Goal: Task Accomplishment & Management: Manage account settings

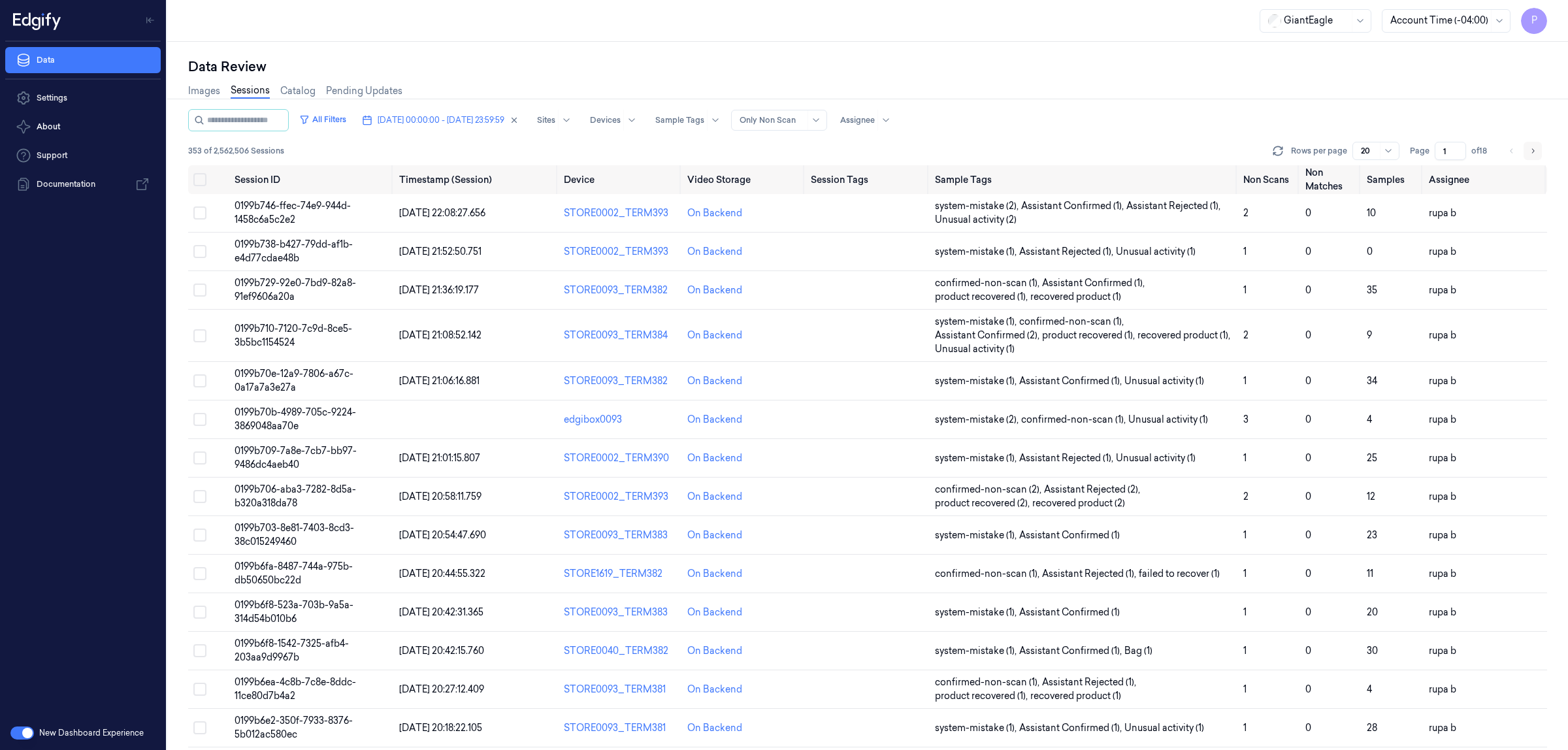
click at [1532, 154] on icon "Go to next page" at bounding box center [1532, 151] width 7 height 10
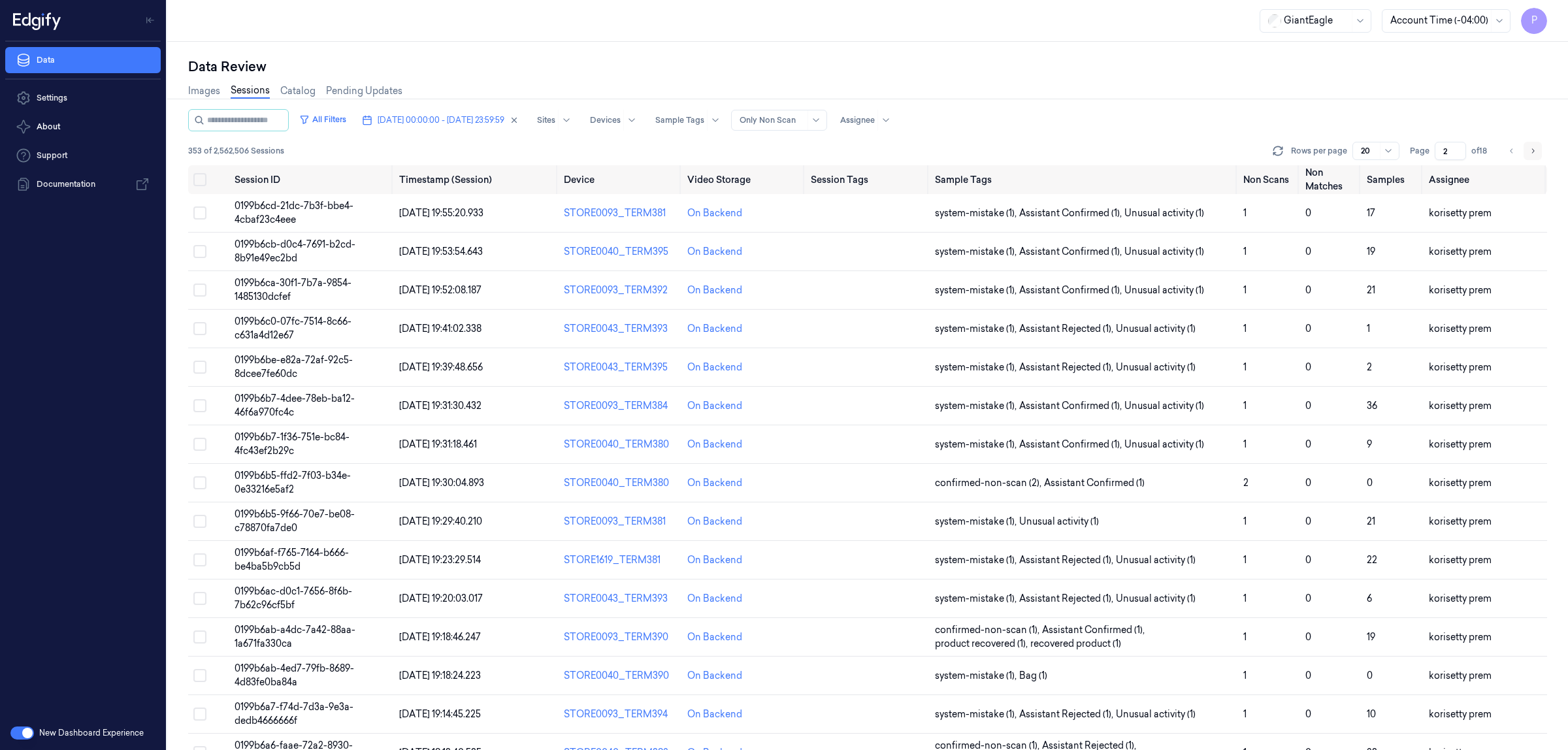
click at [1532, 154] on icon "Go to next page" at bounding box center [1532, 151] width 7 height 10
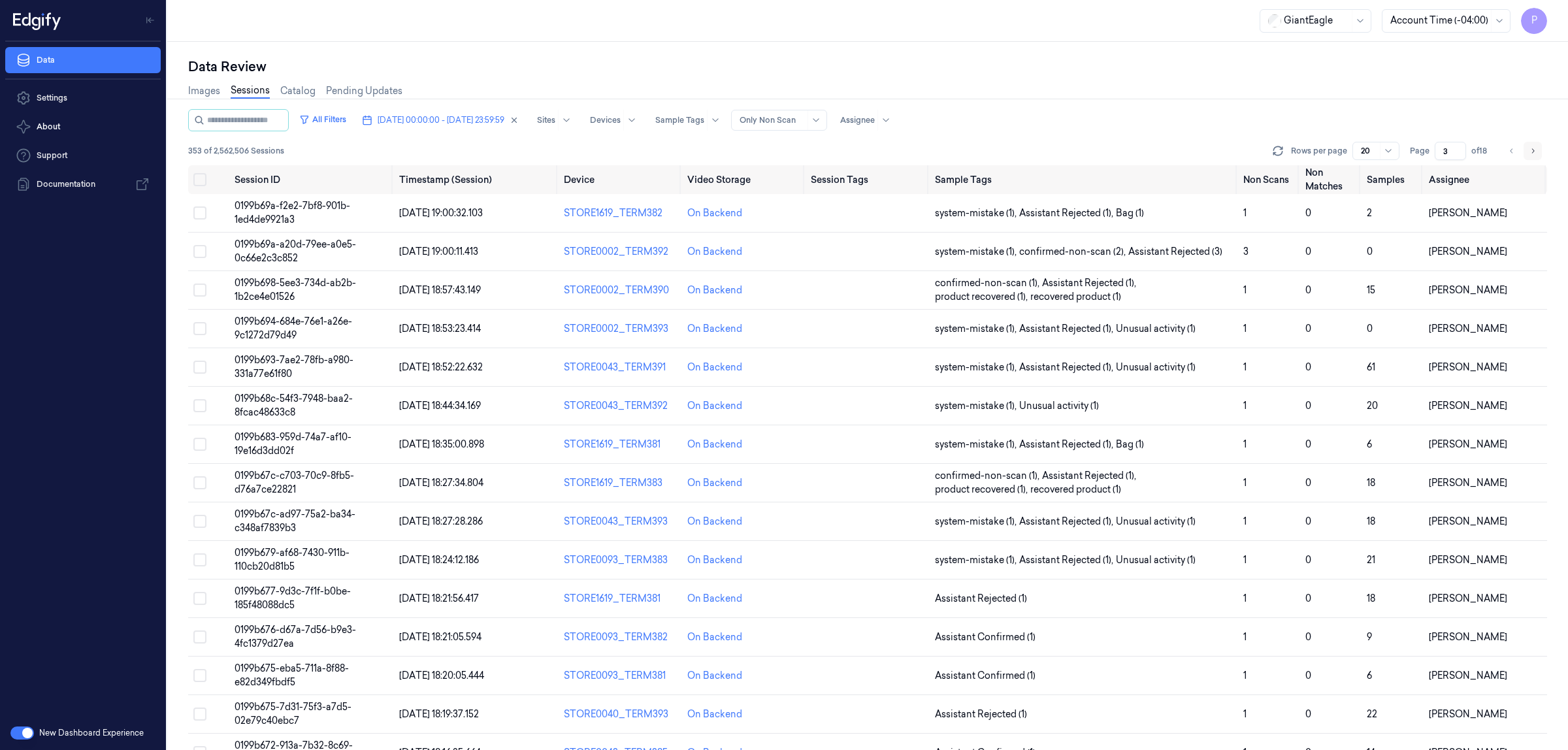
click at [1532, 151] on icon "Go to next page" at bounding box center [1532, 151] width 7 height 10
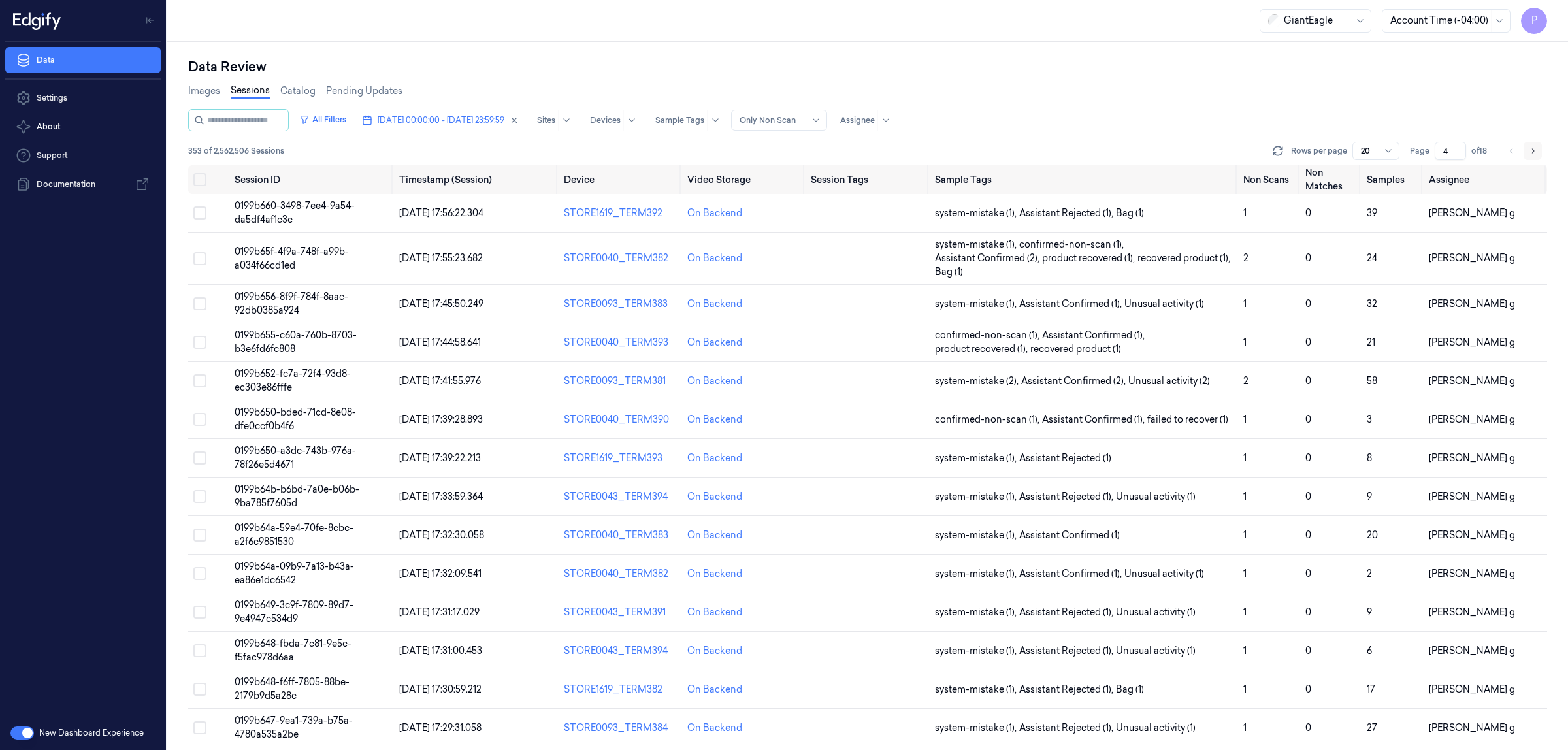
click at [1532, 151] on icon "Go to next page" at bounding box center [1532, 151] width 7 height 10
type input "5"
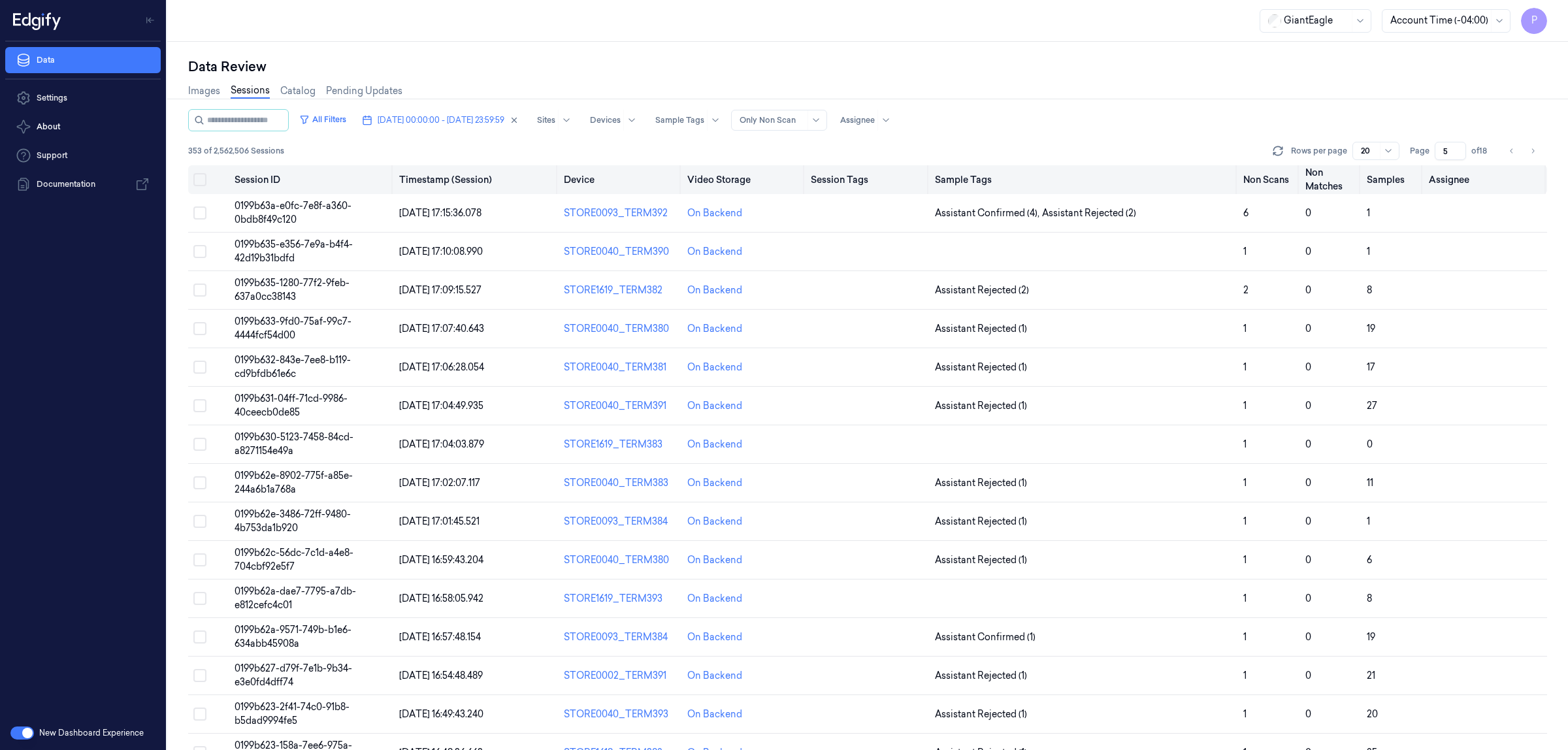
click at [202, 179] on button "Select all" at bounding box center [200, 179] width 13 height 13
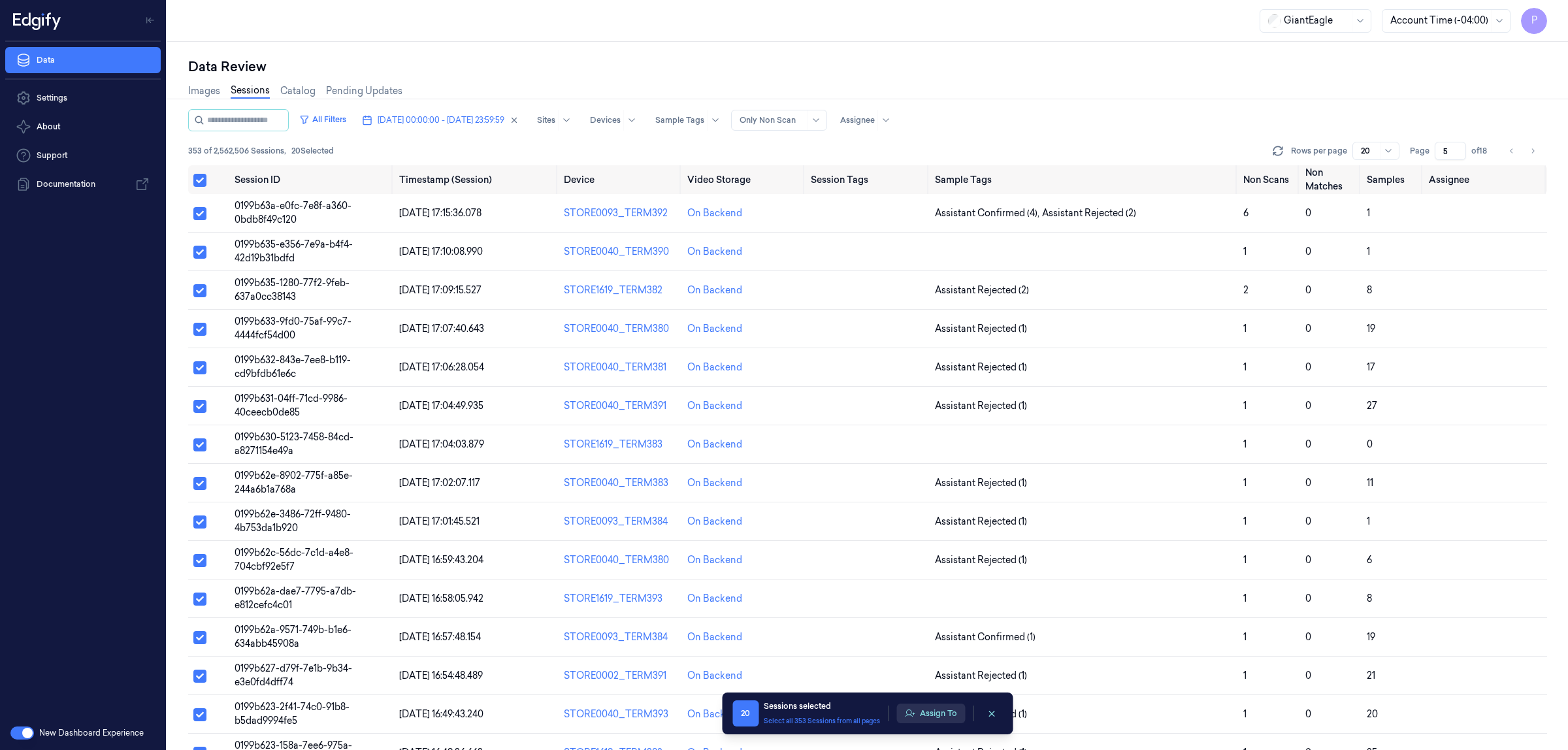
click at [920, 722] on button "Assign To" at bounding box center [930, 713] width 68 height 19
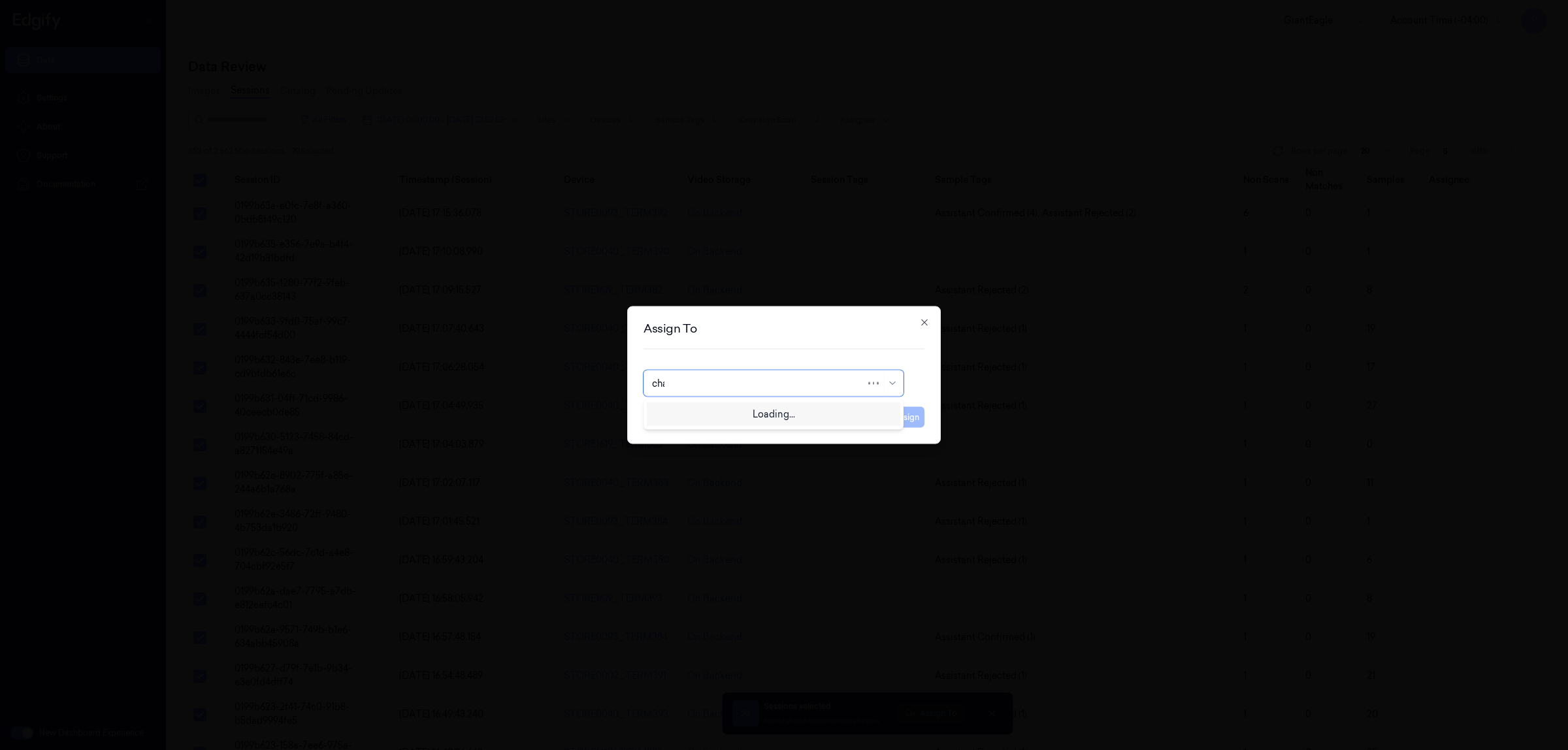
type input "chan"
click at [753, 415] on div "[PERSON_NAME] A" at bounding box center [773, 412] width 243 height 14
click at [912, 416] on button "Assign" at bounding box center [906, 417] width 36 height 21
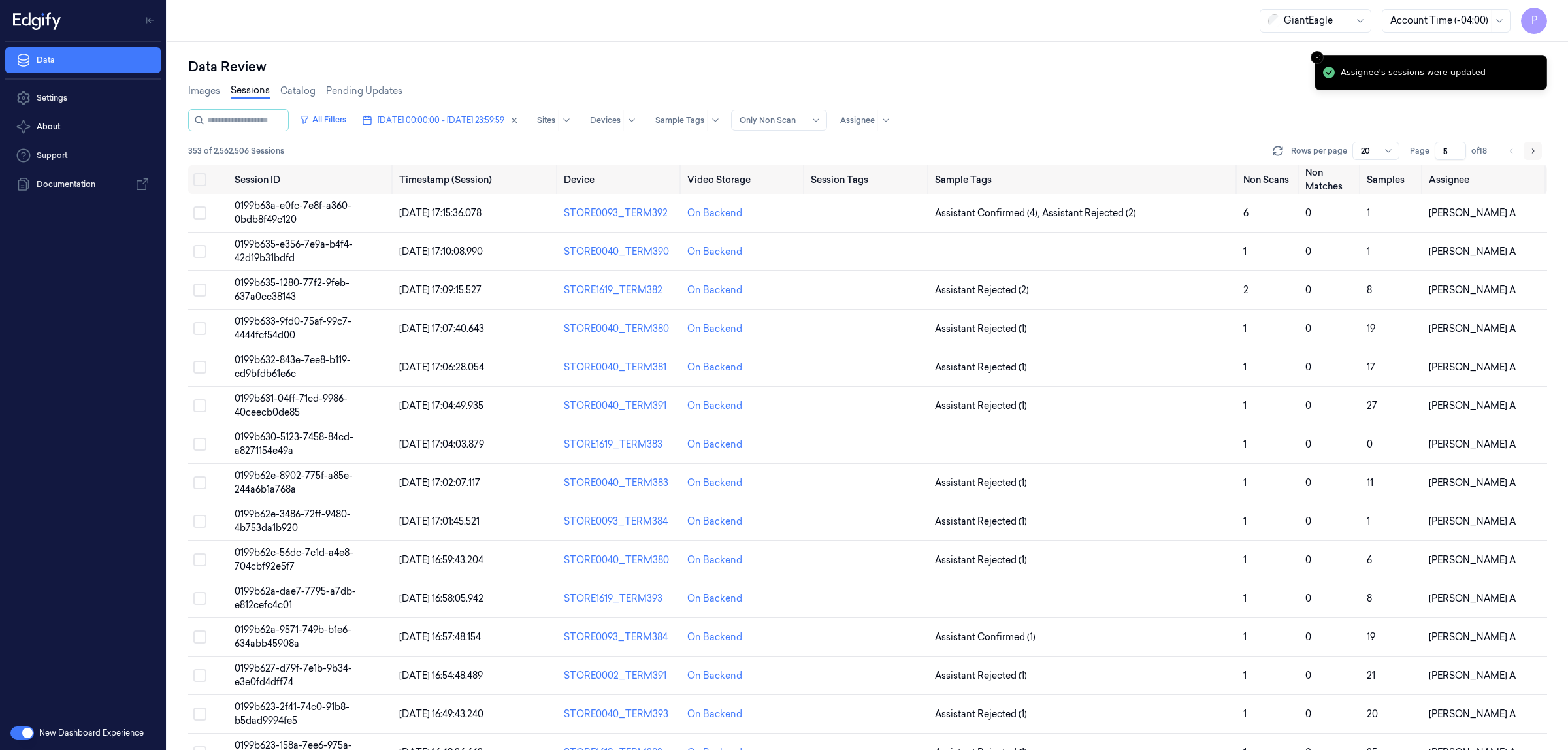
click at [1532, 149] on icon "Go to next page" at bounding box center [1532, 151] width 7 height 10
type input "6"
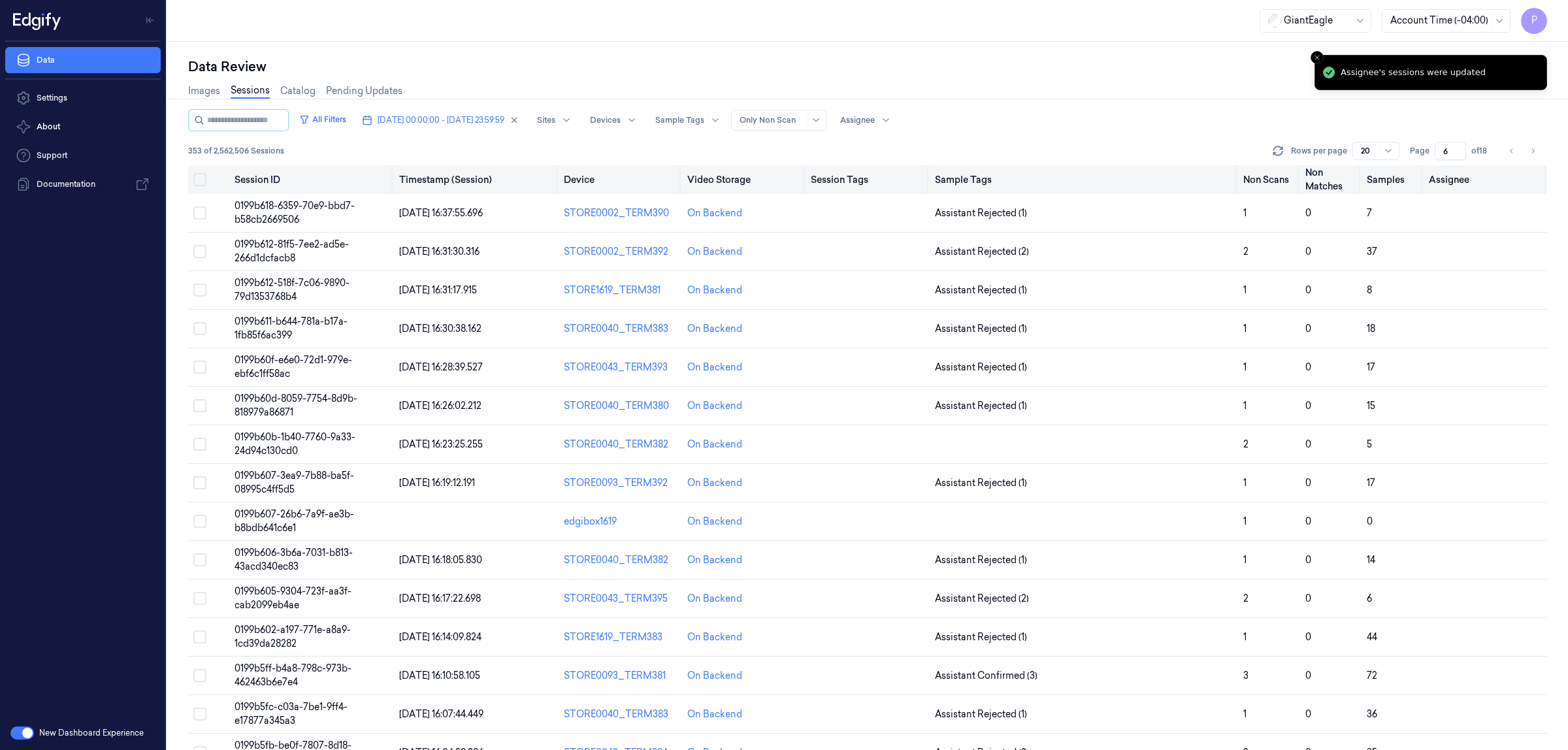
click at [197, 178] on button "Select all" at bounding box center [200, 179] width 13 height 13
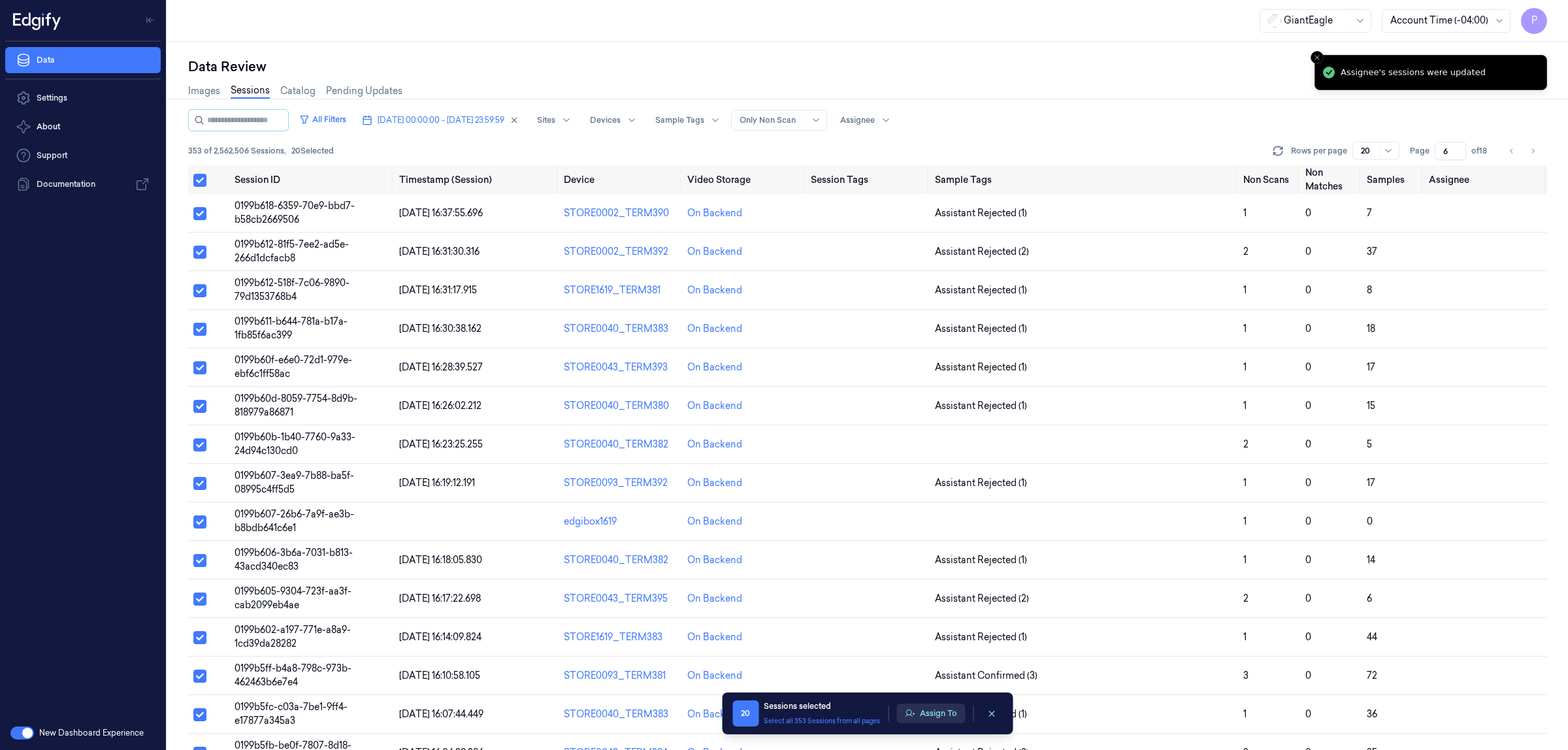
click at [921, 718] on button "Assign To" at bounding box center [930, 713] width 68 height 19
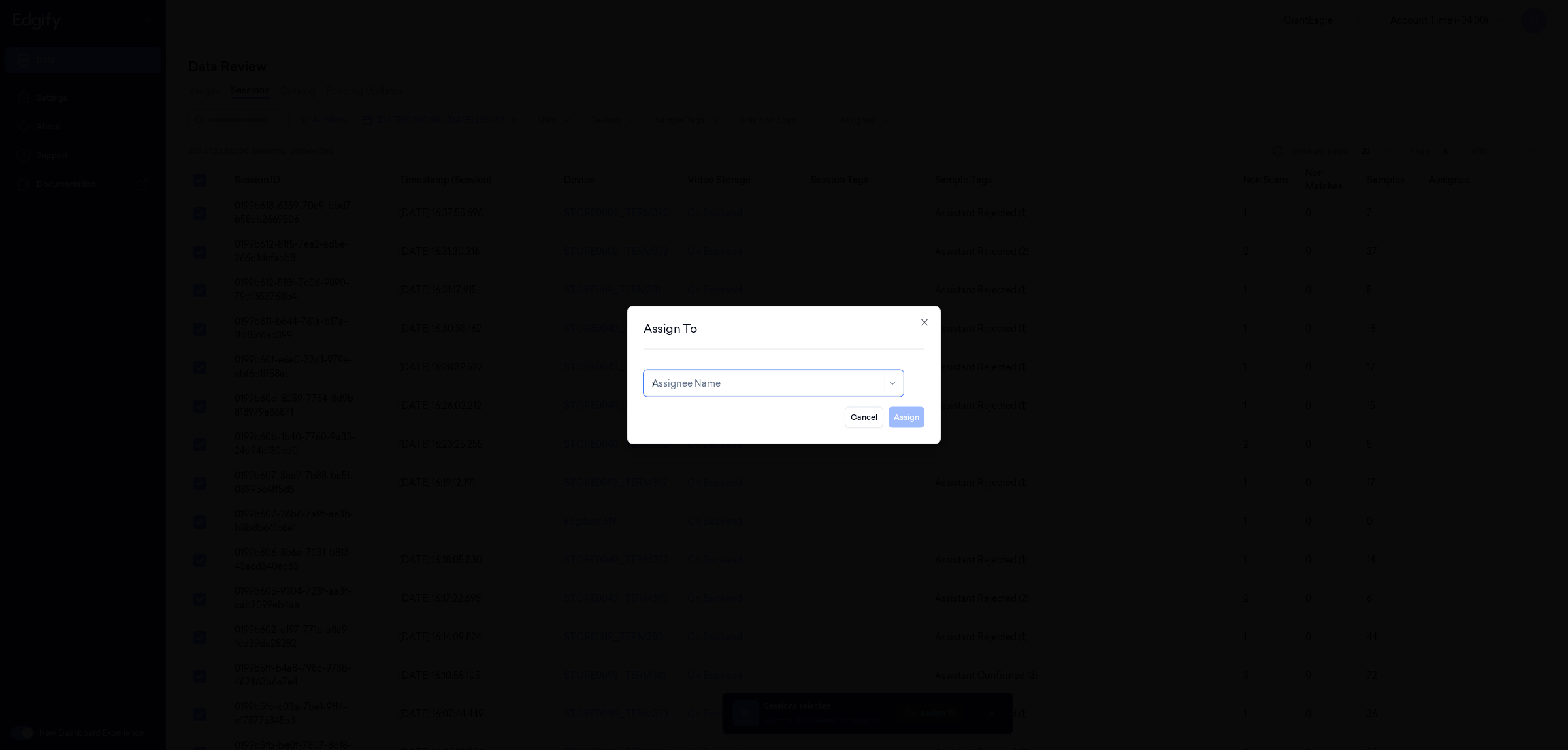
type input "ve"
click at [704, 416] on div "ven kataiah" at bounding box center [773, 412] width 243 height 14
click at [898, 417] on button "Assign" at bounding box center [906, 417] width 36 height 21
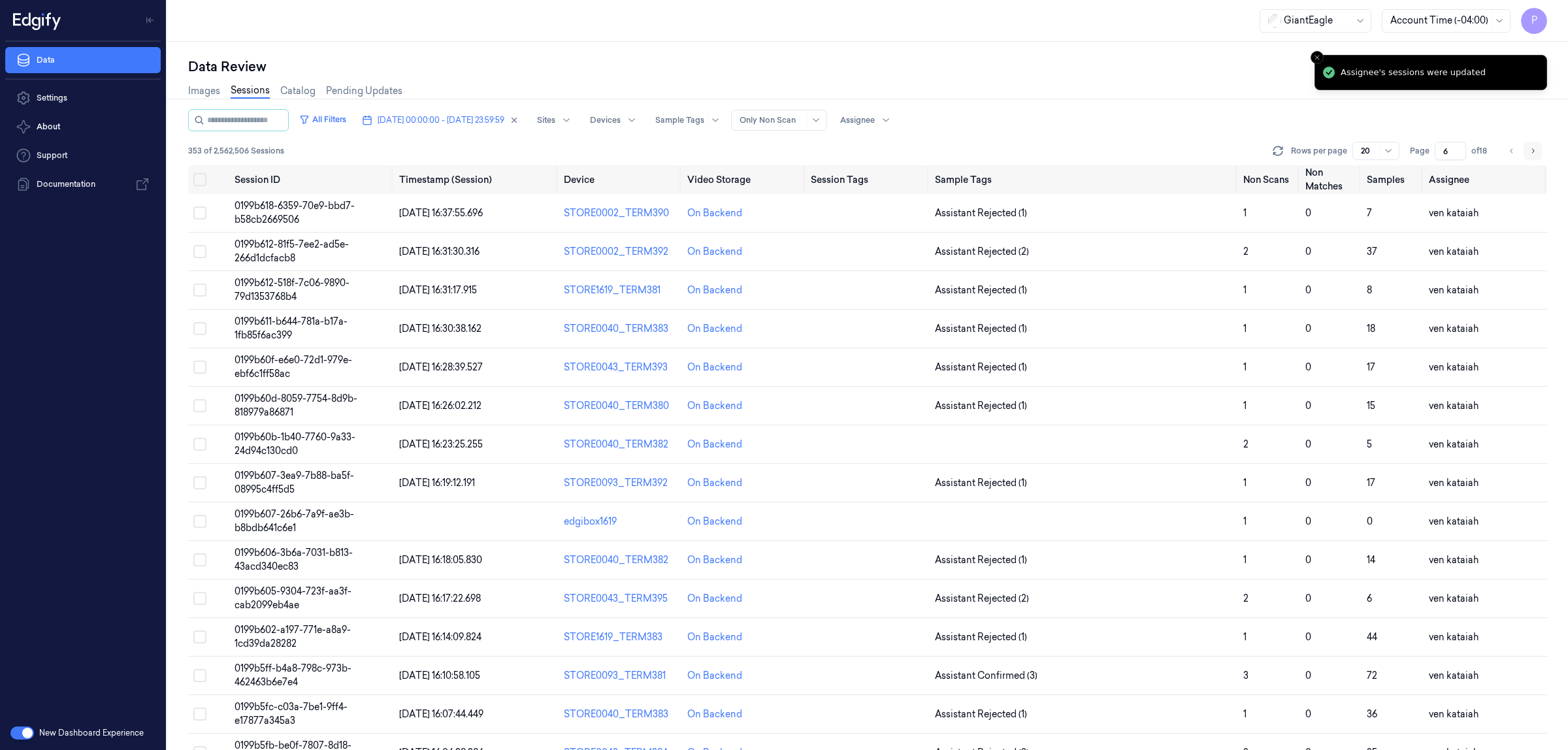
click at [1532, 149] on icon "Go to next page" at bounding box center [1532, 151] width 7 height 10
type input "7"
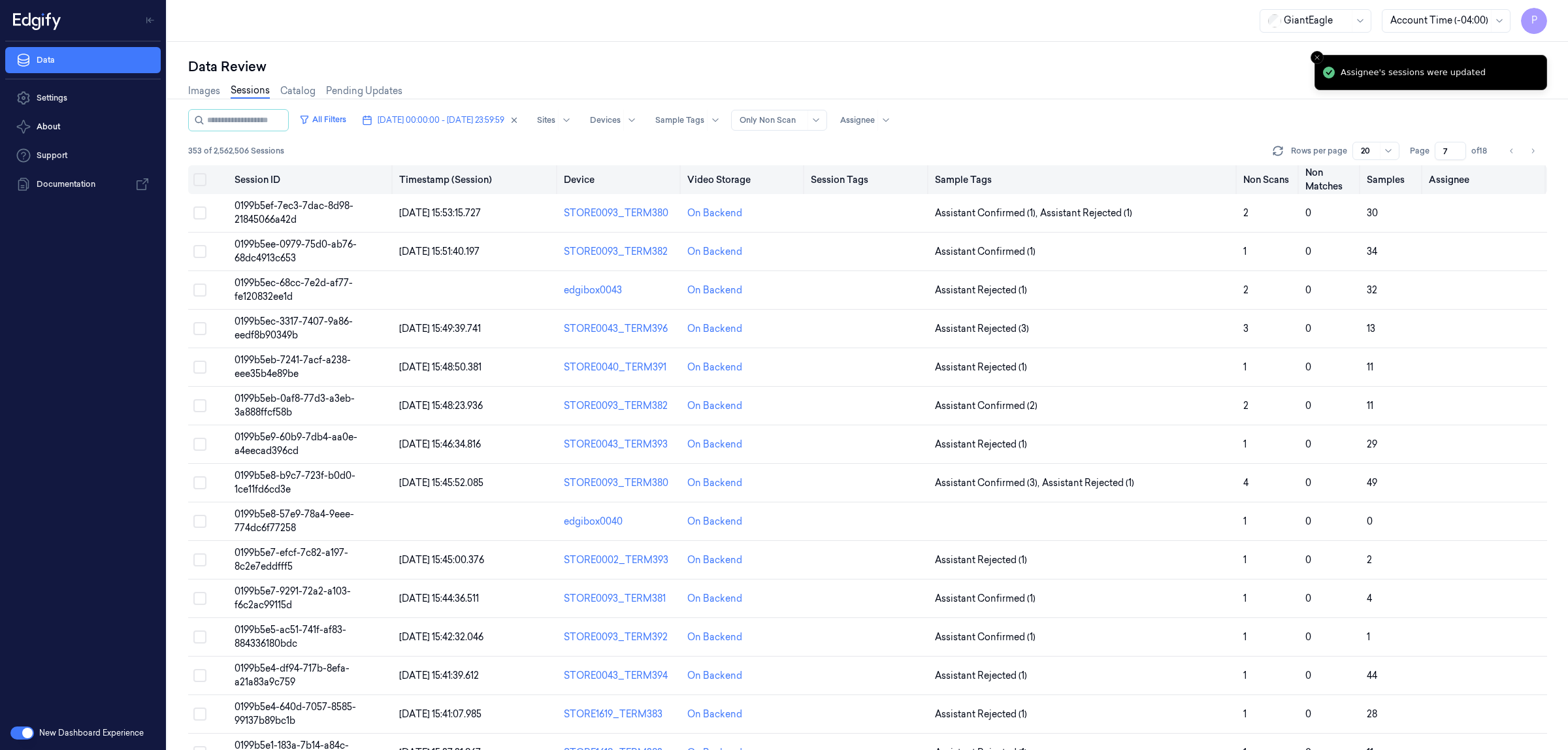
click at [200, 186] on th at bounding box center [208, 179] width 42 height 29
click at [196, 181] on button "Select all" at bounding box center [200, 179] width 13 height 13
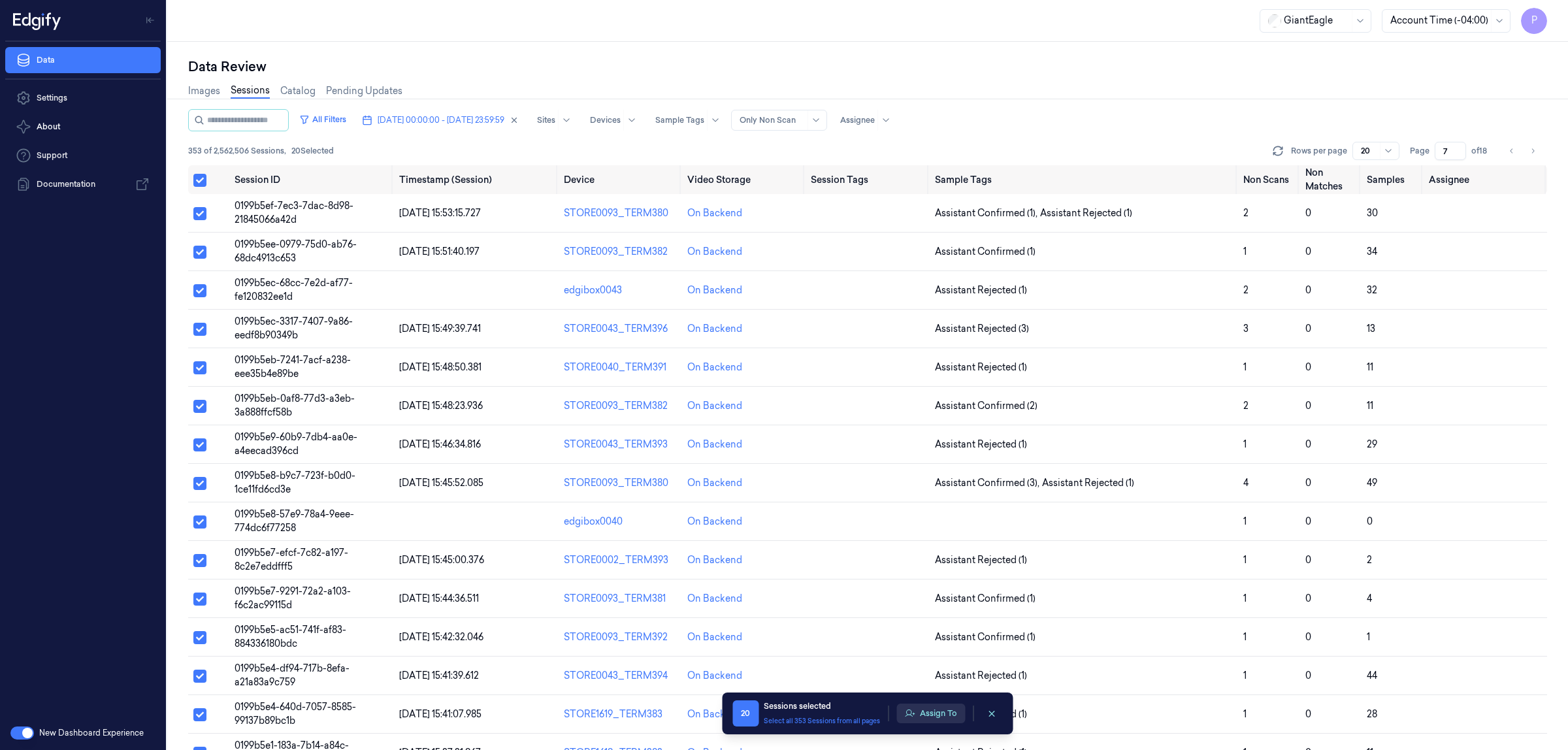
click at [938, 714] on button "Assign To" at bounding box center [930, 713] width 68 height 19
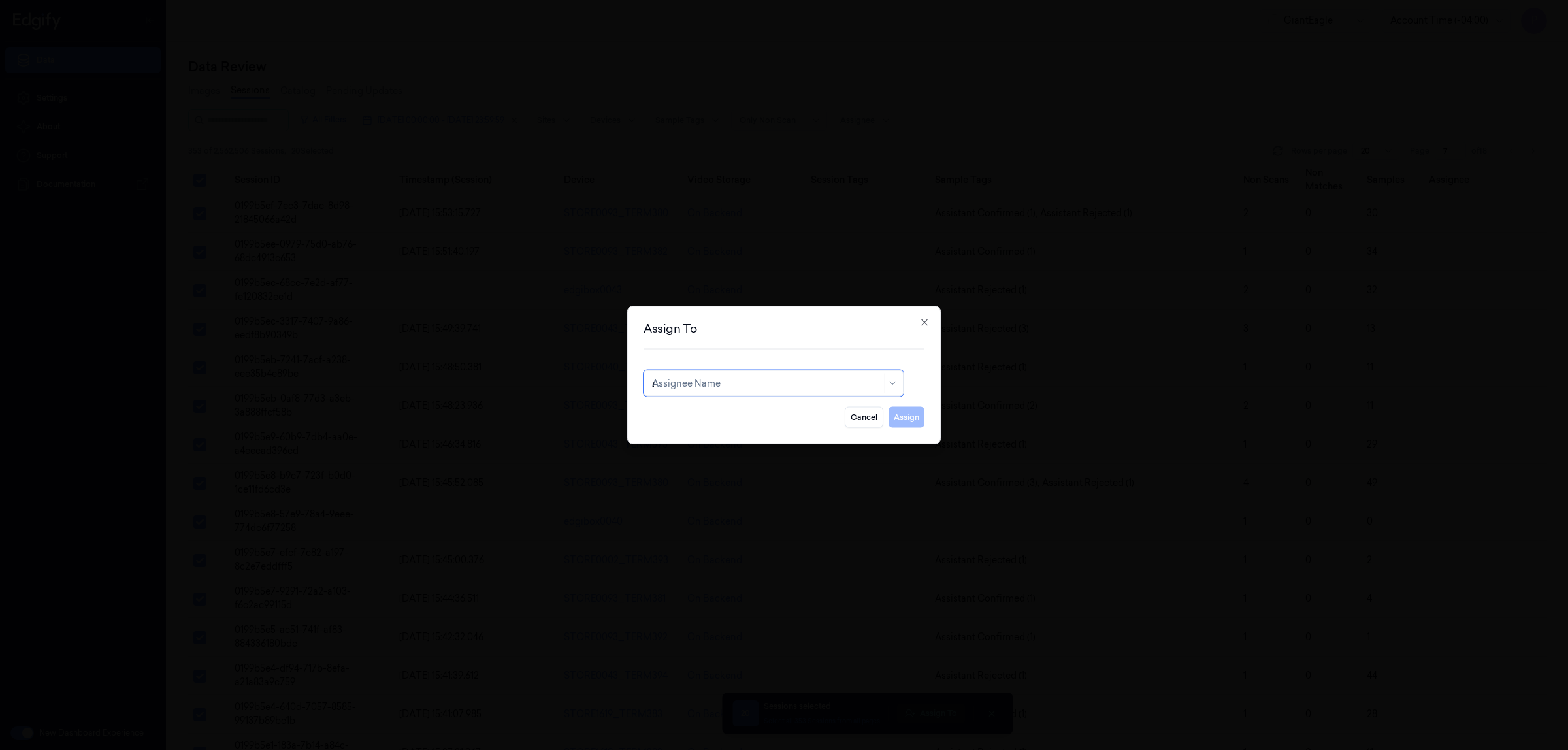
type input "ank"
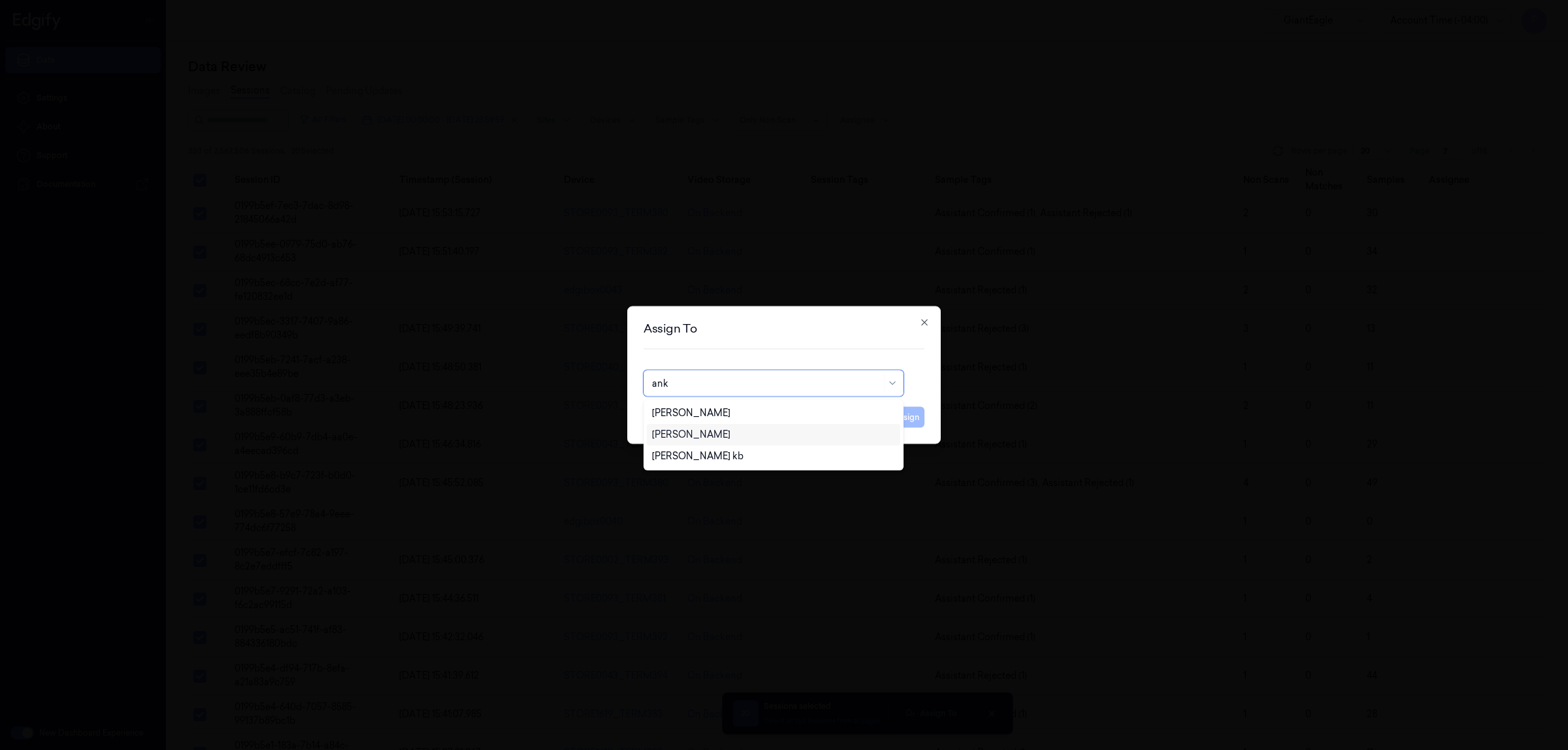
click at [744, 436] on div "[PERSON_NAME]" at bounding box center [773, 435] width 243 height 14
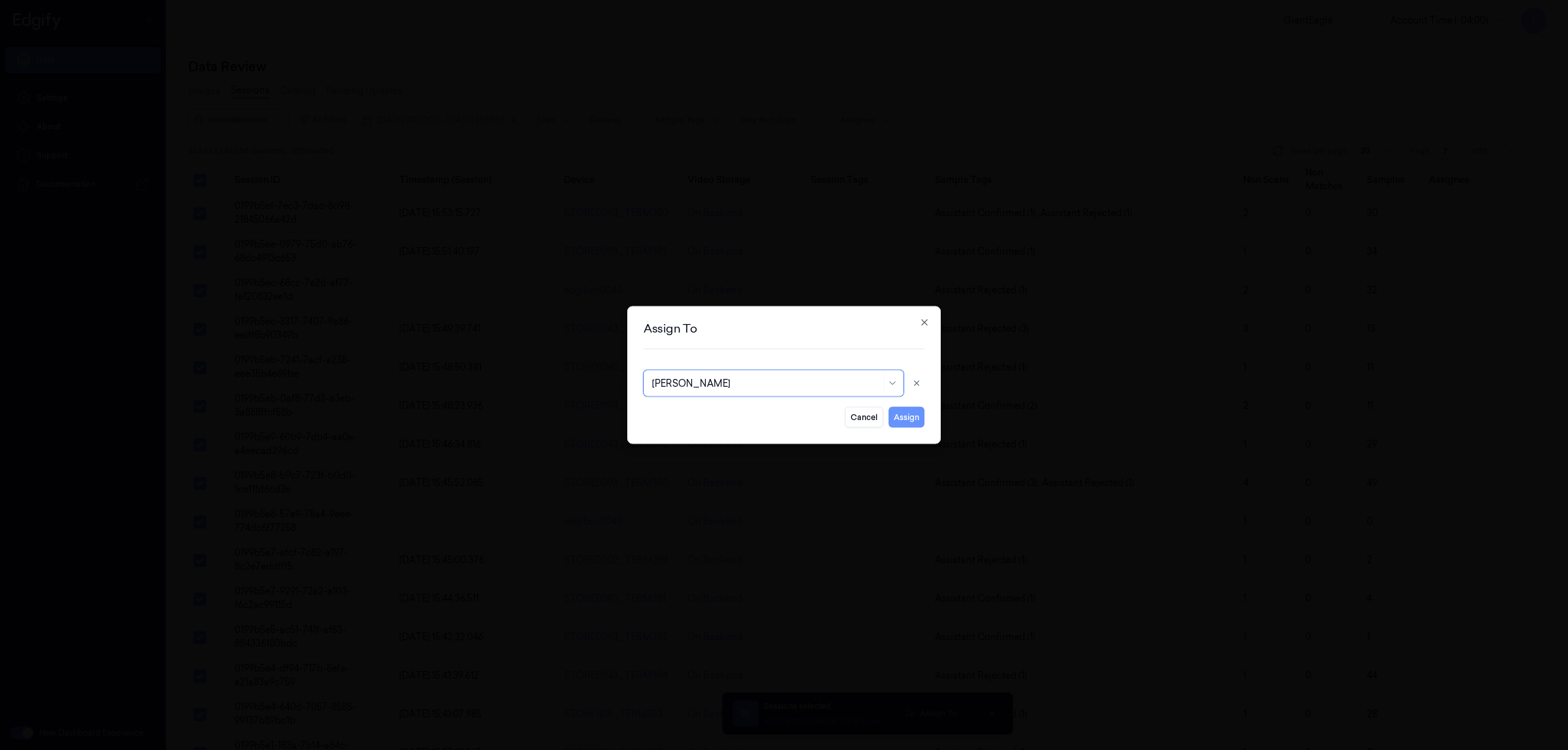
click at [907, 423] on button "Assign" at bounding box center [906, 417] width 36 height 21
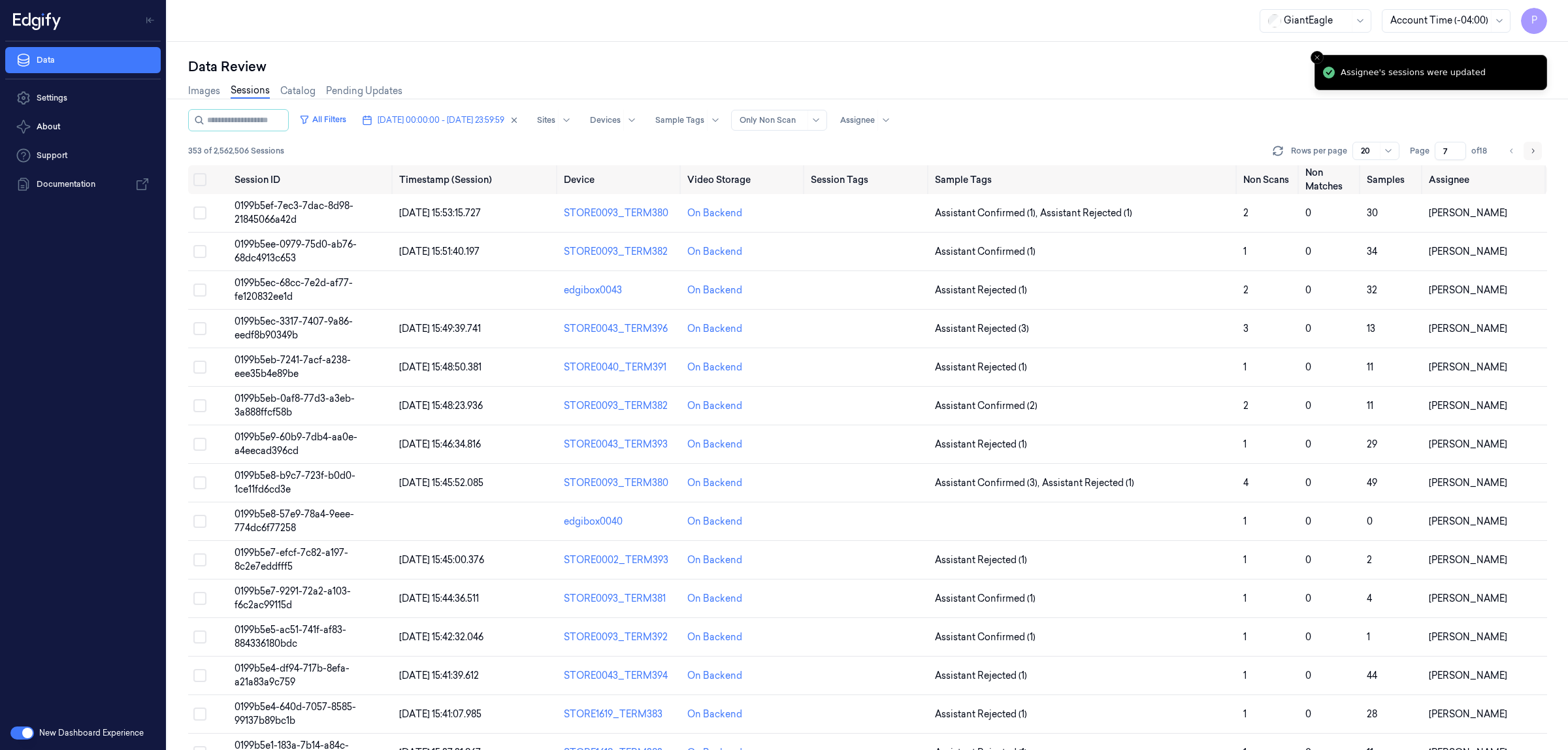
click at [1532, 151] on icon "Go to next page" at bounding box center [1532, 151] width 7 height 10
type input "8"
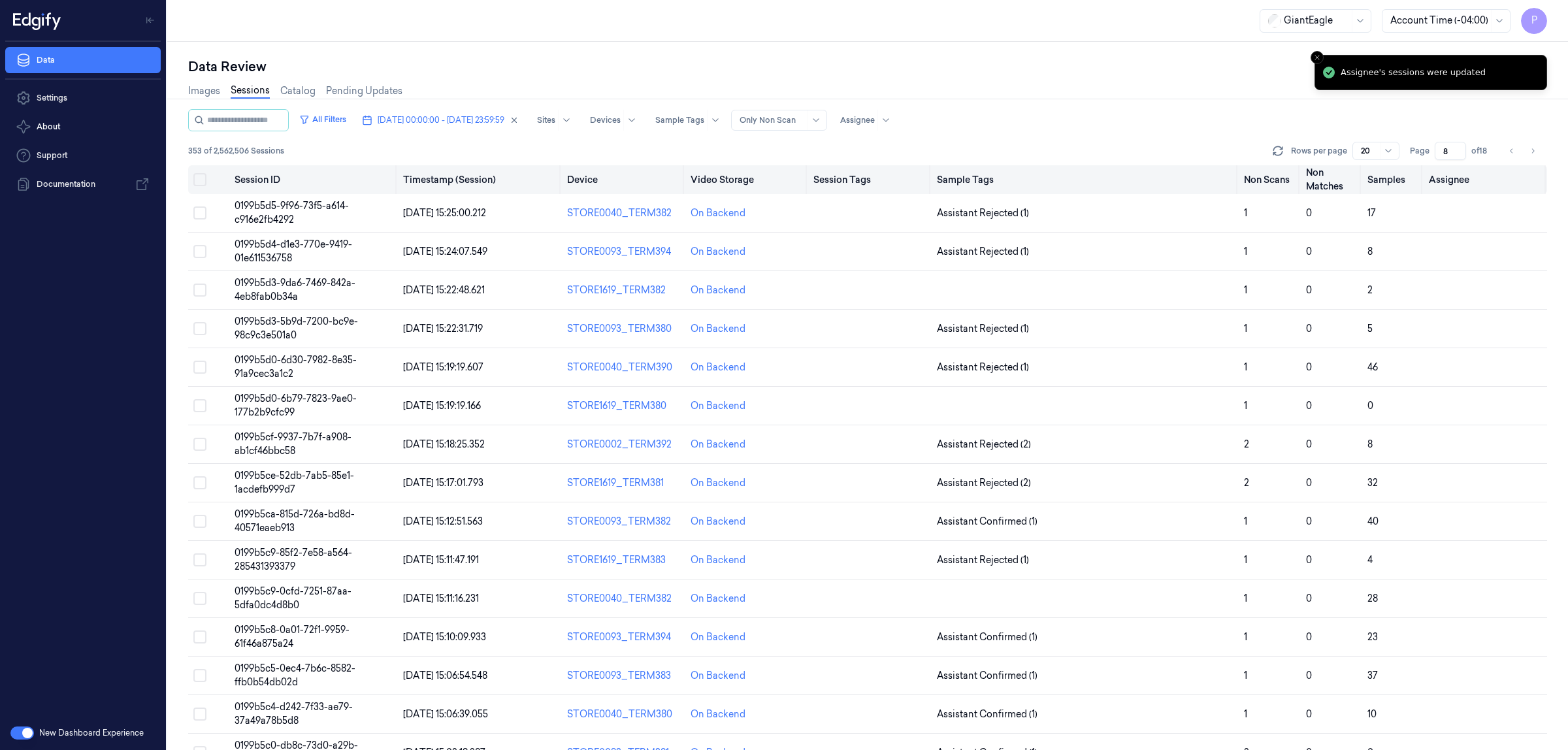
click at [200, 183] on button "Select all" at bounding box center [200, 179] width 13 height 13
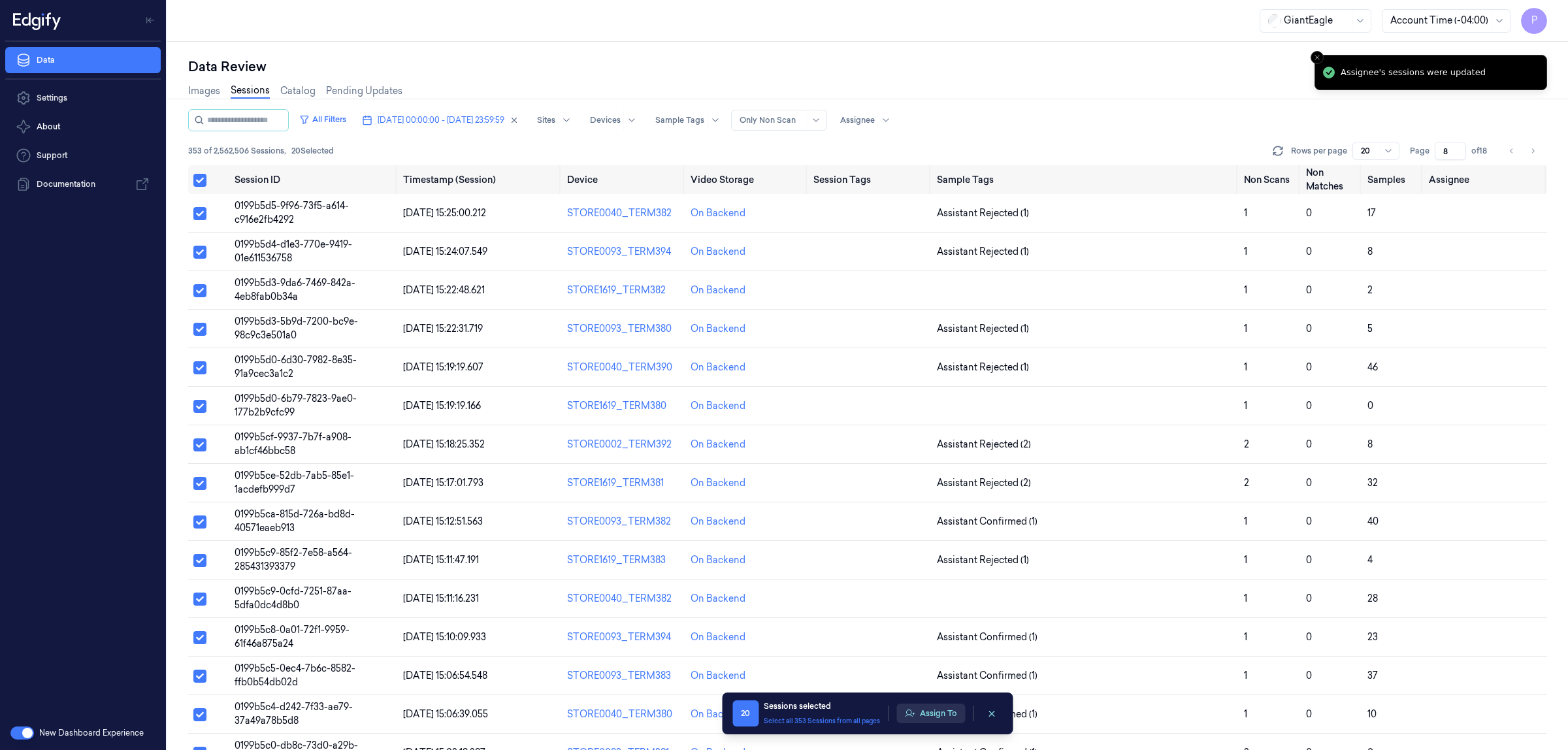
click at [928, 711] on button "Assign To" at bounding box center [930, 713] width 68 height 19
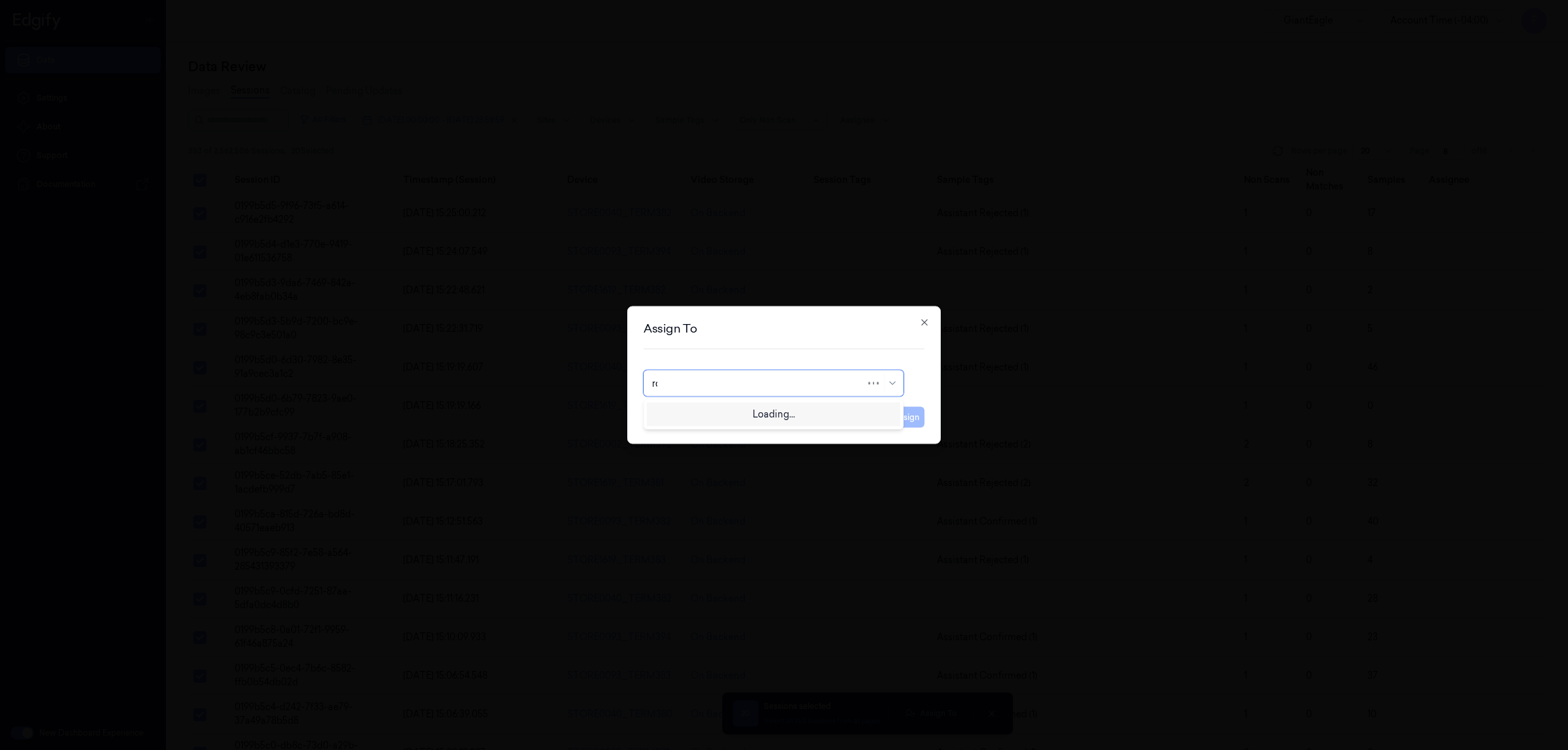
type input "roh"
click at [761, 409] on div "[PERSON_NAME]" at bounding box center [773, 412] width 243 height 14
click at [913, 422] on button "Assign" at bounding box center [906, 417] width 36 height 21
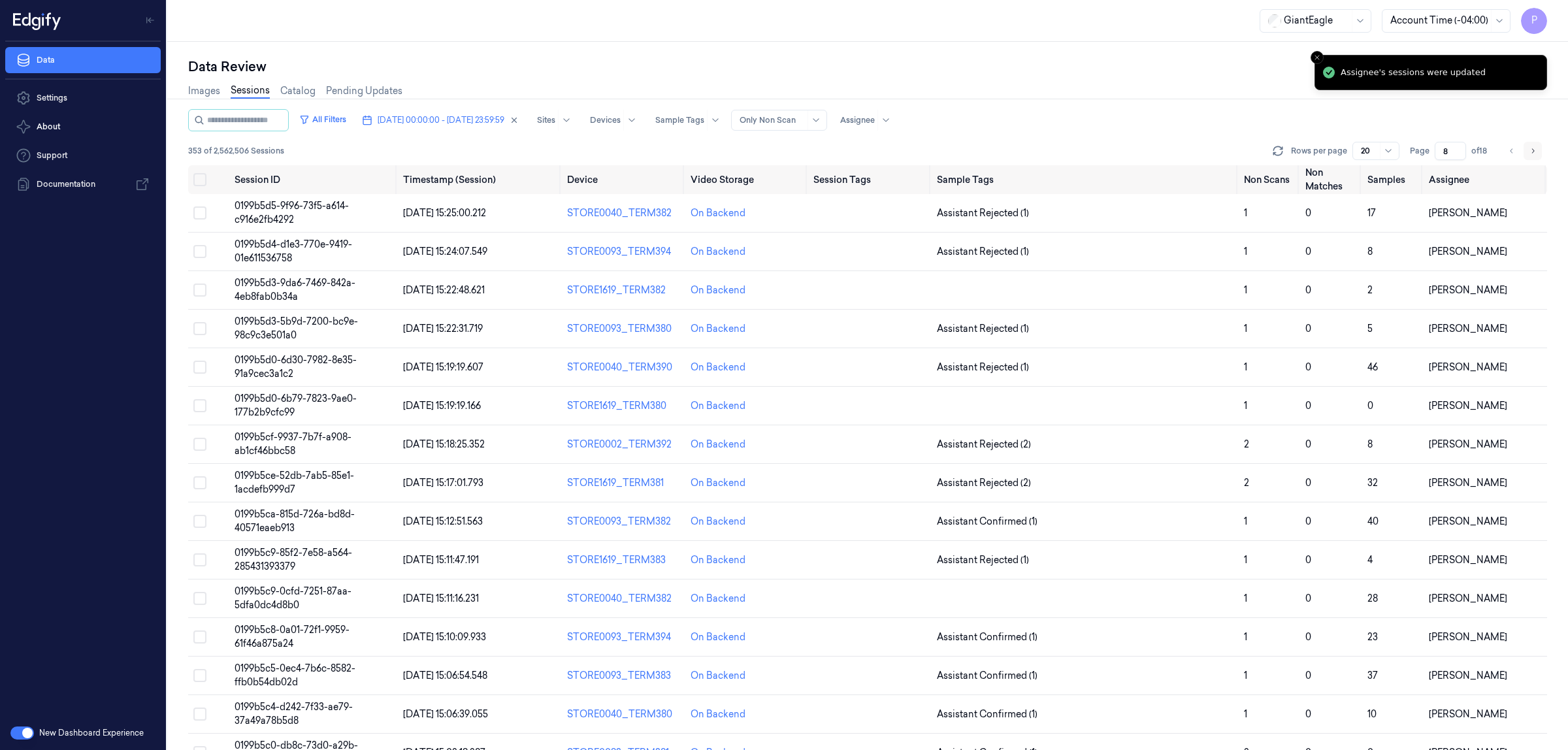
click at [1532, 153] on icon "Go to next page" at bounding box center [1532, 151] width 7 height 10
type input "9"
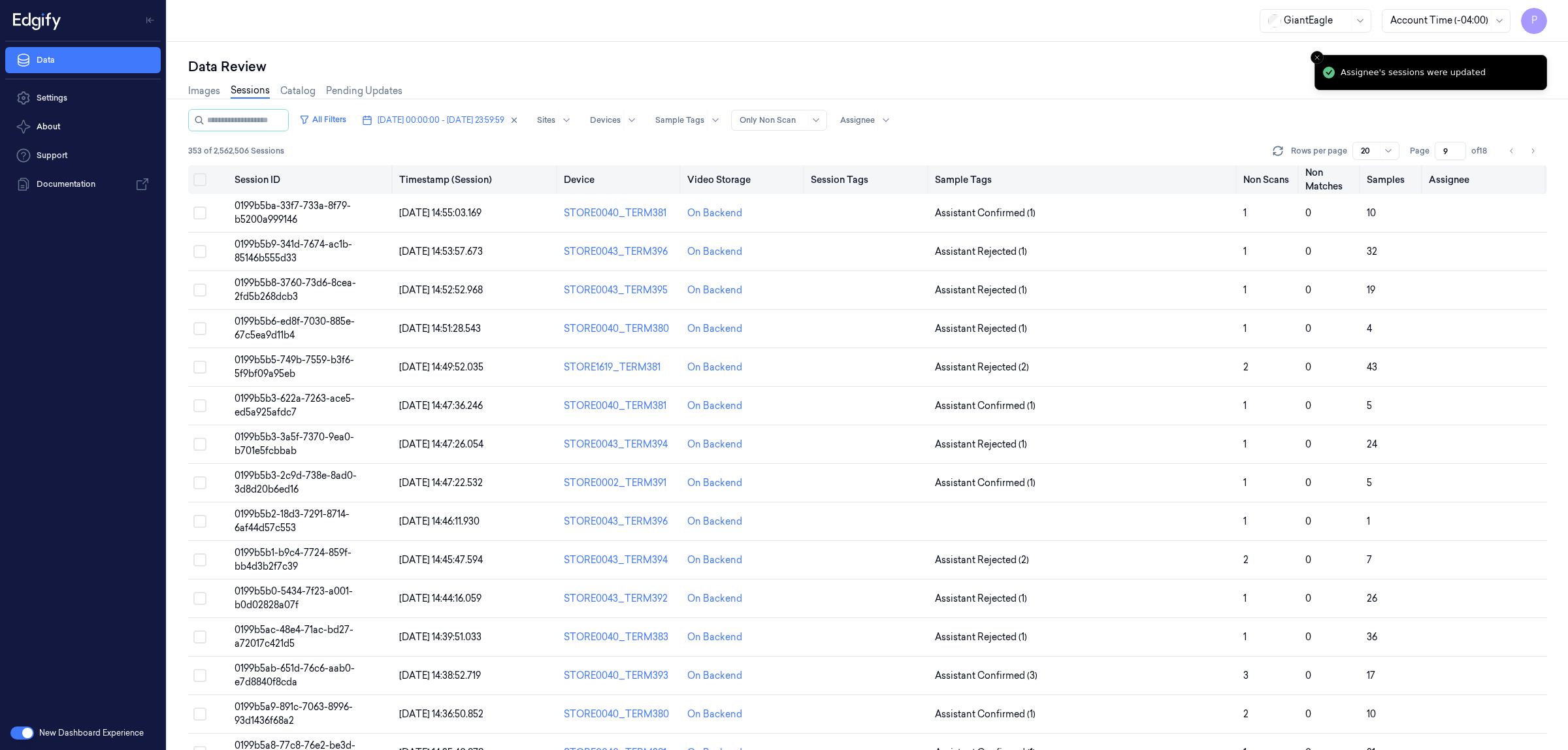
click at [199, 180] on button "Select all" at bounding box center [200, 179] width 13 height 13
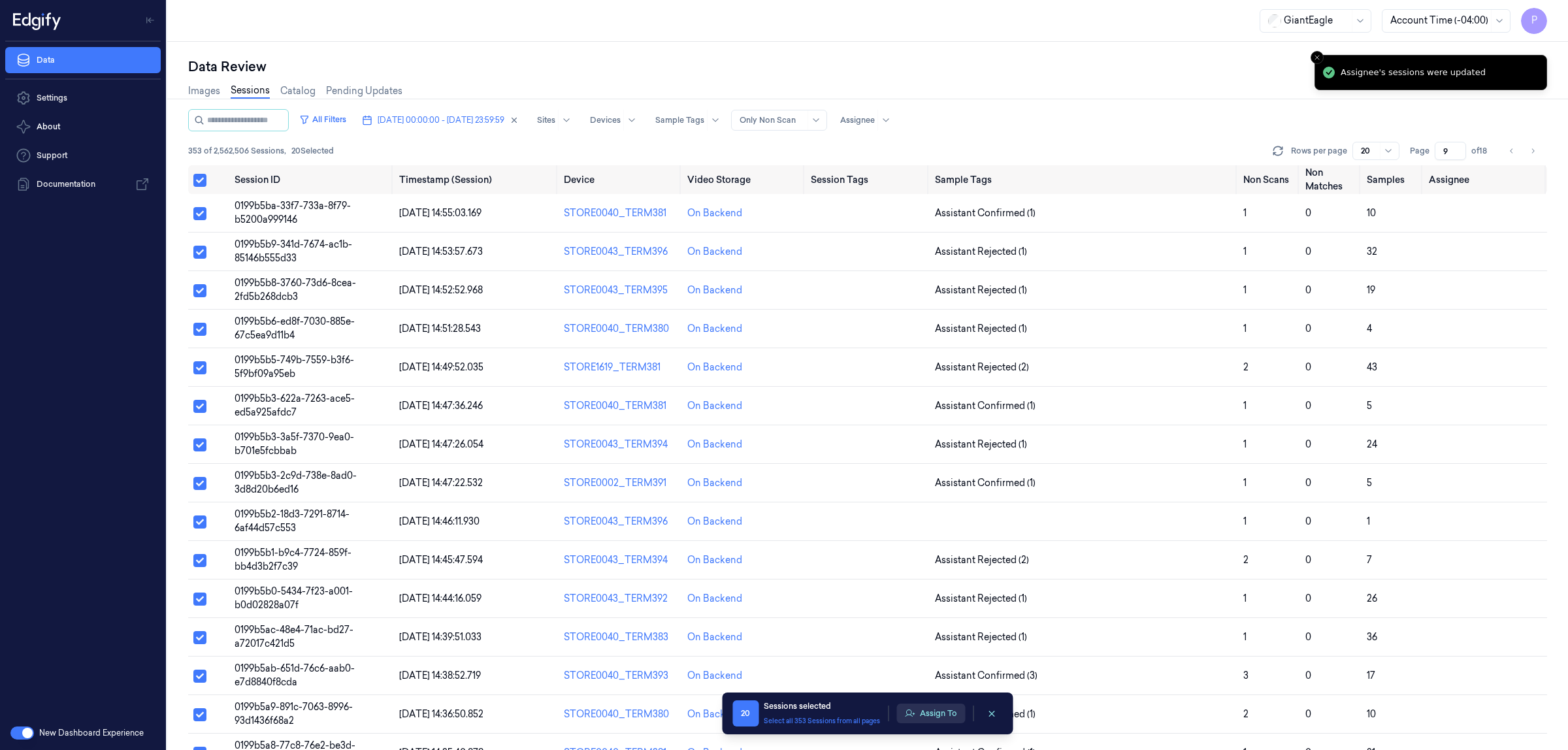
click at [940, 713] on button "Assign To" at bounding box center [930, 713] width 68 height 19
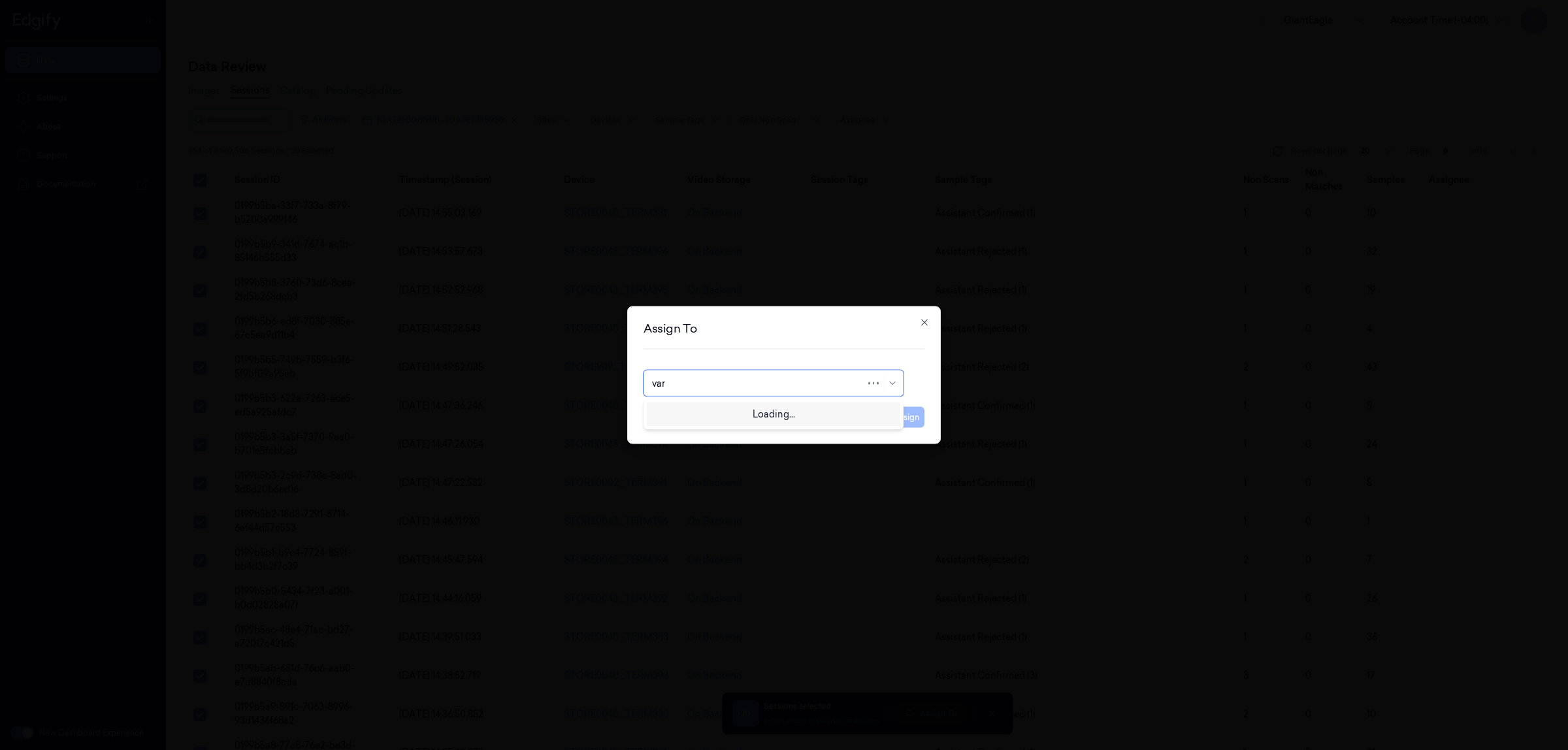
type input "vars"
click at [683, 416] on div "[PERSON_NAME]" at bounding box center [691, 412] width 79 height 14
click at [905, 415] on button "Assign" at bounding box center [906, 417] width 36 height 21
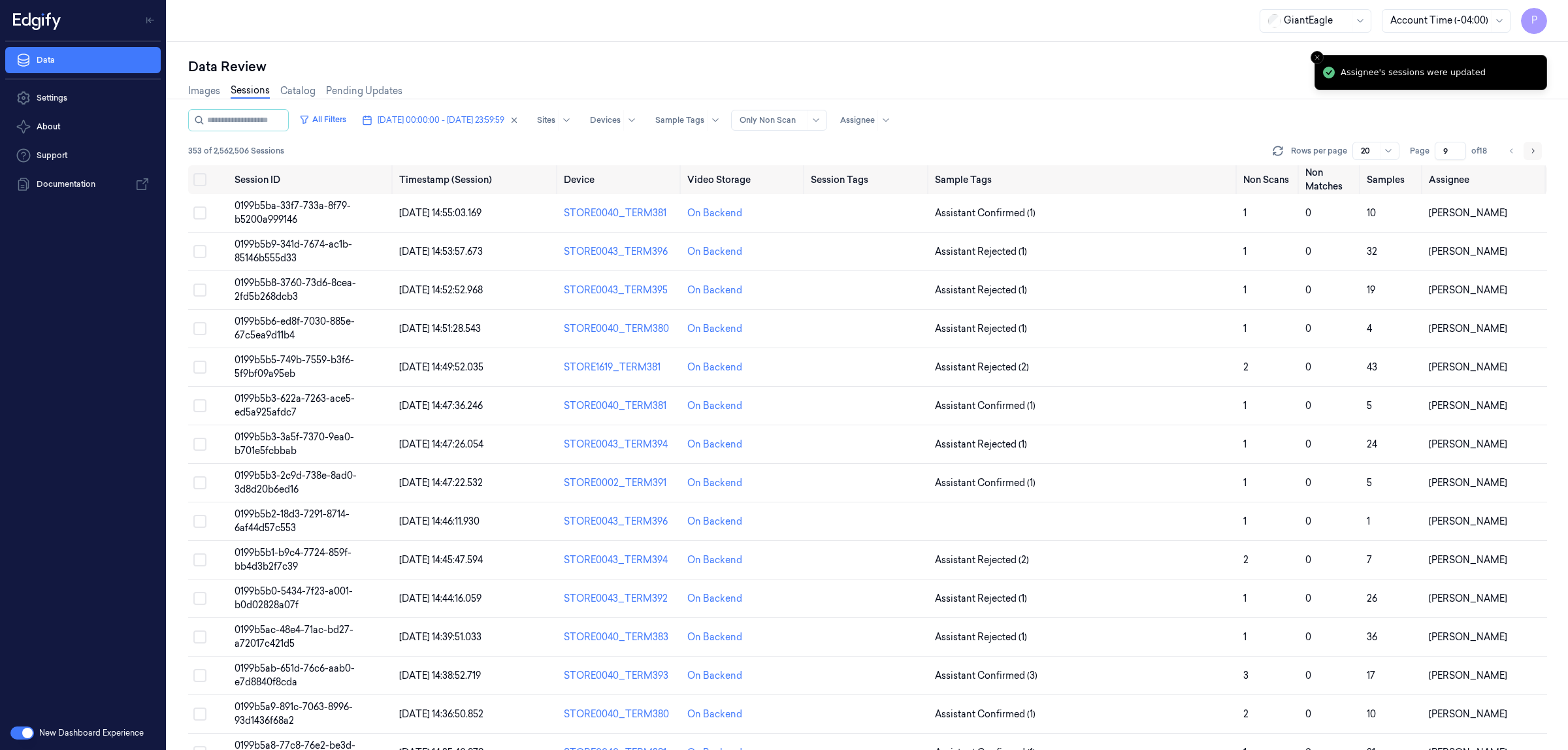
click at [1533, 154] on icon "Go to next page" at bounding box center [1532, 151] width 7 height 10
type input "10"
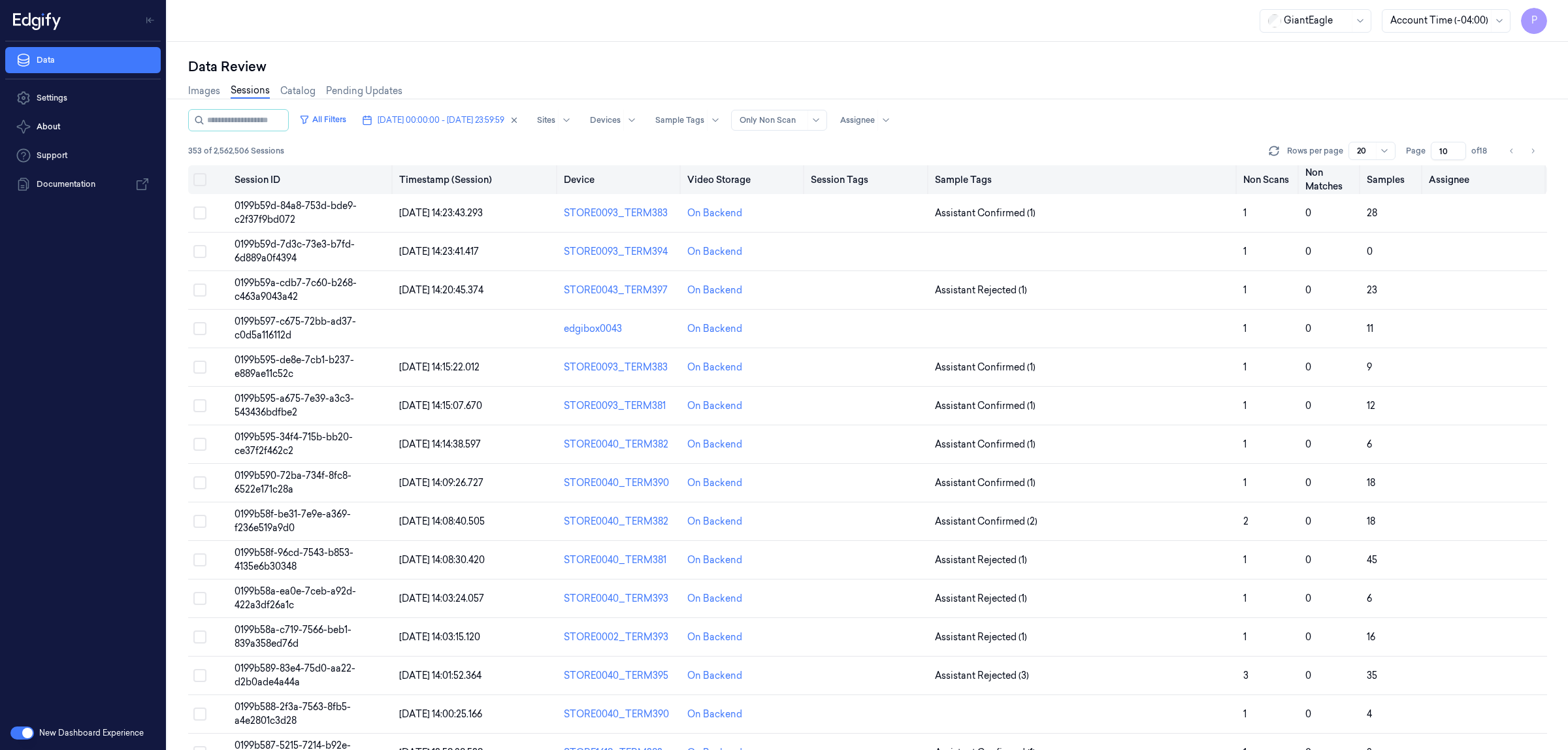
click at [203, 181] on button "Select all" at bounding box center [200, 179] width 13 height 13
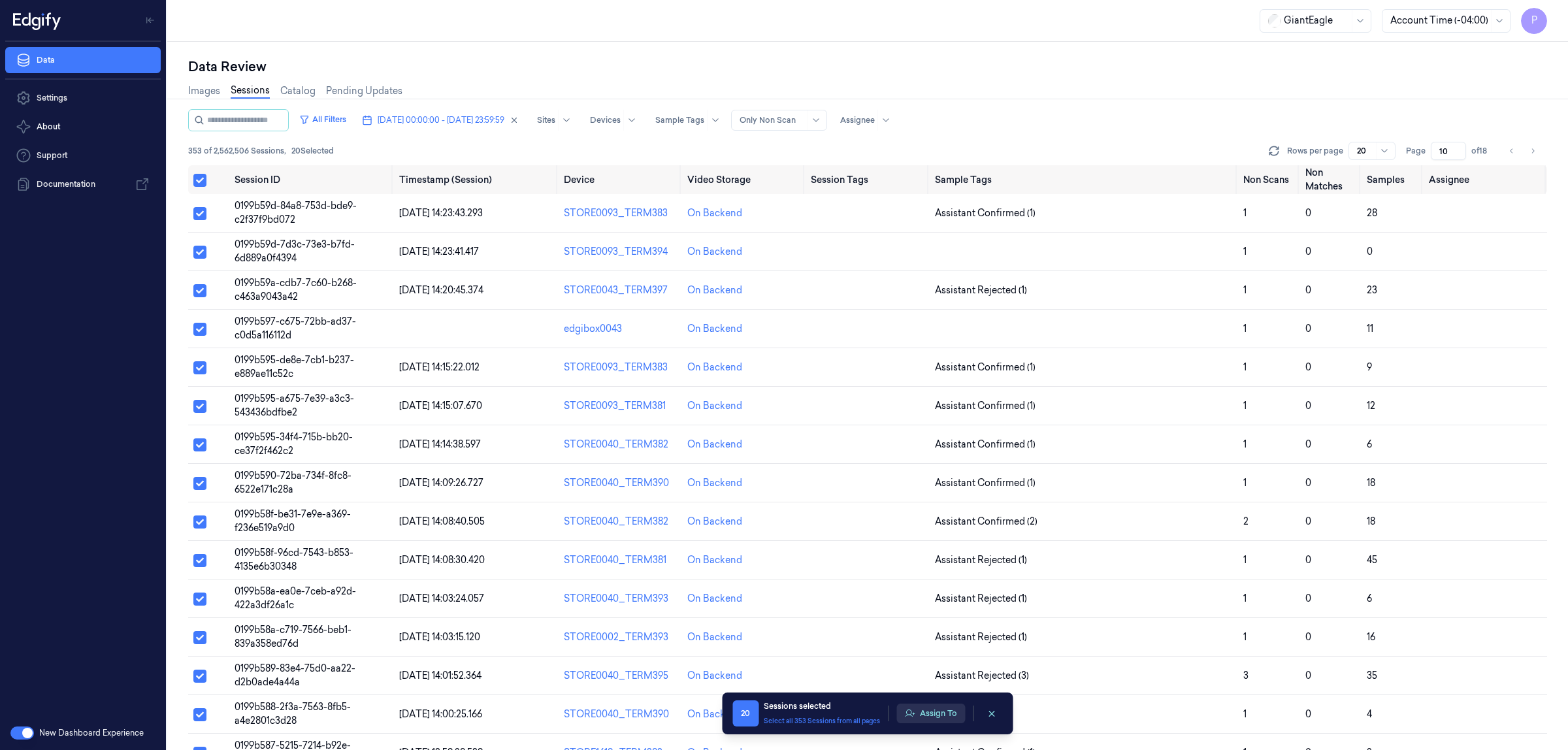
click at [929, 710] on button "Assign To" at bounding box center [930, 713] width 68 height 19
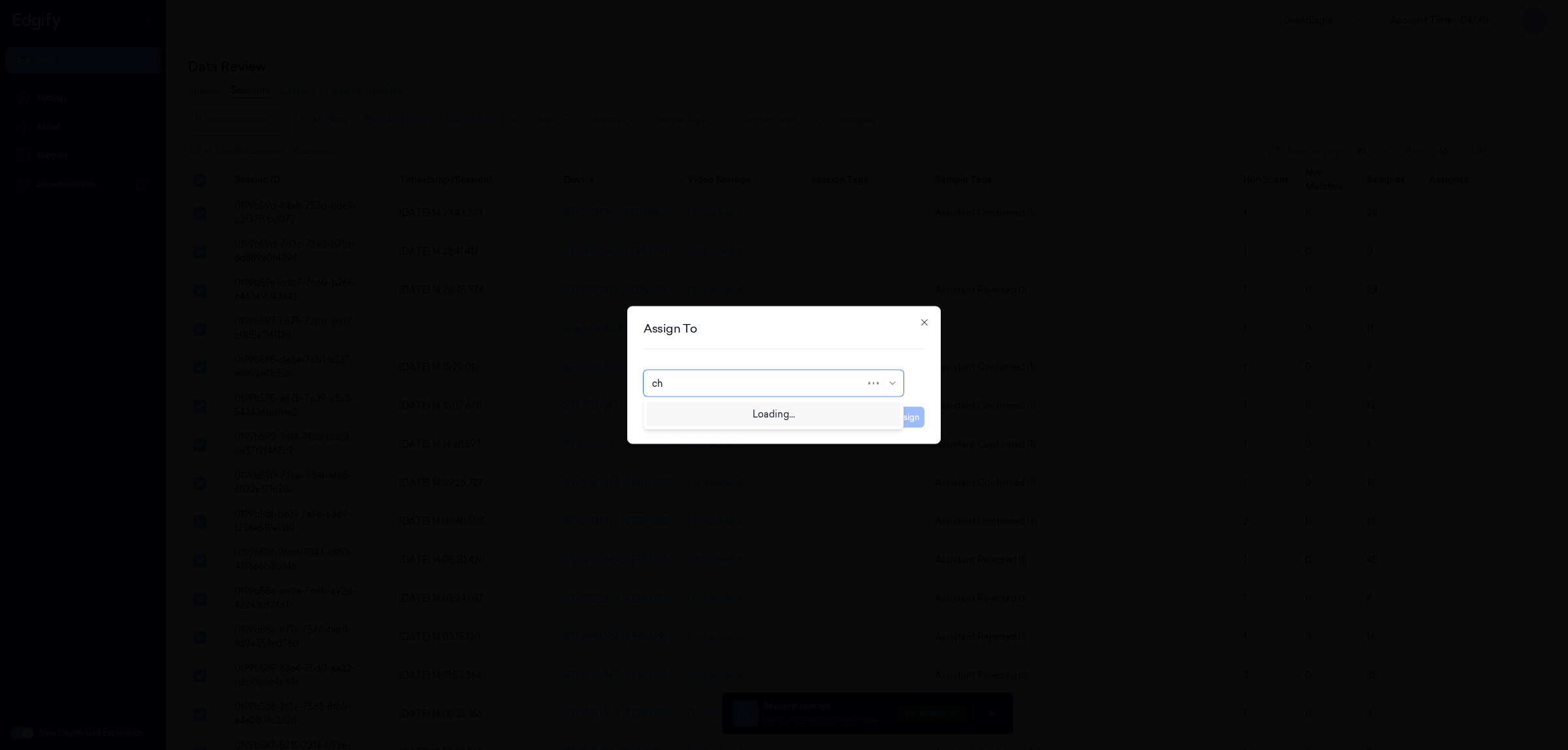
type input "cha"
click at [700, 441] on div "[PERSON_NAME] A" at bounding box center [773, 435] width 243 height 14
click at [904, 416] on button "Assign" at bounding box center [906, 417] width 36 height 21
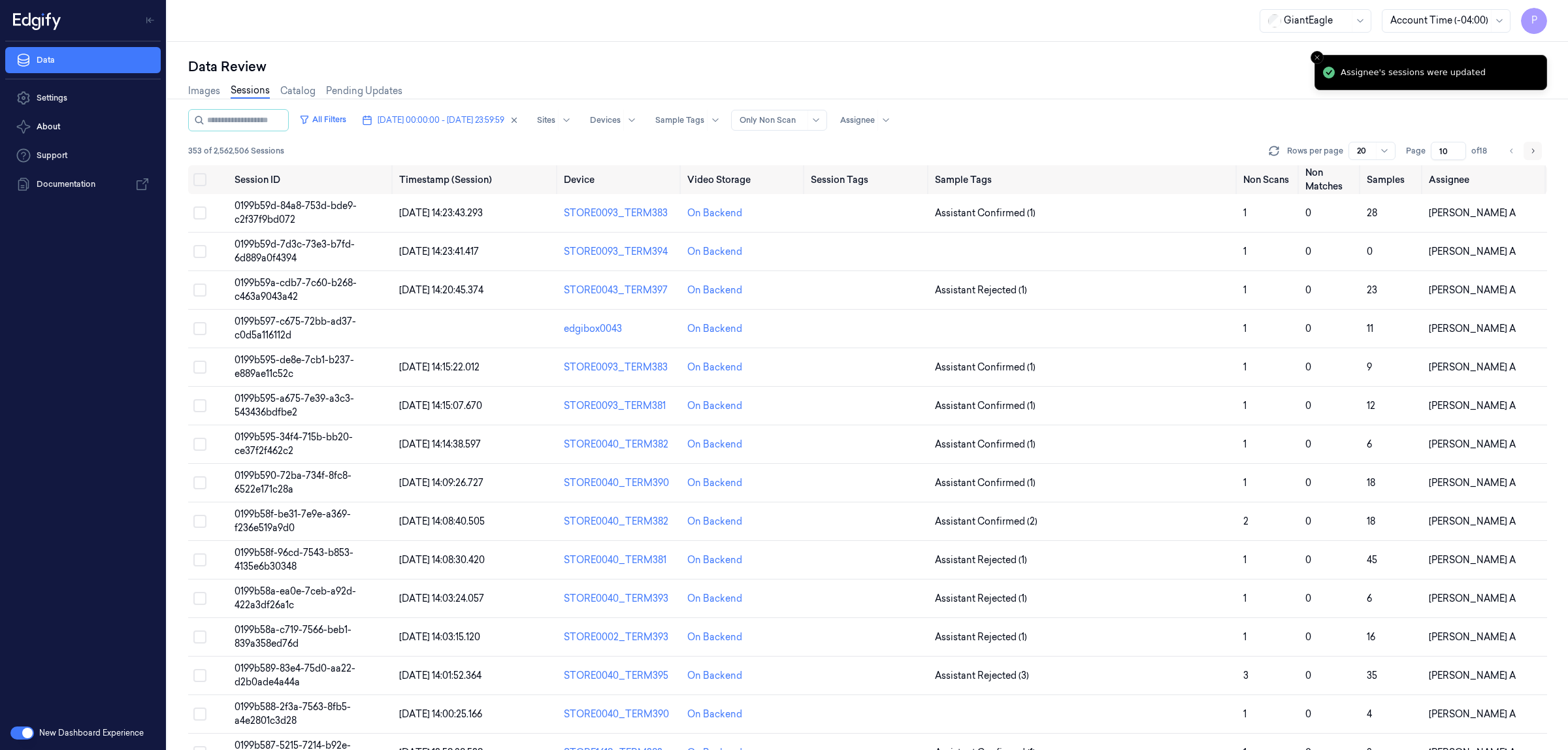
click at [1532, 152] on icon "Go to next page" at bounding box center [1533, 150] width 3 height 5
type input "11"
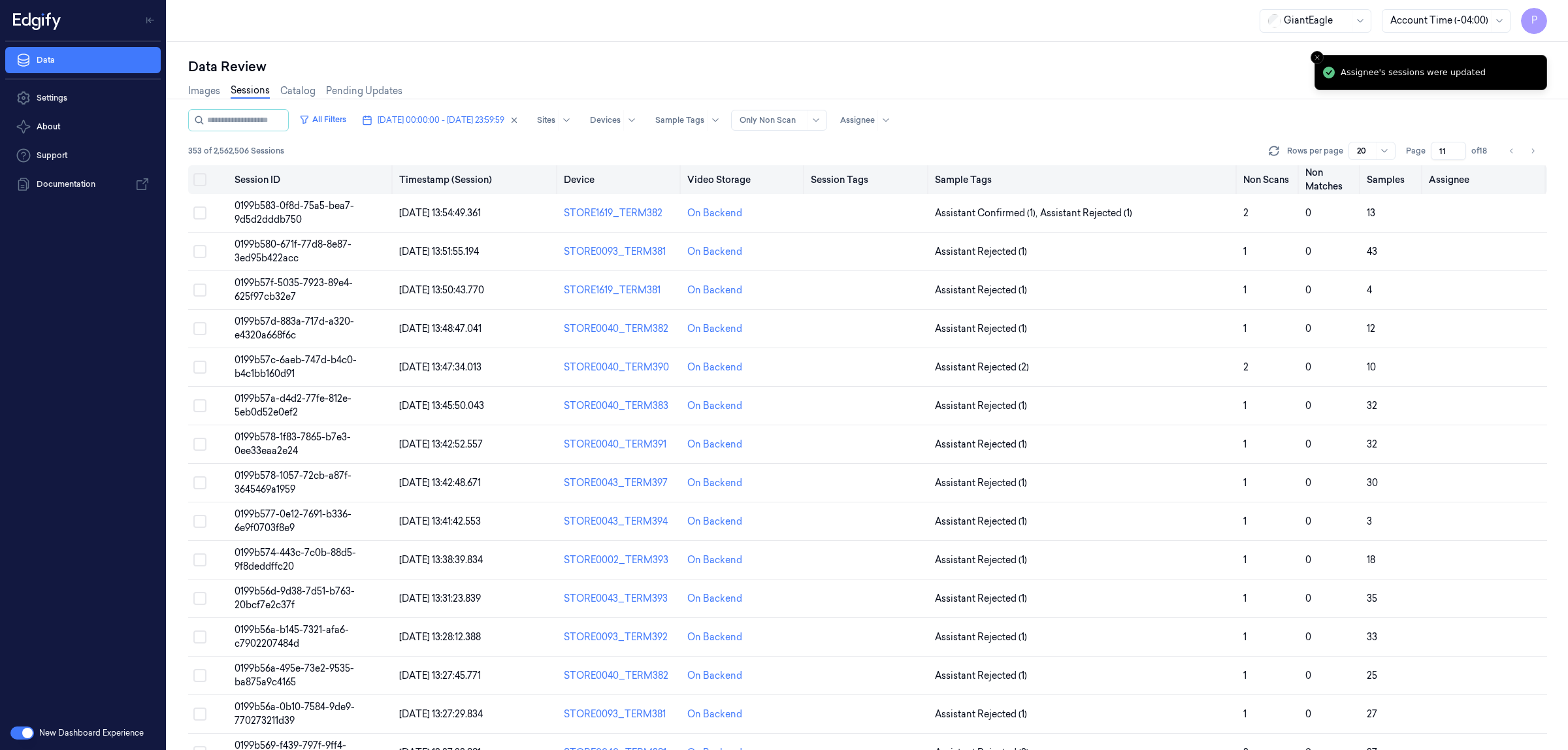
click at [202, 178] on button "Select all" at bounding box center [200, 179] width 13 height 13
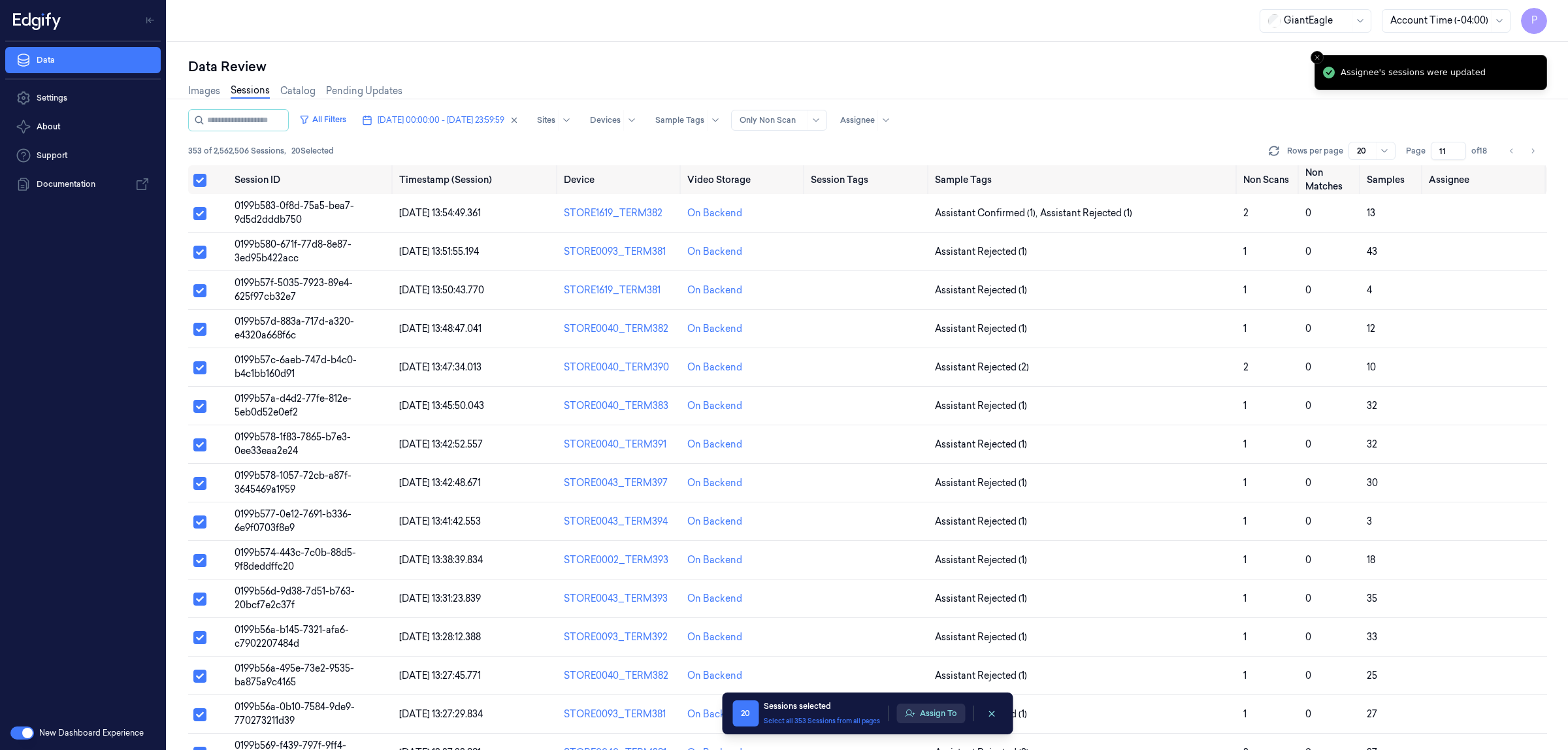
click at [944, 717] on button "Assign To" at bounding box center [930, 713] width 68 height 19
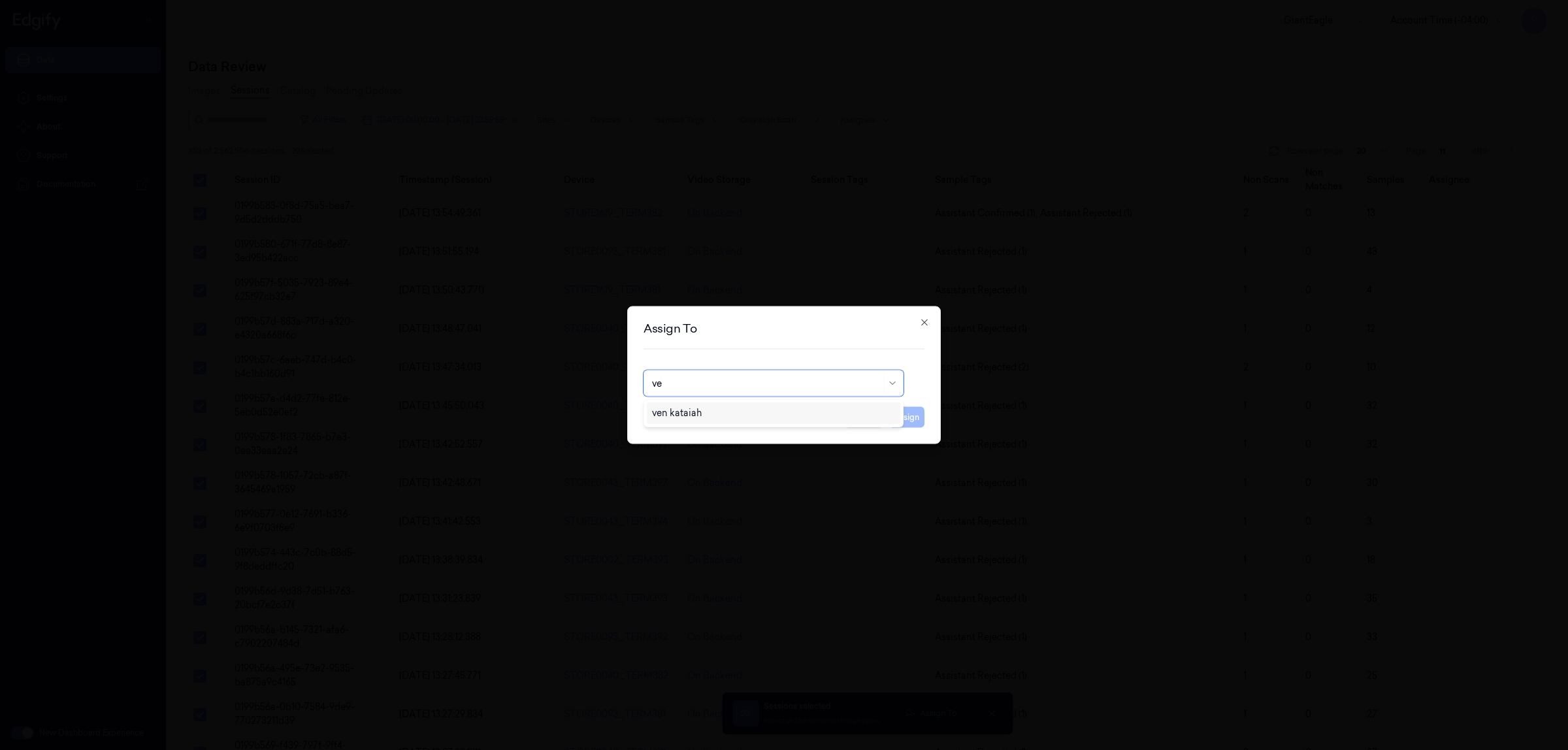
type input "ven"
click at [709, 409] on div "ven kataiah" at bounding box center [773, 412] width 243 height 14
click at [898, 422] on button "Assign" at bounding box center [906, 417] width 36 height 21
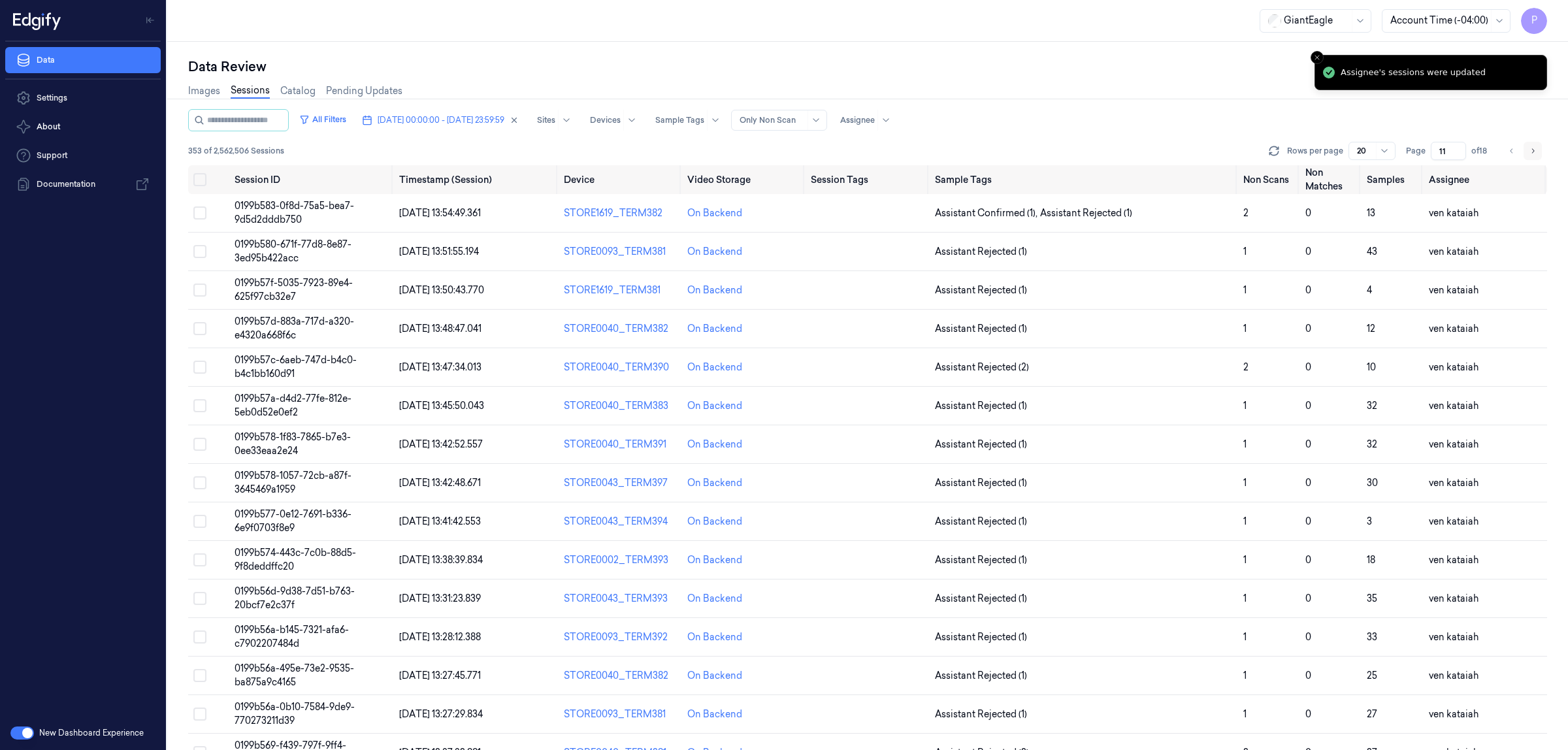
click at [1530, 154] on icon "Go to next page" at bounding box center [1532, 151] width 7 height 10
type input "12"
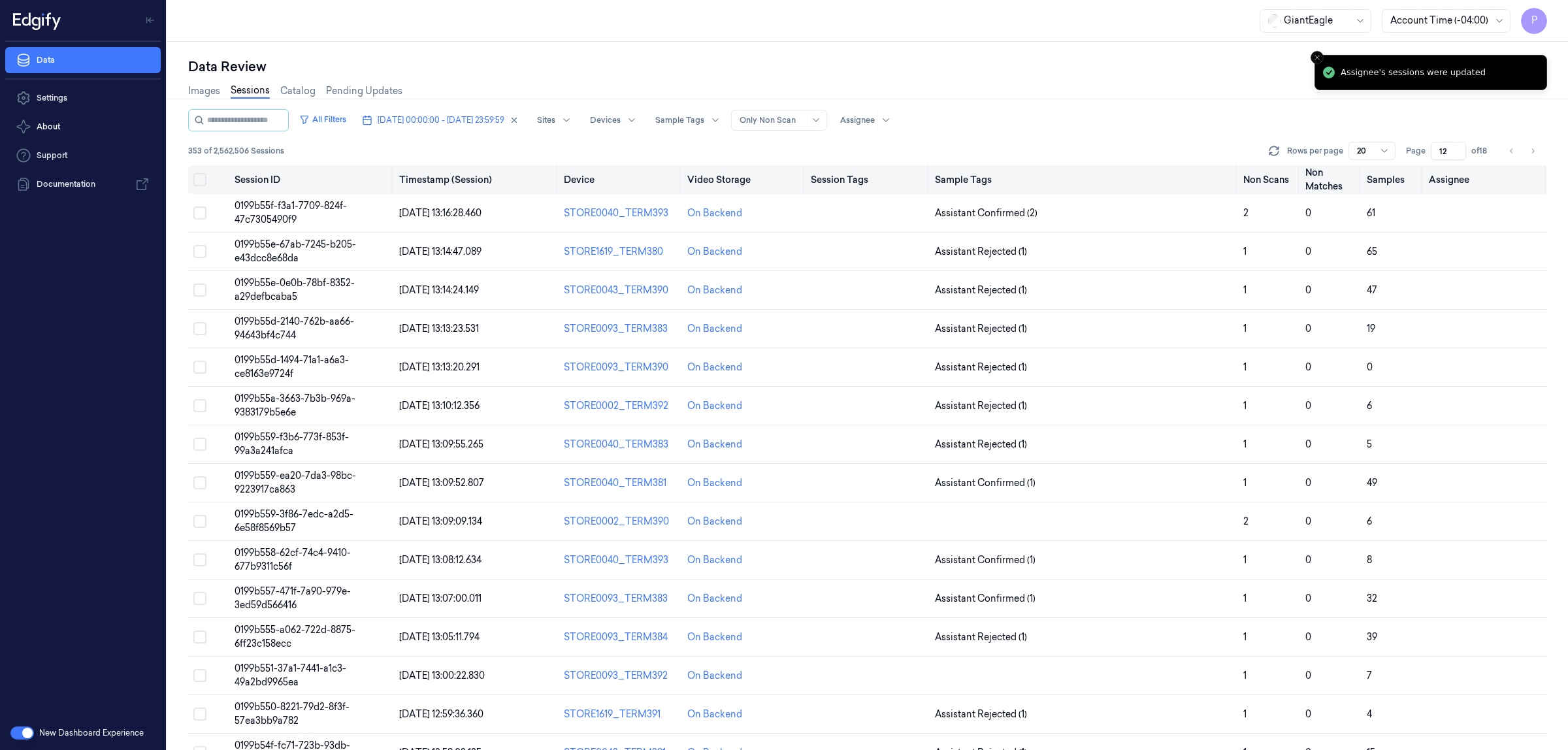
click at [200, 181] on button "Select all" at bounding box center [200, 179] width 13 height 13
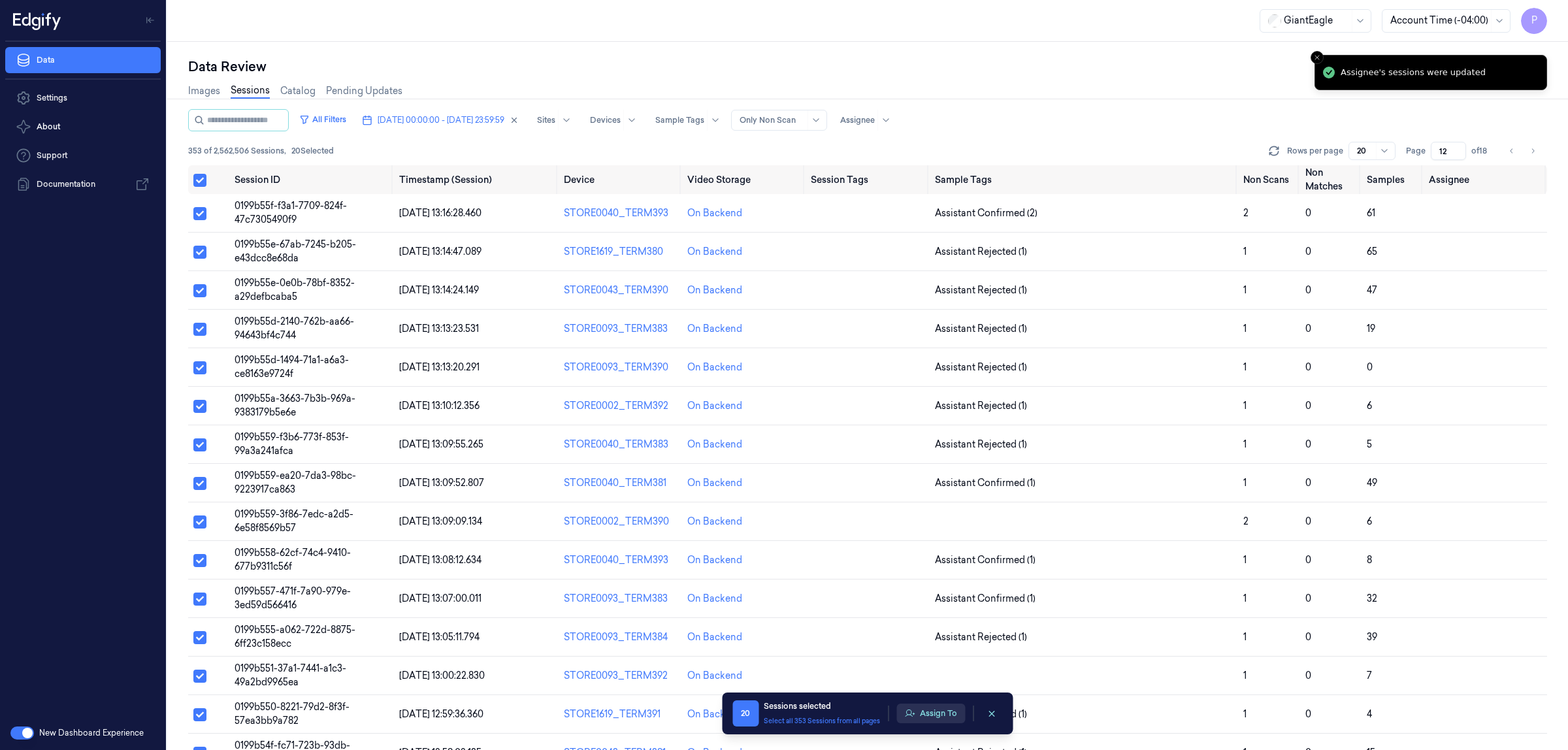
click at [923, 707] on button "Assign To" at bounding box center [930, 713] width 68 height 19
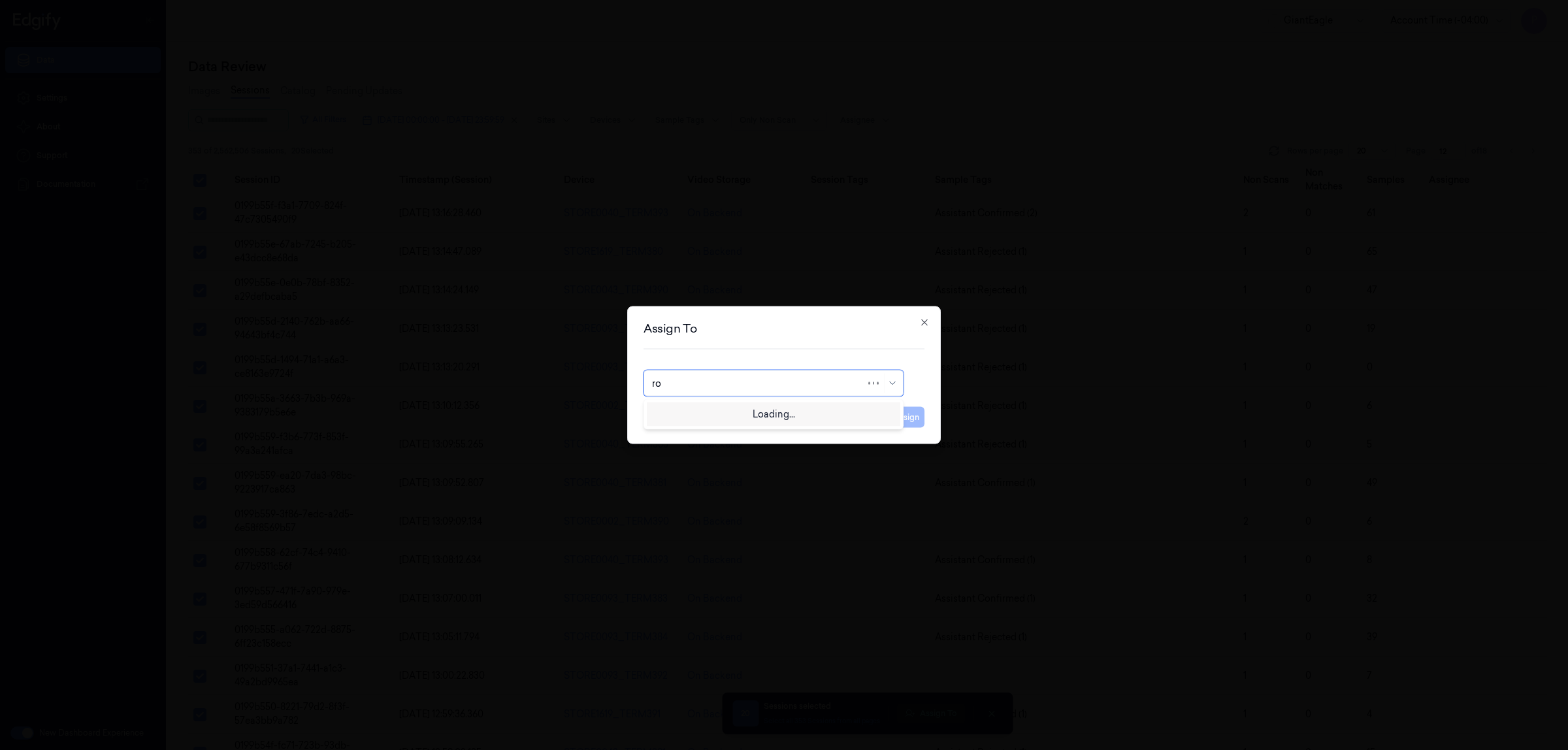
type input "roh"
click at [729, 418] on div "[PERSON_NAME]" at bounding box center [773, 412] width 243 height 14
click at [903, 415] on button "Assign" at bounding box center [906, 417] width 36 height 21
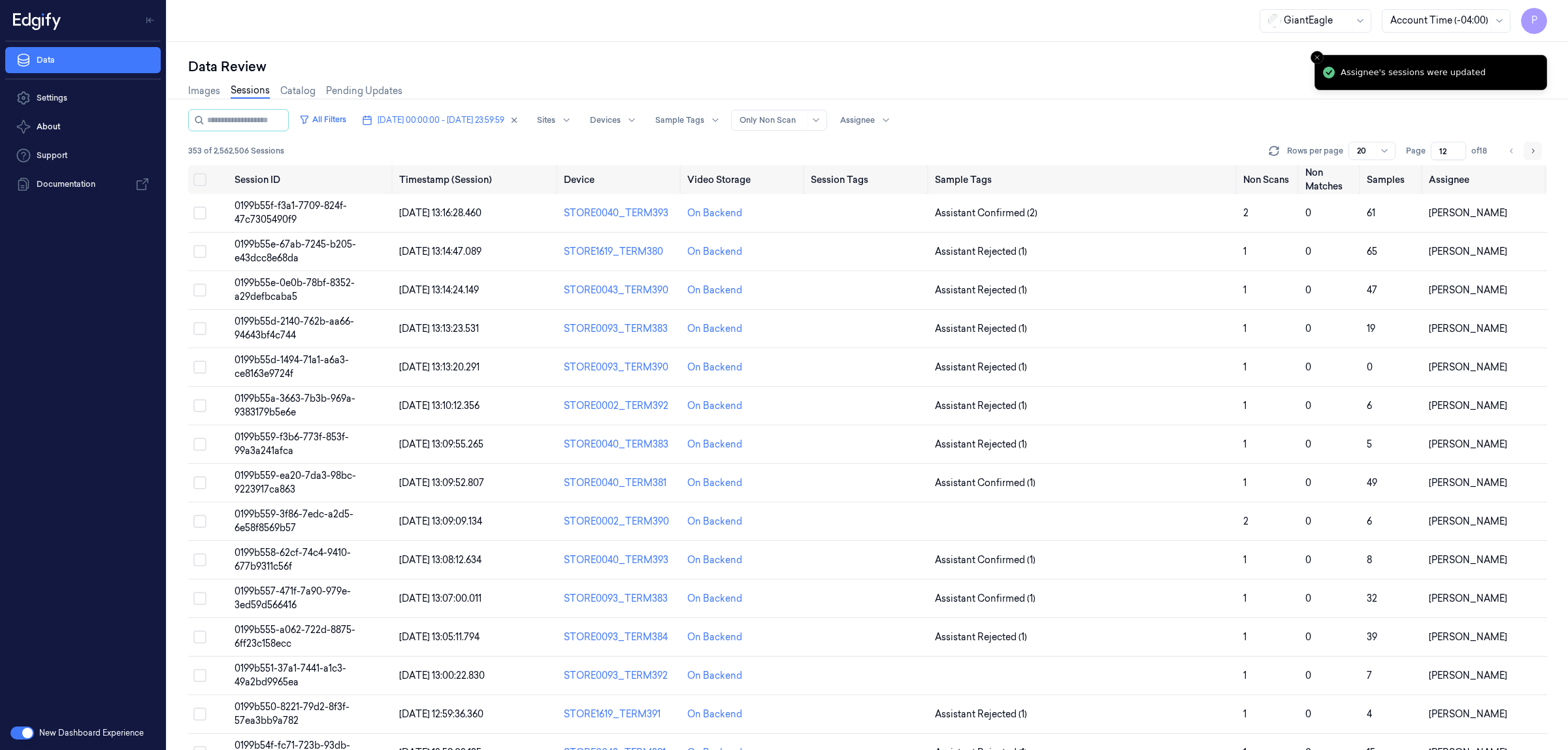
click at [1534, 148] on icon "Go to next page" at bounding box center [1532, 151] width 7 height 10
type input "13"
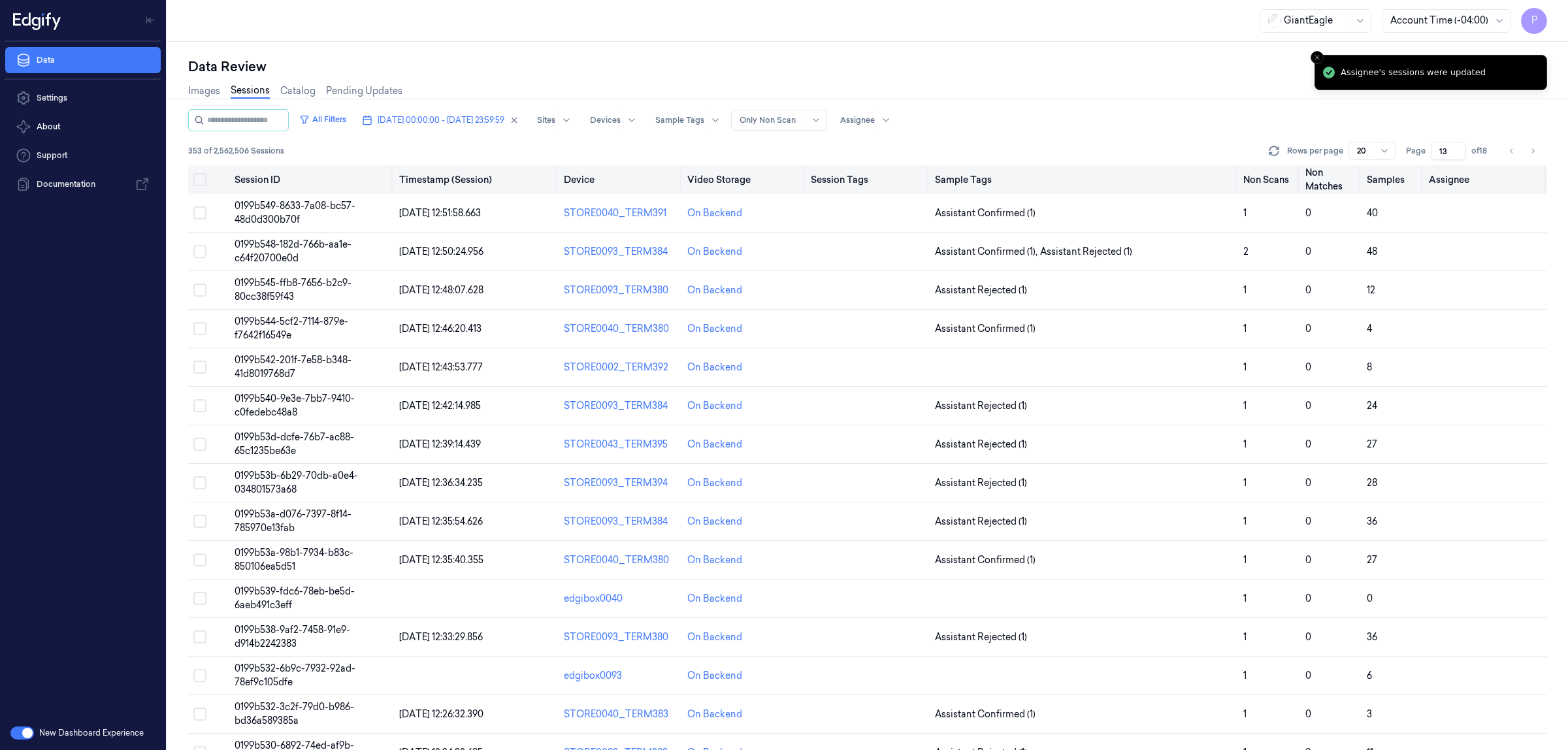
click at [202, 177] on button "Select all" at bounding box center [200, 179] width 13 height 13
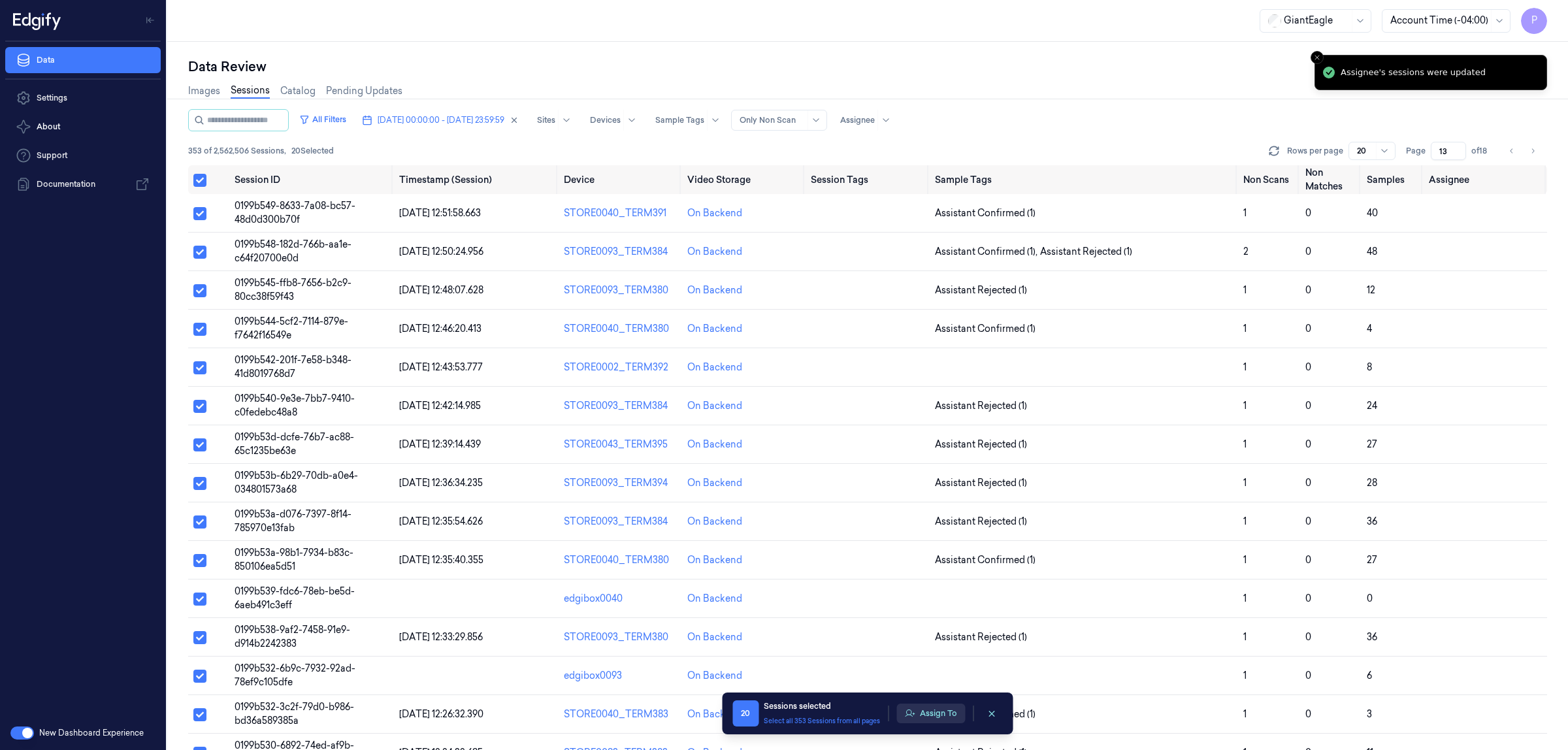
click at [933, 716] on button "Assign To" at bounding box center [930, 713] width 68 height 19
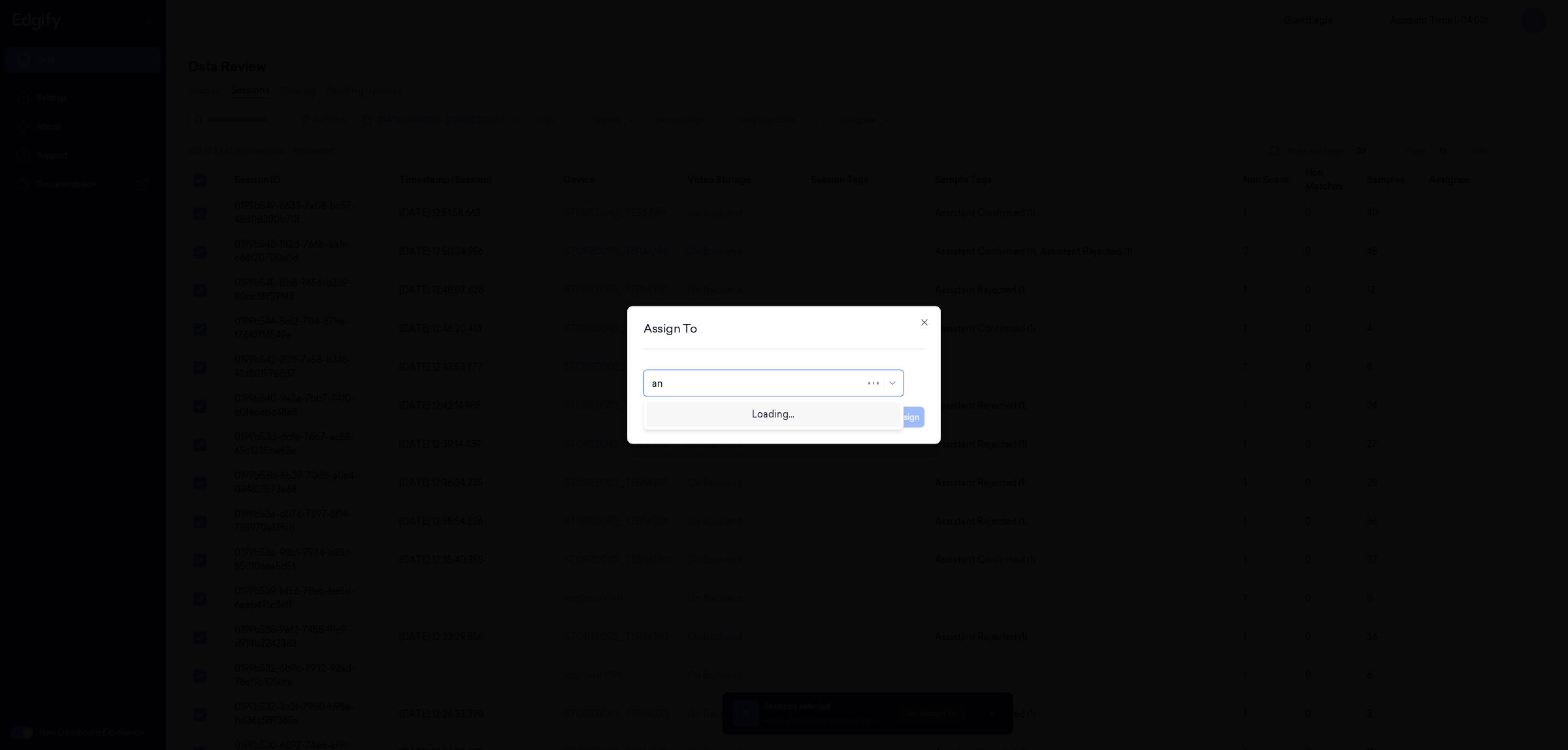
type input "ank"
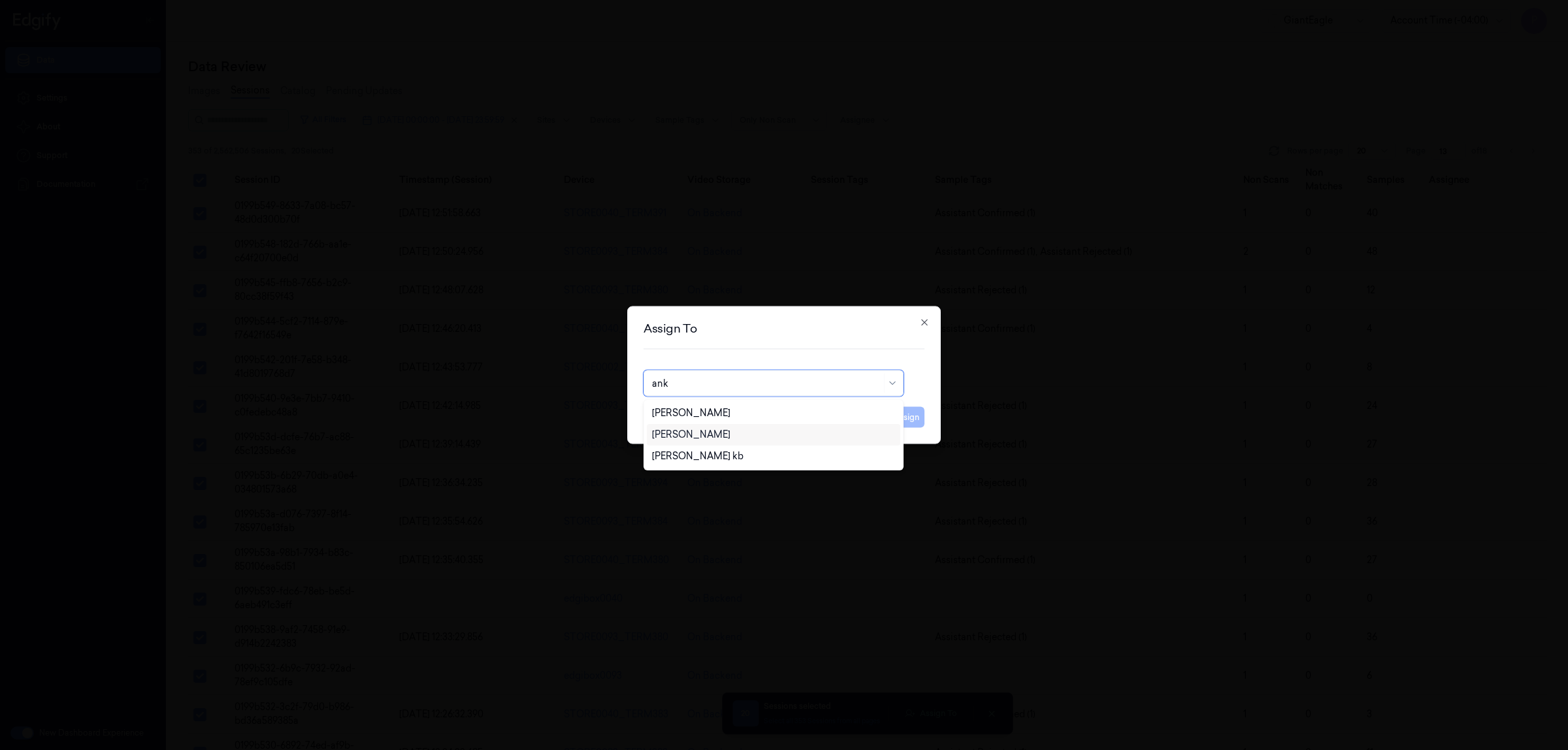
click at [680, 442] on div "[PERSON_NAME]" at bounding box center [773, 434] width 253 height 21
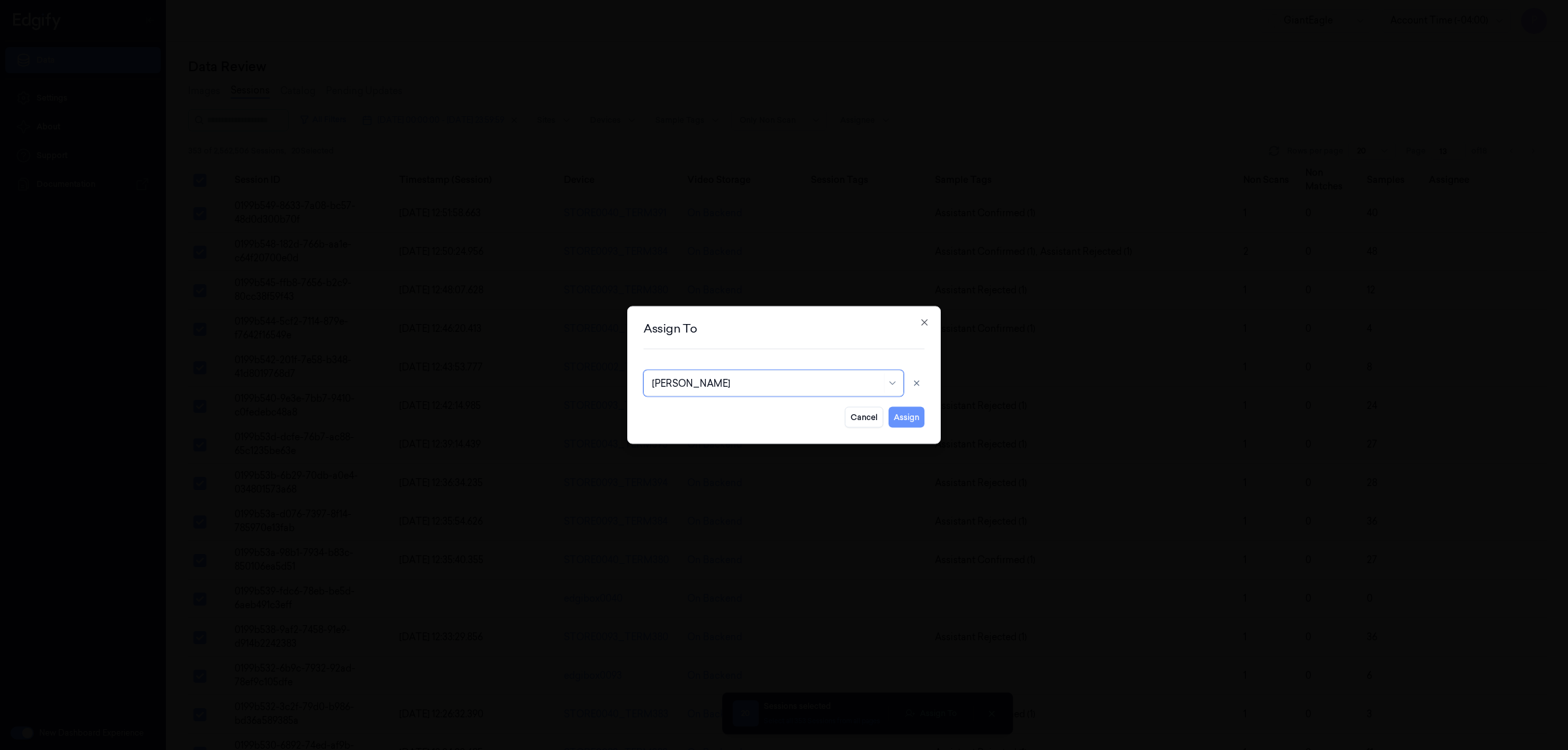
click at [910, 417] on button "Assign" at bounding box center [906, 417] width 36 height 21
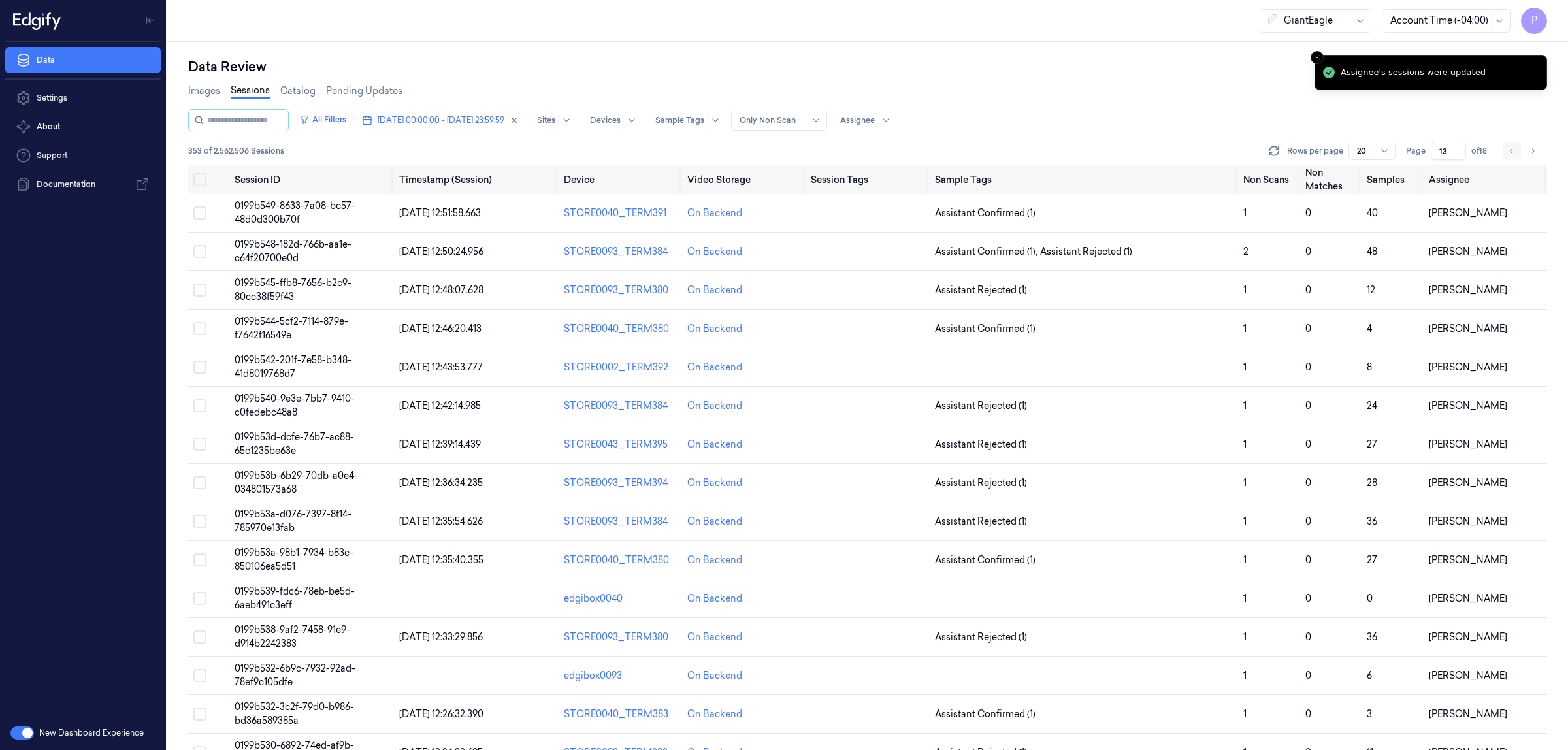
click at [1508, 151] on icon "Go to previous page" at bounding box center [1512, 151] width 7 height 10
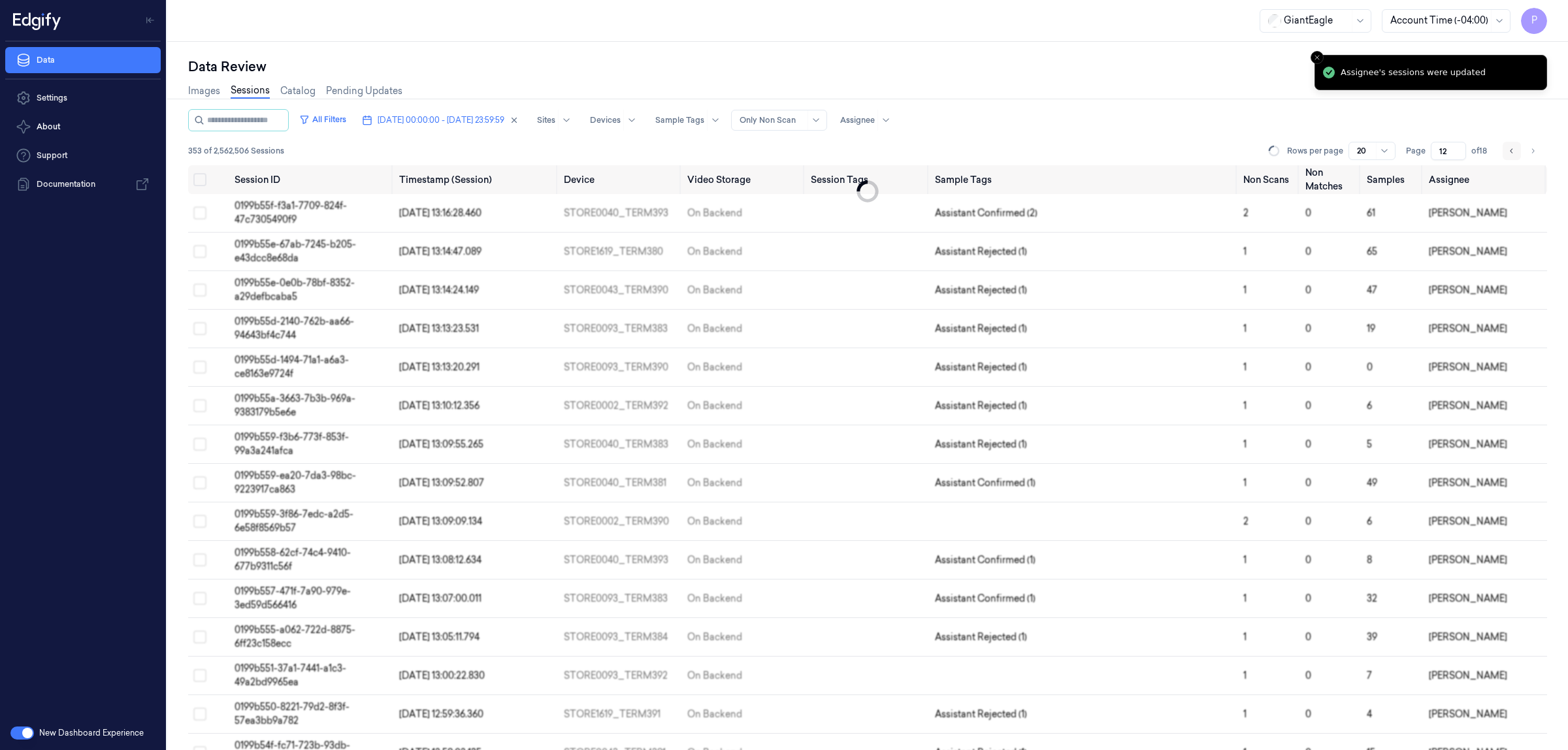
click at [1508, 151] on icon "Go to previous page" at bounding box center [1512, 151] width 7 height 10
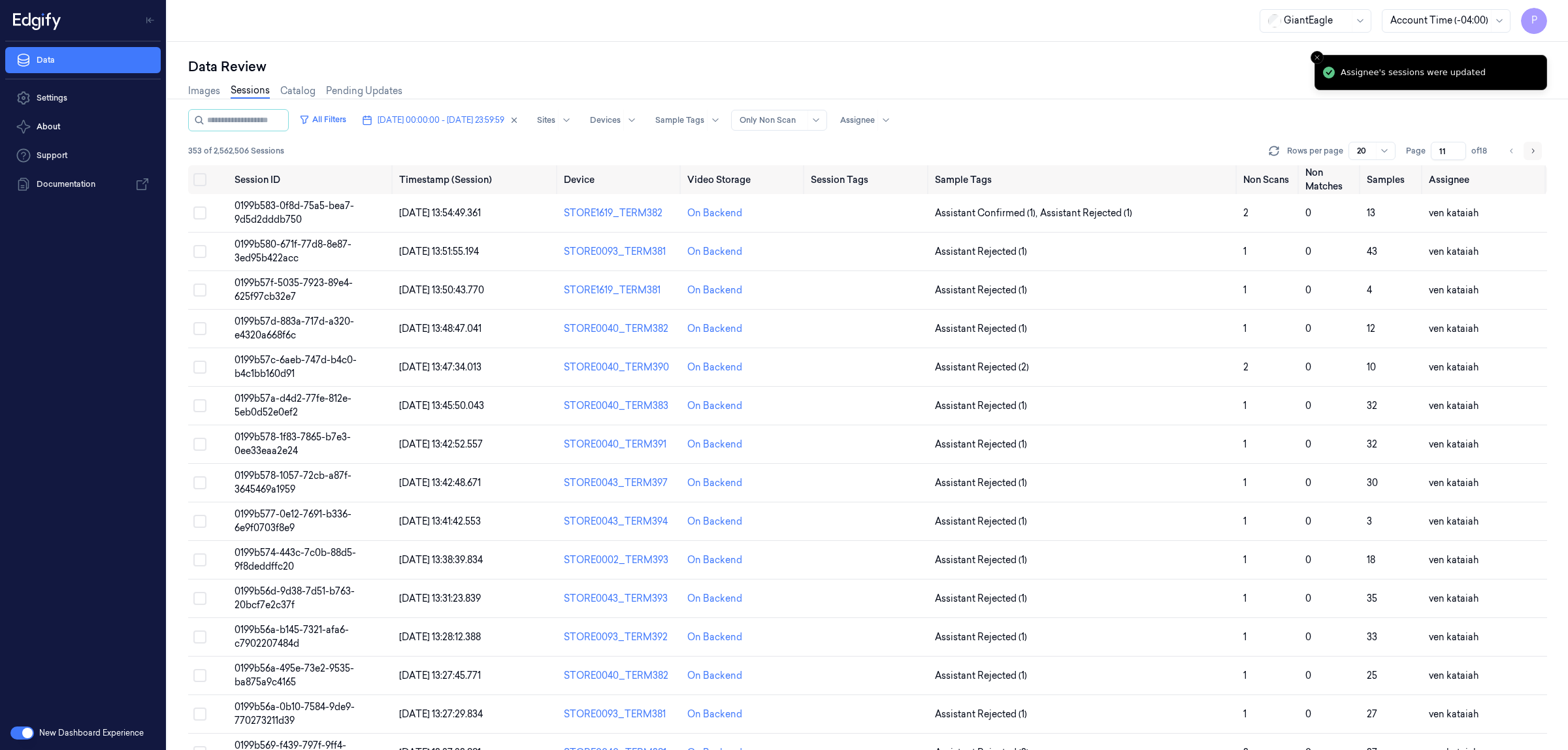
click at [1539, 153] on button "Go to next page" at bounding box center [1532, 151] width 18 height 18
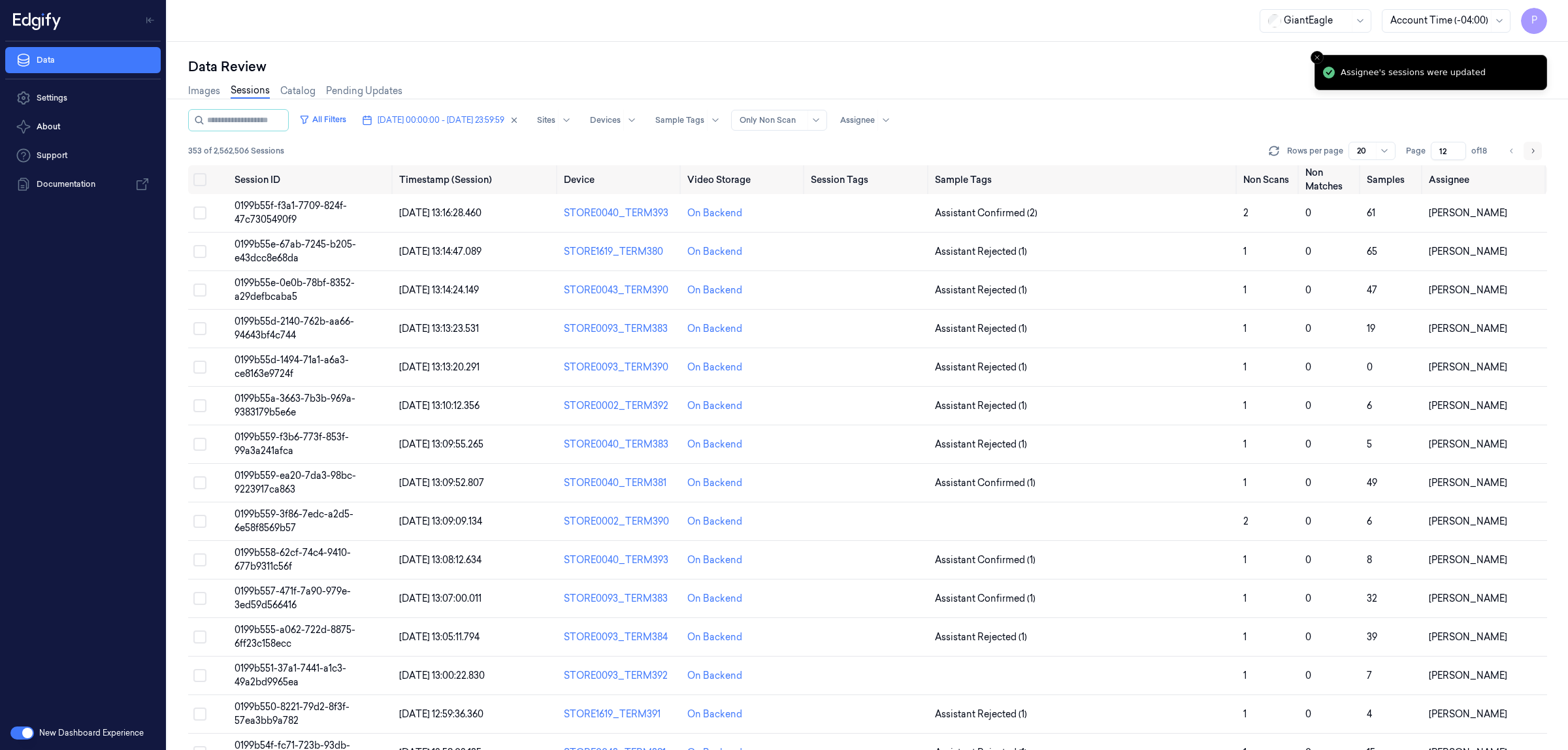
click at [1539, 153] on button "Go to next page" at bounding box center [1532, 151] width 18 height 18
type input "14"
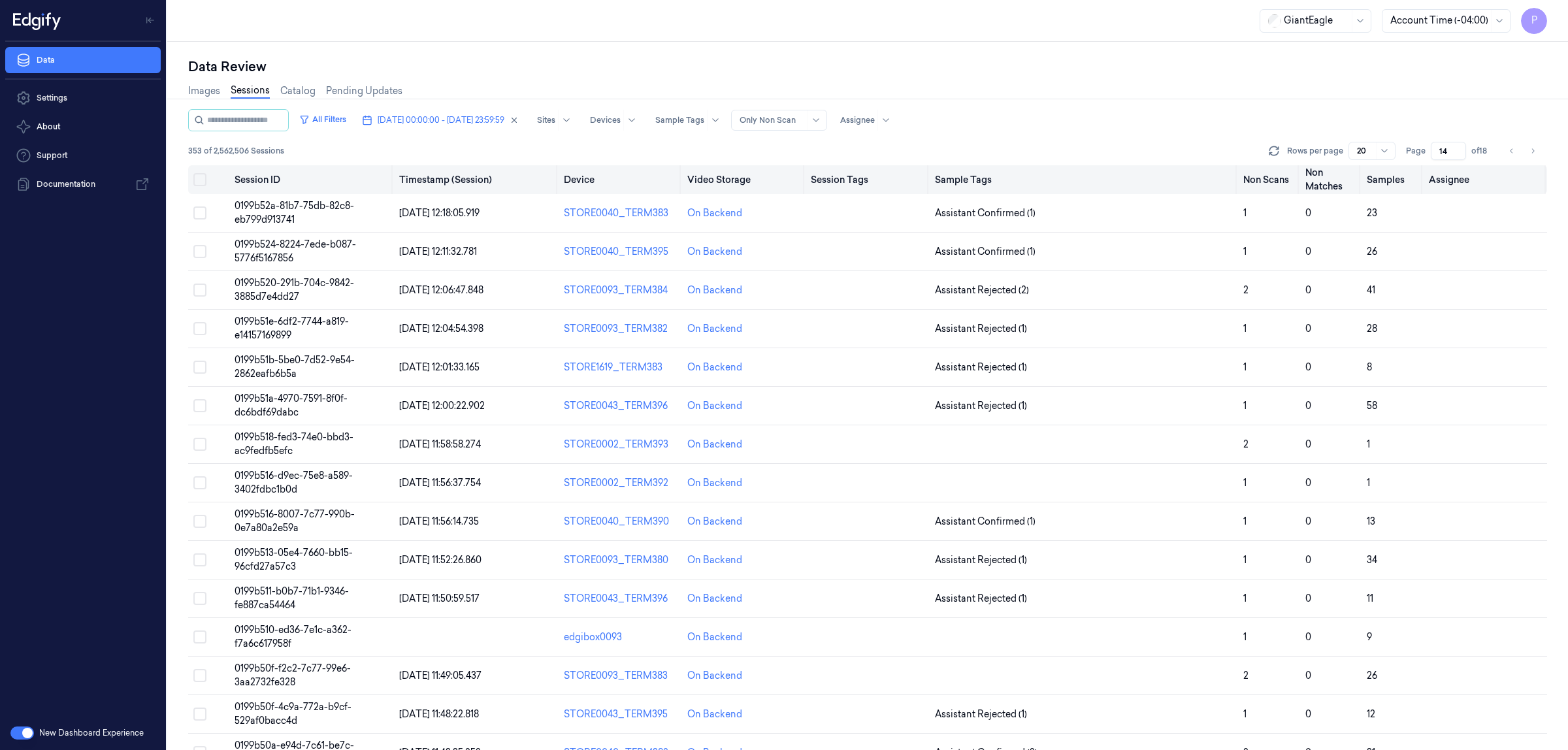
click at [196, 180] on button "Select all" at bounding box center [200, 179] width 13 height 13
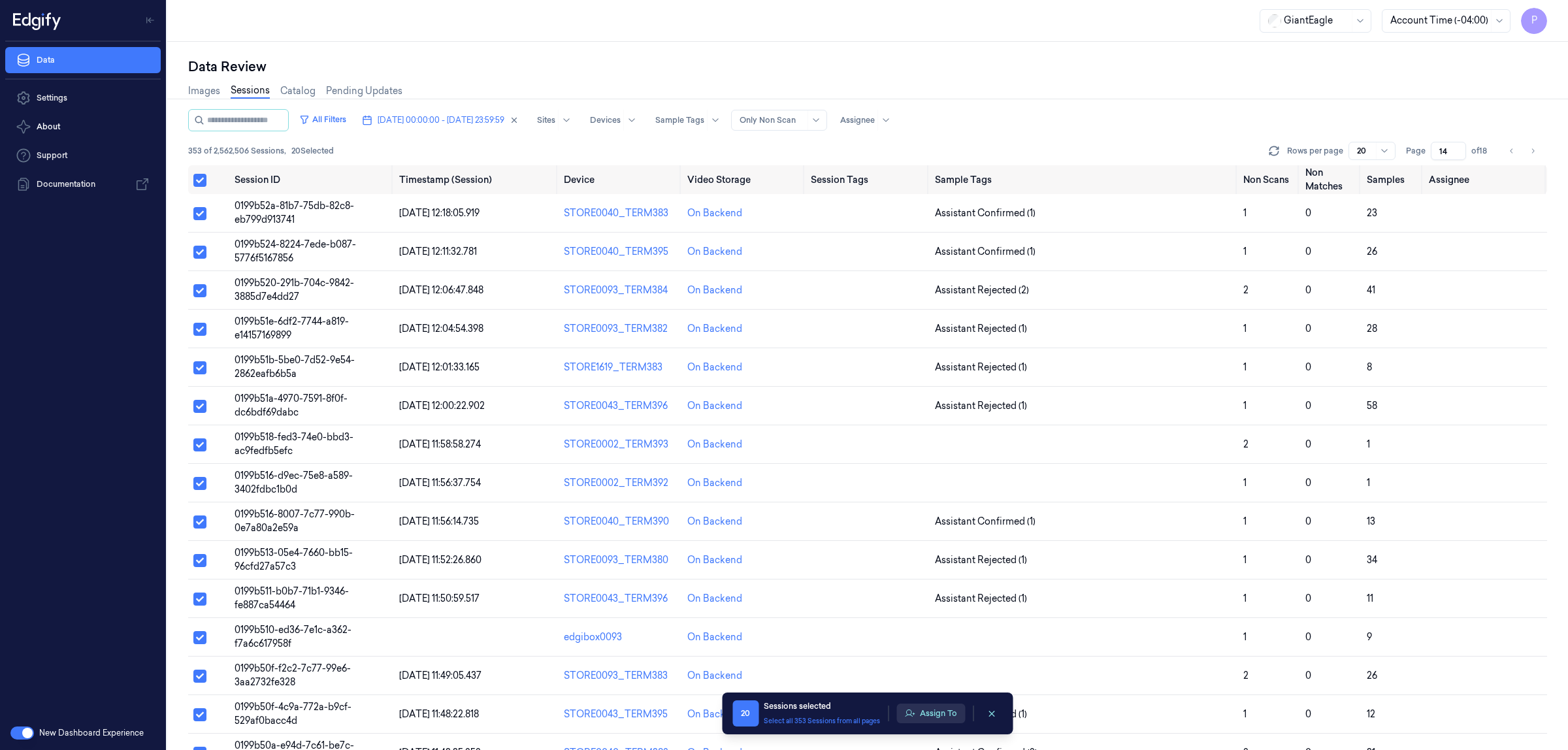
click at [947, 713] on button "Assign To" at bounding box center [930, 713] width 68 height 19
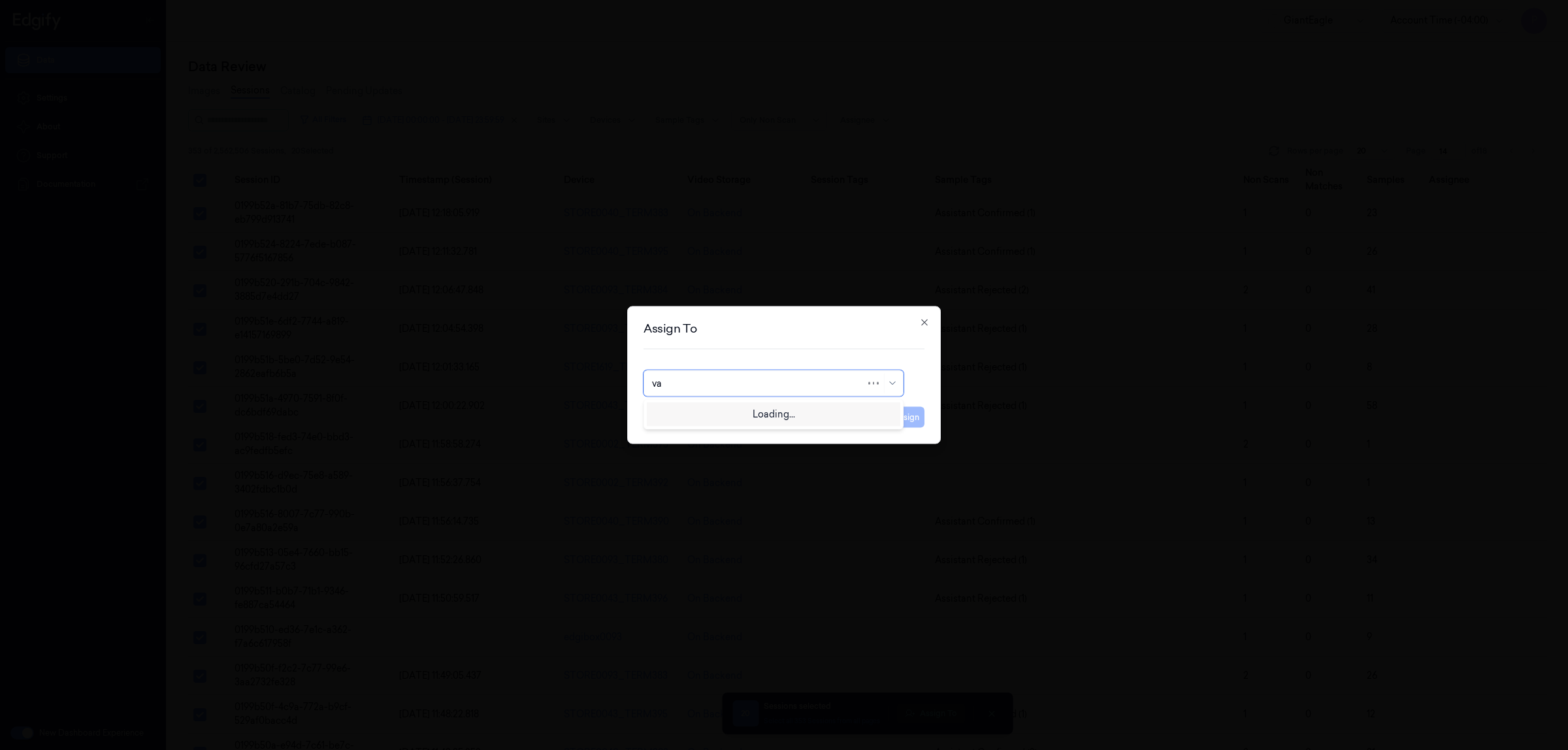
type input "var"
click at [720, 417] on div "[PERSON_NAME]" at bounding box center [773, 412] width 243 height 14
click at [914, 420] on button "Assign" at bounding box center [906, 417] width 36 height 21
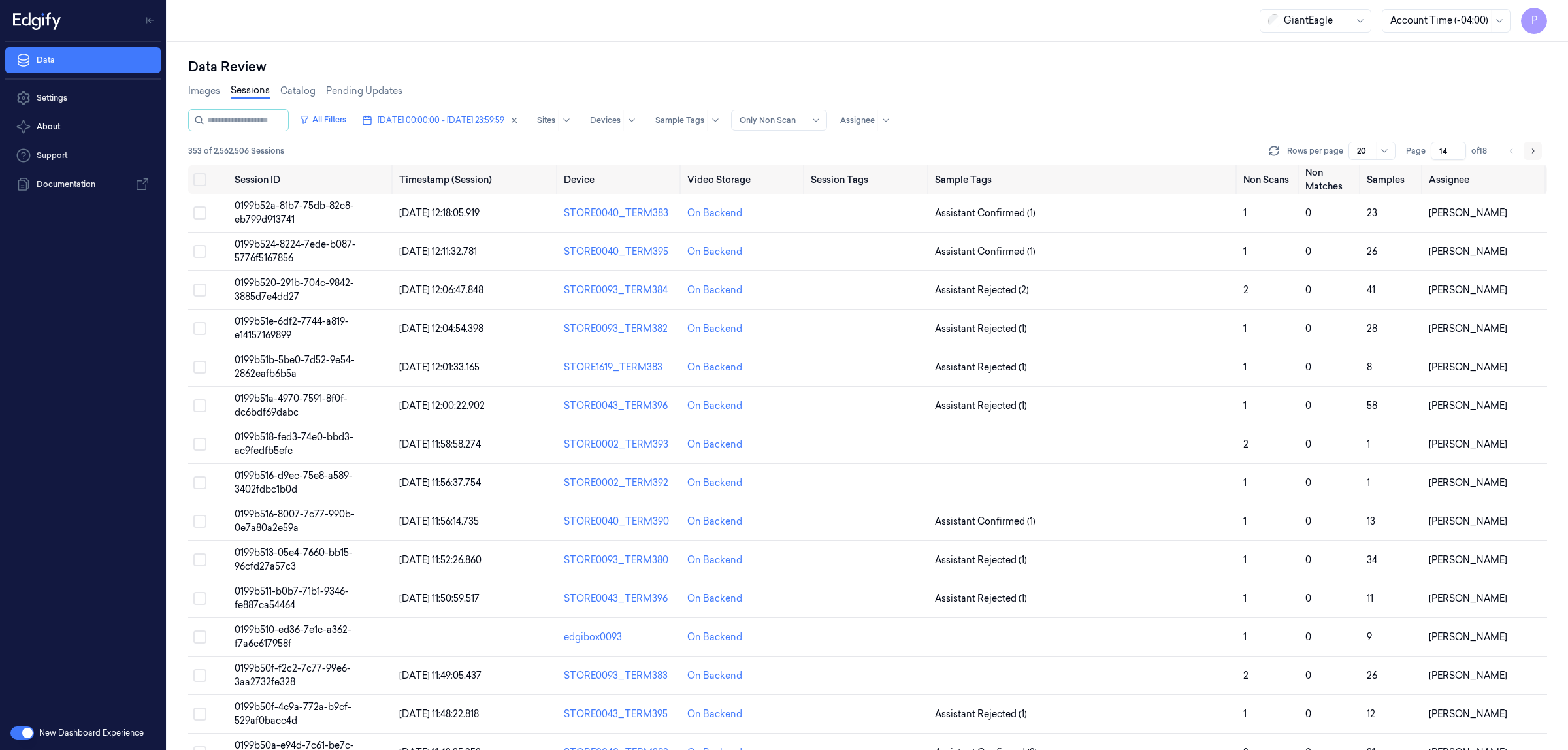
click at [1530, 147] on icon "Go to next page" at bounding box center [1532, 151] width 7 height 10
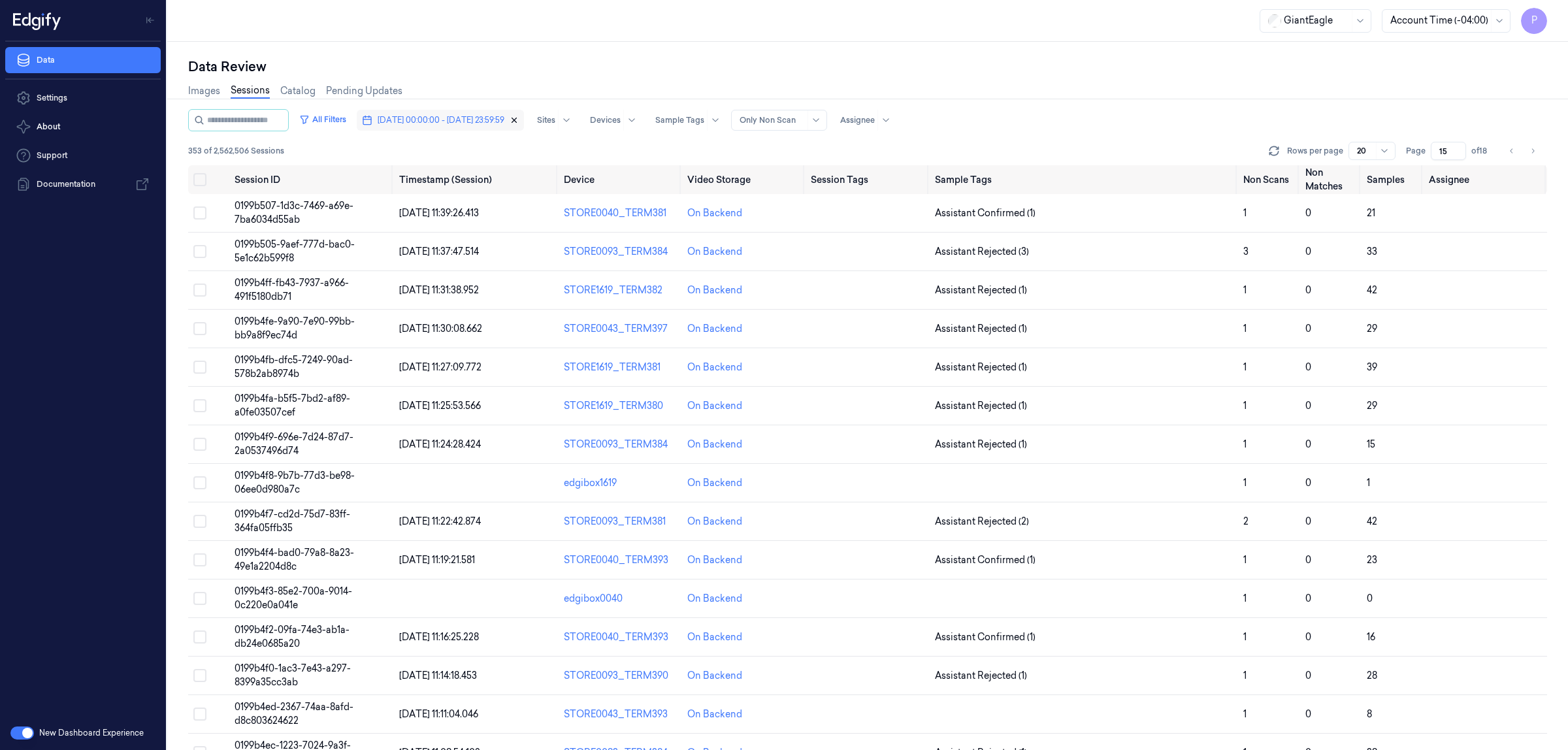
click at [519, 121] on icon "button" at bounding box center [514, 120] width 9 height 9
type input "1"
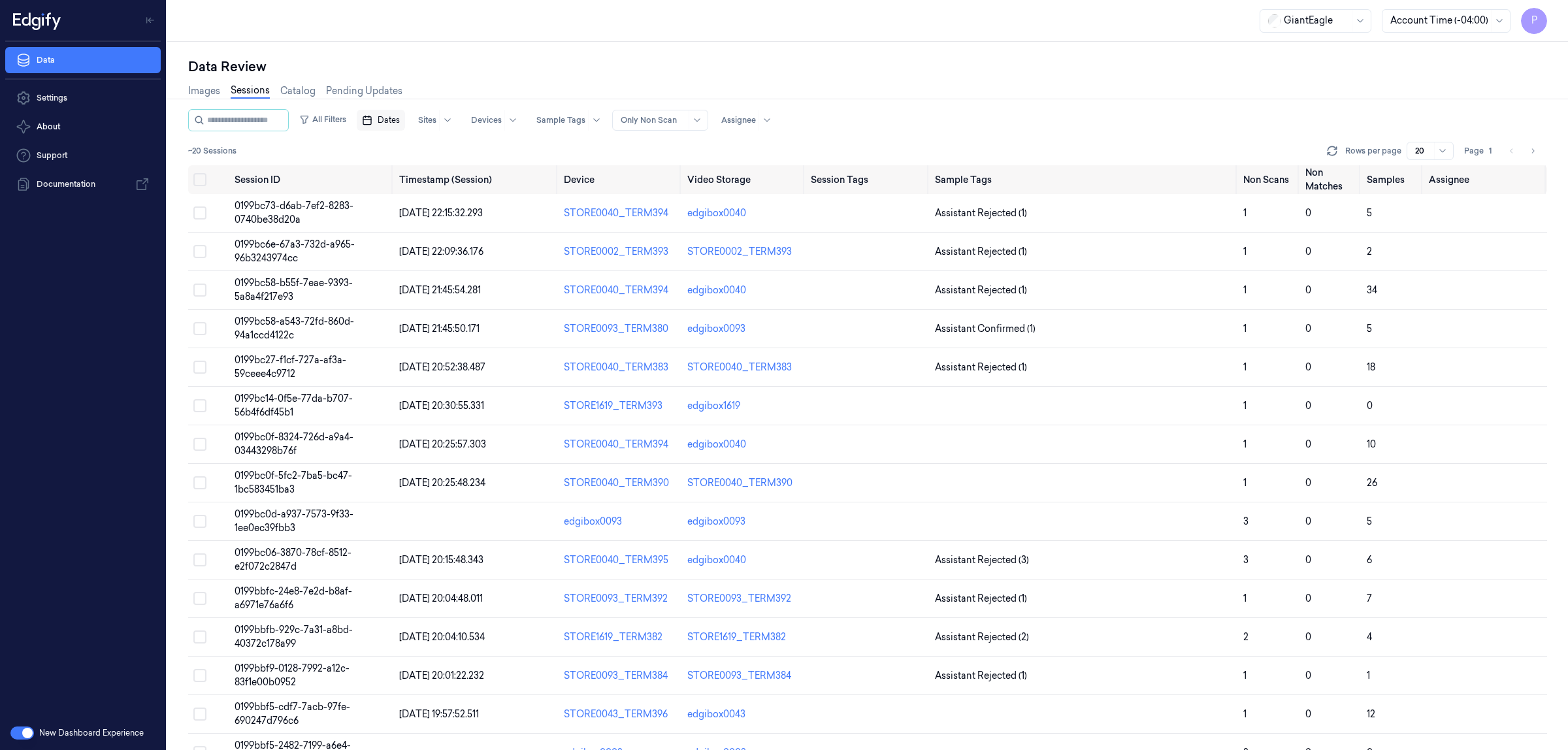
click at [399, 121] on span "Dates" at bounding box center [388, 120] width 22 height 12
click at [407, 230] on button "6" at bounding box center [410, 225] width 21 height 21
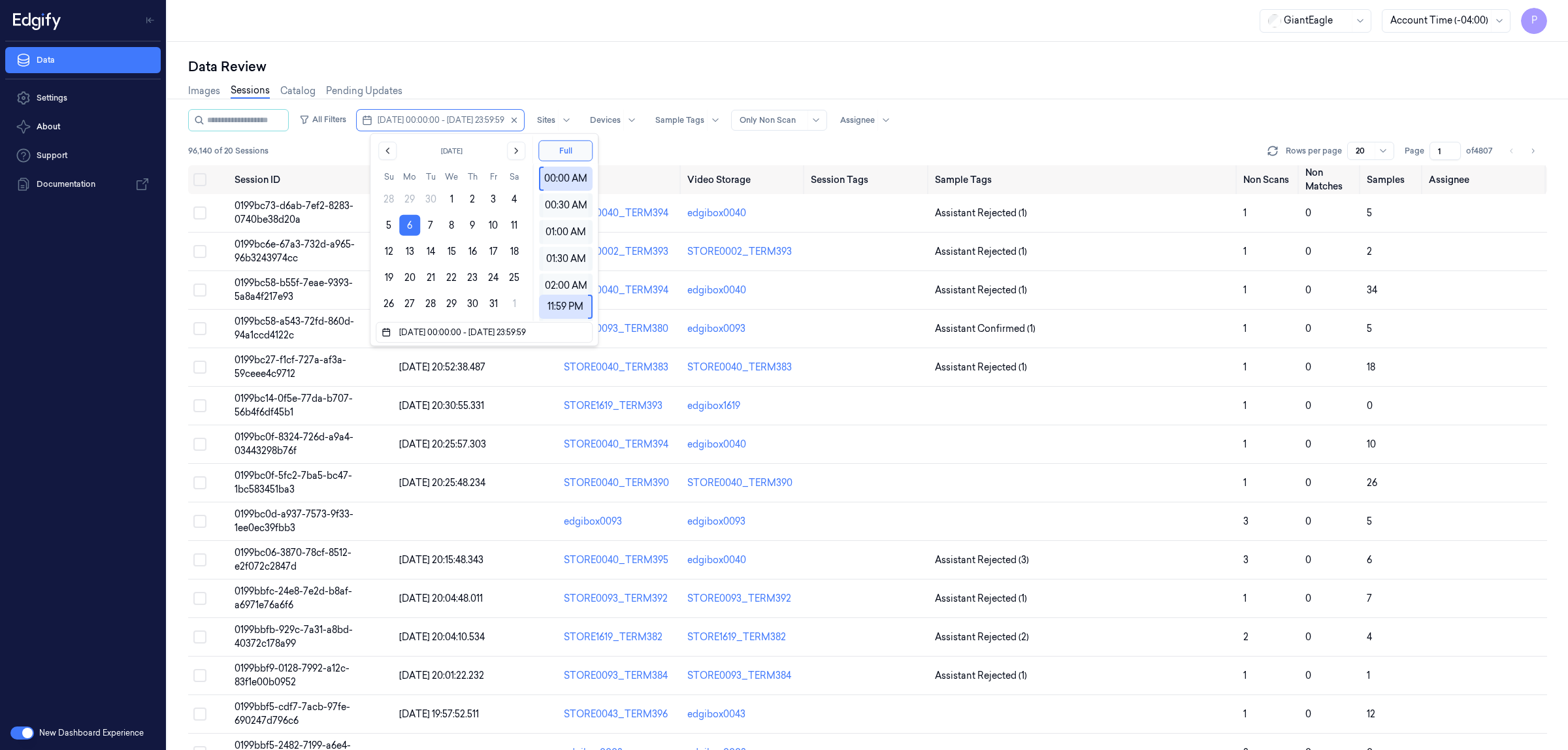
click at [638, 68] on div "Data Review" at bounding box center [866, 67] width 1358 height 18
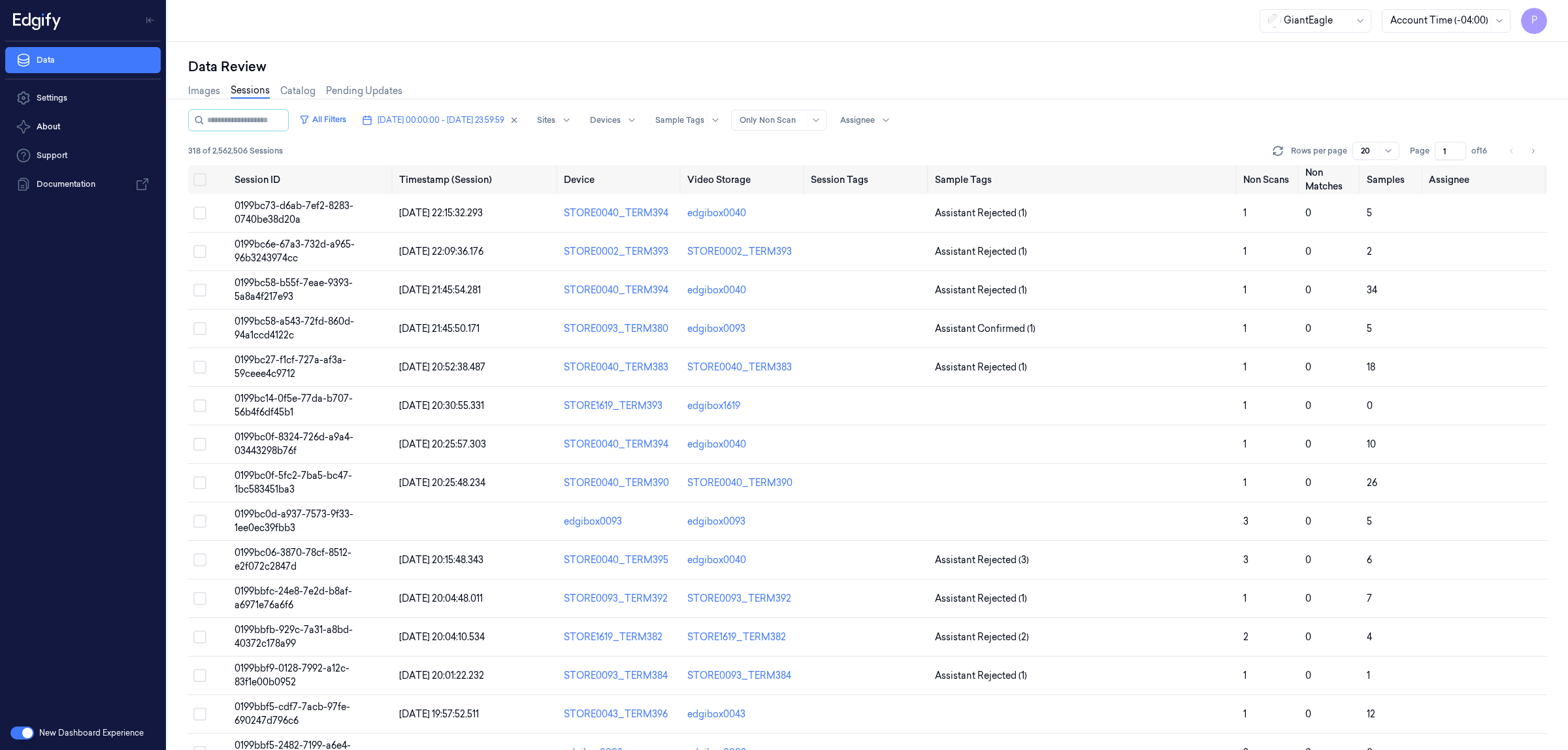
drag, startPoint x: 1452, startPoint y: 151, endPoint x: 1441, endPoint y: 153, distance: 11.2
click at [1441, 153] on input "1" at bounding box center [1450, 151] width 31 height 18
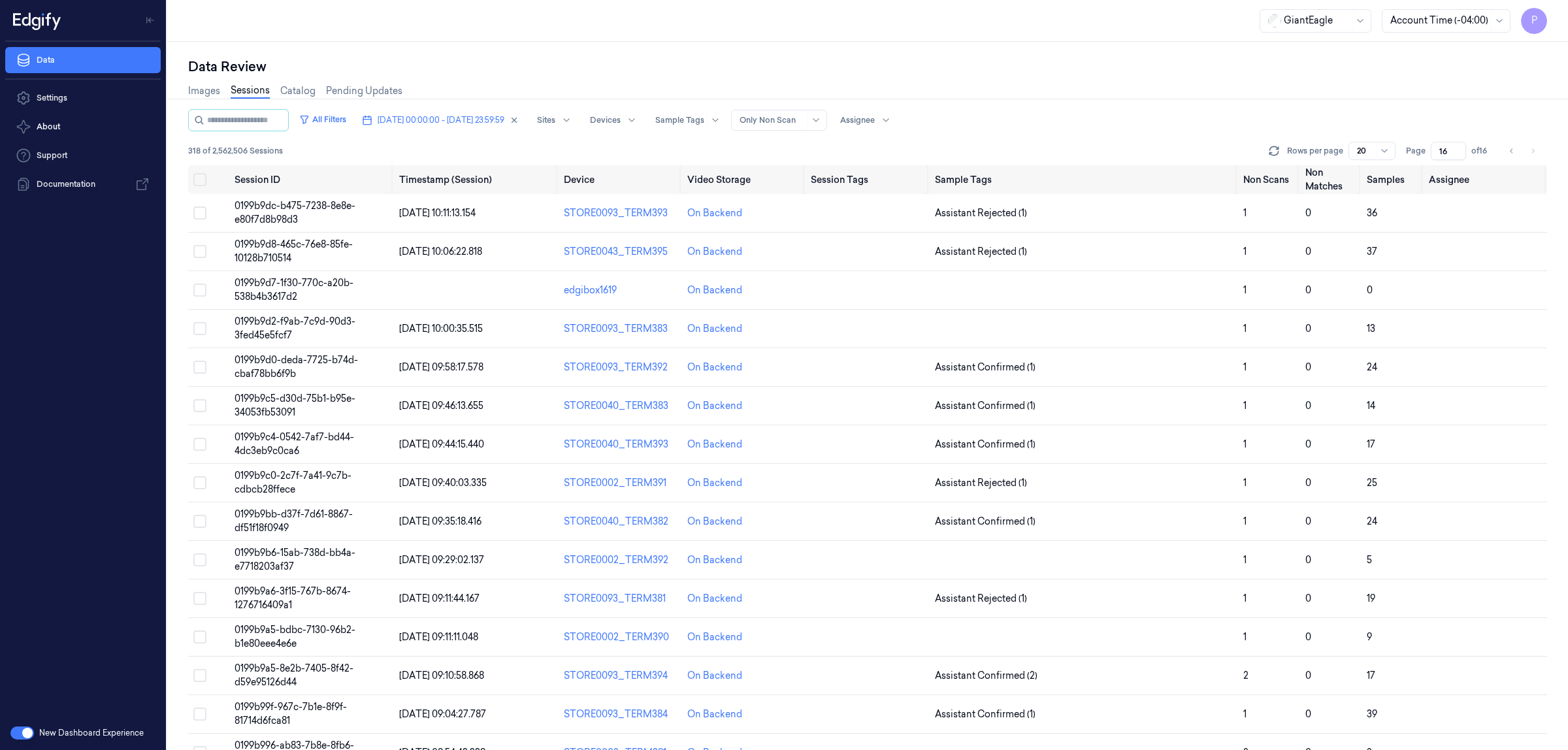
click at [1219, 117] on div "All Filters [DATE] 00:00:00 - [DATE] 23:59:59 Sites Devices Sample Tags Alert T…" at bounding box center [866, 120] width 1358 height 22
click at [1511, 150] on icon "Go to previous page" at bounding box center [1512, 151] width 7 height 10
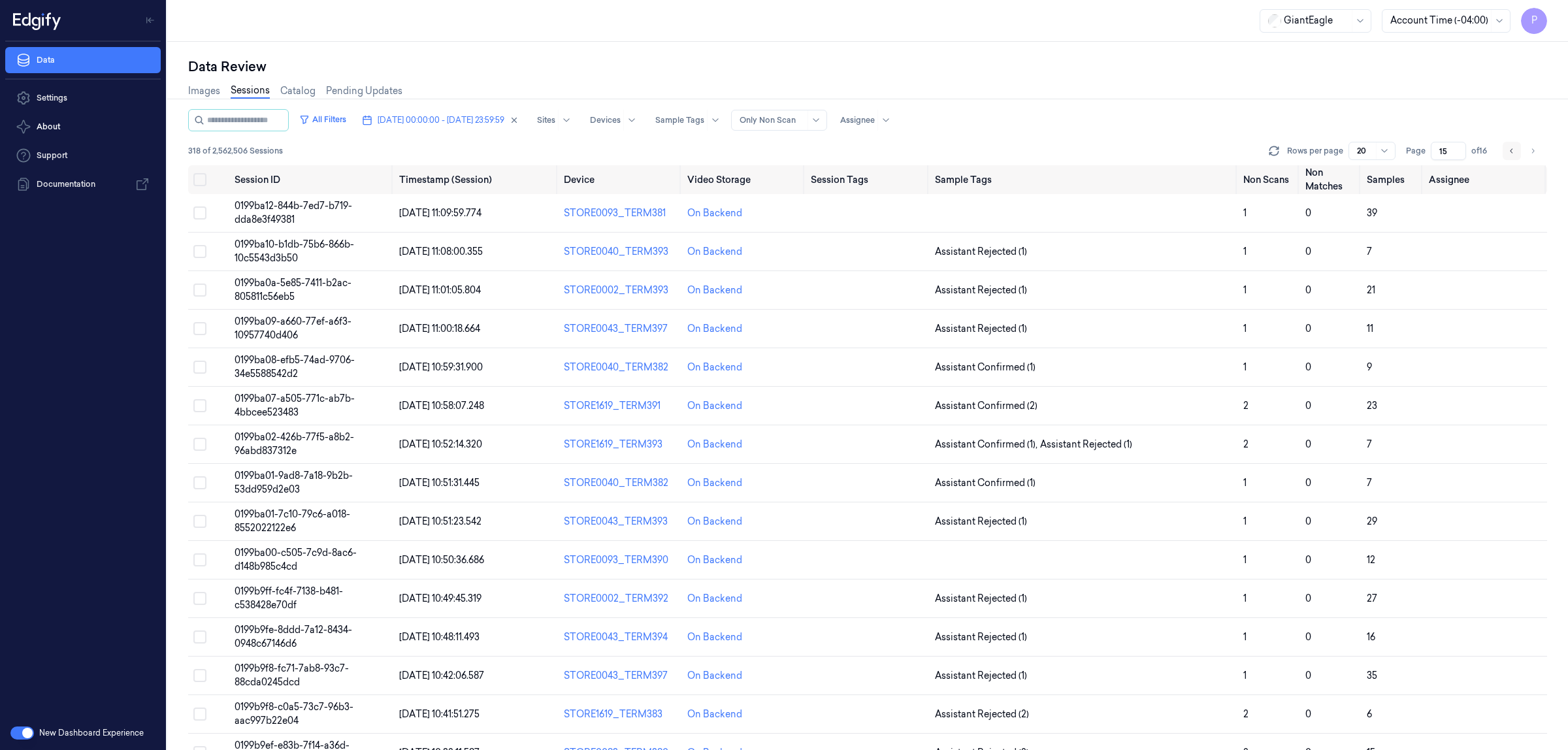
click at [1516, 154] on button "Go to previous page" at bounding box center [1512, 151] width 18 height 18
click at [1508, 147] on icon "Go to previous page" at bounding box center [1512, 151] width 7 height 10
type input "13"
click at [1155, 83] on div "Images Sessions Catalog Pending Updates" at bounding box center [866, 92] width 1358 height 33
click at [1244, 108] on div "Images Sessions Catalog Pending Updates" at bounding box center [866, 92] width 1358 height 33
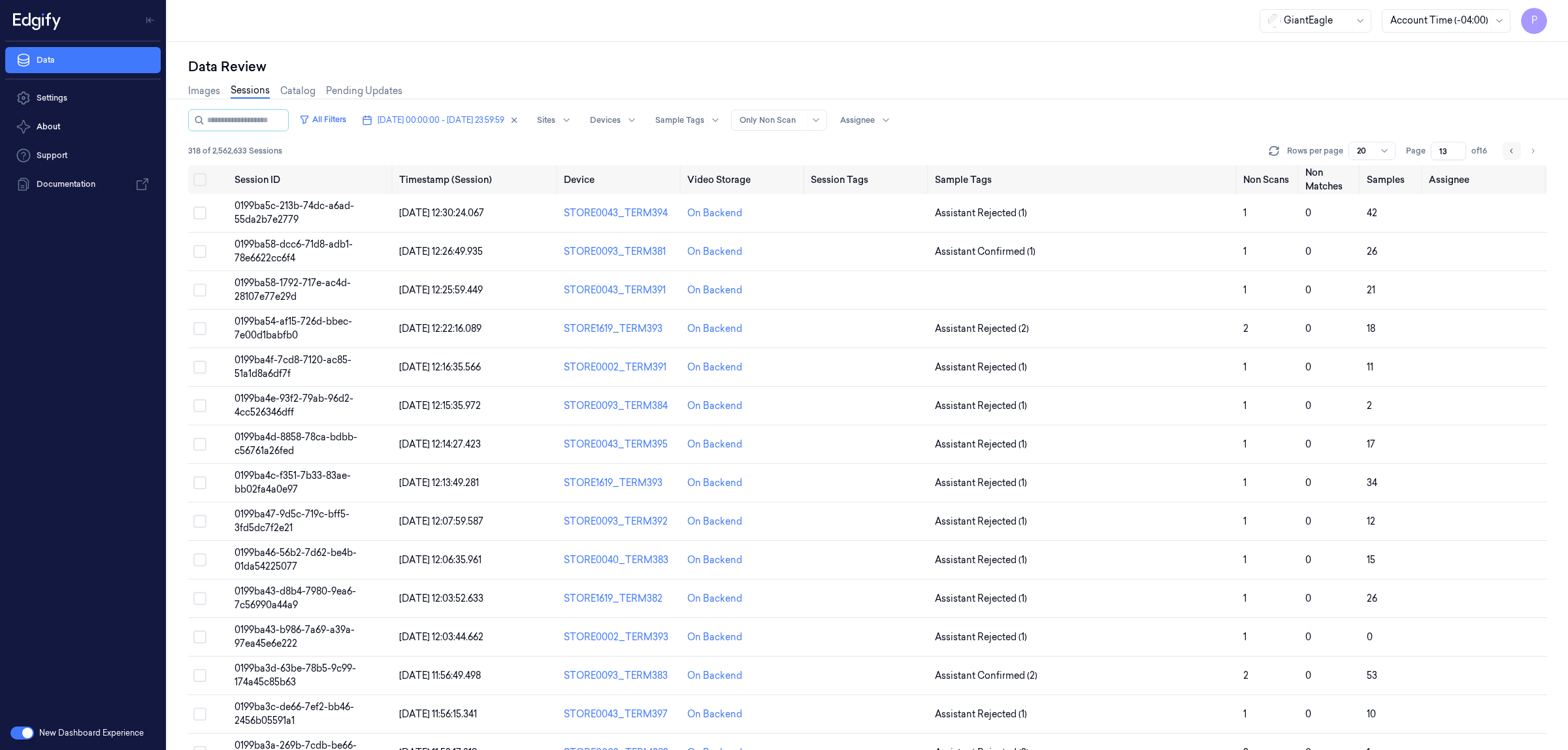
click at [1511, 148] on icon "Go to previous page" at bounding box center [1512, 151] width 7 height 10
click at [1511, 154] on icon "Go to previous page" at bounding box center [1512, 151] width 7 height 10
click at [1278, 149] on icon at bounding box center [1273, 148] width 8 height 4
click at [1513, 148] on icon "Go to previous page" at bounding box center [1512, 151] width 7 height 10
click at [1525, 151] on button "Go to next page" at bounding box center [1532, 151] width 18 height 18
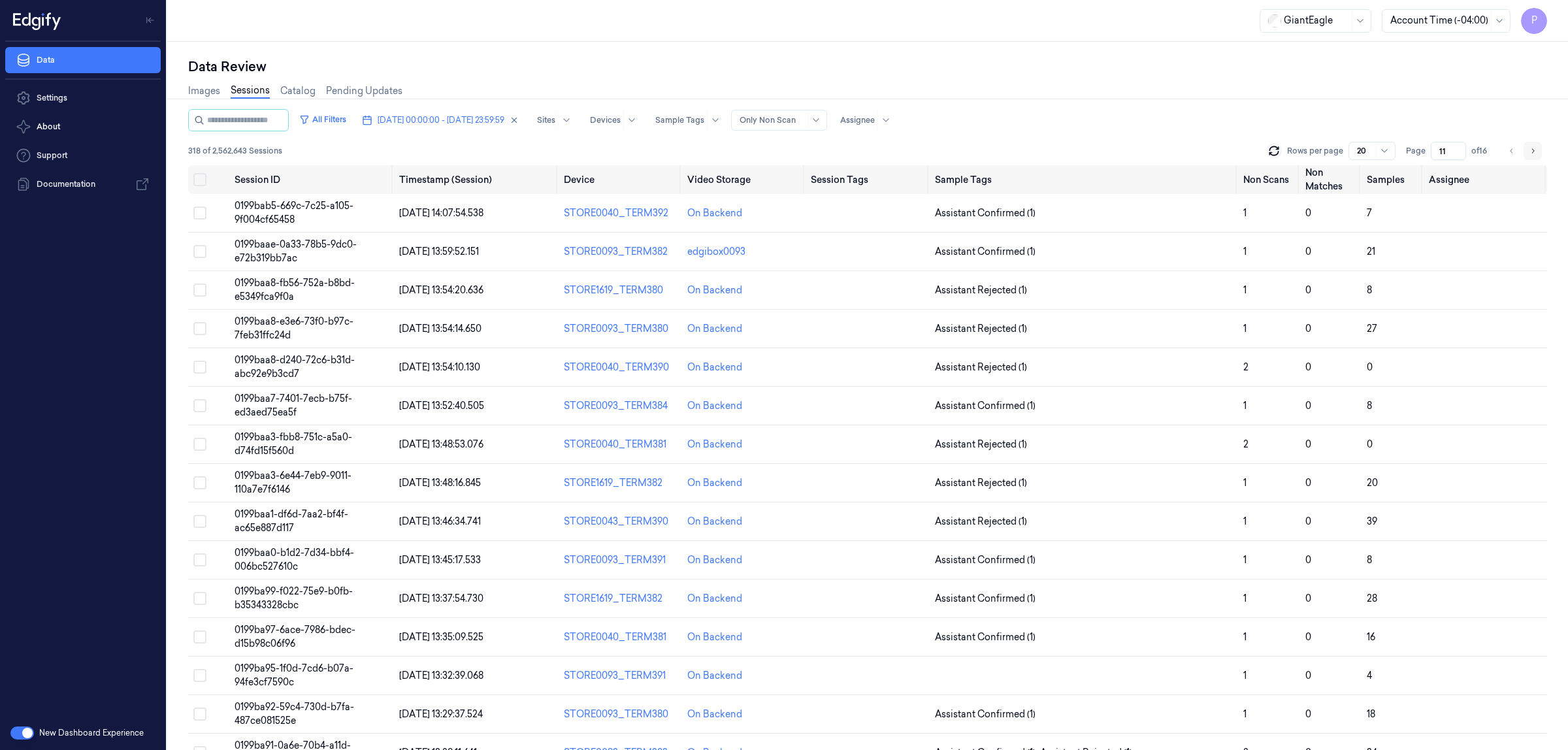
click at [1530, 146] on icon "Go to next page" at bounding box center [1532, 151] width 7 height 10
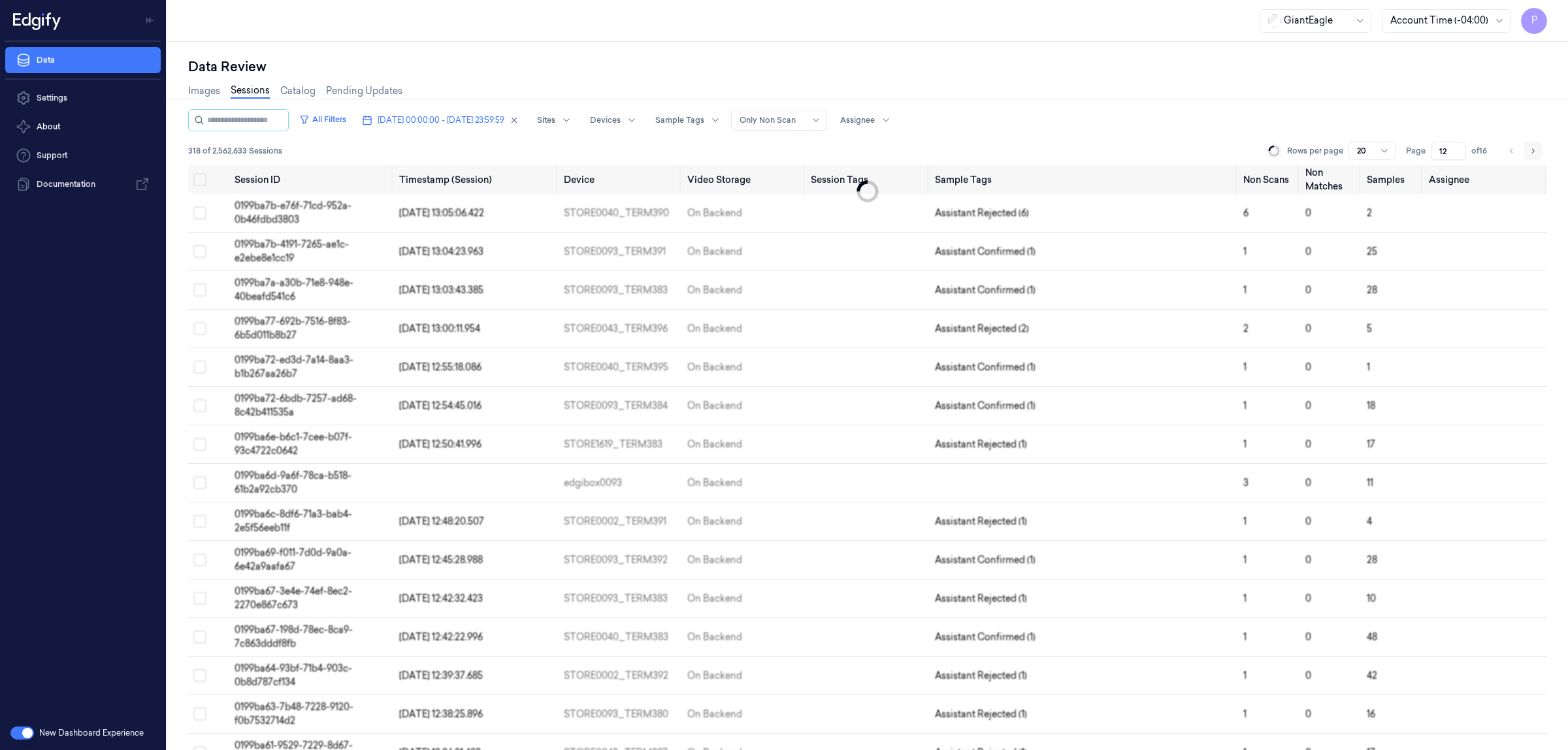
click at [1530, 146] on icon "Go to next page" at bounding box center [1532, 151] width 7 height 10
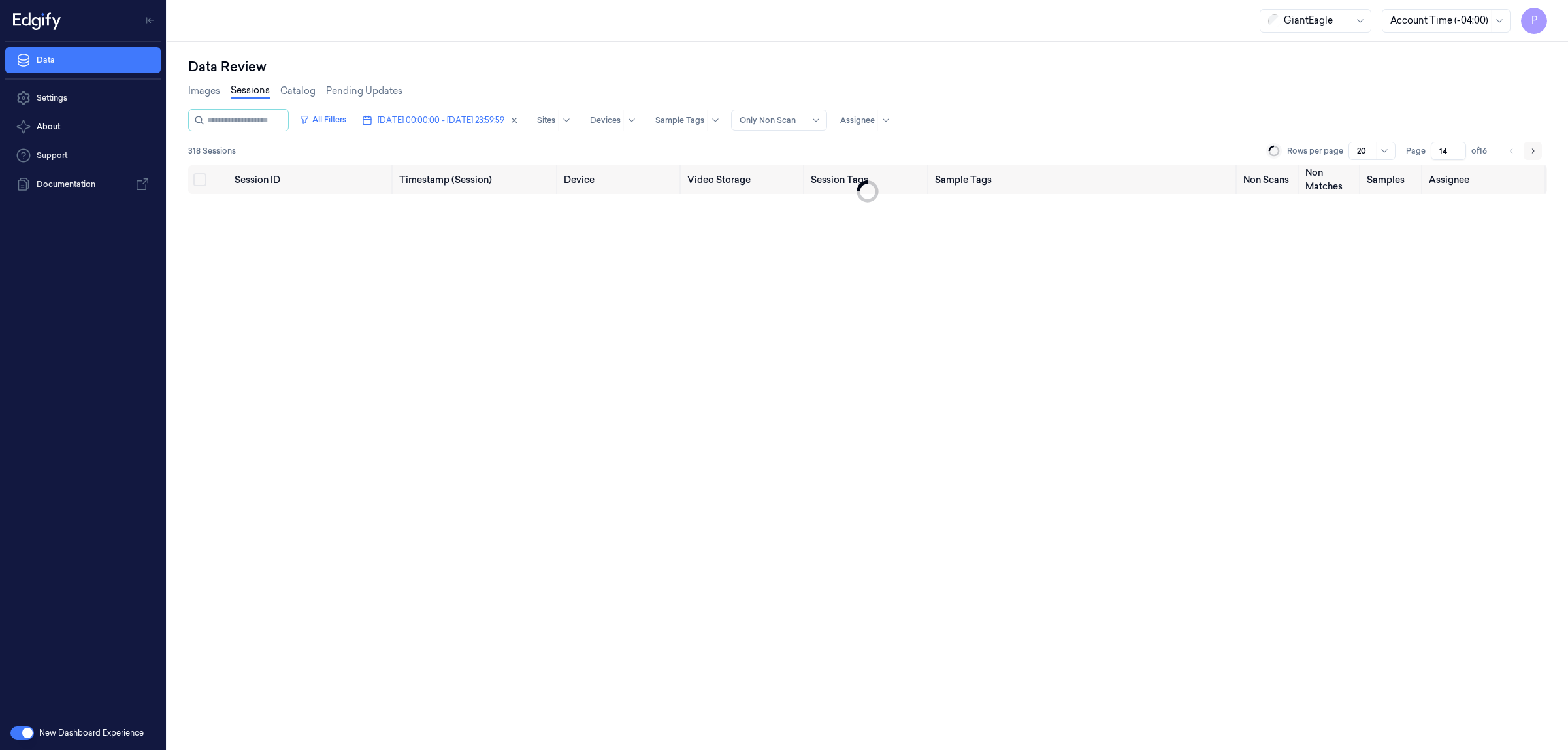
click at [1530, 146] on icon "Go to next page" at bounding box center [1532, 151] width 7 height 10
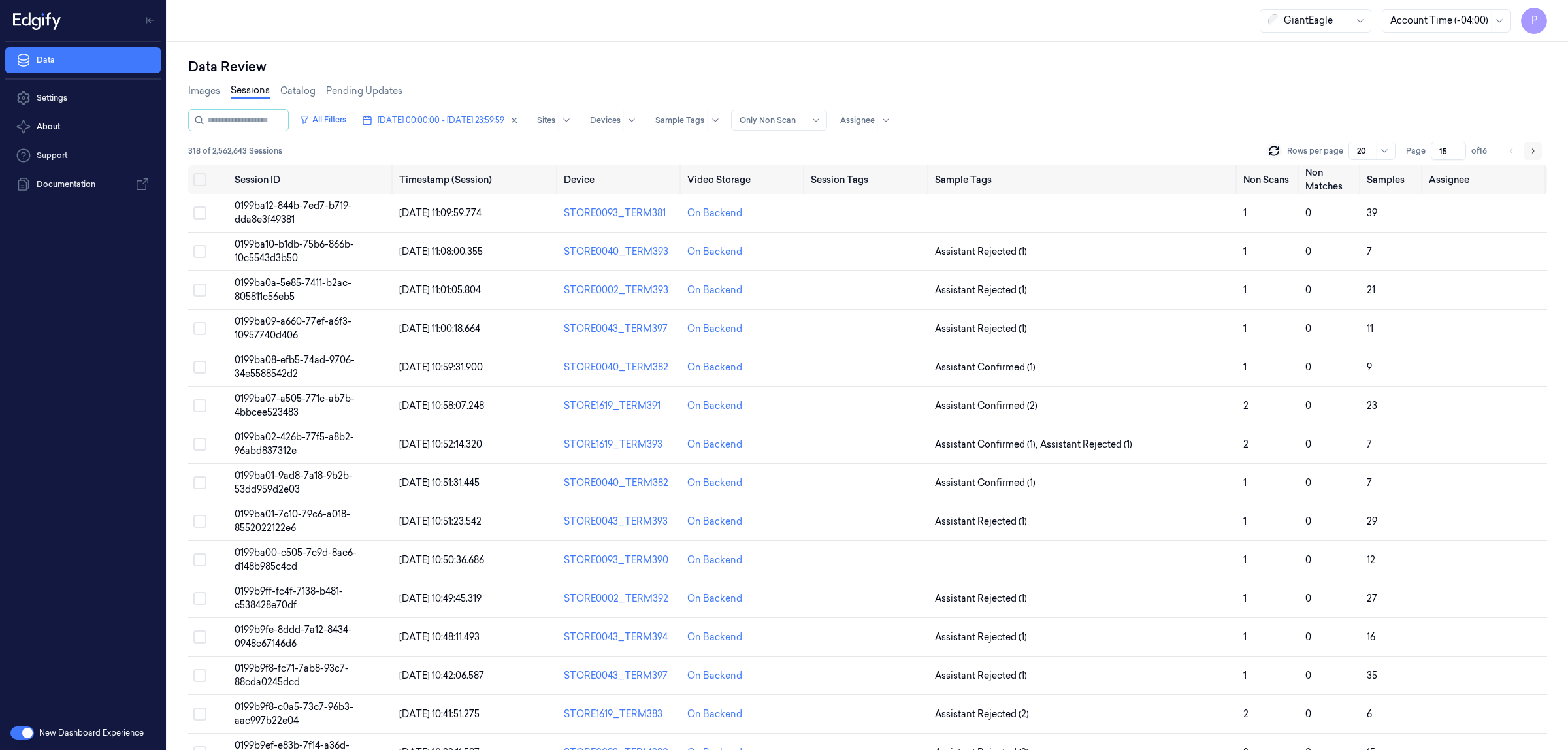
click at [1530, 146] on icon "Go to next page" at bounding box center [1532, 151] width 7 height 10
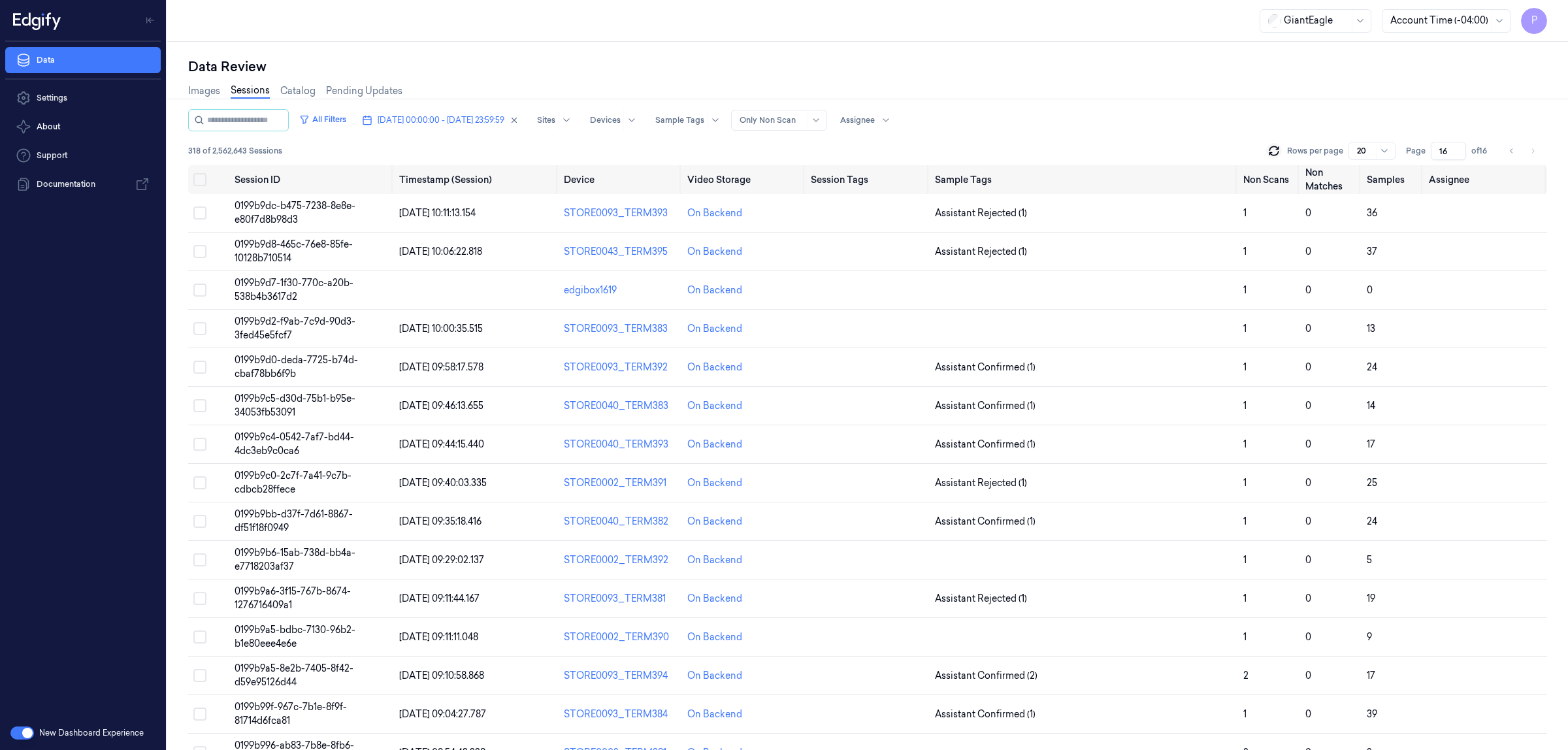
click at [1131, 82] on div "Images Sessions Catalog Pending Updates" at bounding box center [866, 92] width 1358 height 33
click at [1194, 69] on div "Data Review" at bounding box center [866, 67] width 1358 height 18
click at [517, 118] on icon "button" at bounding box center [514, 120] width 5 height 5
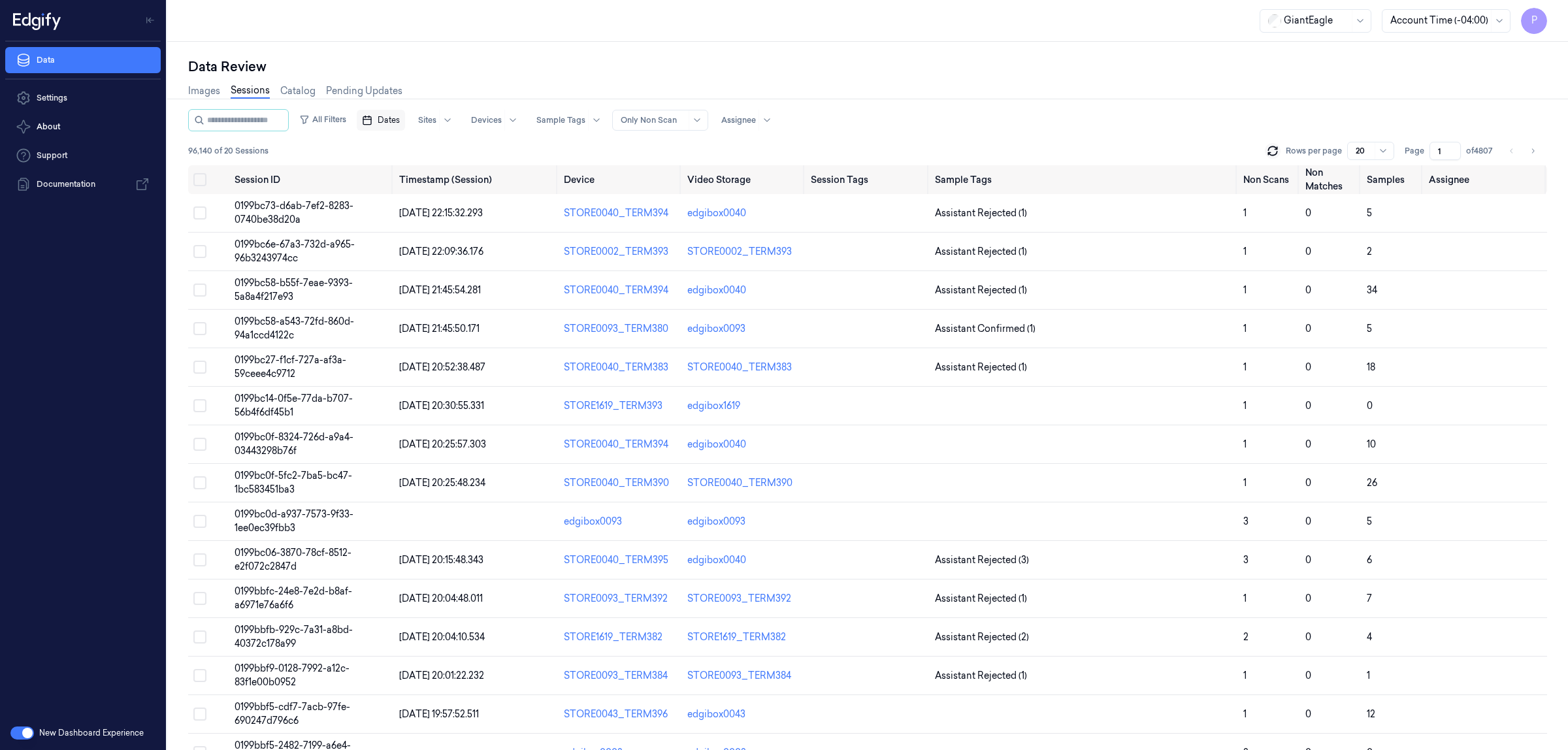
click at [394, 117] on span "Dates" at bounding box center [388, 120] width 22 height 12
click at [390, 223] on button "5" at bounding box center [388, 225] width 21 height 21
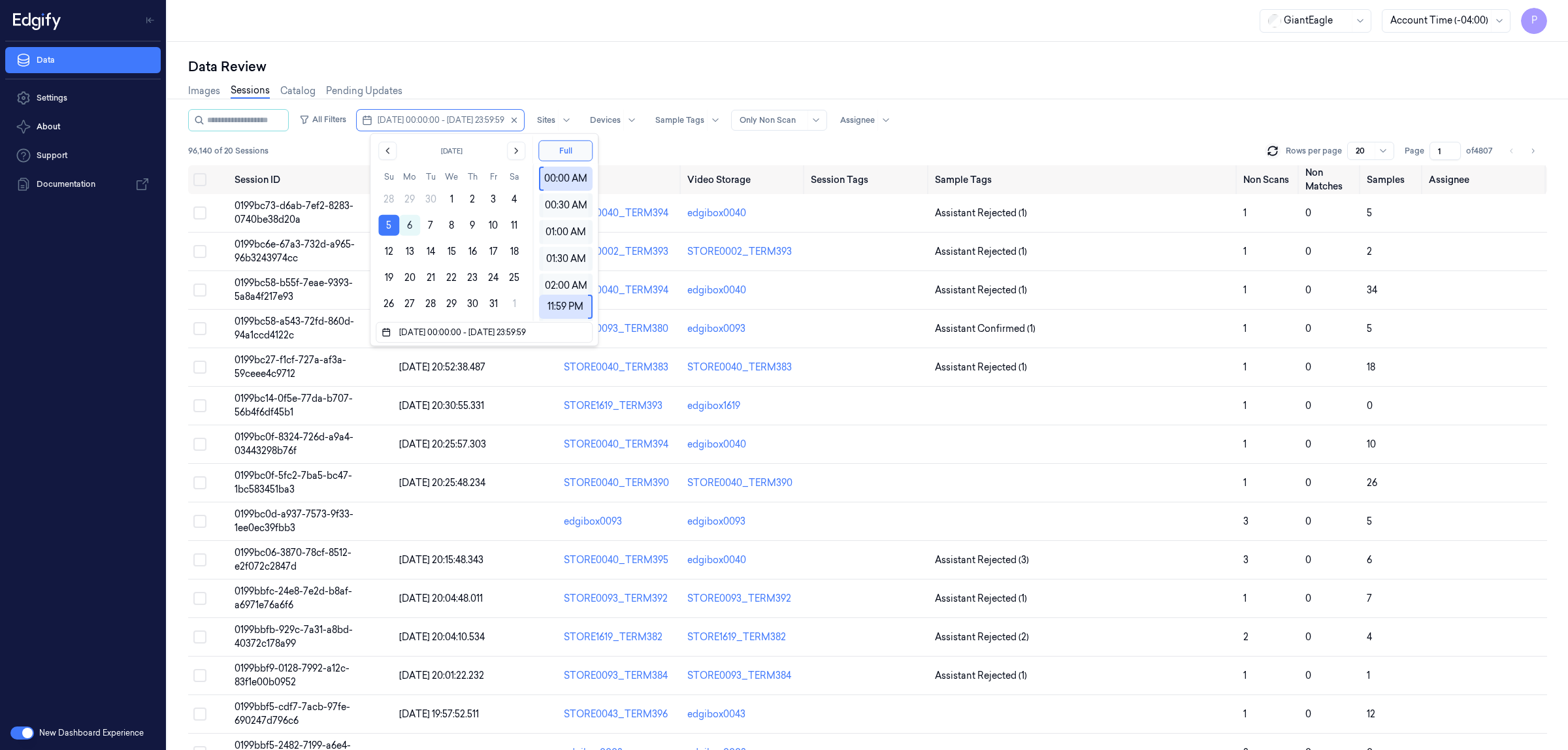
click at [989, 67] on div "Data Review" at bounding box center [866, 67] width 1358 height 18
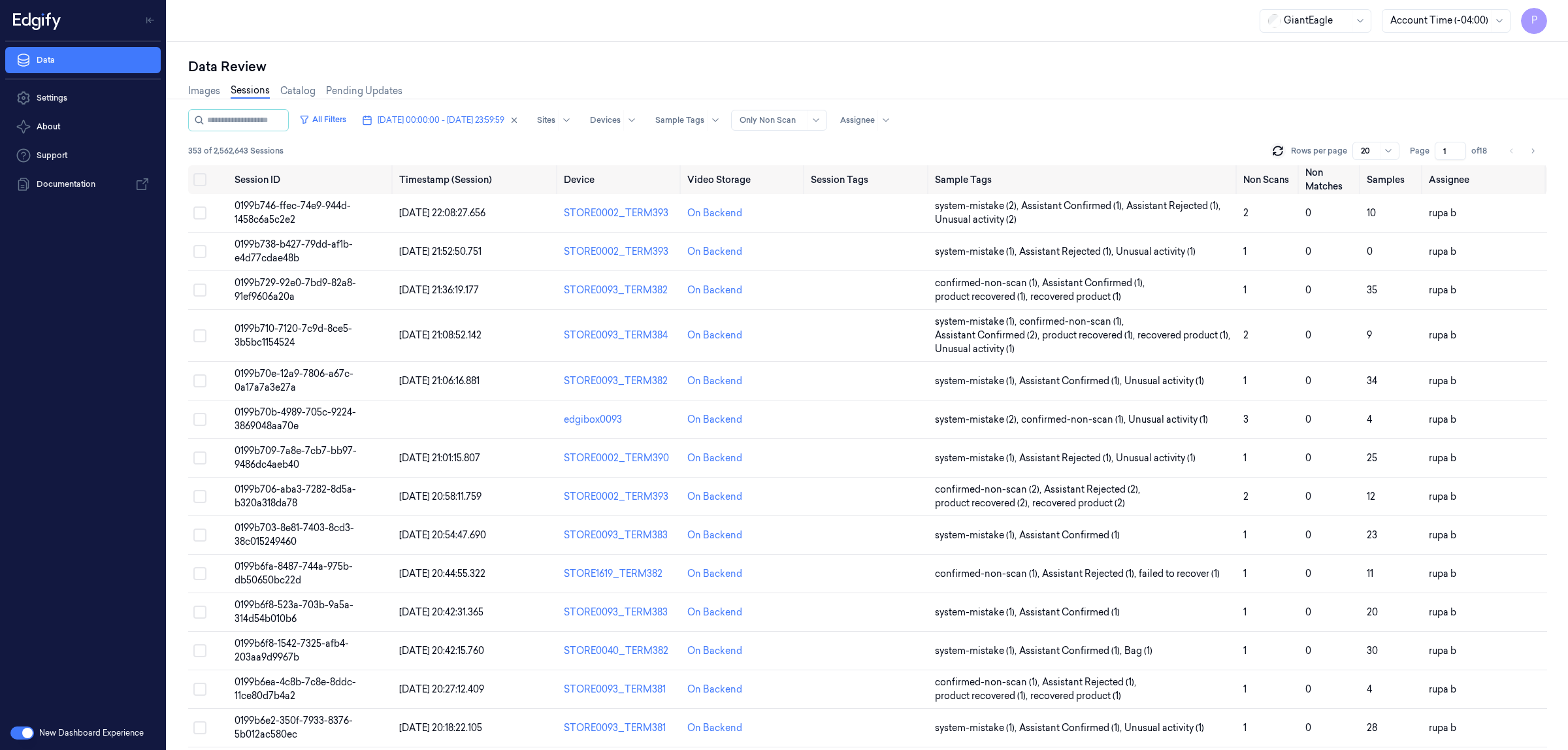
click at [1445, 151] on input "1" at bounding box center [1450, 151] width 31 height 18
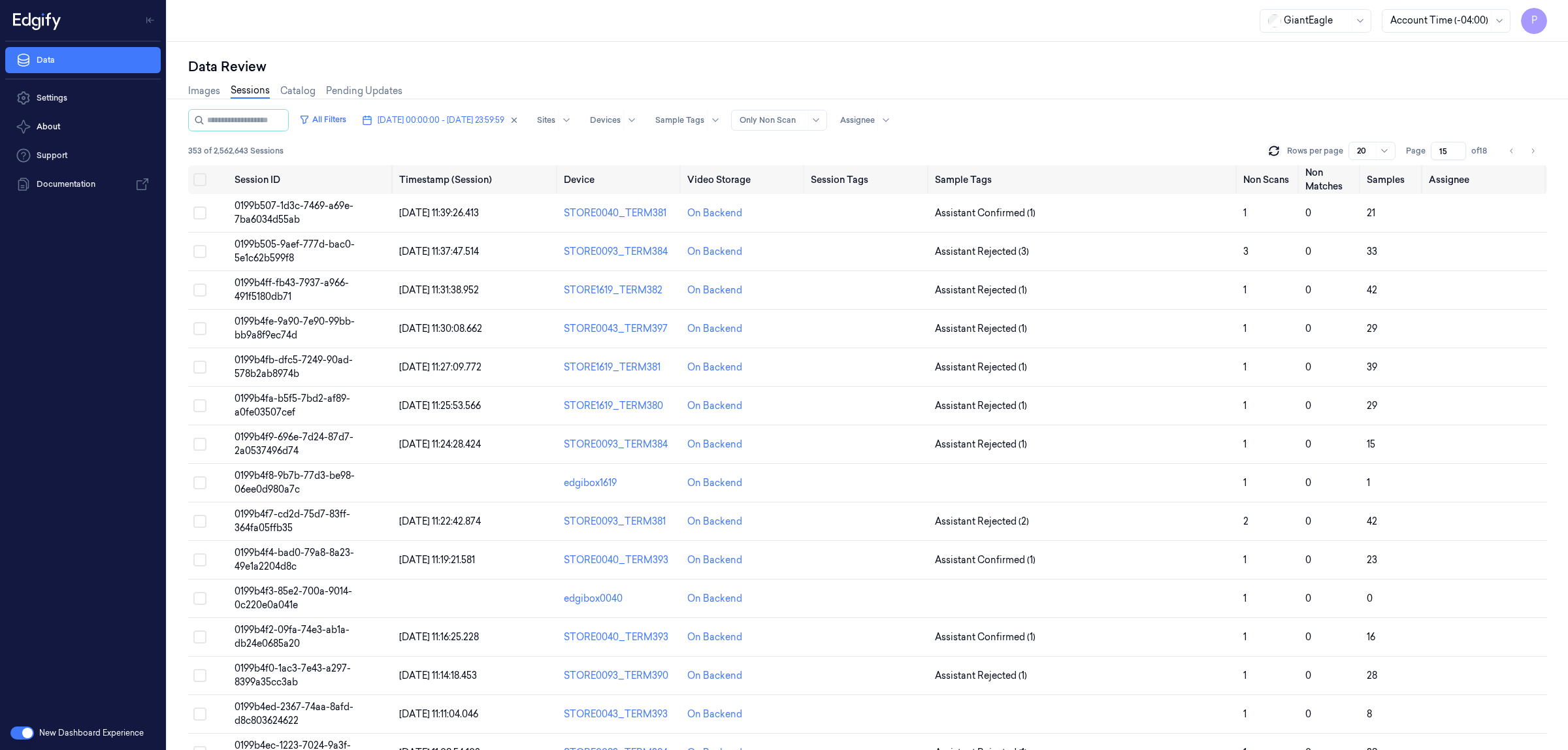
click at [1225, 119] on div "All Filters 05/10/2025 00:00:00 - 05/10/2025 23:59:59 Sites Devices Sample Tags…" at bounding box center [866, 120] width 1358 height 22
click at [1509, 149] on icon "Go to previous page" at bounding box center [1512, 151] width 7 height 10
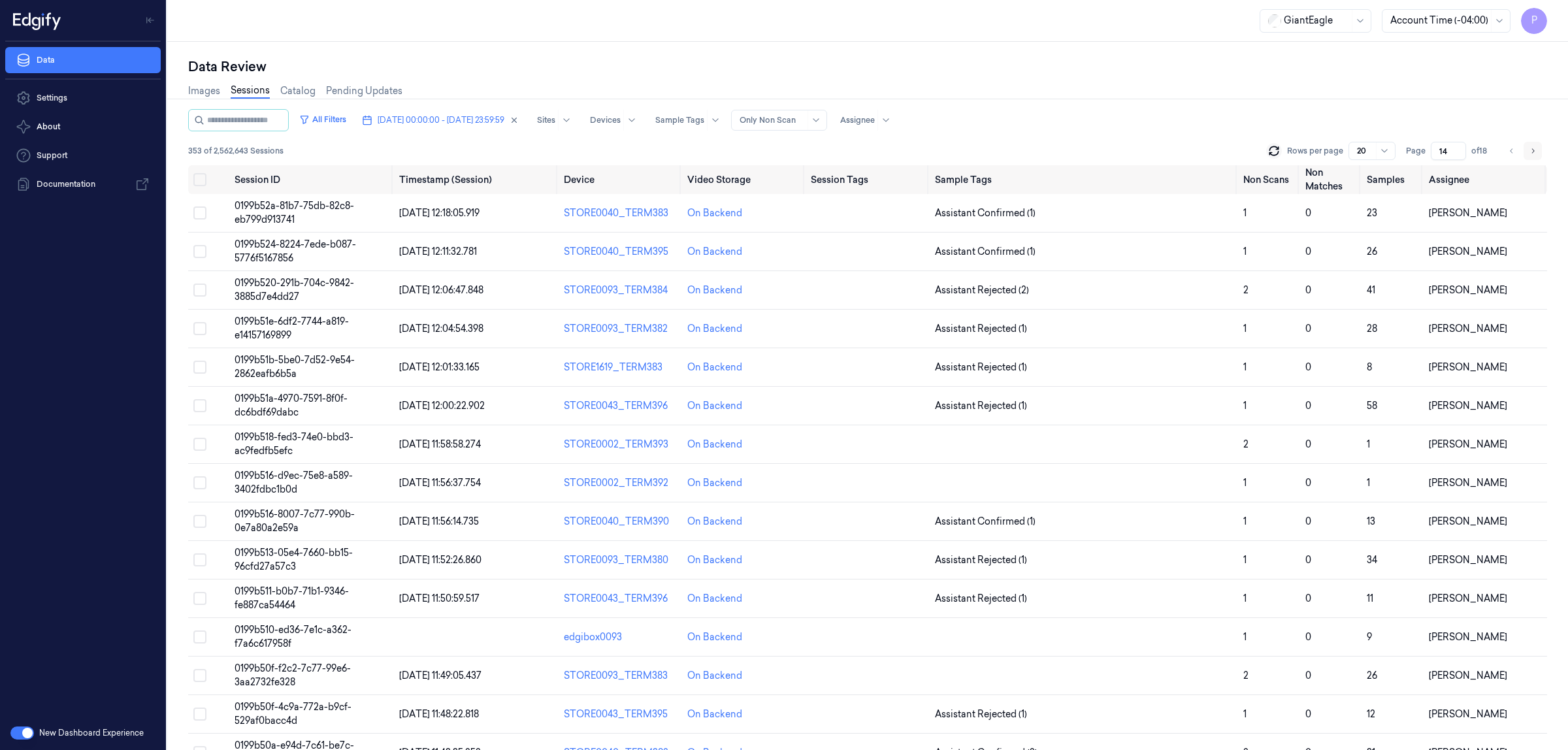
click at [1537, 150] on button "Go to next page" at bounding box center [1532, 151] width 18 height 18
type input "15"
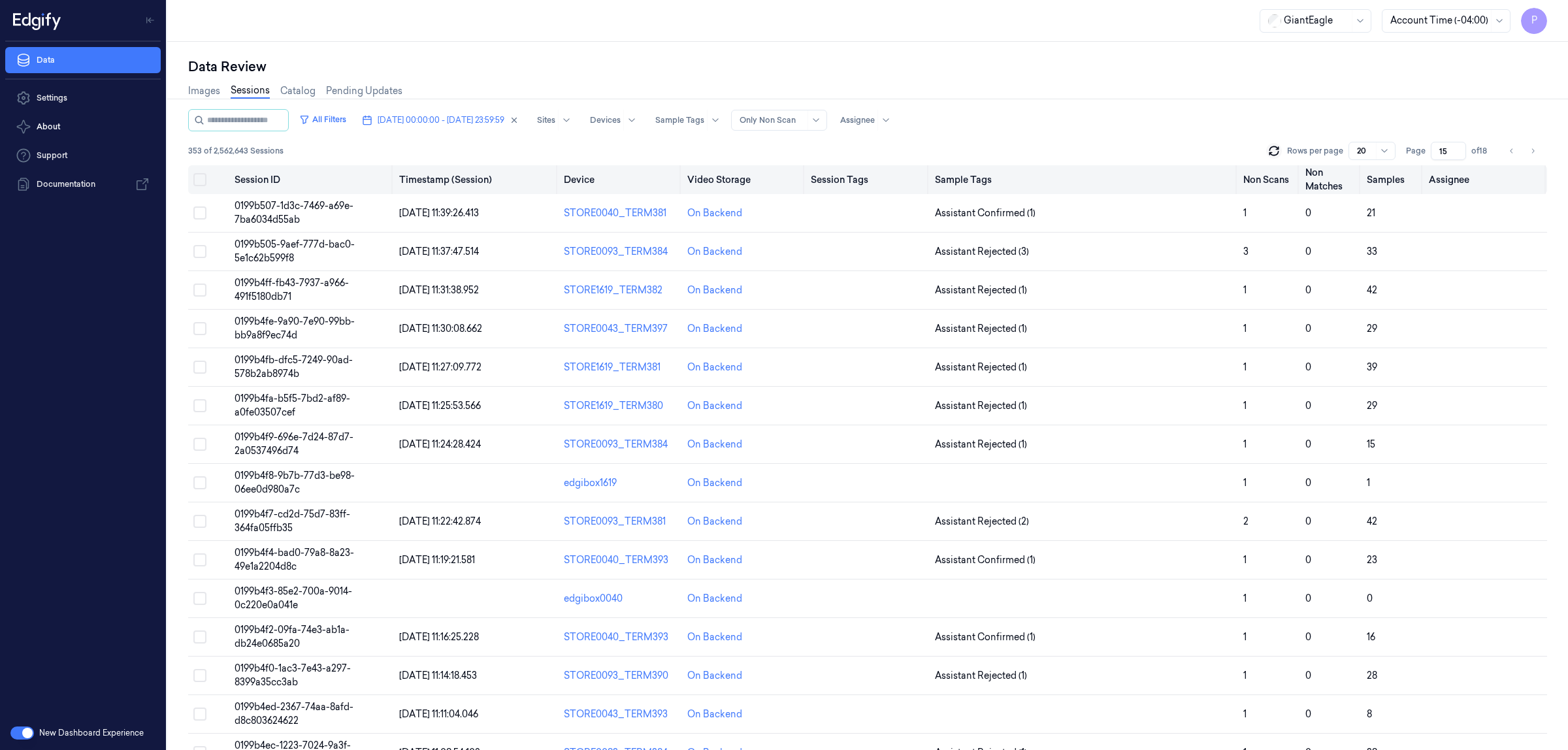
click at [199, 179] on button "Select all" at bounding box center [200, 179] width 13 height 13
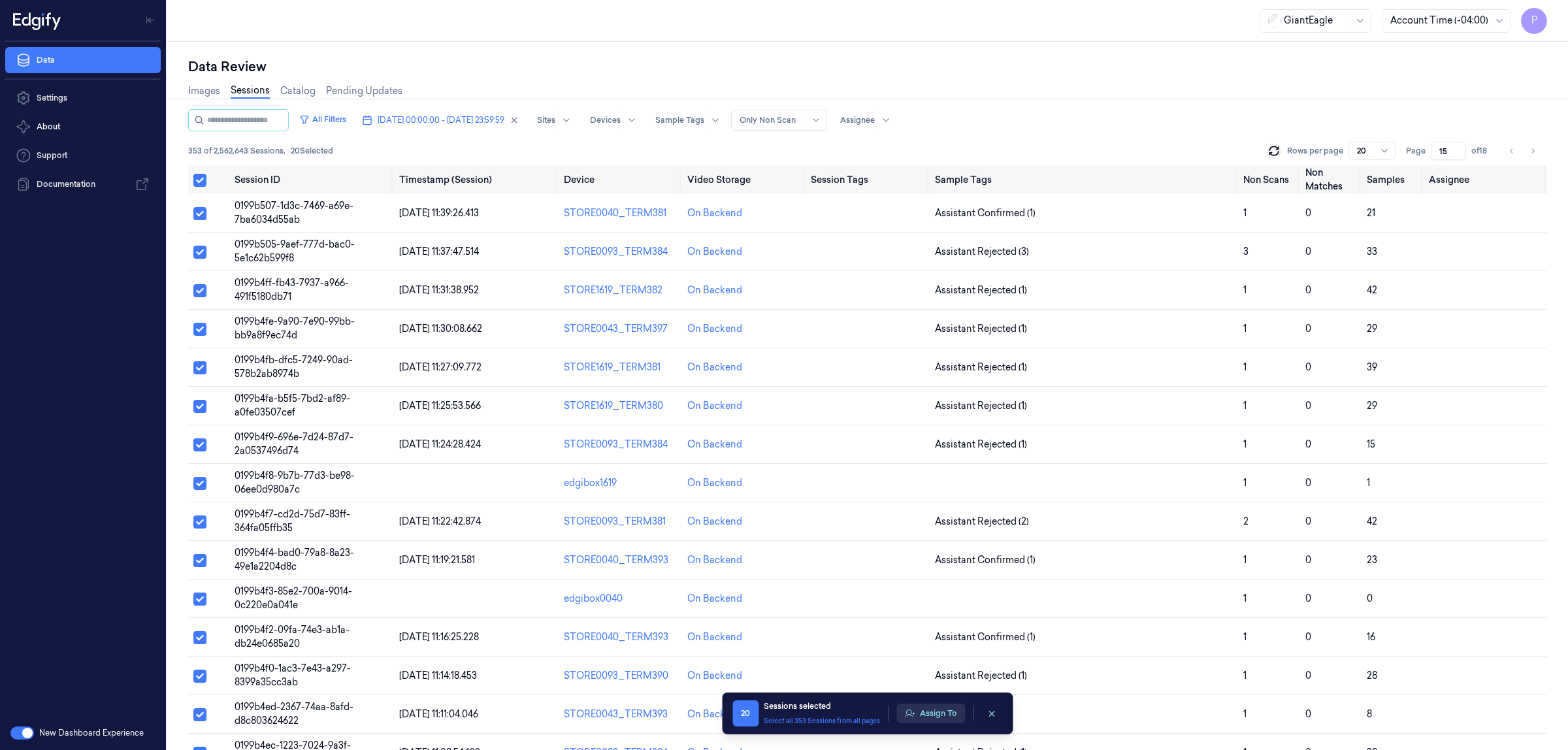
click at [921, 718] on button "Assign To" at bounding box center [930, 713] width 68 height 19
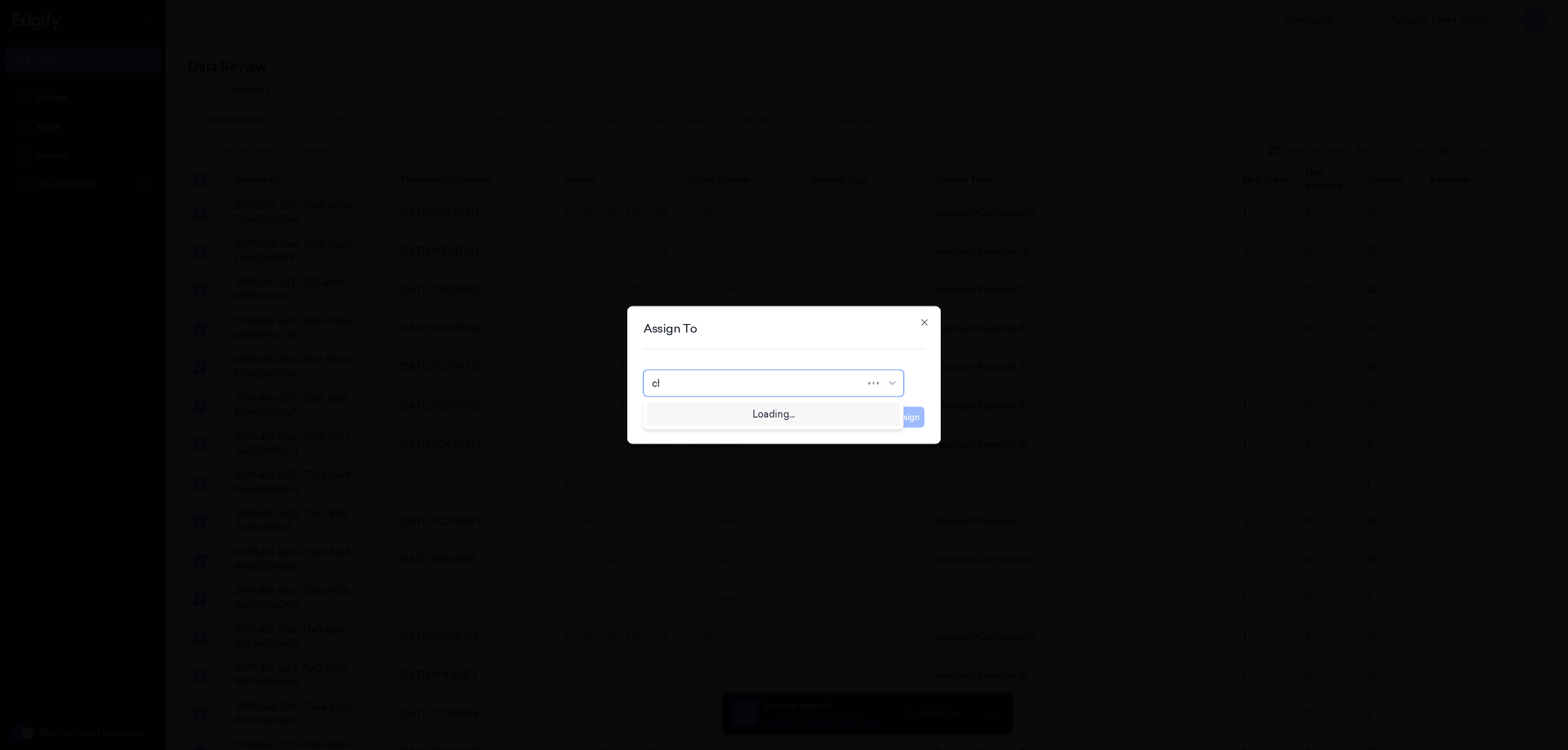
type input "cha"
click at [680, 431] on div "[PERSON_NAME] A" at bounding box center [695, 435] width 87 height 14
click at [909, 410] on button "Assign" at bounding box center [906, 417] width 36 height 21
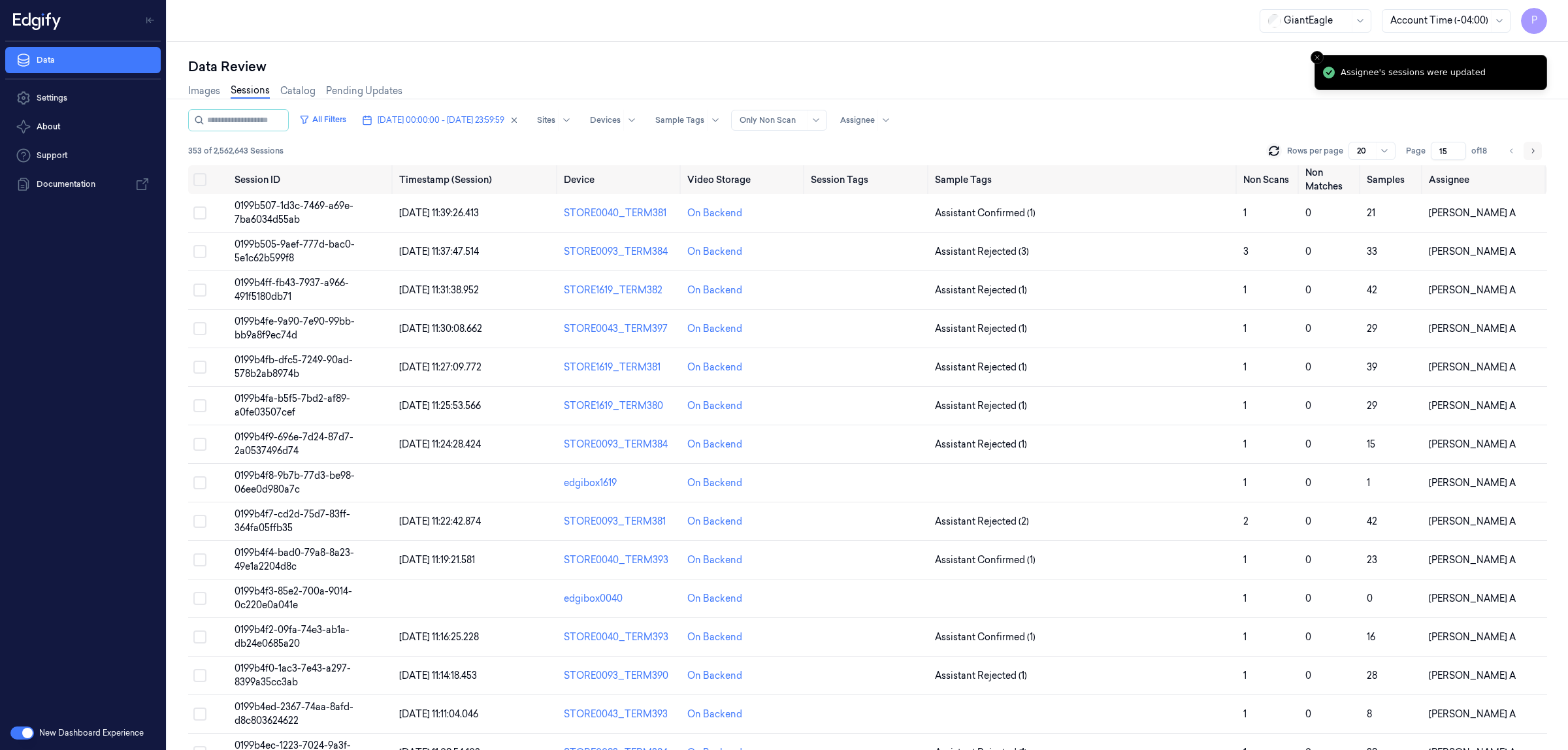
click at [1530, 151] on icon "Go to next page" at bounding box center [1532, 151] width 7 height 10
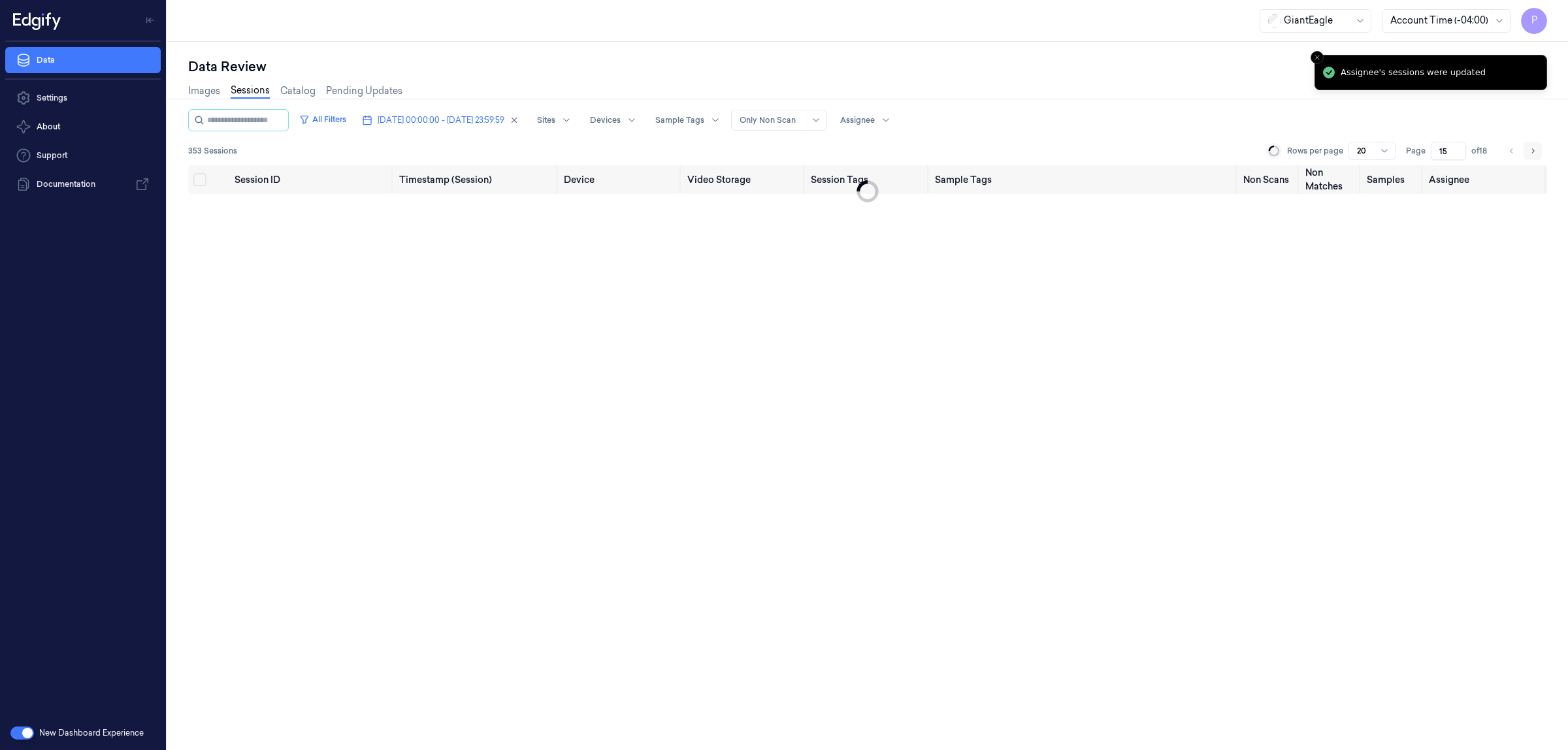
type input "16"
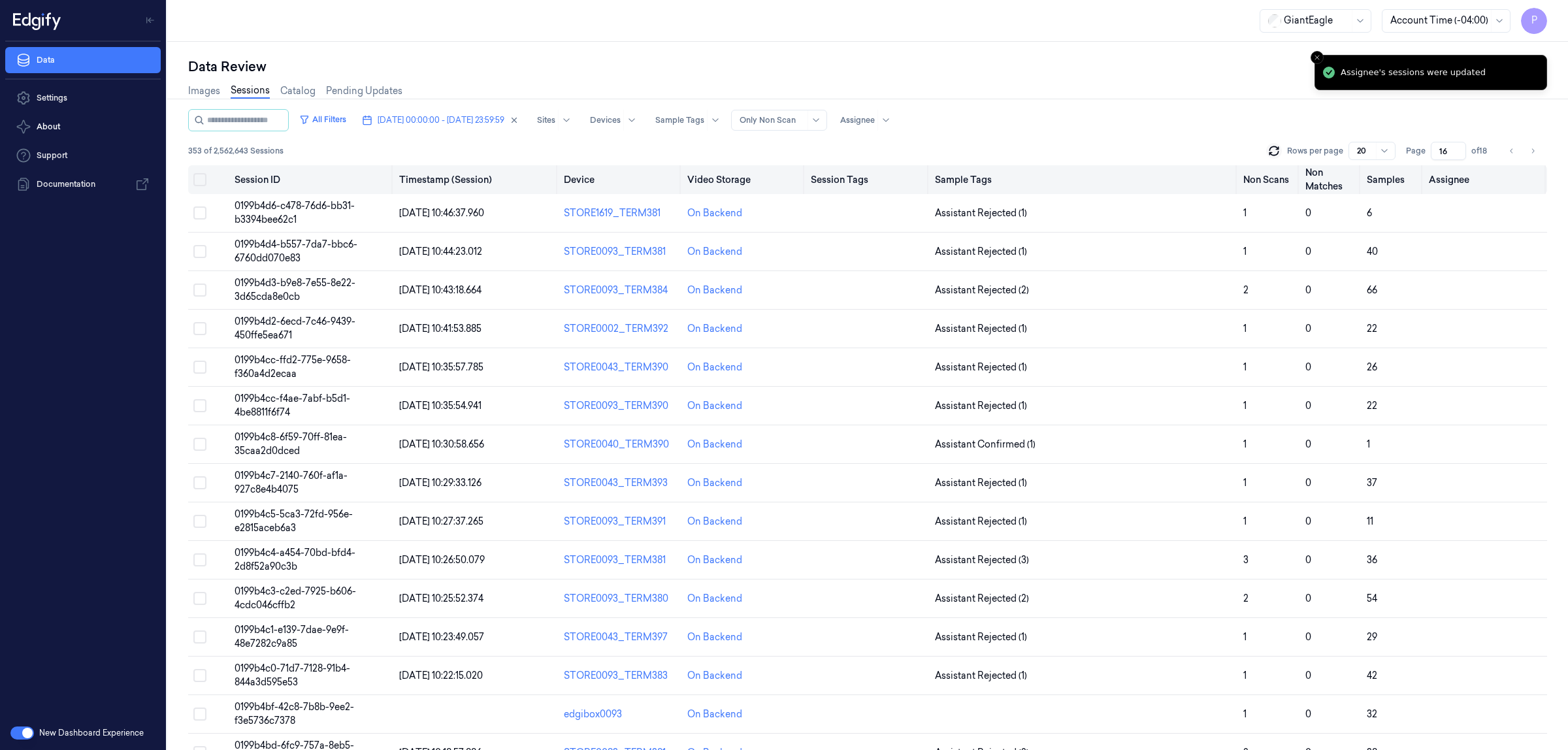
click at [202, 178] on button "Select all" at bounding box center [200, 179] width 13 height 13
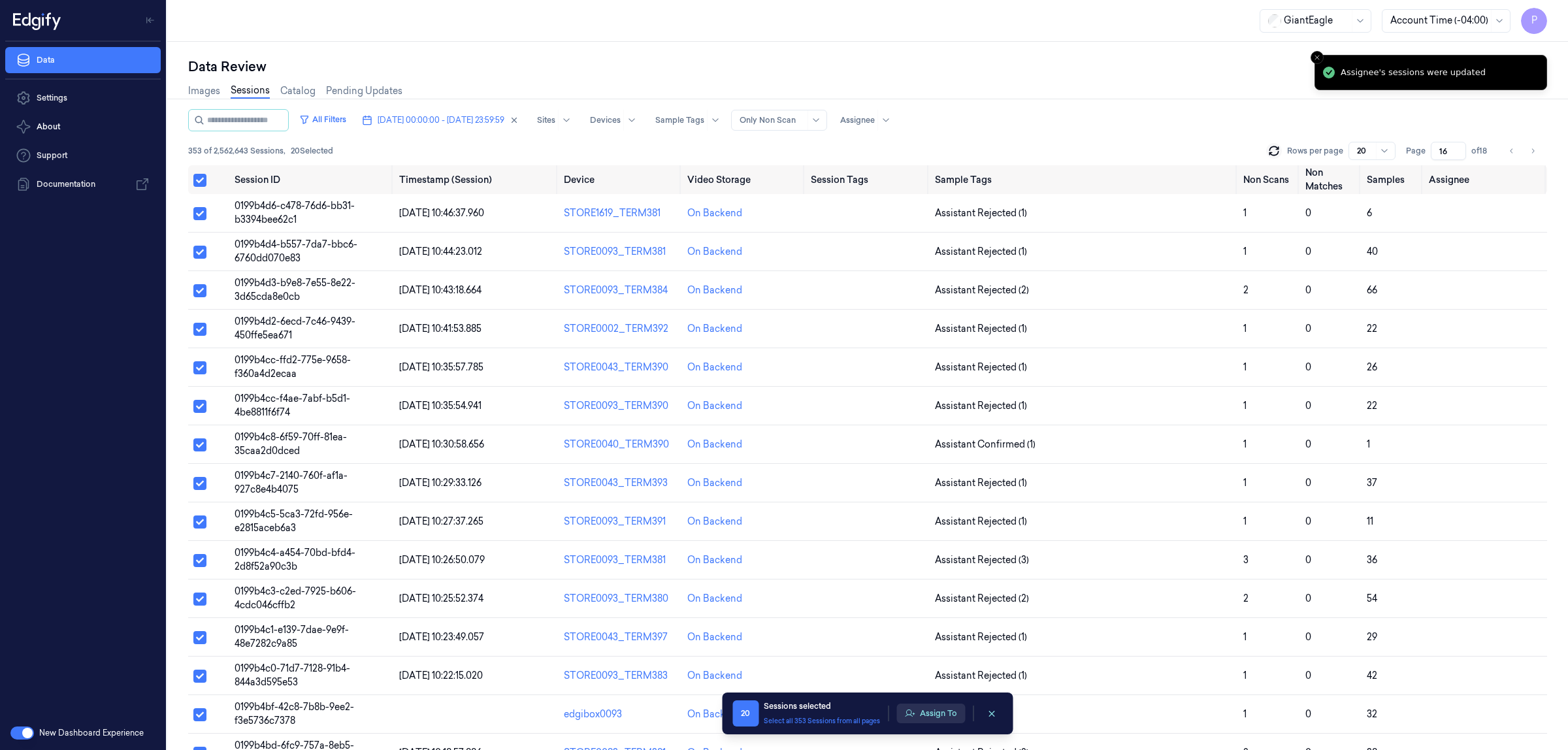
click at [940, 718] on button "Assign To" at bounding box center [930, 713] width 68 height 19
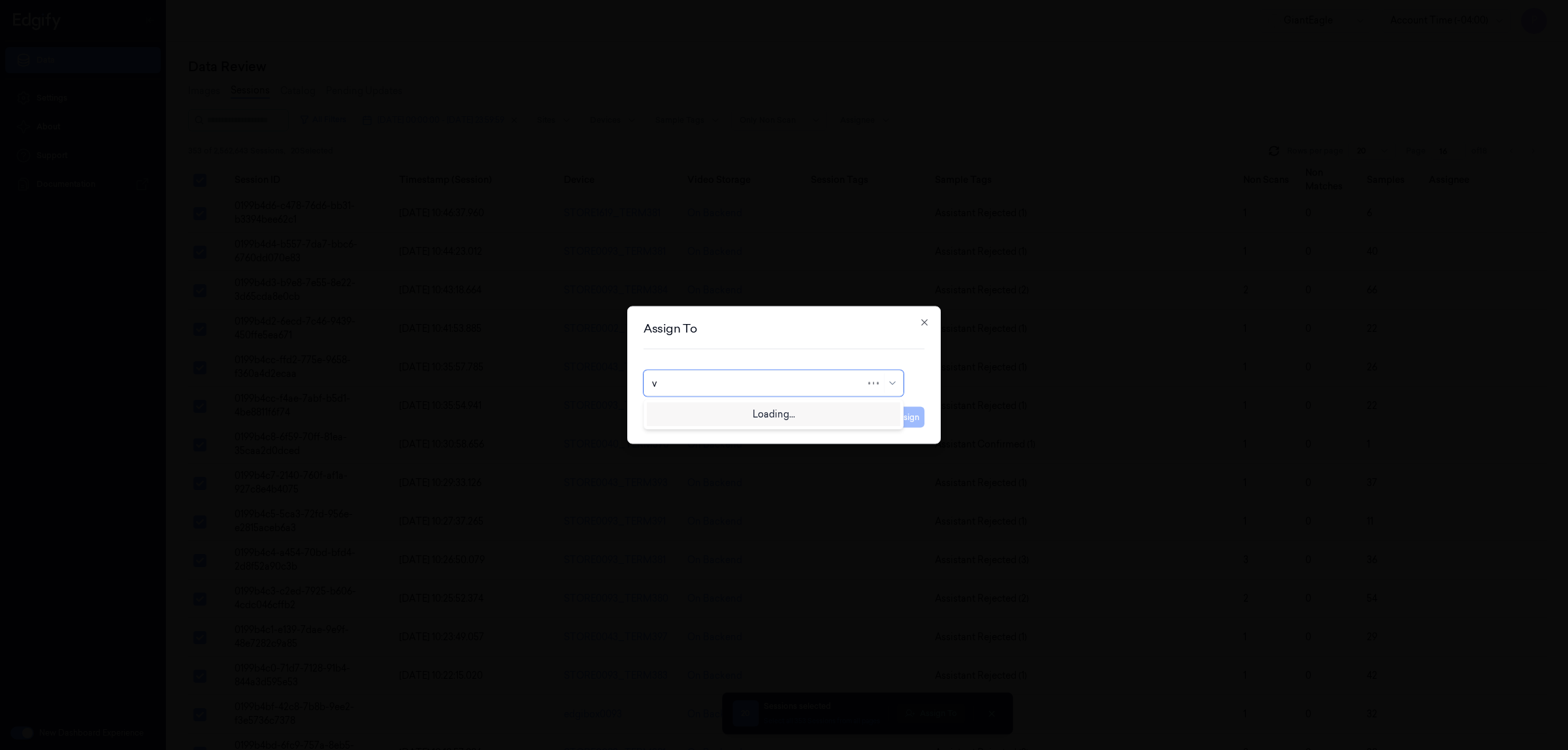
type input "ve"
click at [704, 415] on div "ven kataiah" at bounding box center [773, 412] width 243 height 14
click at [907, 415] on button "Assign" at bounding box center [906, 417] width 36 height 21
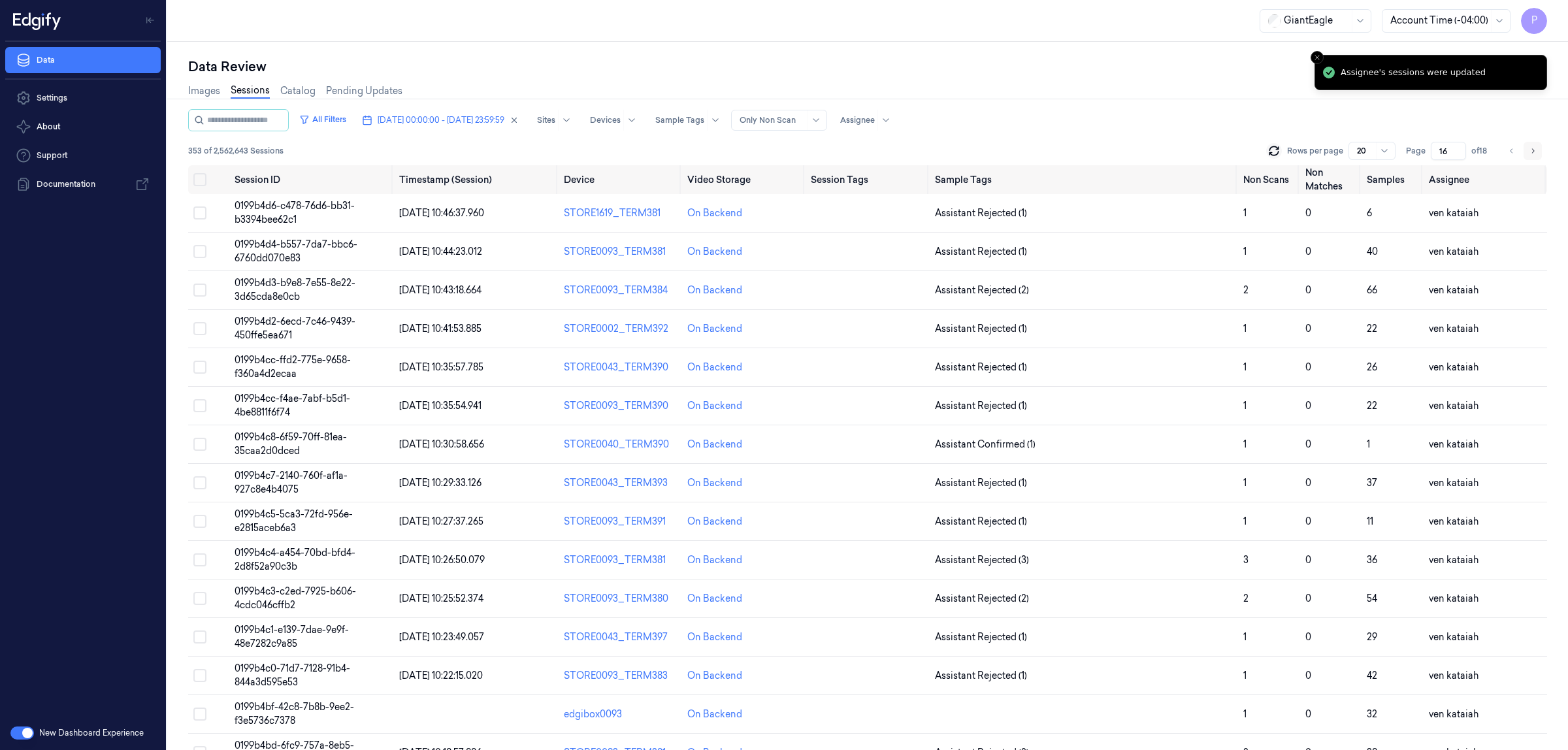
click at [1533, 152] on icon "Go to next page" at bounding box center [1532, 151] width 7 height 10
type input "17"
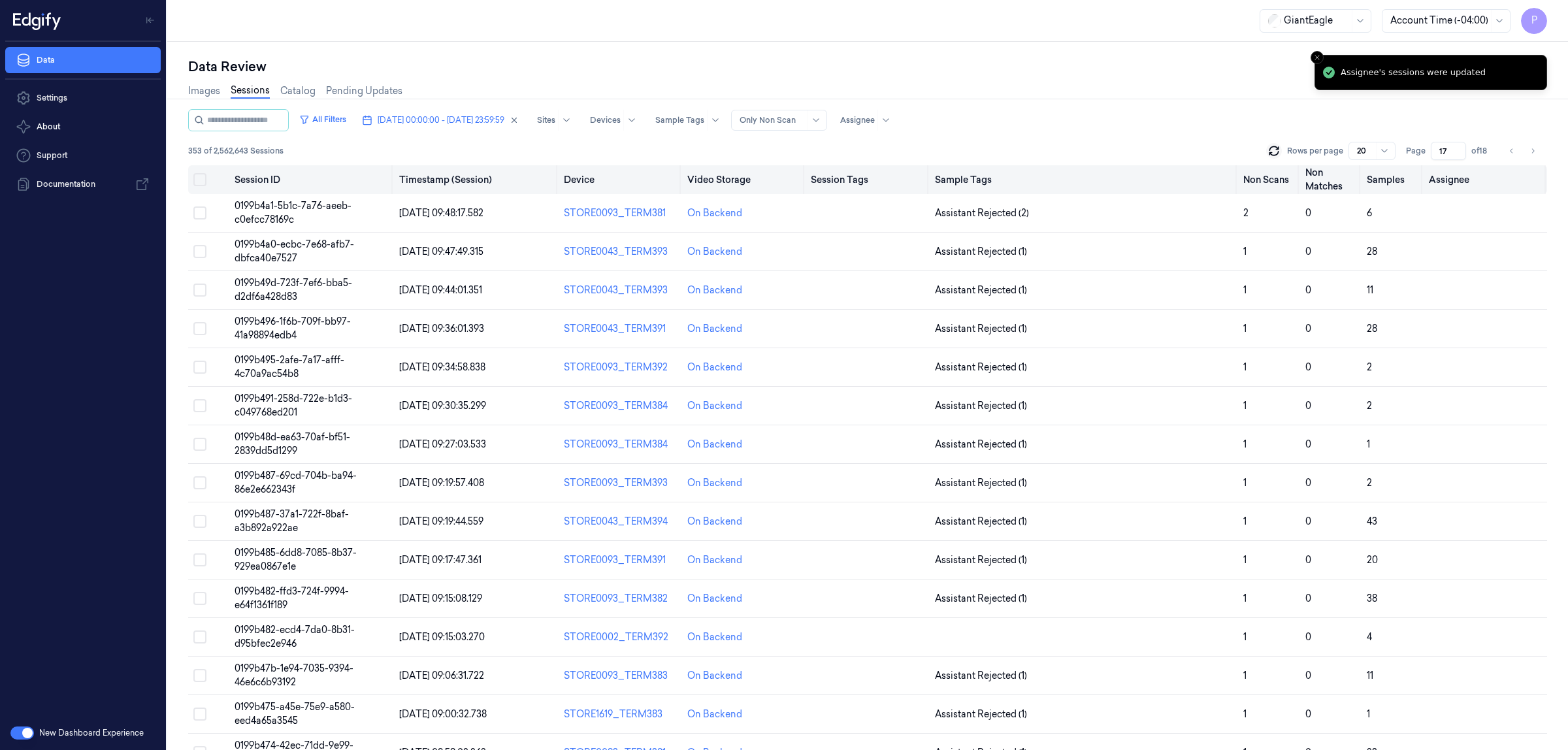
click at [199, 179] on button "Select all" at bounding box center [200, 179] width 13 height 13
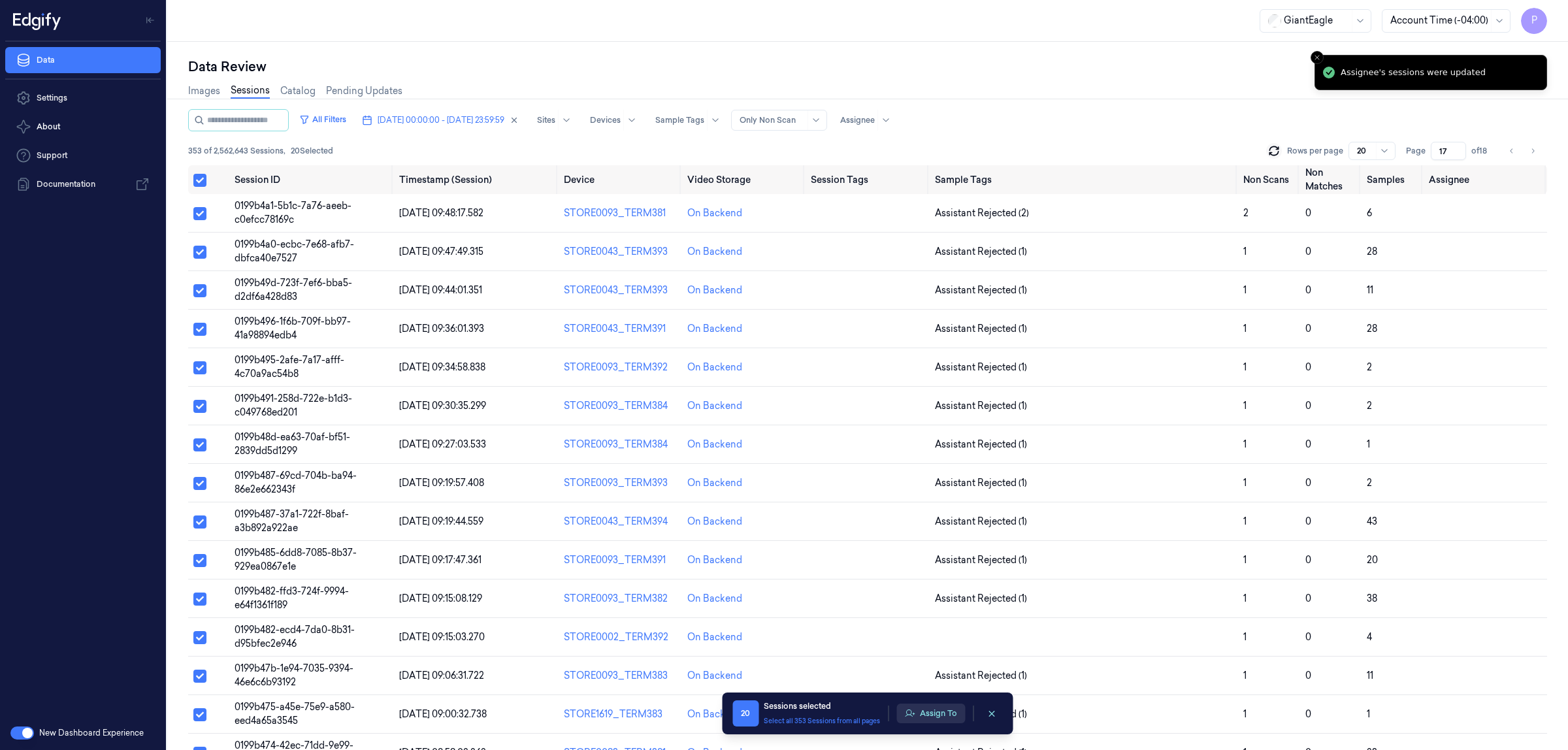
click at [918, 713] on button "Assign To" at bounding box center [930, 713] width 68 height 19
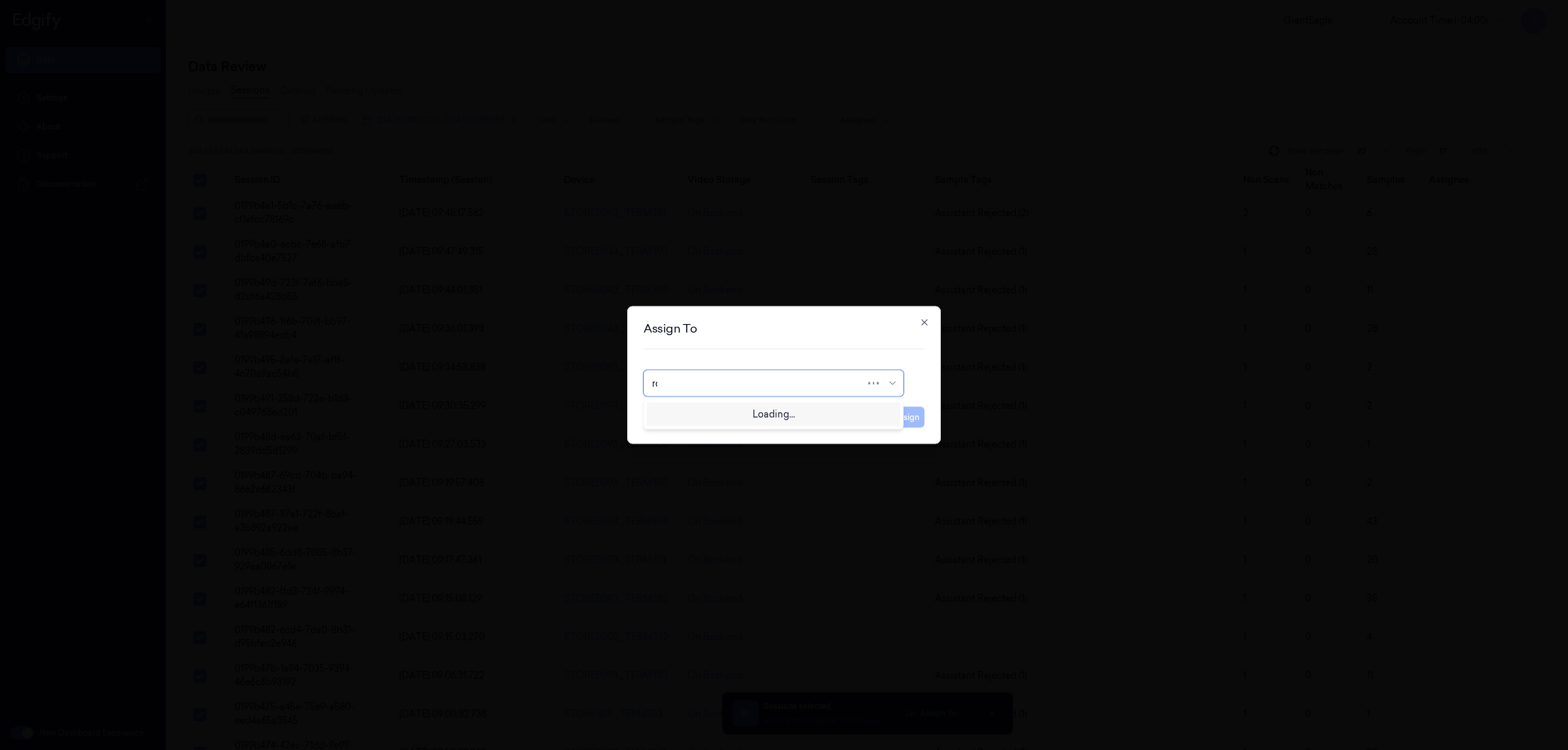
type input "roh"
click at [691, 416] on div "[PERSON_NAME]" at bounding box center [691, 412] width 79 height 14
click at [912, 422] on button "Assign" at bounding box center [906, 417] width 36 height 21
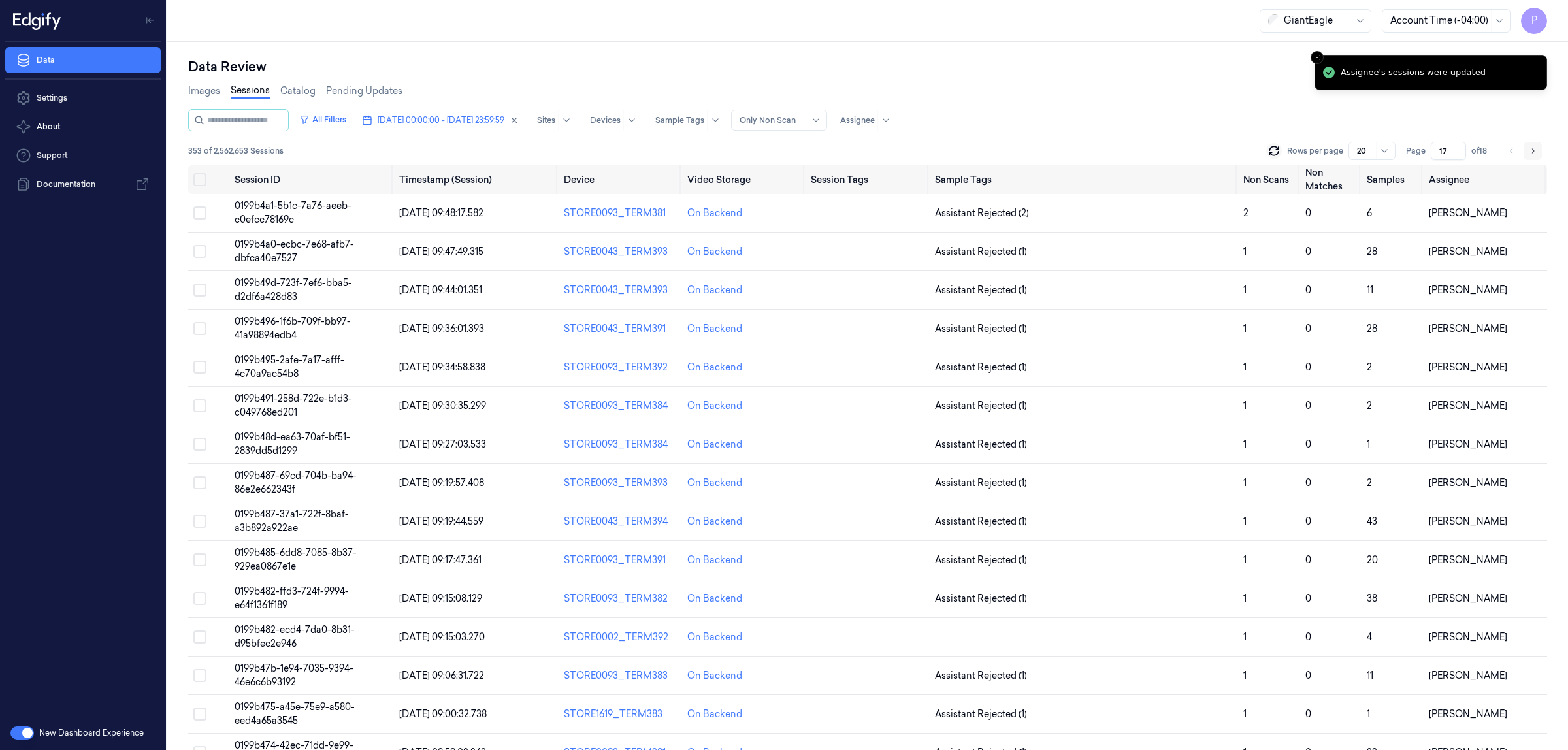
click at [1529, 149] on icon "Go to next page" at bounding box center [1532, 151] width 7 height 10
type input "18"
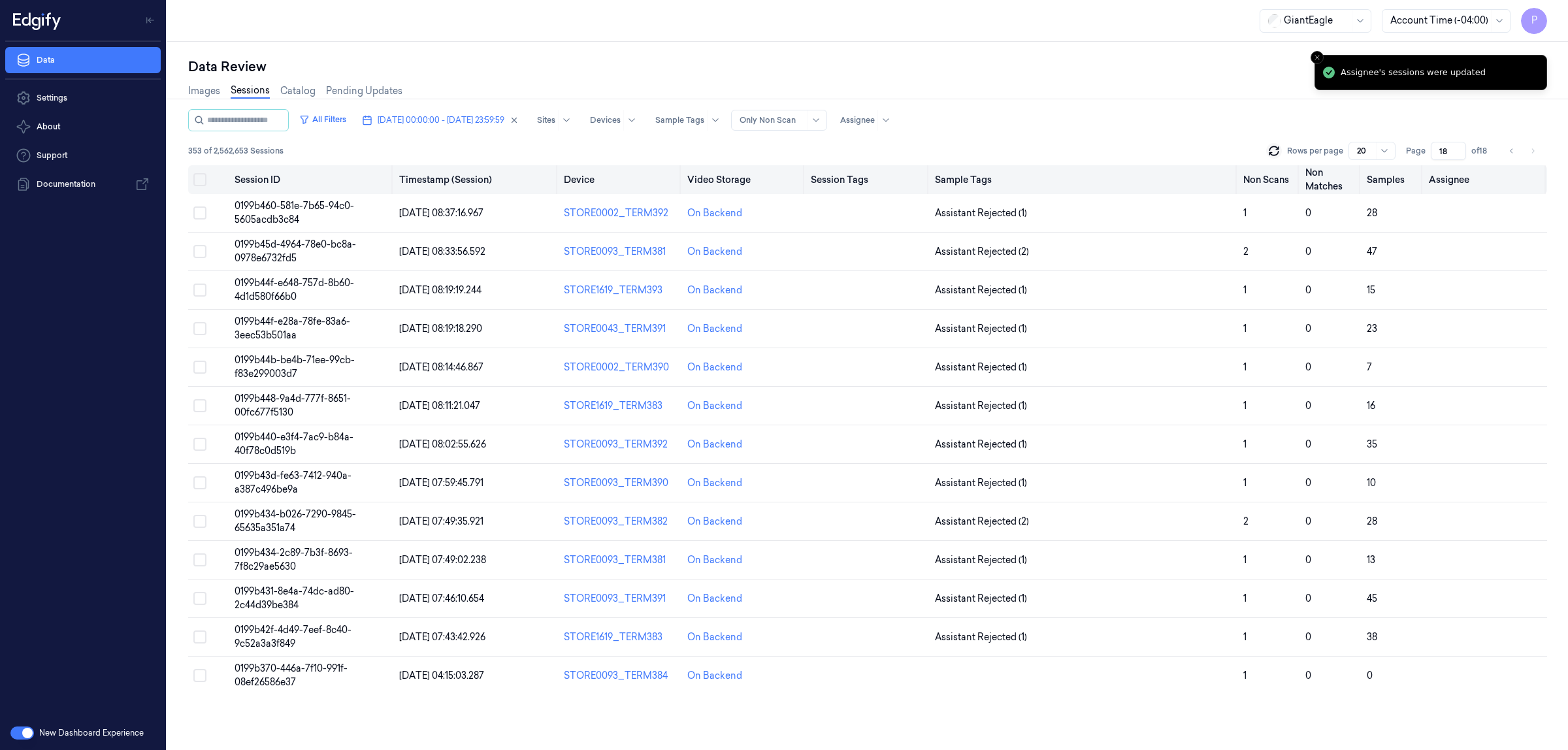
click at [197, 179] on button "Select all" at bounding box center [200, 179] width 13 height 13
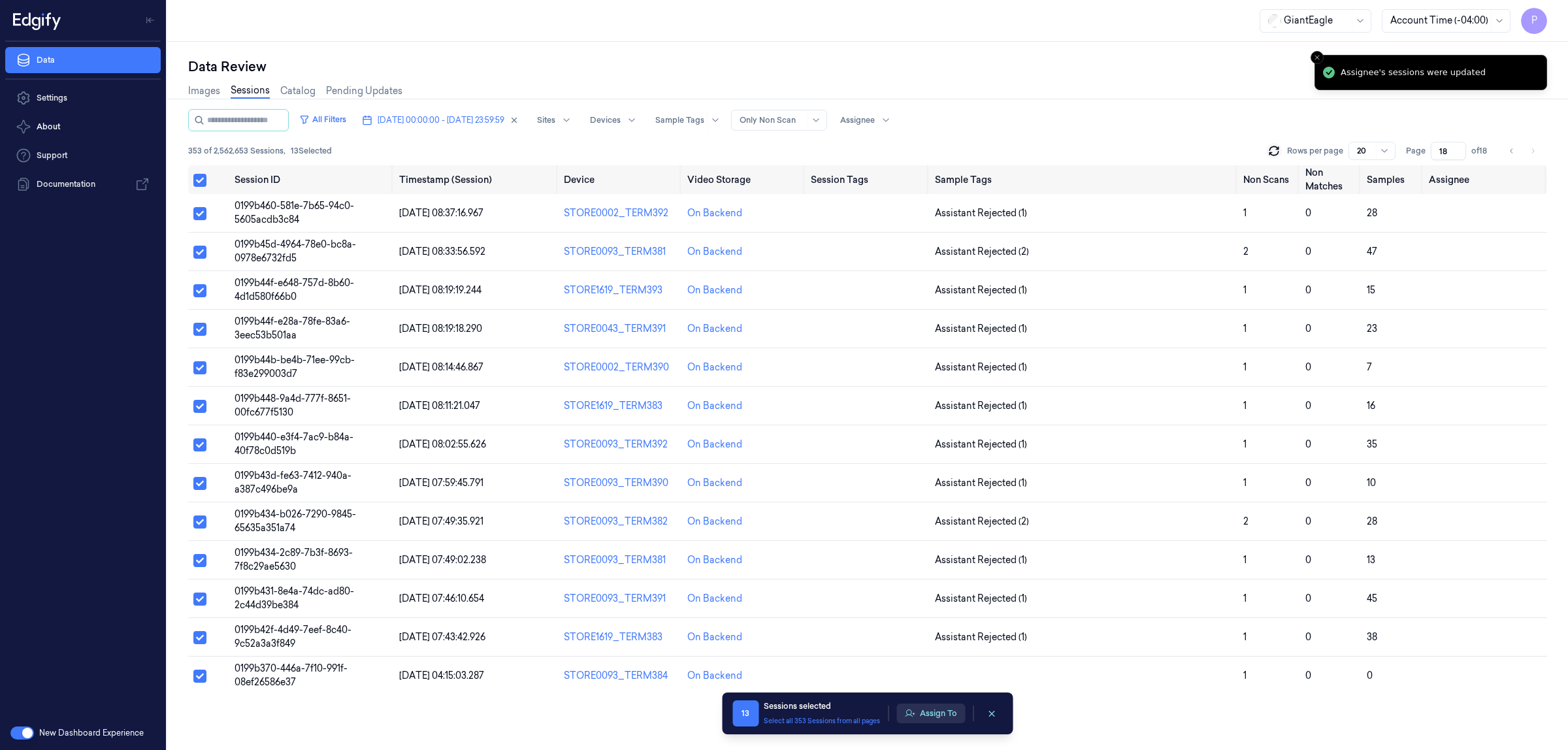
click at [935, 718] on button "Assign To" at bounding box center [930, 713] width 68 height 19
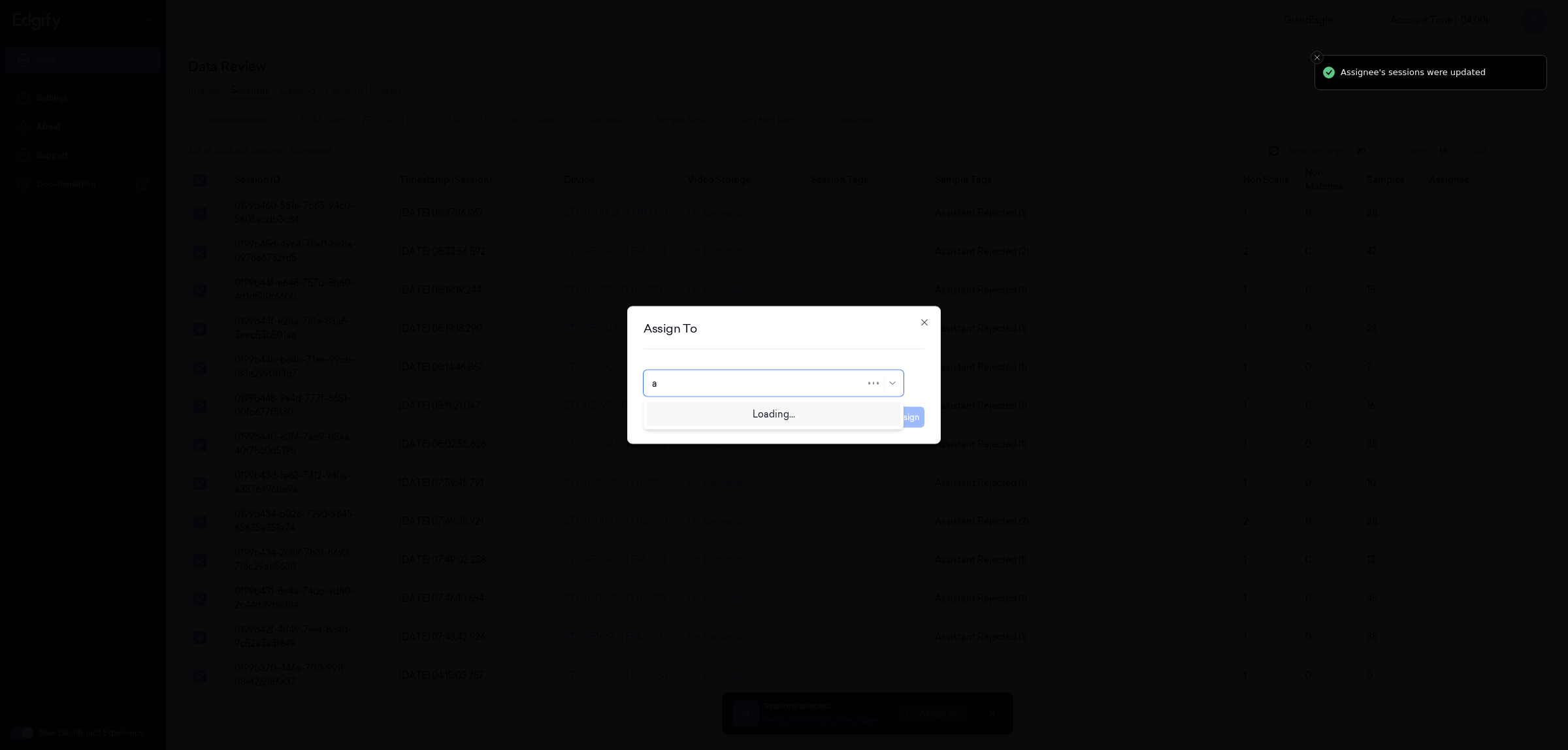
type input "an"
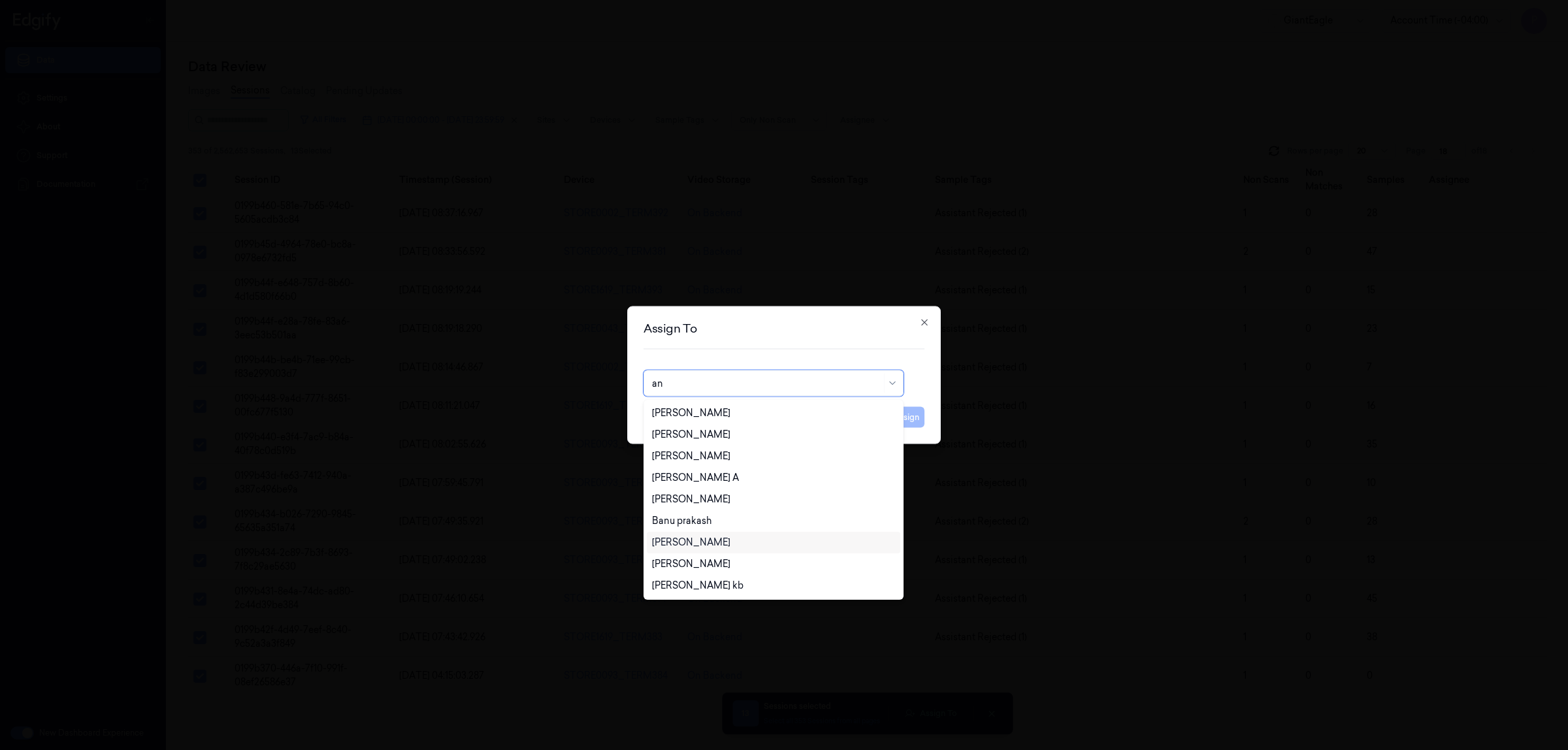
click at [710, 544] on div "[PERSON_NAME]" at bounding box center [773, 542] width 243 height 14
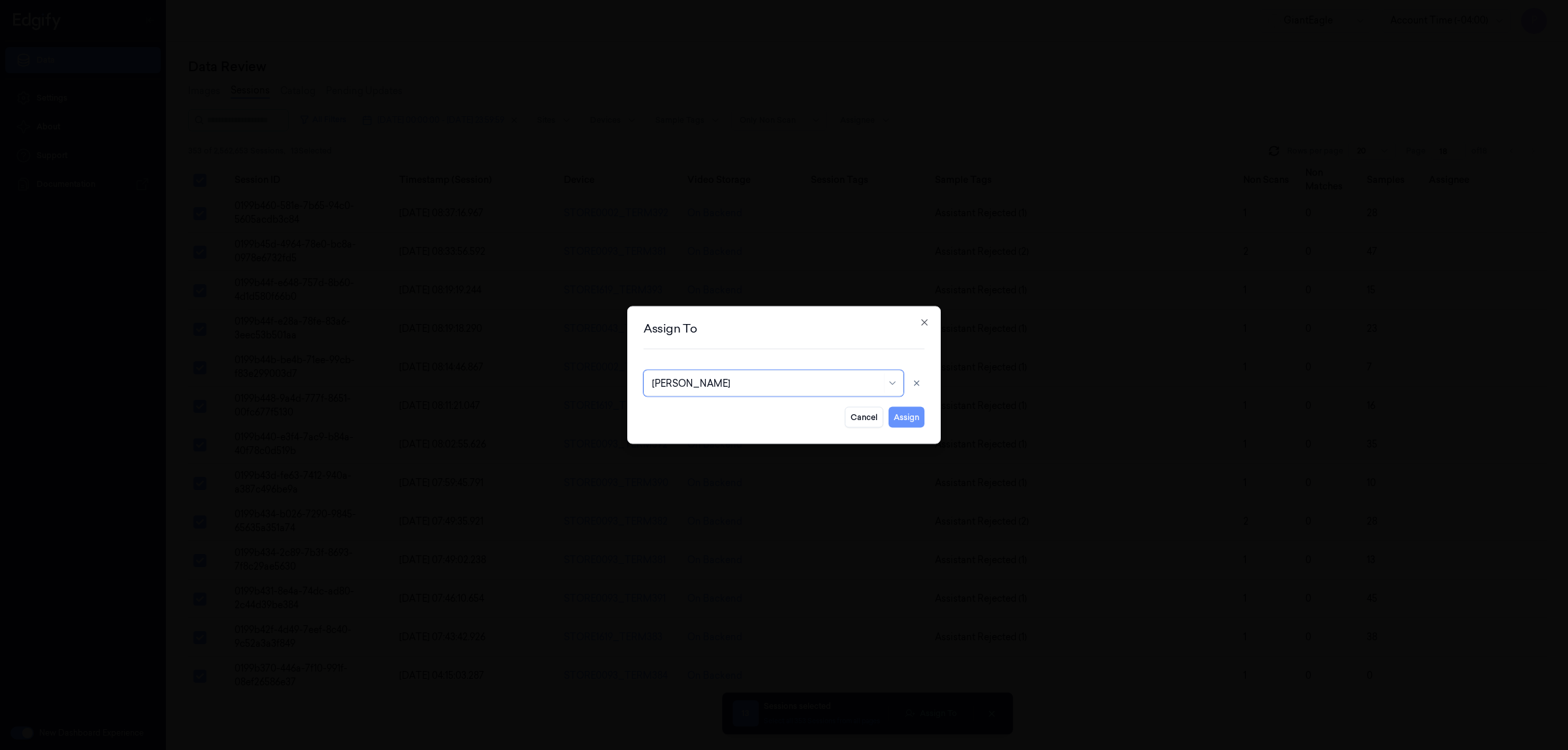
click at [908, 424] on button "Assign" at bounding box center [906, 417] width 36 height 21
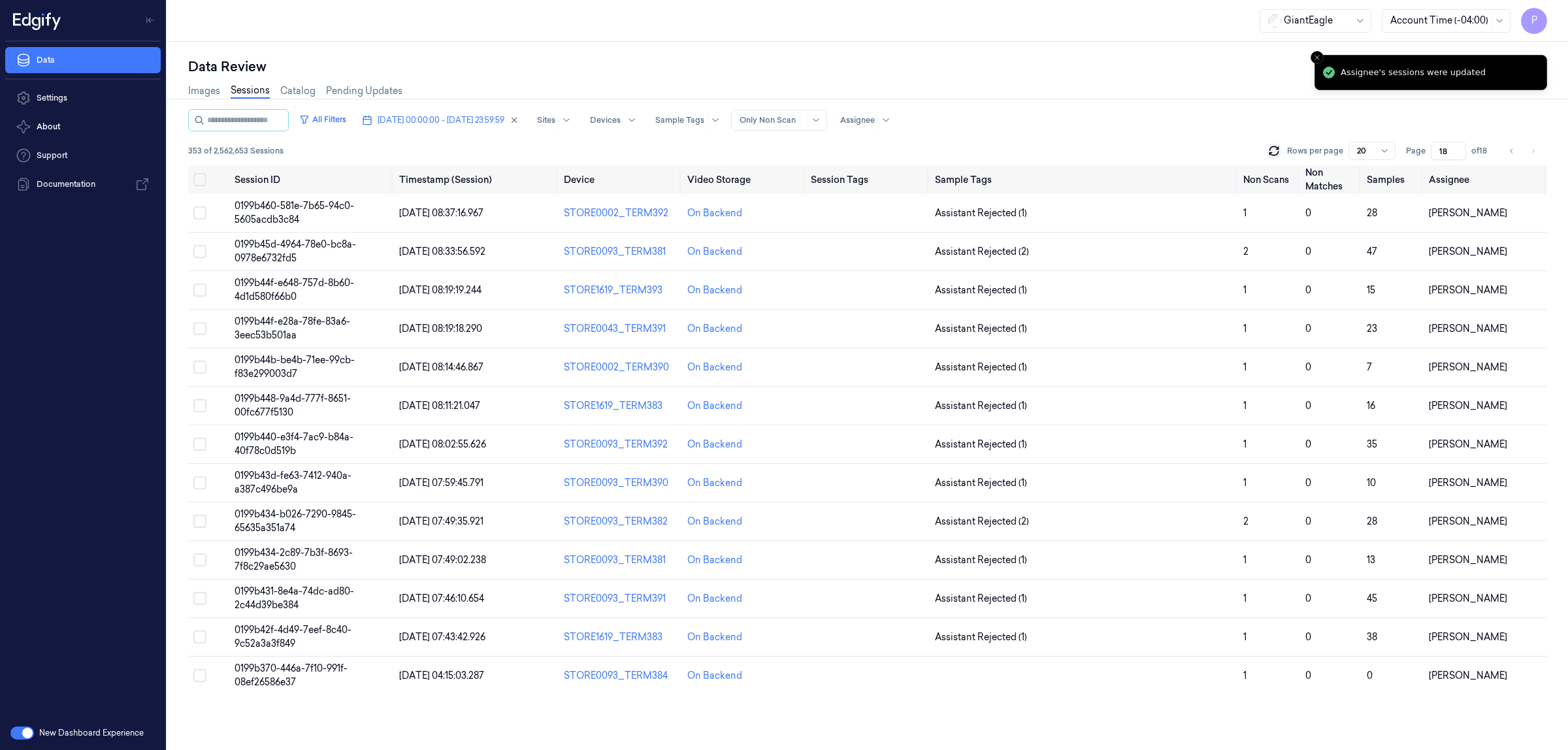
click at [1187, 74] on div "Data Review" at bounding box center [866, 67] width 1358 height 18
click at [519, 119] on icon "button" at bounding box center [514, 120] width 9 height 9
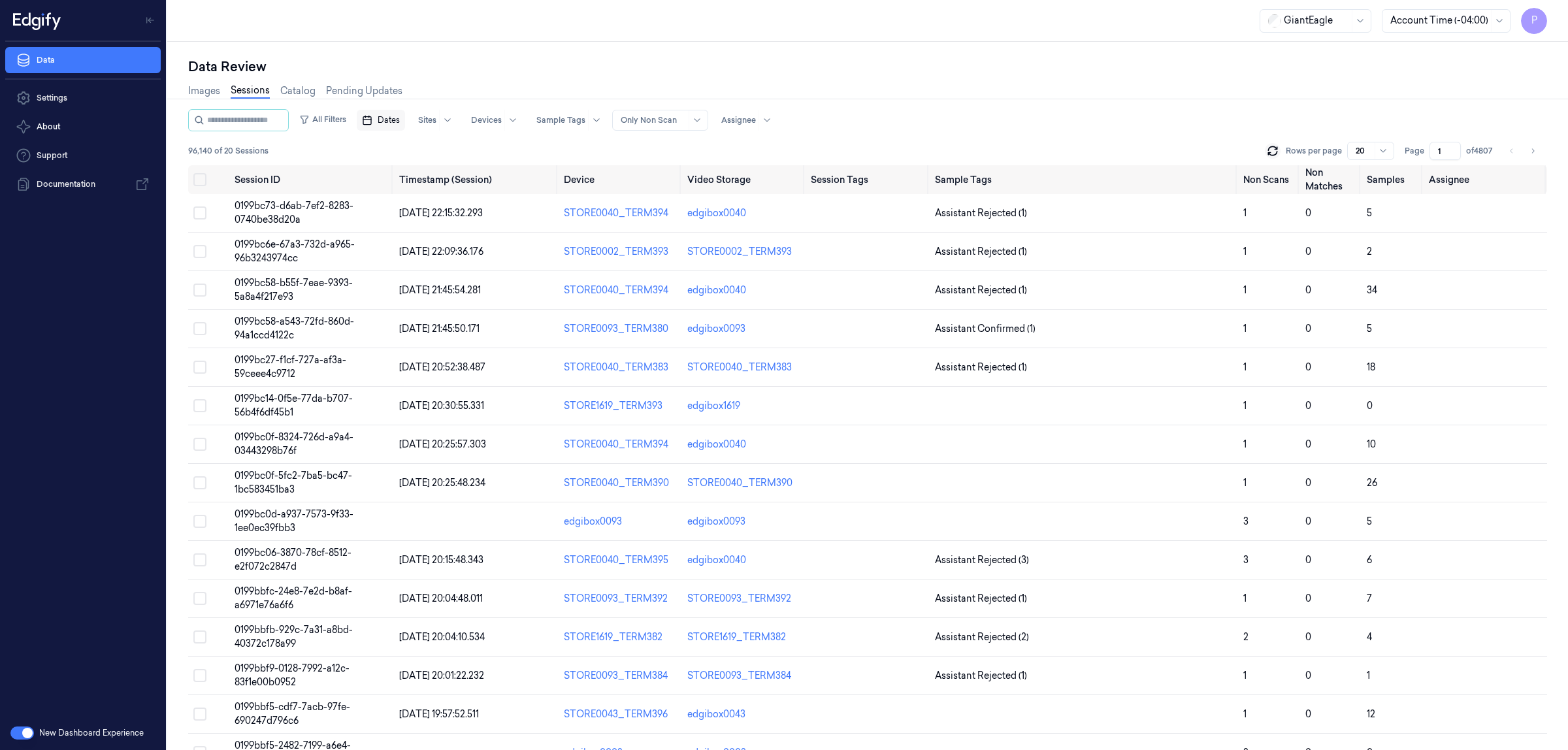
click at [388, 122] on button "Dates" at bounding box center [381, 120] width 48 height 21
click at [405, 230] on button "6" at bounding box center [410, 225] width 21 height 21
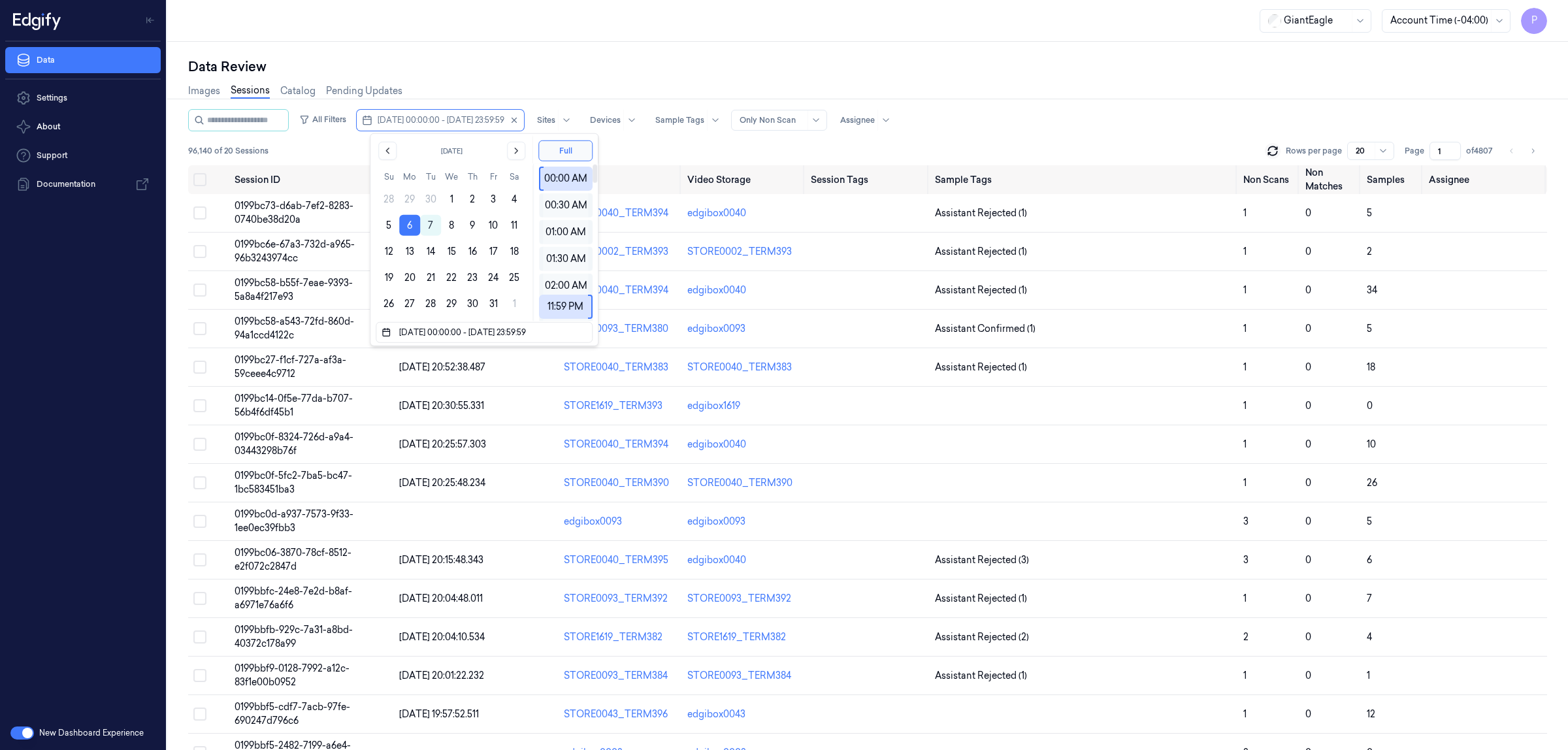
click at [806, 74] on div "Data Review" at bounding box center [866, 67] width 1358 height 18
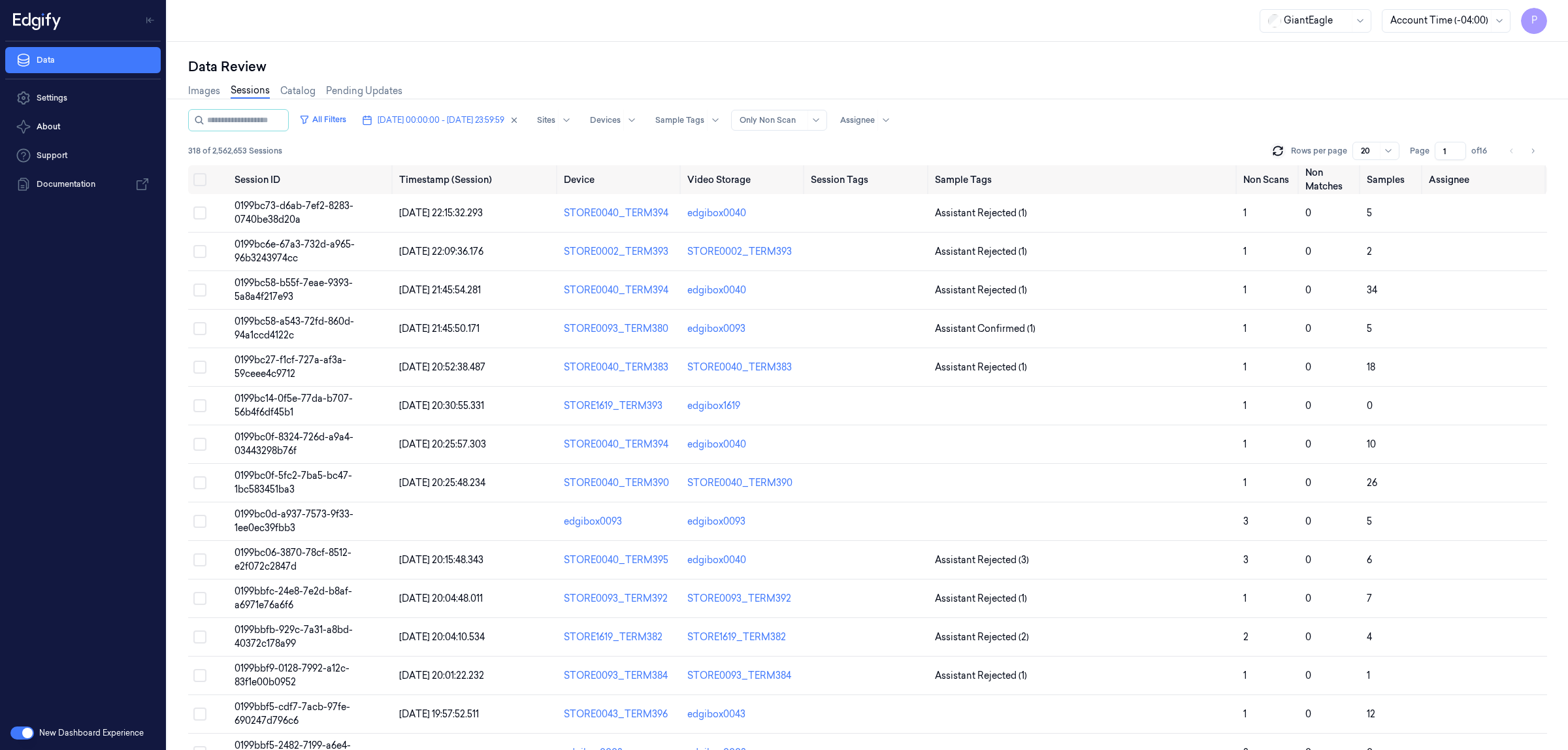
click at [1445, 148] on input "1" at bounding box center [1450, 151] width 31 height 18
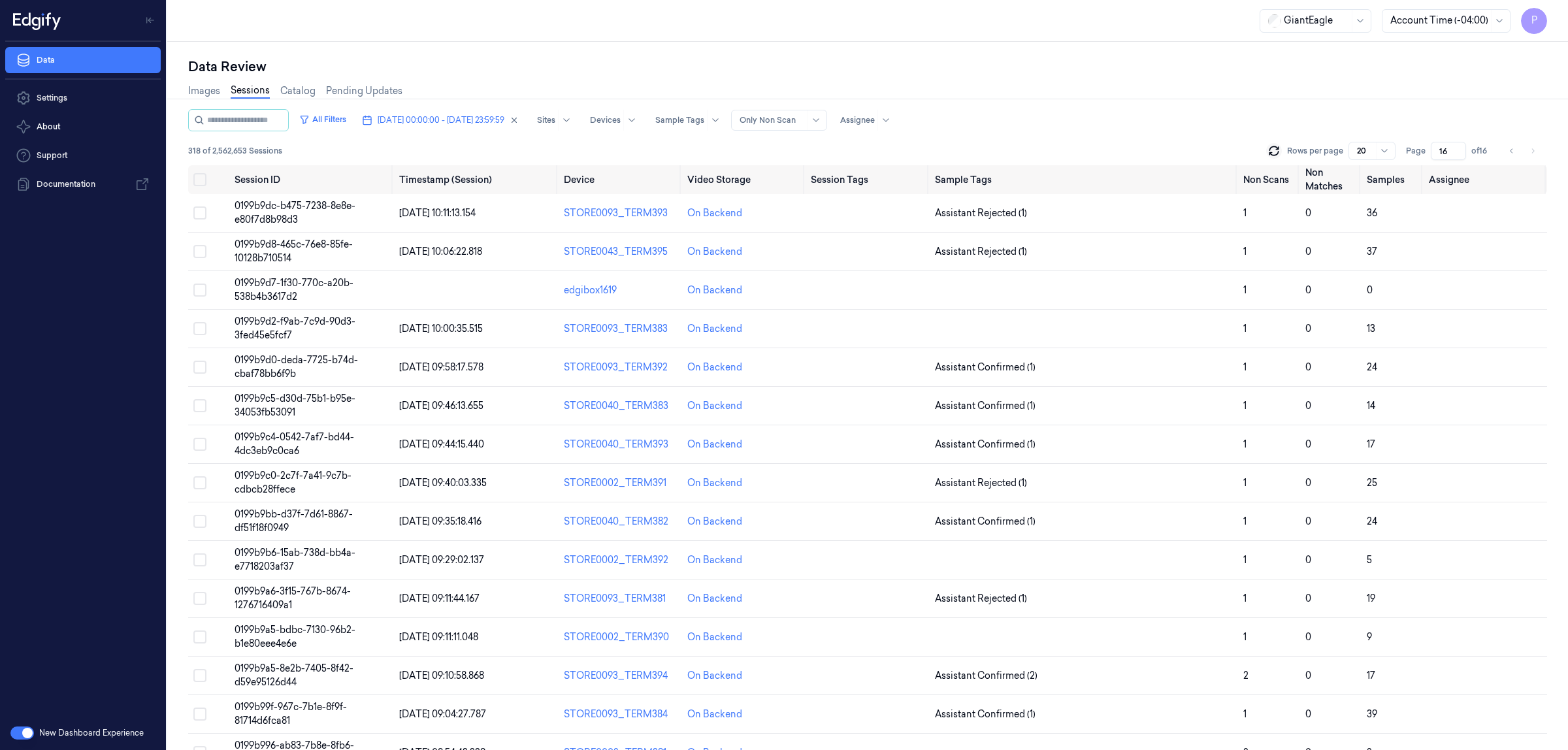
type input "16"
click at [1366, 113] on div "All Filters [DATE] 00:00:00 - [DATE] 23:59:59 Sites Devices Sample Tags Alert T…" at bounding box center [866, 120] width 1358 height 22
click at [195, 177] on button "Select all" at bounding box center [200, 179] width 13 height 13
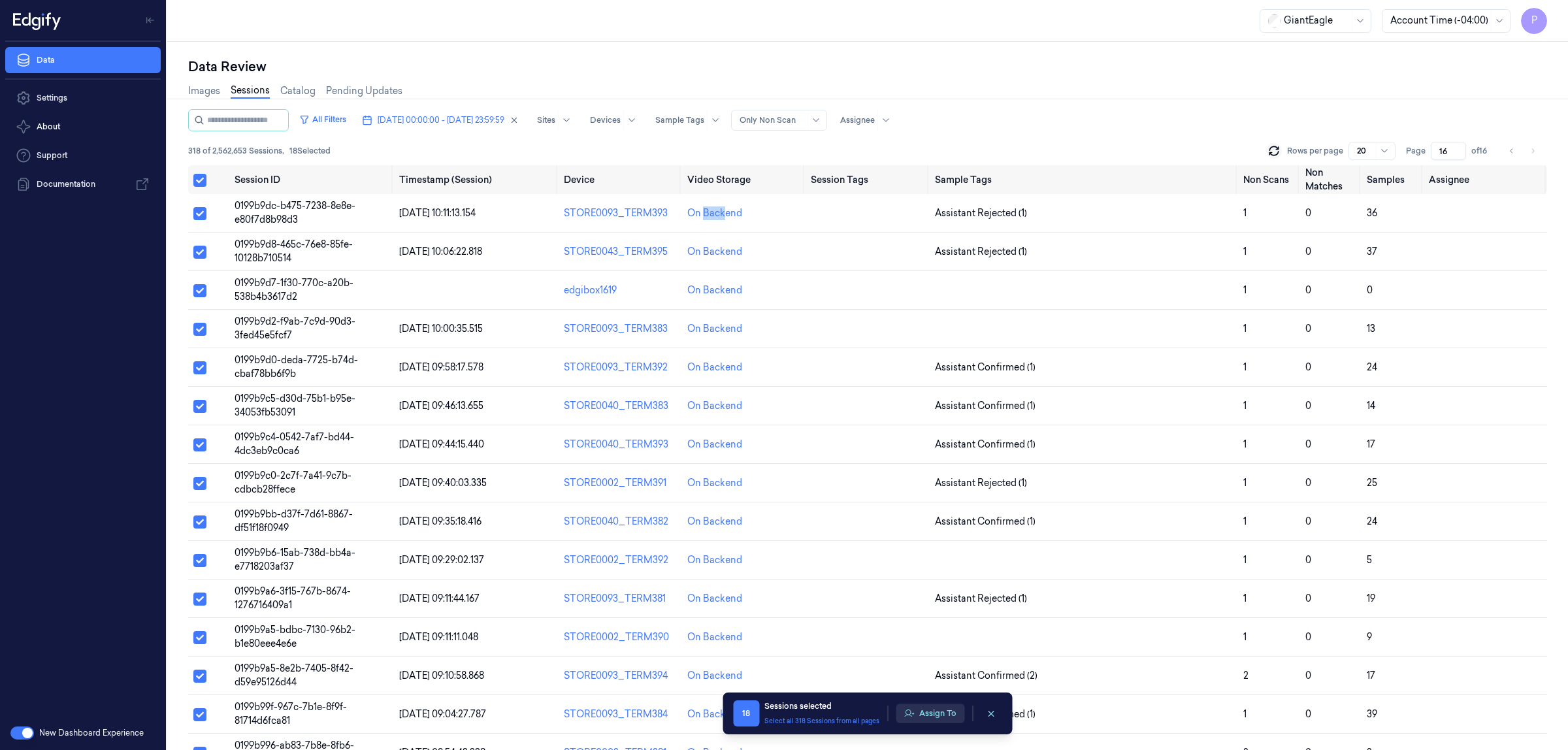
click at [927, 707] on button "Assign To" at bounding box center [930, 713] width 68 height 19
click at [929, 712] on button "Assign To" at bounding box center [930, 713] width 68 height 19
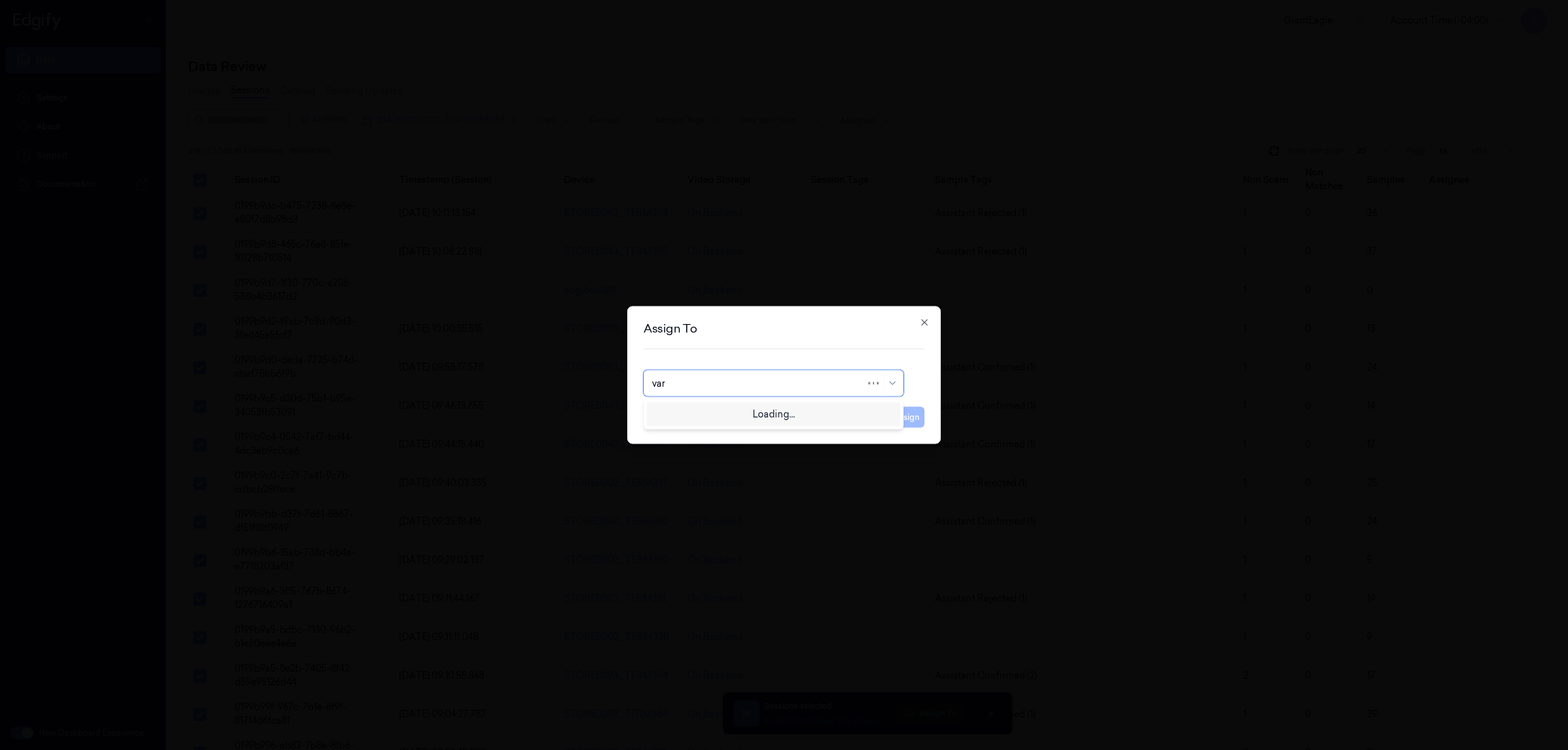
type input "vars"
click at [700, 412] on div "[PERSON_NAME]" at bounding box center [691, 412] width 79 height 14
click at [904, 419] on button "Assign" at bounding box center [906, 417] width 36 height 21
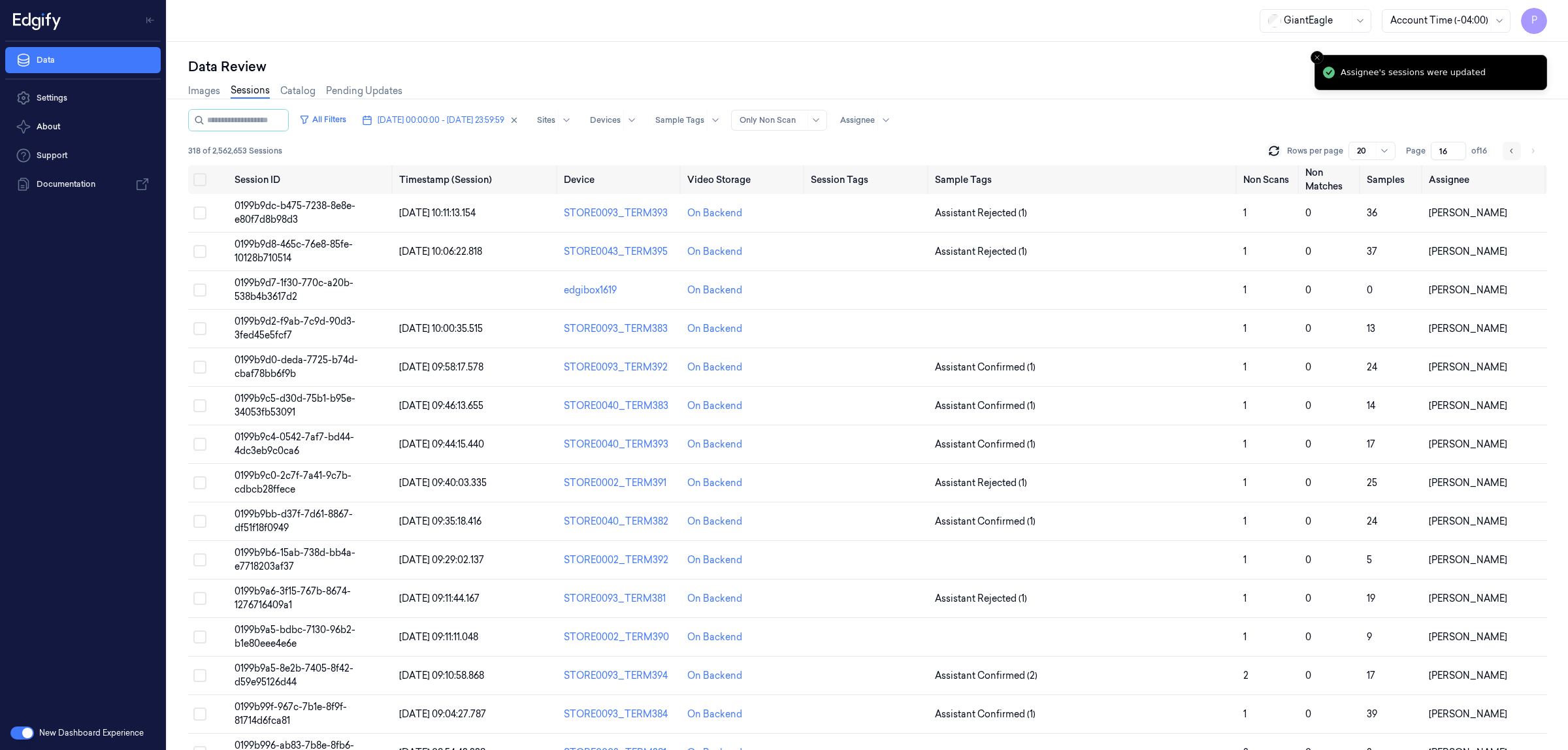
click at [1508, 152] on icon "Go to previous page" at bounding box center [1512, 151] width 7 height 10
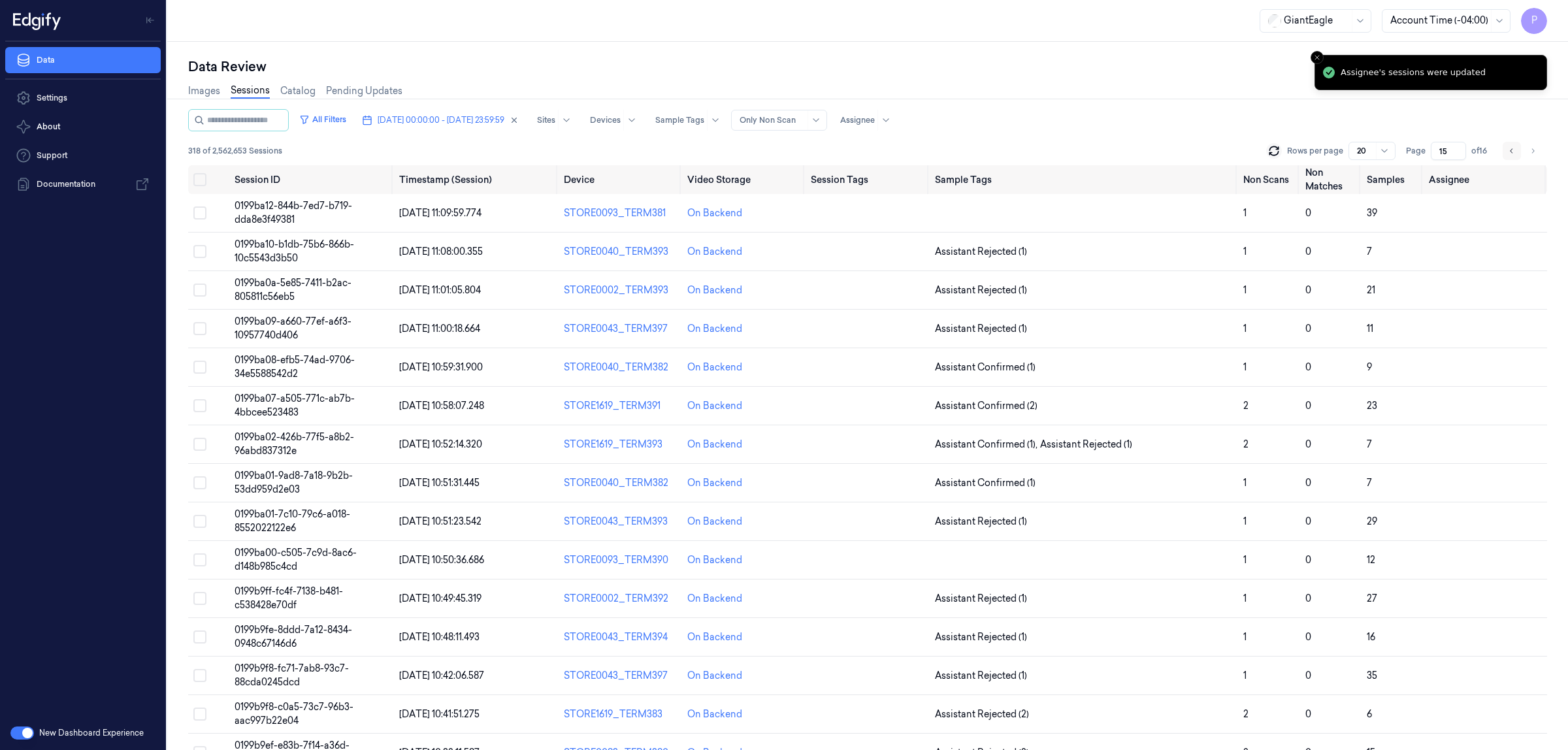
click at [1516, 154] on button "Go to previous page" at bounding box center [1512, 151] width 18 height 18
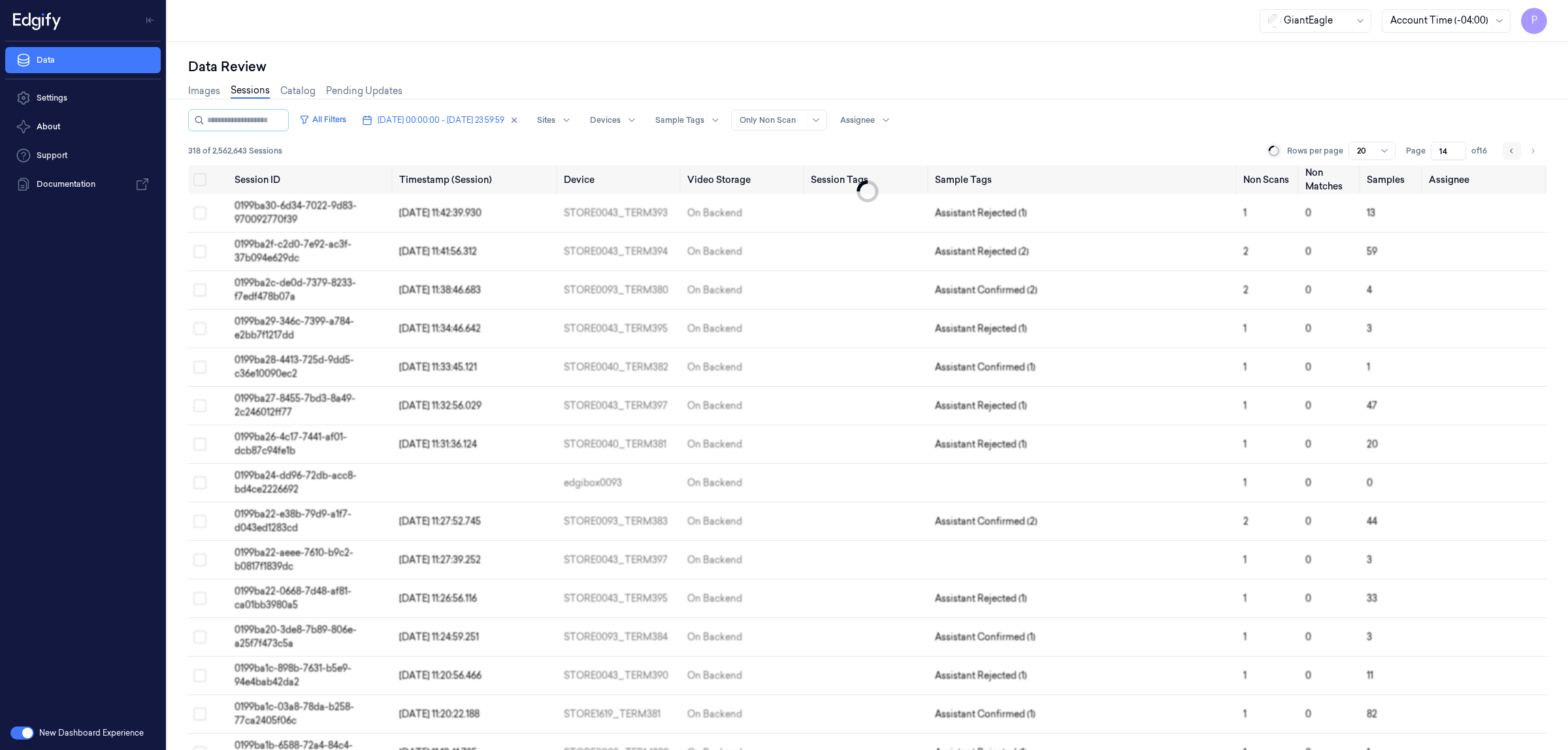
click at [1516, 154] on button "Go to previous page" at bounding box center [1512, 151] width 18 height 18
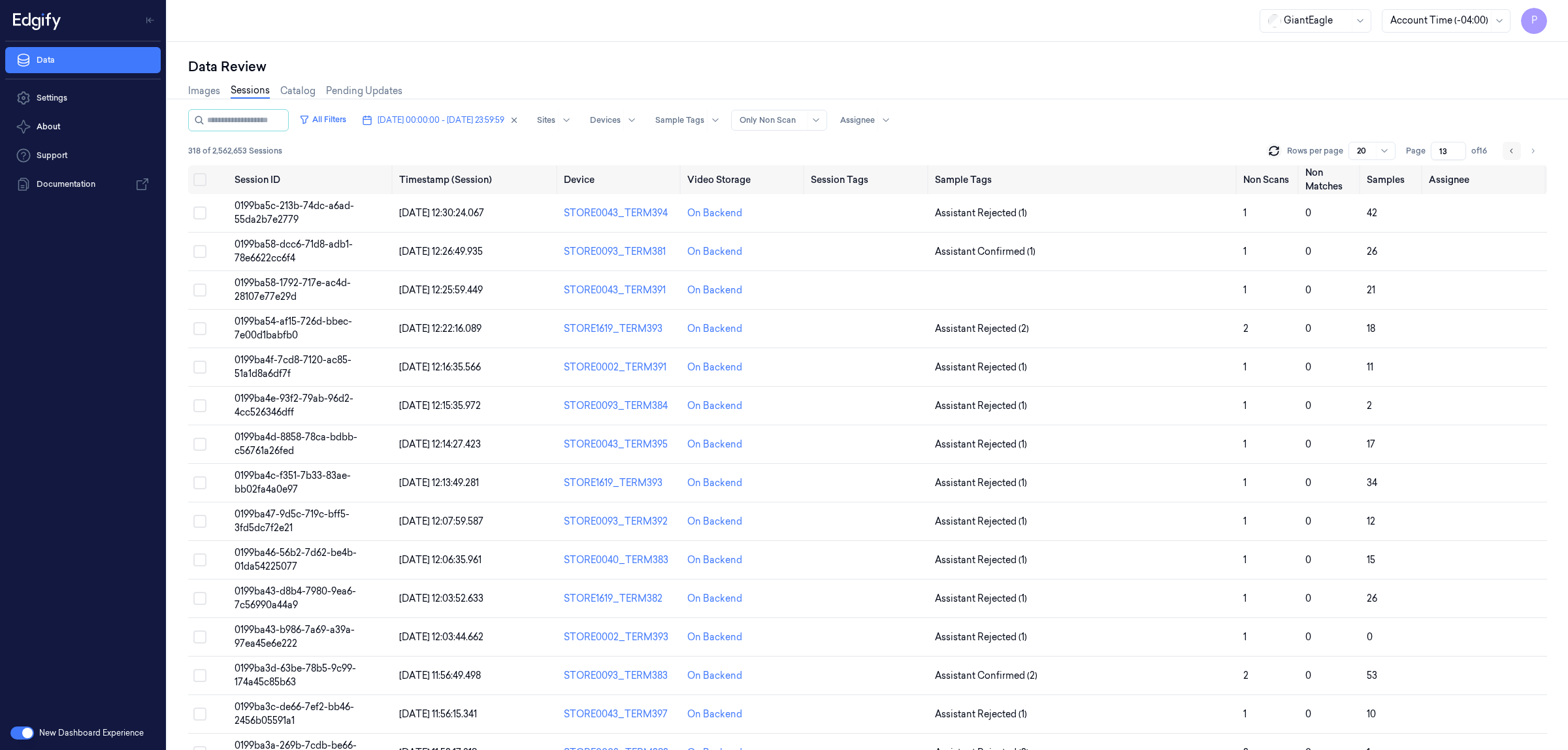
click at [1516, 154] on button "Go to previous page" at bounding box center [1512, 151] width 18 height 18
click at [1529, 149] on icon "Go to next page" at bounding box center [1532, 151] width 7 height 10
type input "11"
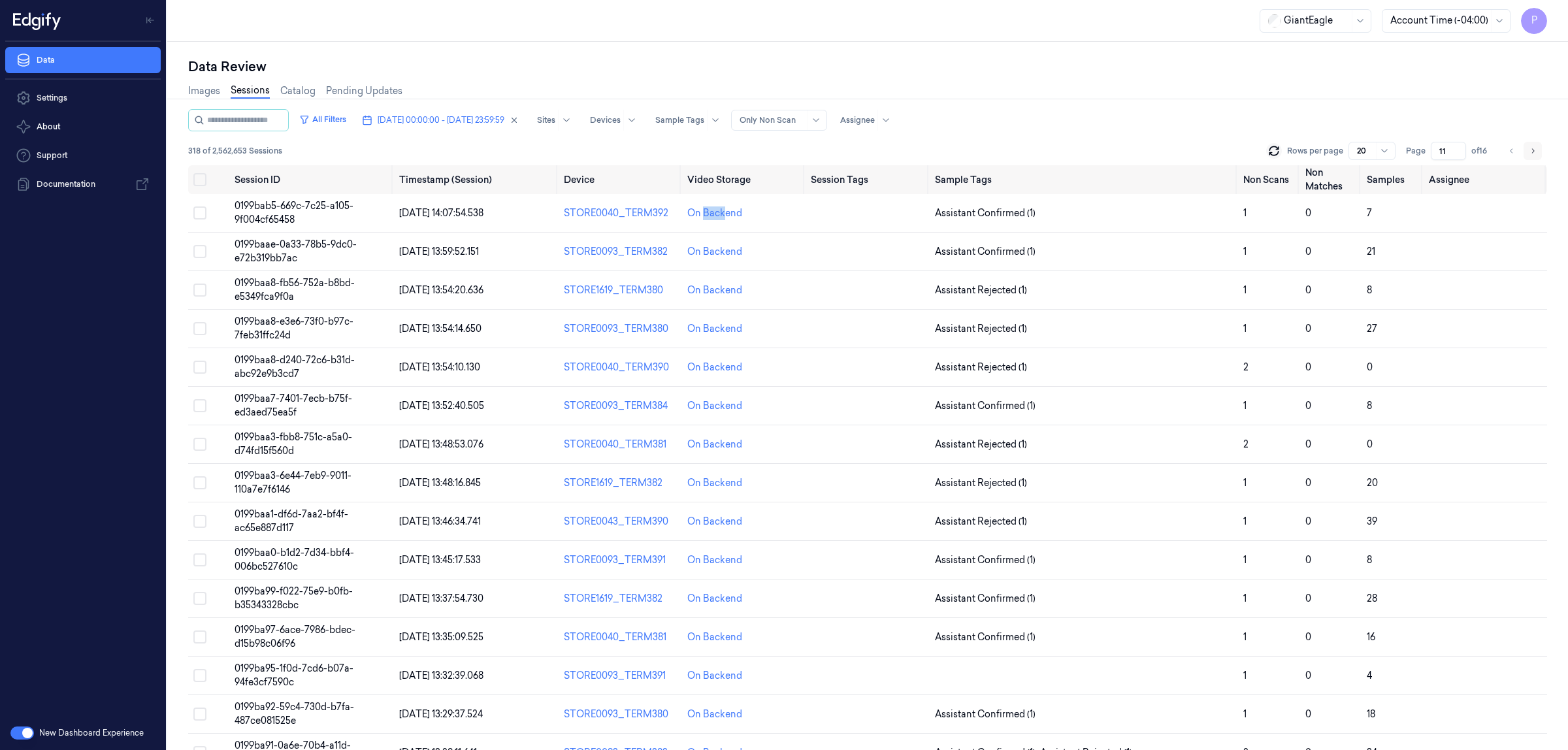
click at [1534, 148] on icon "Go to next page" at bounding box center [1532, 151] width 7 height 10
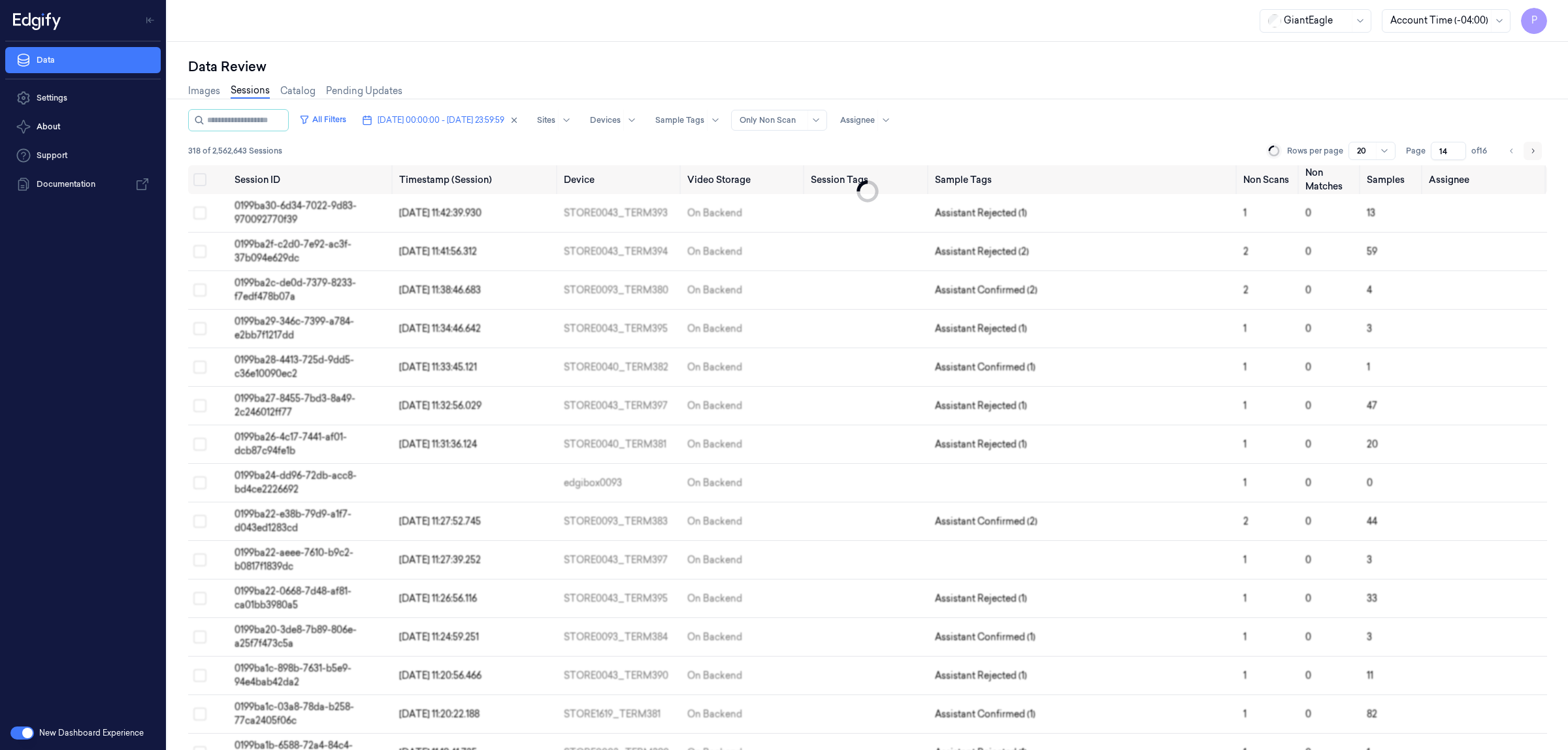
click at [1534, 148] on icon "Go to next page" at bounding box center [1532, 151] width 7 height 10
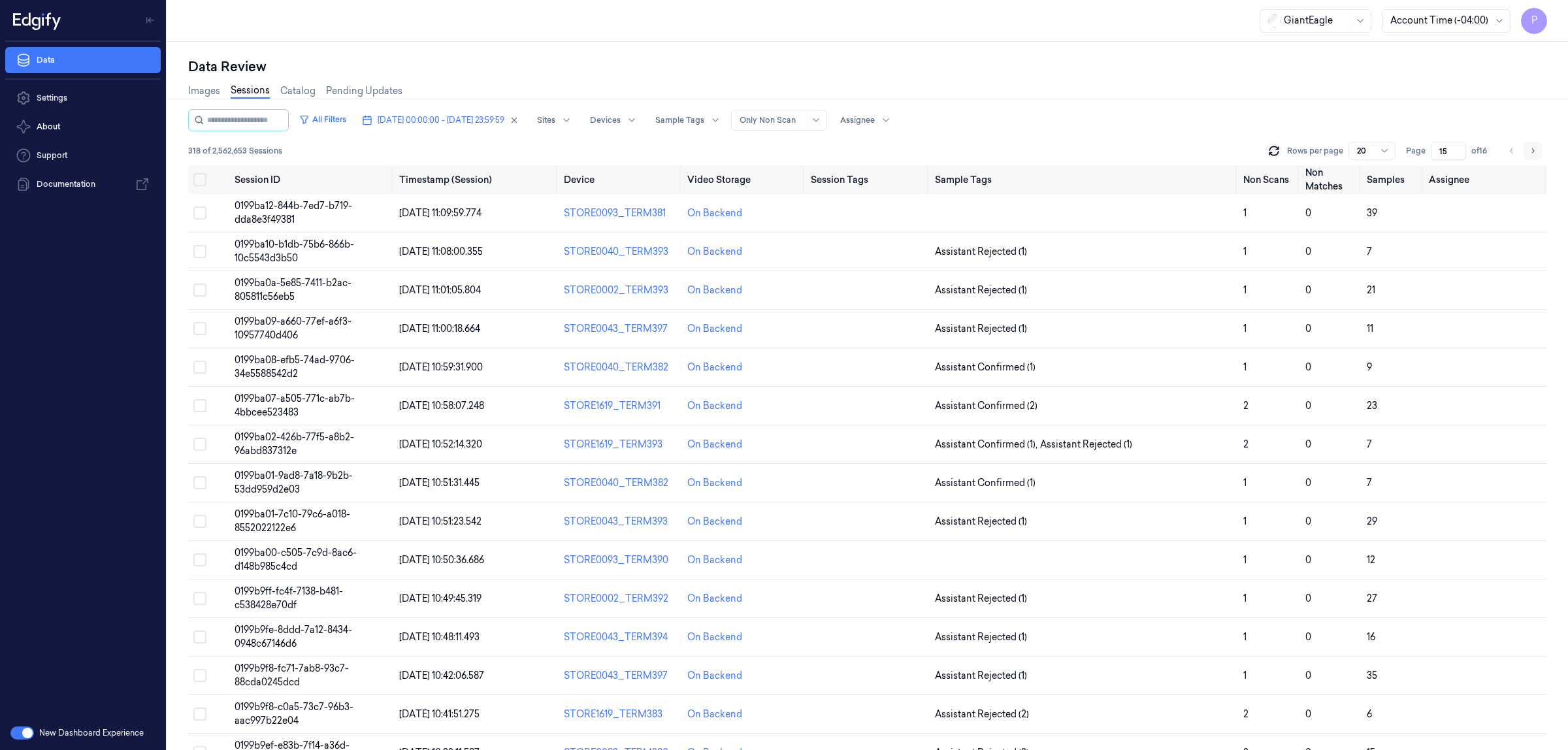
click at [1534, 148] on icon "Go to next page" at bounding box center [1532, 151] width 7 height 10
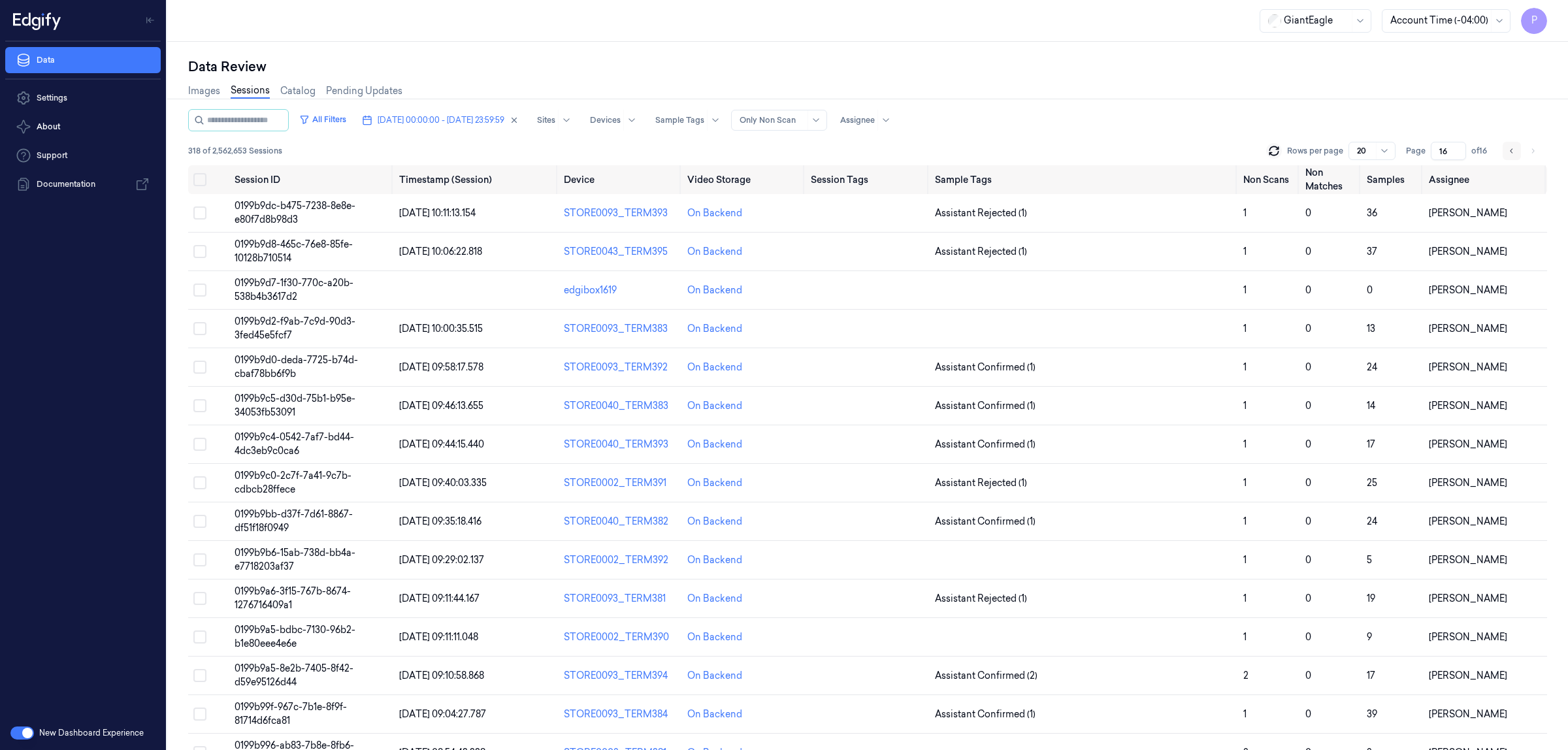
click at [1516, 151] on button "Go to previous page" at bounding box center [1512, 151] width 18 height 18
type input "15"
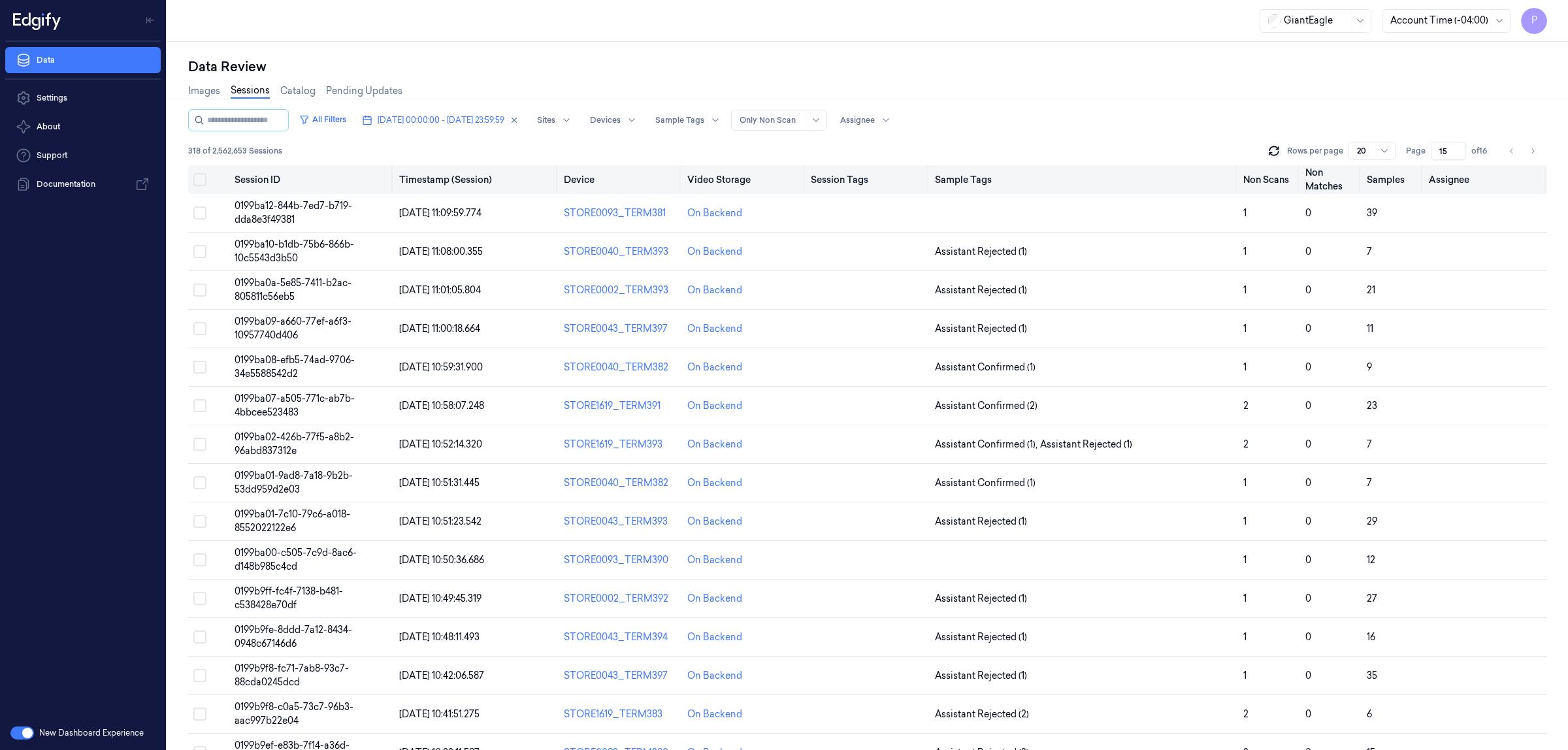
click at [199, 177] on button "Select all" at bounding box center [200, 179] width 13 height 13
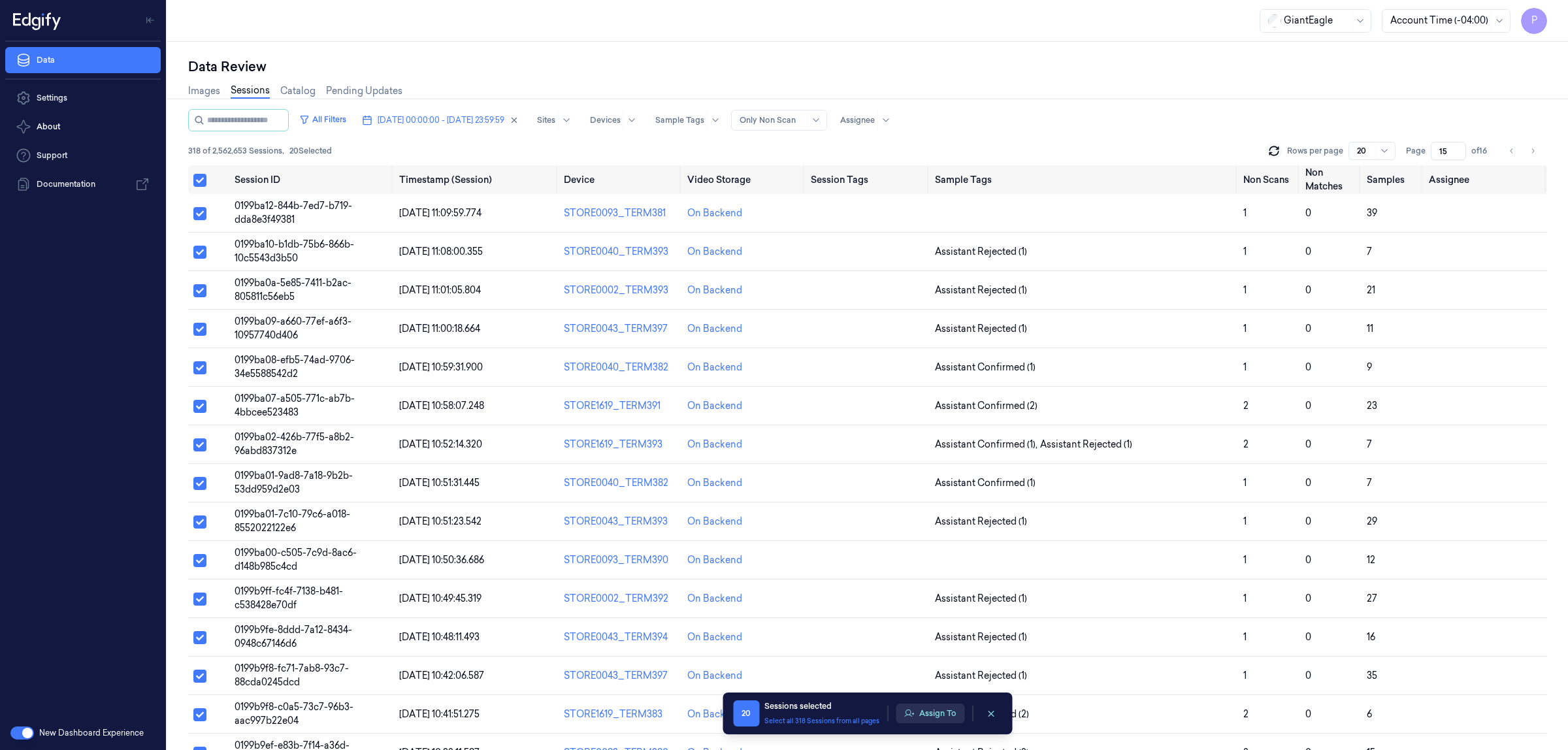
click at [931, 719] on button "Assign To" at bounding box center [930, 713] width 68 height 19
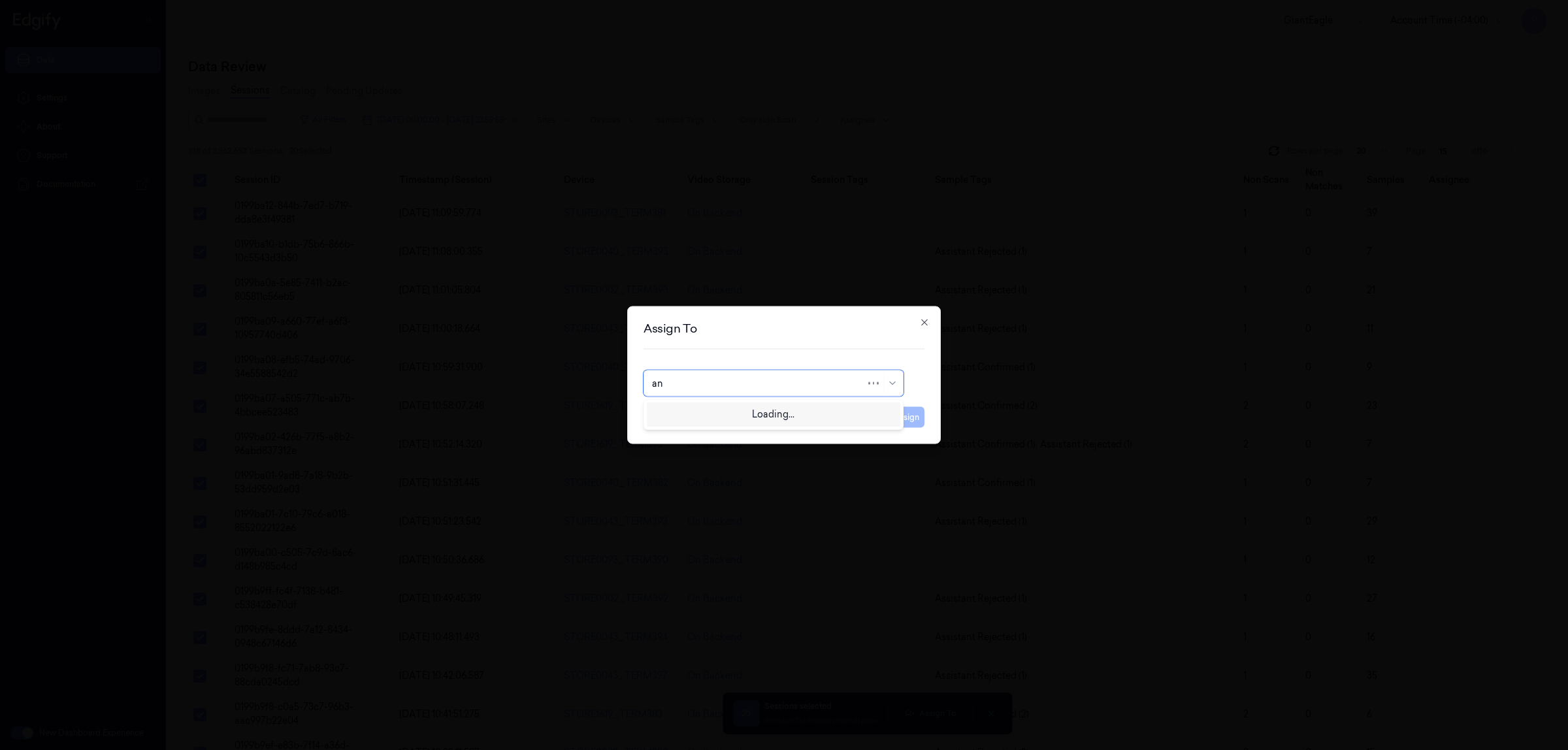
type input "ank"
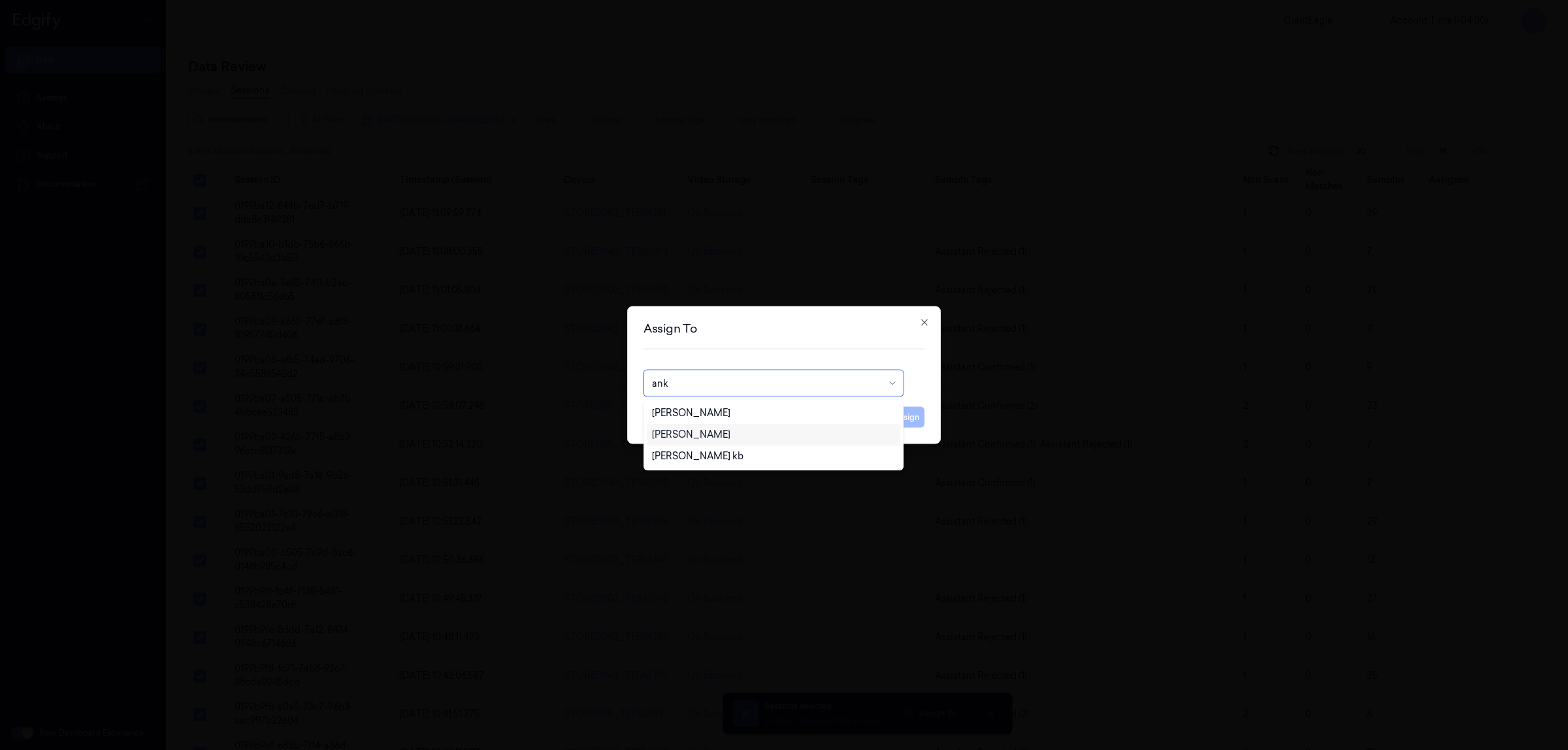
click at [697, 442] on div "[PERSON_NAME]" at bounding box center [773, 434] width 253 height 21
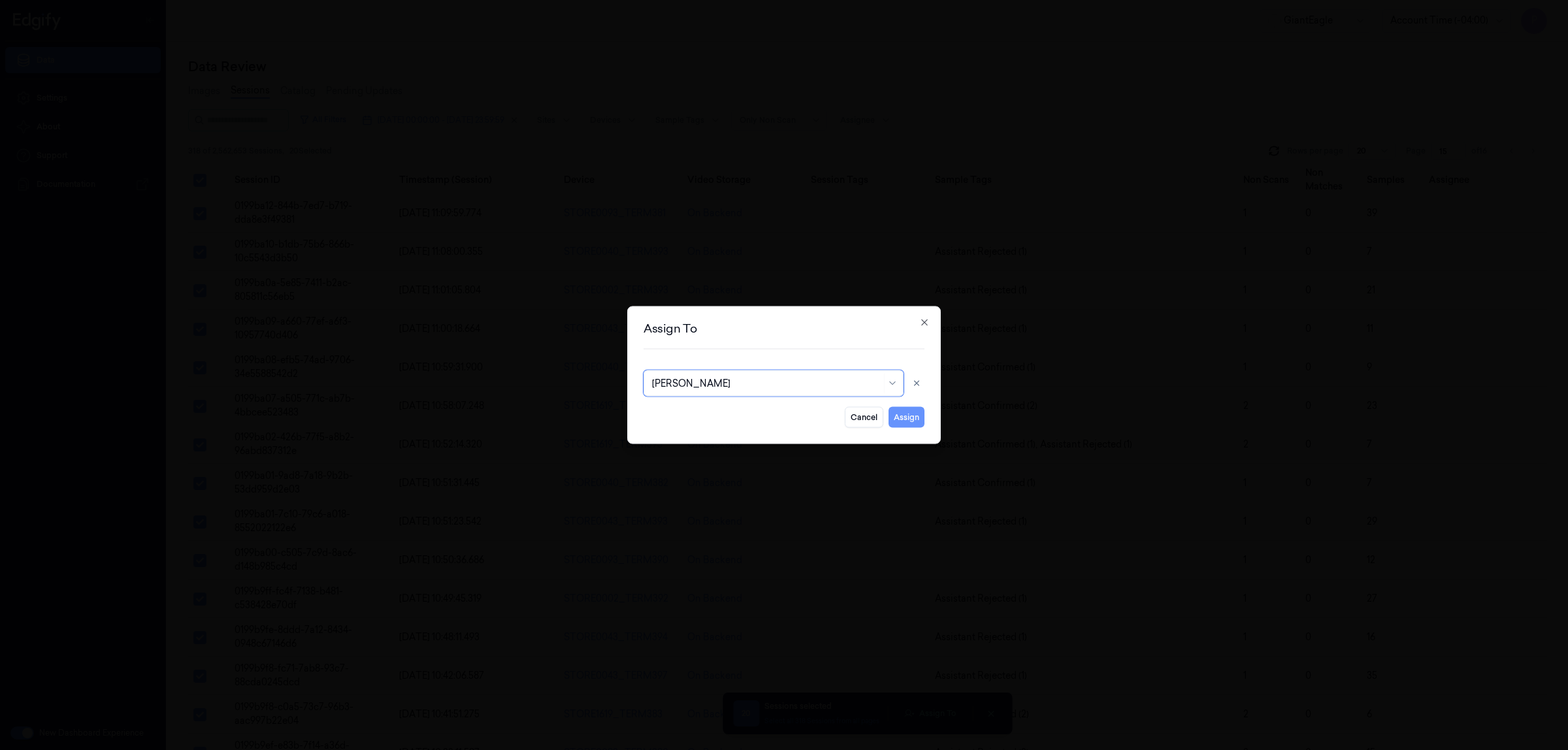
click at [903, 418] on button "Assign" at bounding box center [906, 417] width 36 height 21
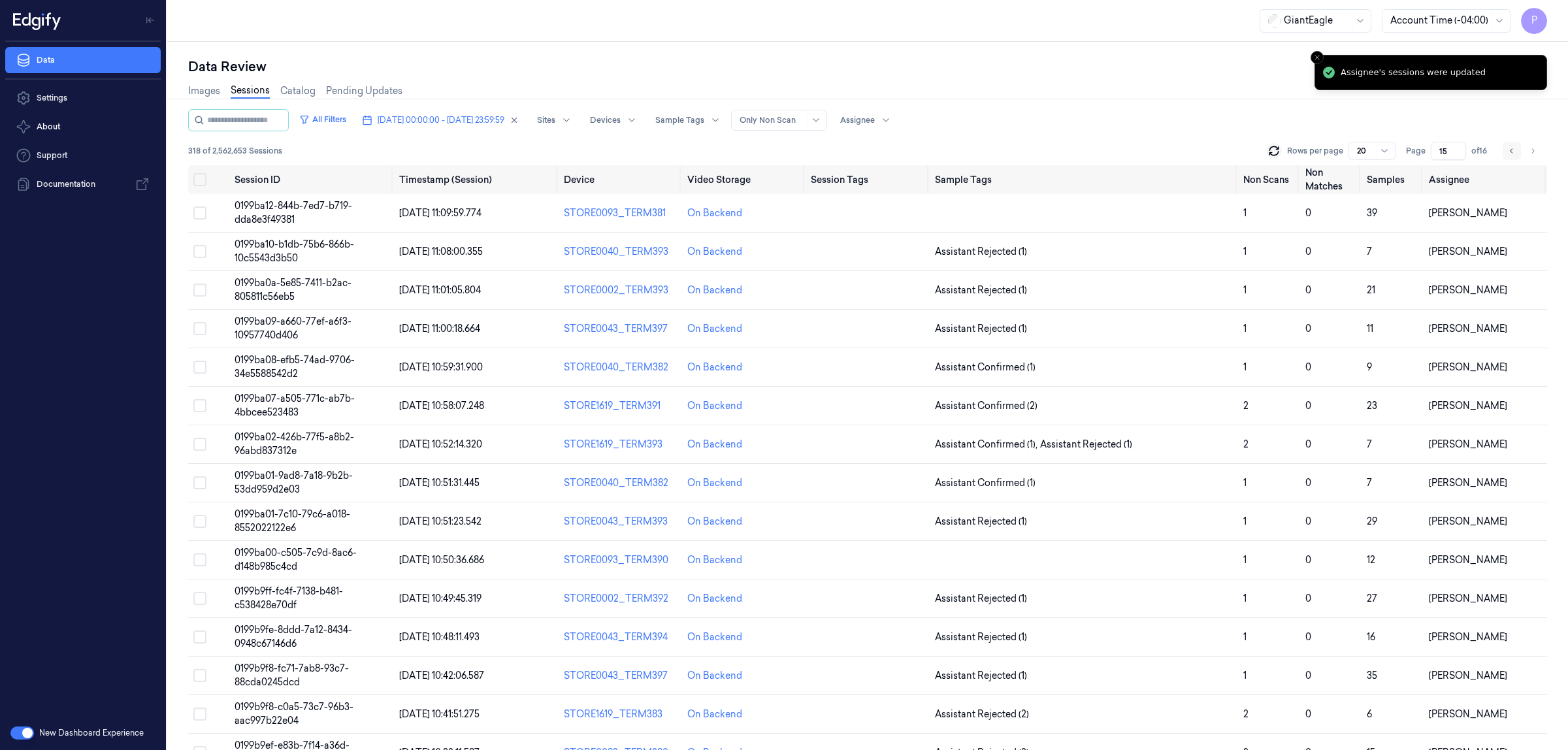
click at [1510, 150] on icon "Go to previous page" at bounding box center [1511, 150] width 3 height 5
type input "14"
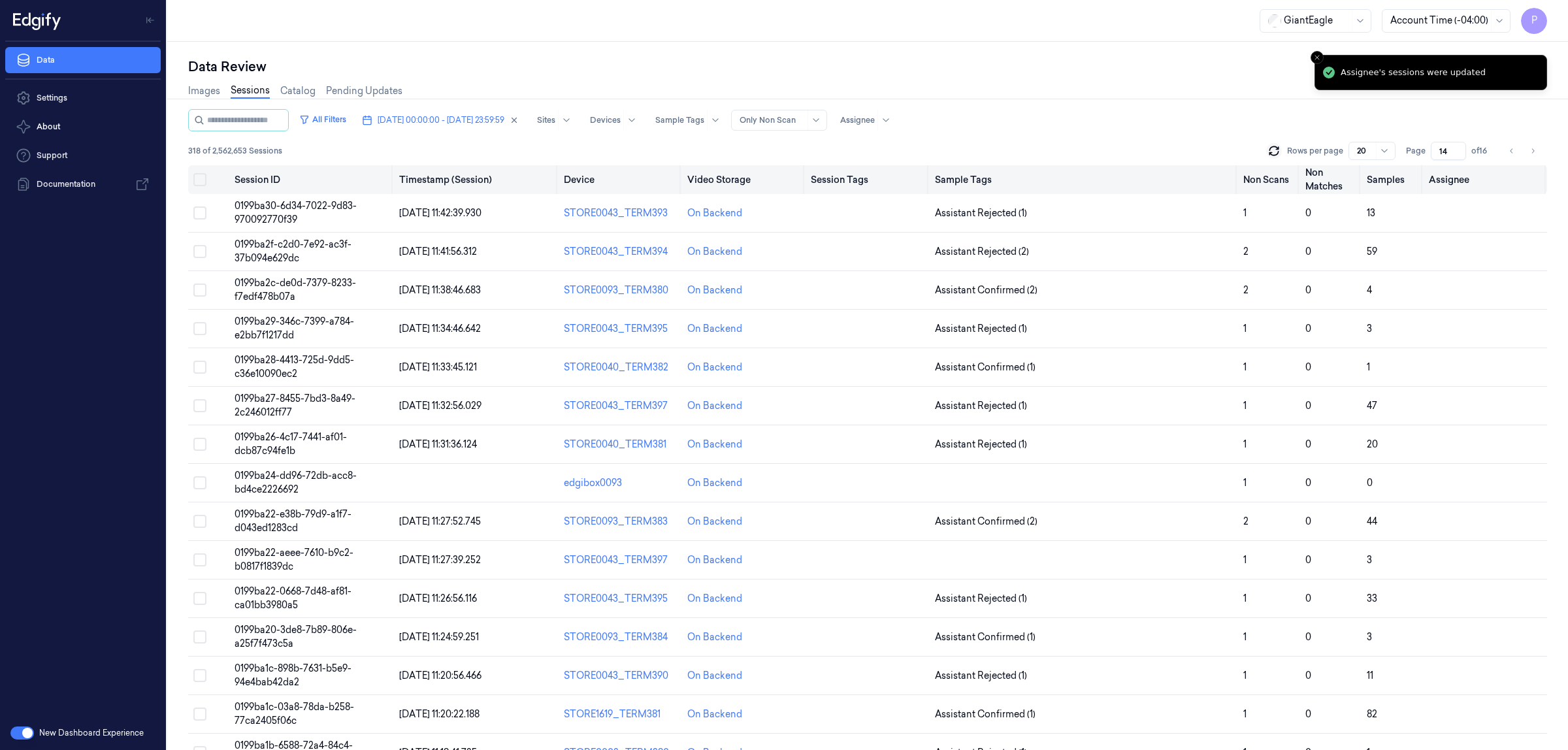
click at [198, 177] on button "Select all" at bounding box center [200, 179] width 13 height 13
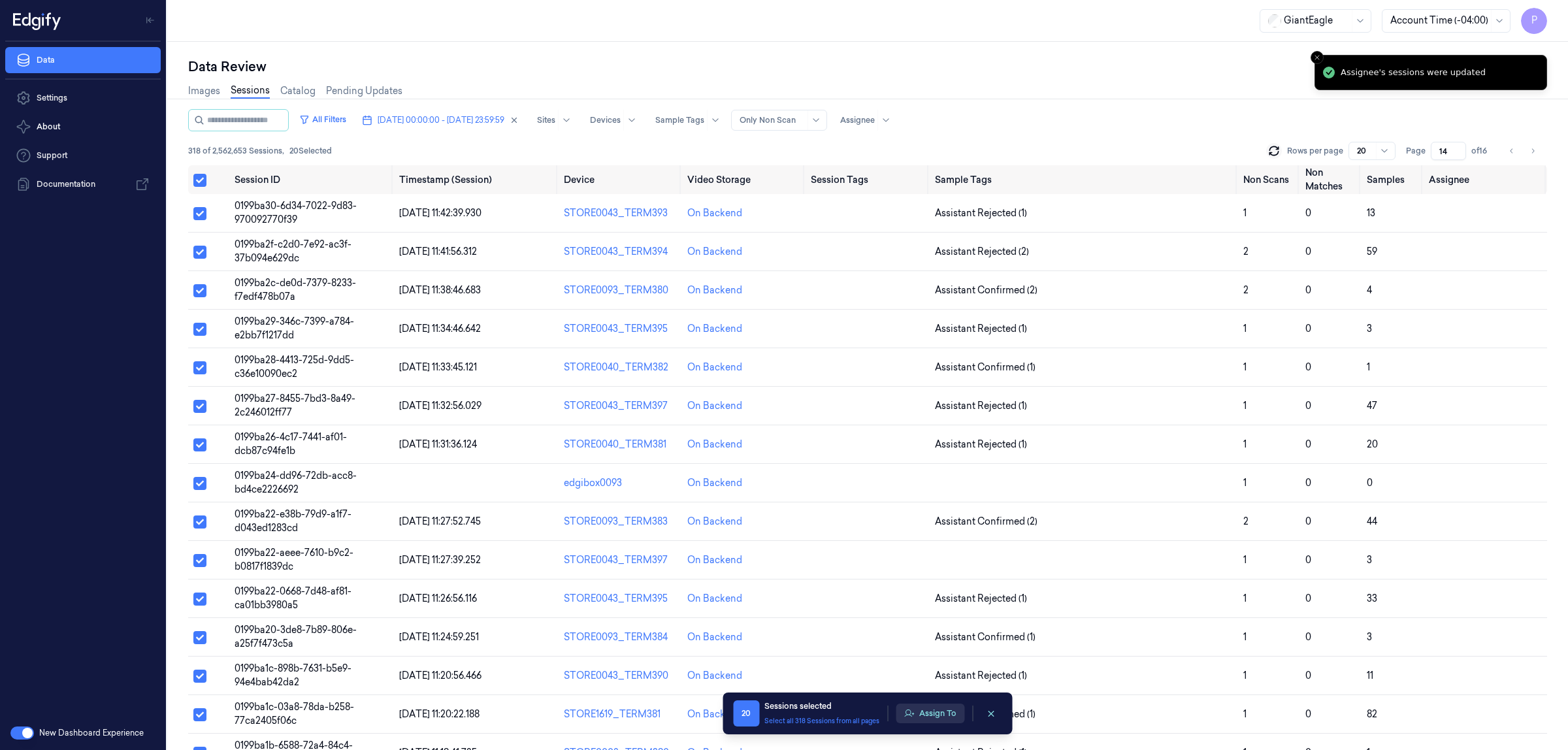
click at [922, 711] on button "Assign To" at bounding box center [930, 713] width 68 height 19
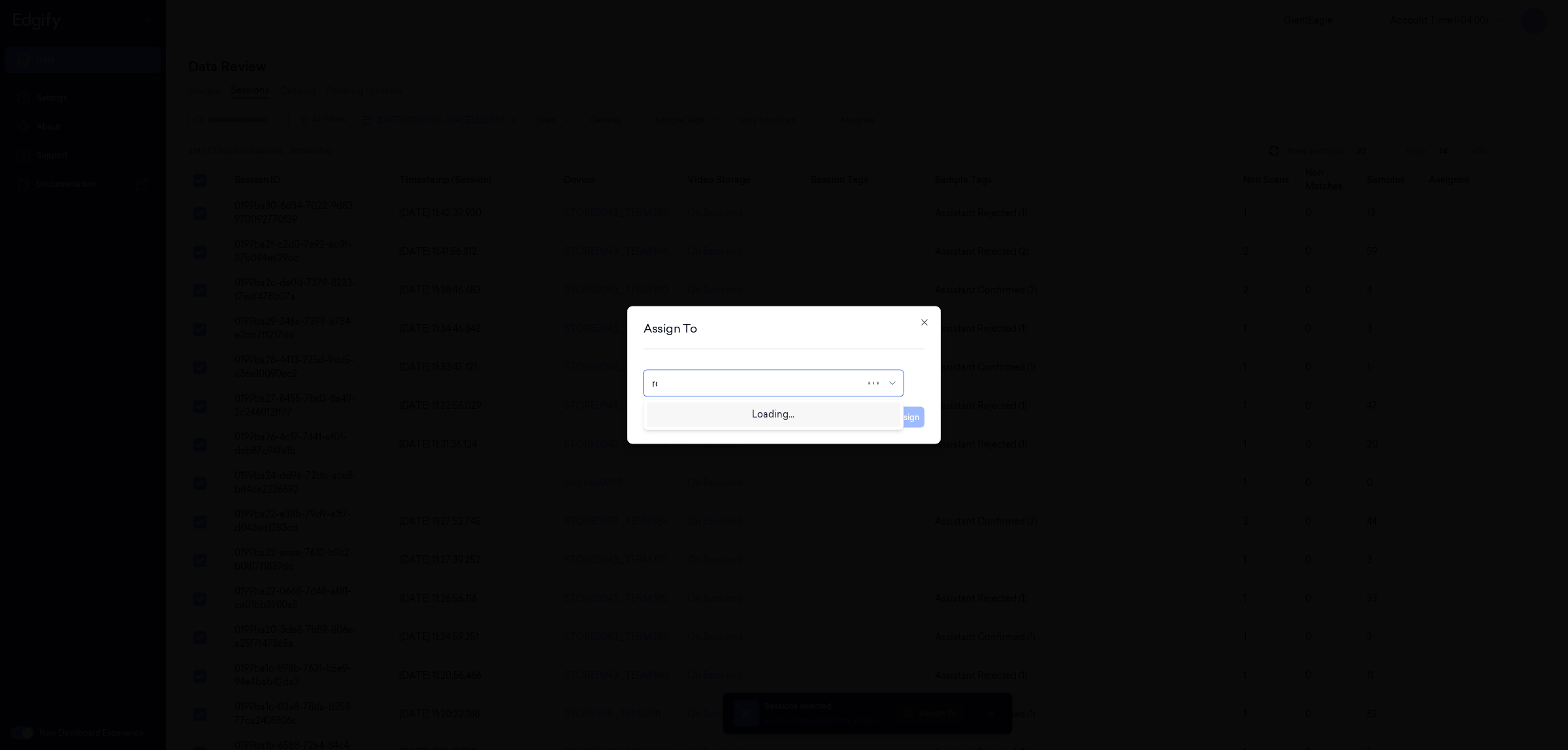
type input "roh"
click at [742, 412] on div "[PERSON_NAME]" at bounding box center [773, 412] width 243 height 14
click at [901, 426] on button "Assign" at bounding box center [906, 417] width 36 height 21
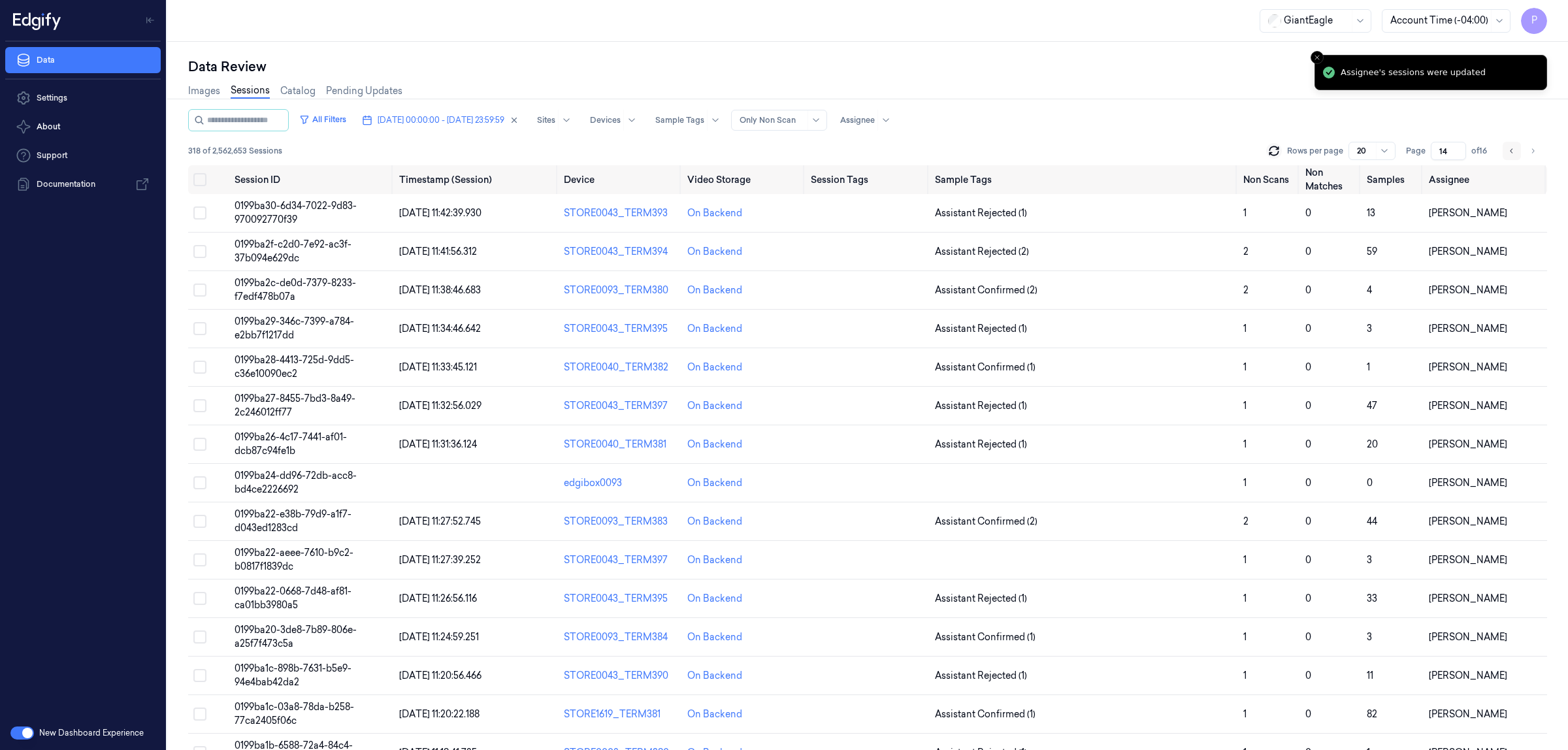
click at [1512, 146] on icon "Go to previous page" at bounding box center [1512, 151] width 7 height 10
type input "13"
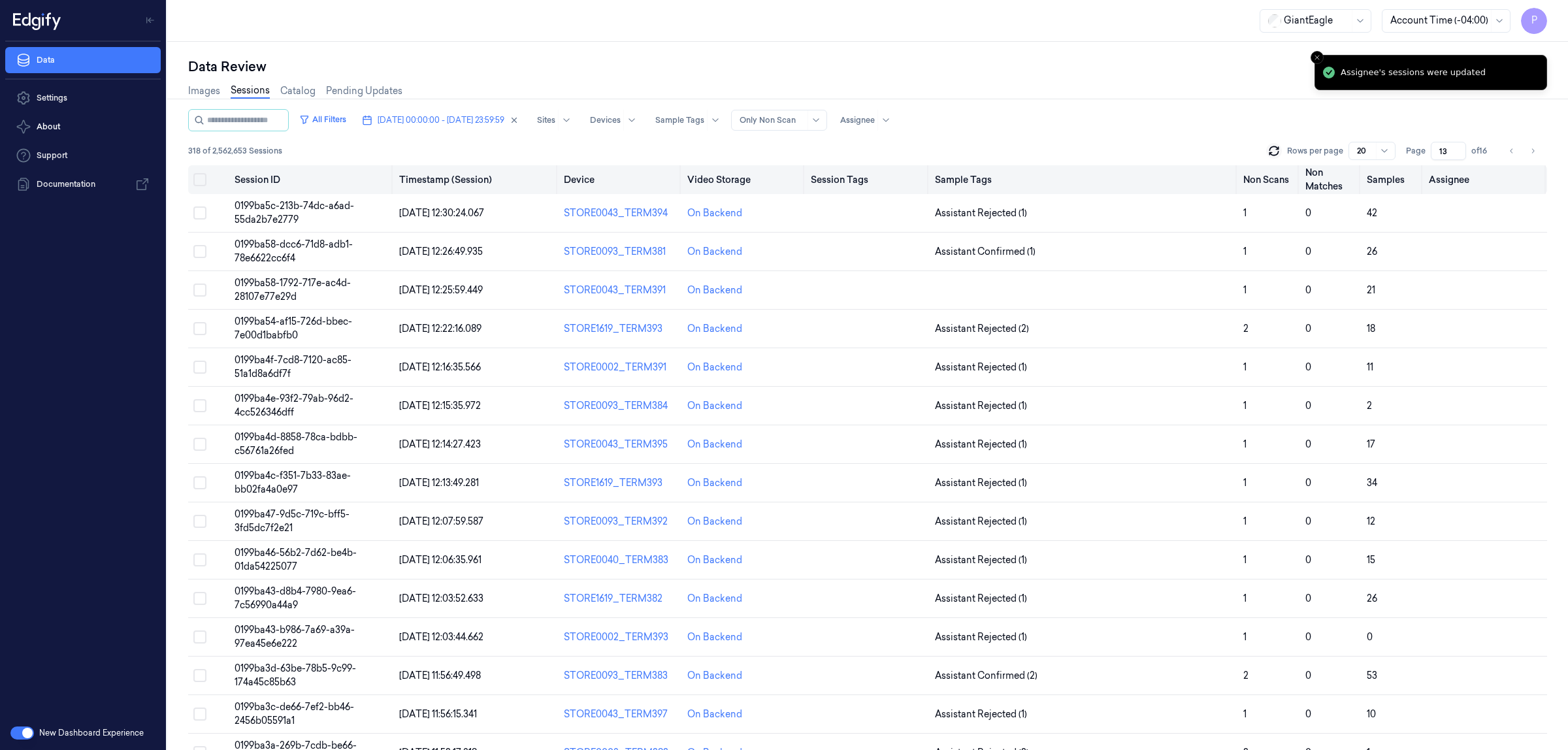
click at [202, 180] on button "Select all" at bounding box center [200, 179] width 13 height 13
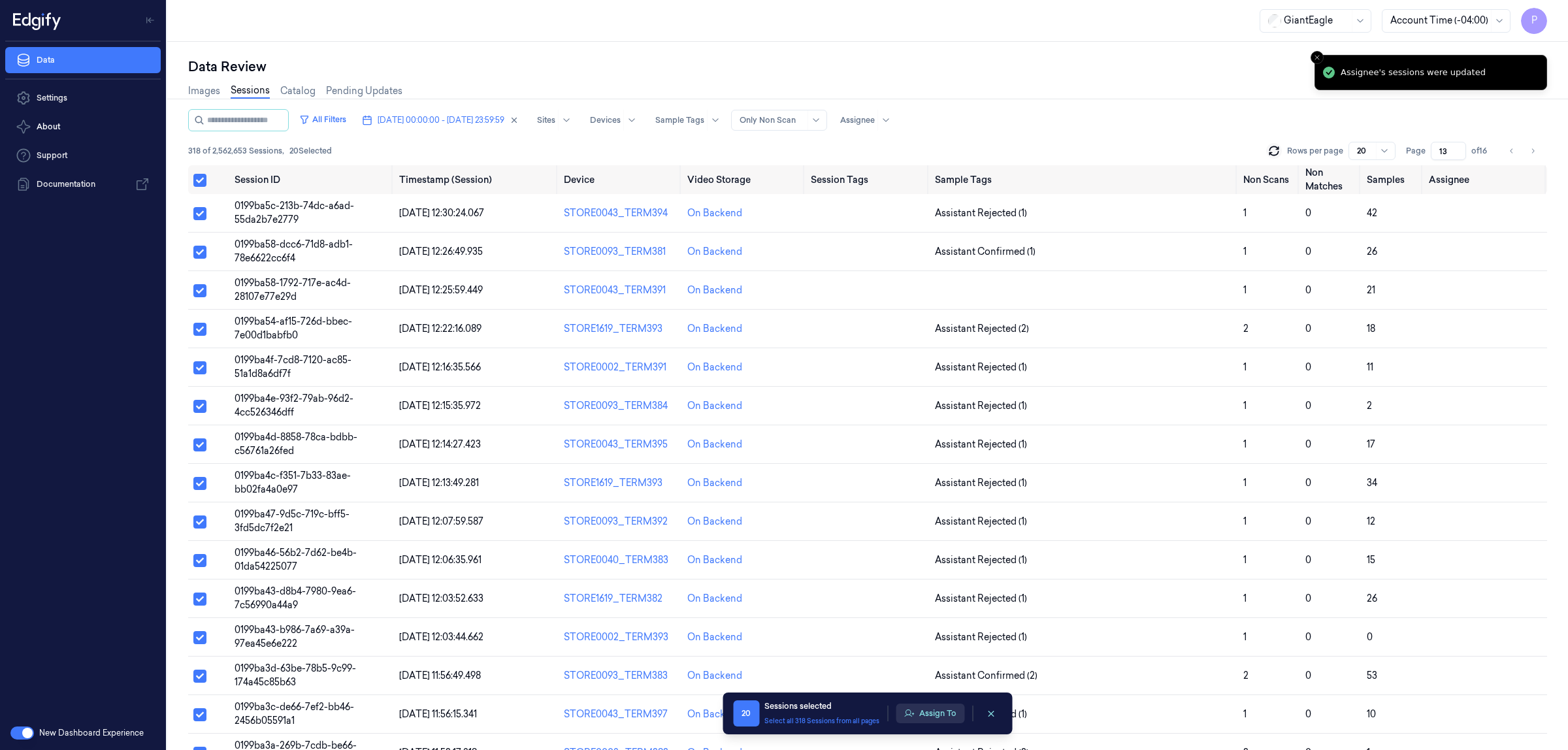
click at [938, 717] on button "Assign To" at bounding box center [930, 713] width 68 height 19
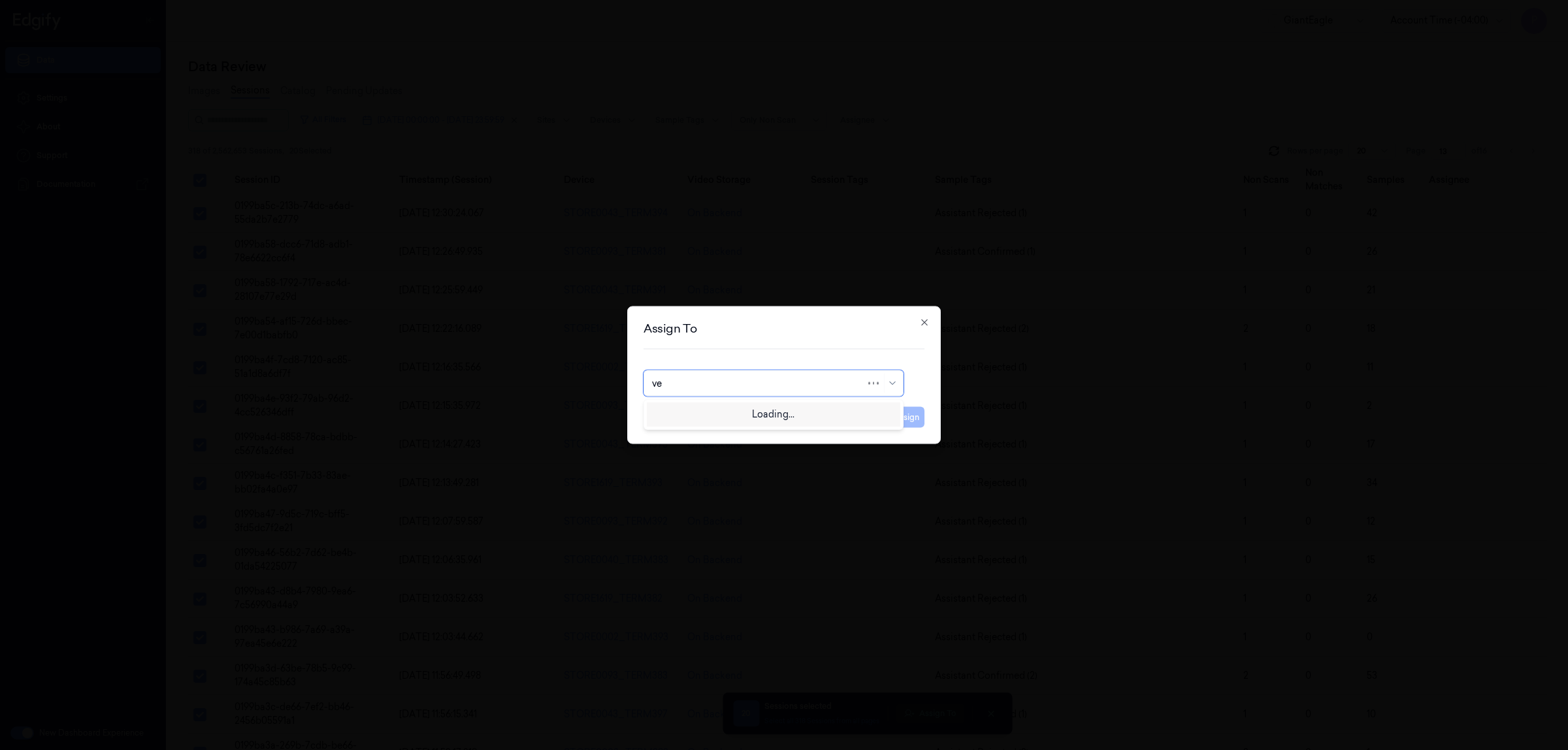
type input "ven"
click at [730, 416] on div "ven kataiah" at bounding box center [773, 412] width 243 height 14
click at [915, 419] on button "Assign" at bounding box center [906, 417] width 36 height 21
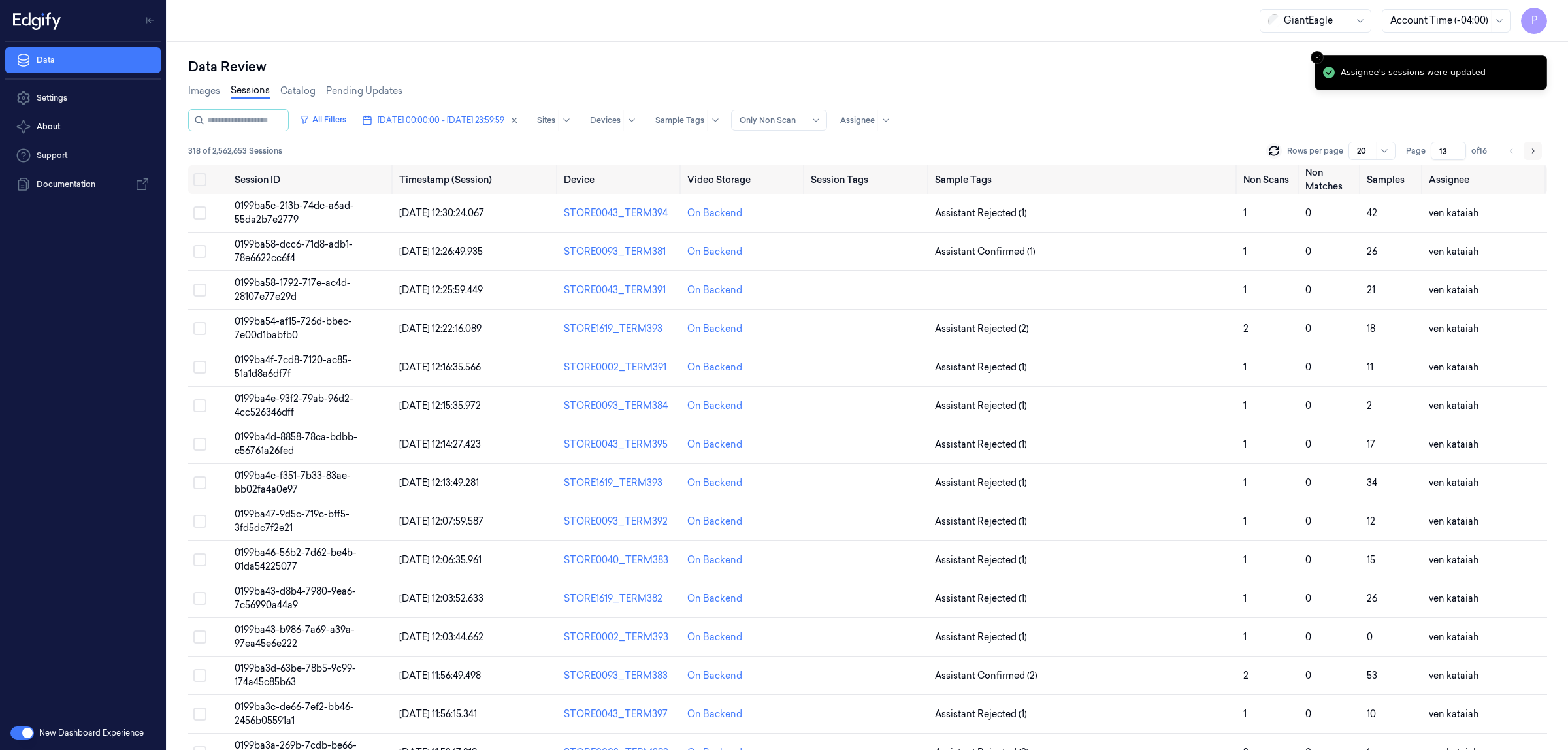
click at [1530, 149] on icon "Go to next page" at bounding box center [1532, 151] width 7 height 10
type input "14"
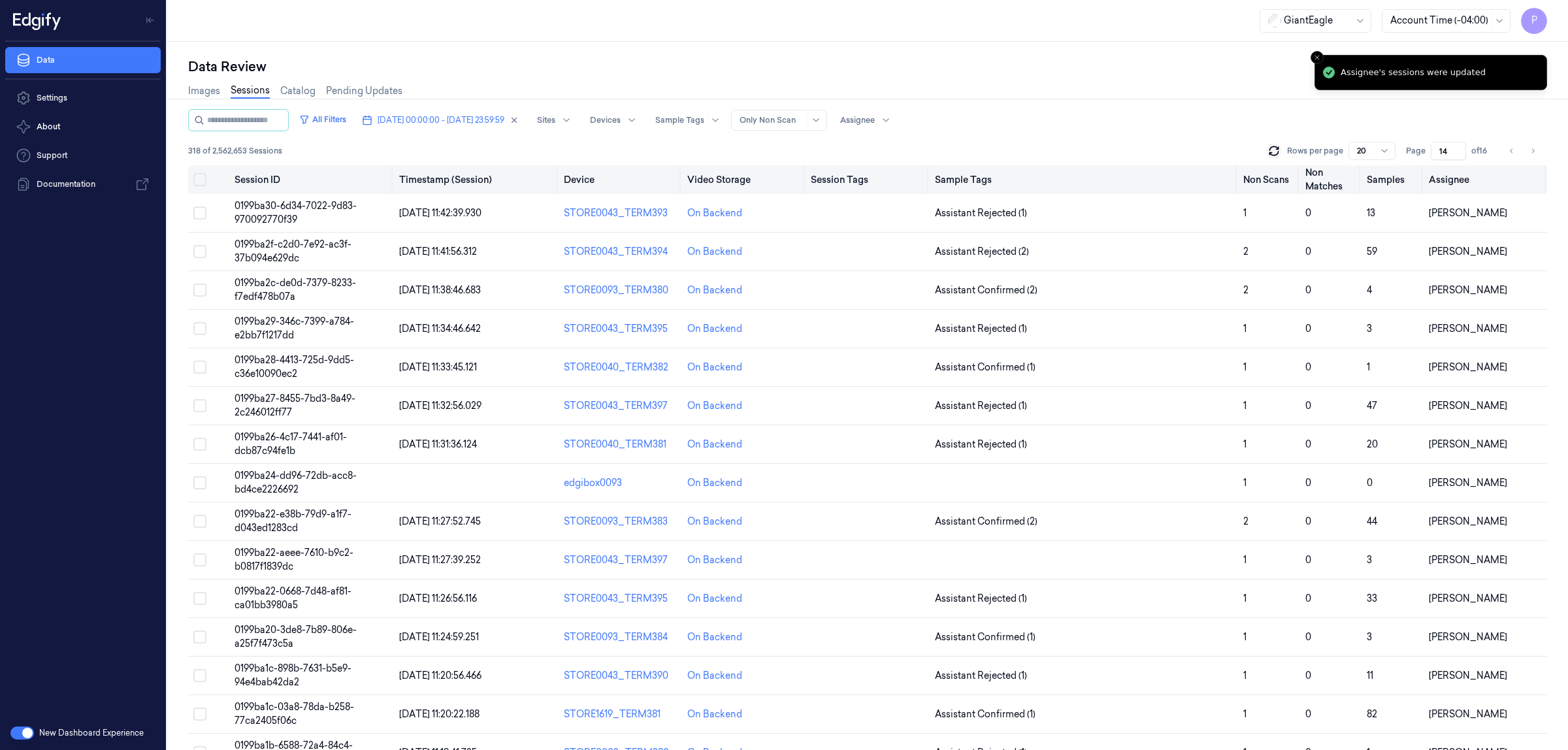
click at [197, 177] on button "Select all" at bounding box center [200, 179] width 13 height 13
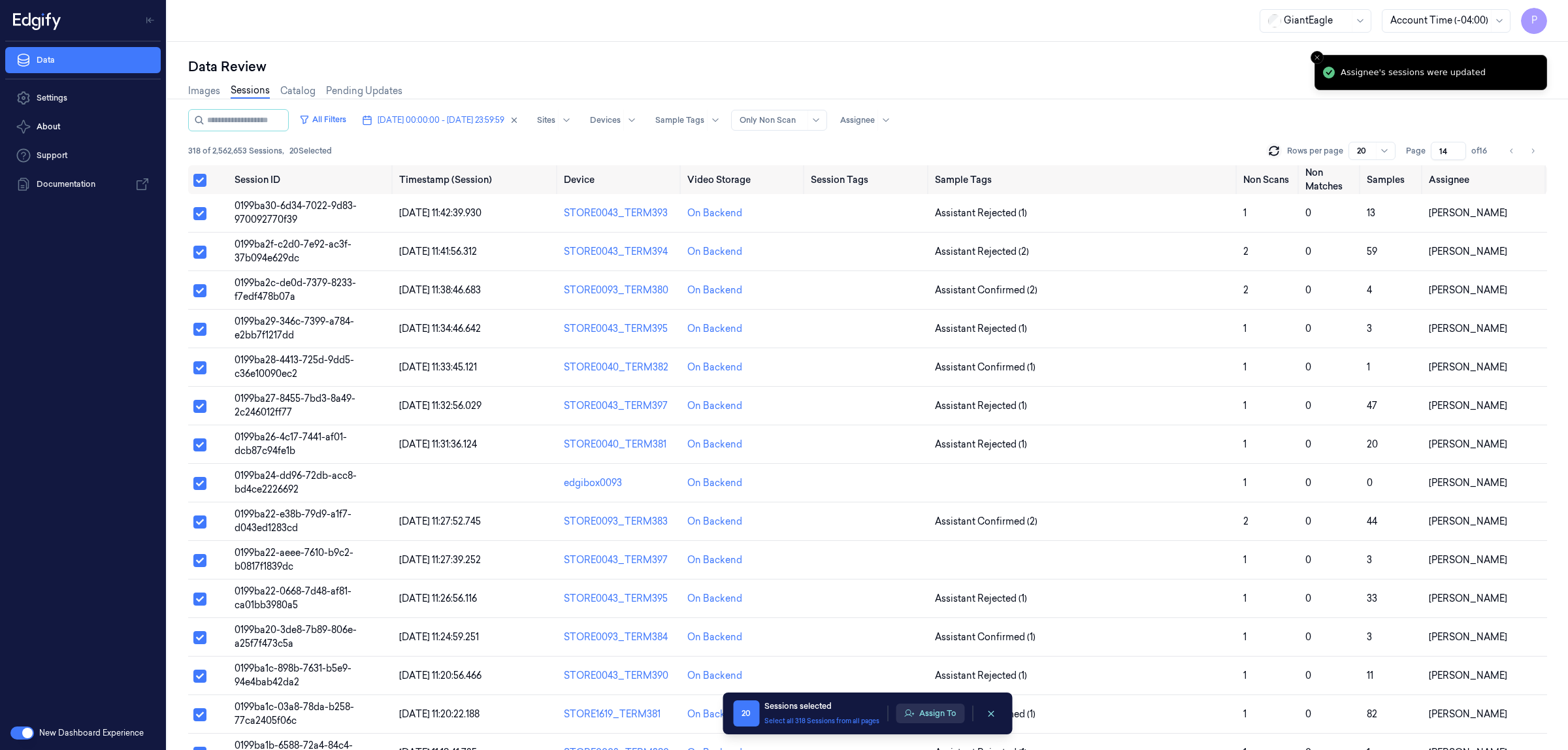
click at [925, 710] on button "Assign To" at bounding box center [930, 713] width 68 height 19
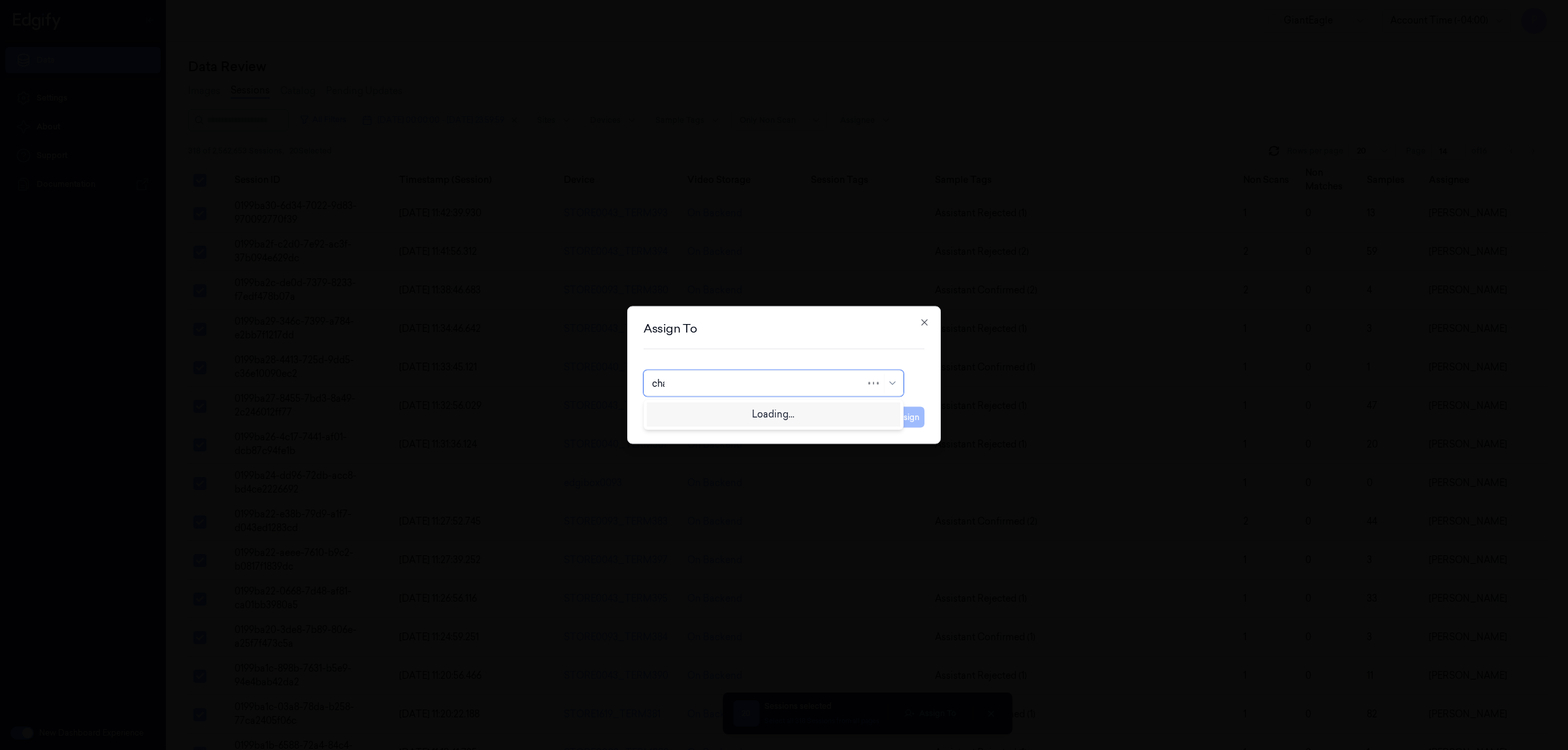
type input "chan"
click at [720, 412] on div "[PERSON_NAME] A" at bounding box center [773, 412] width 243 height 14
click at [899, 415] on button "Assign" at bounding box center [906, 417] width 36 height 21
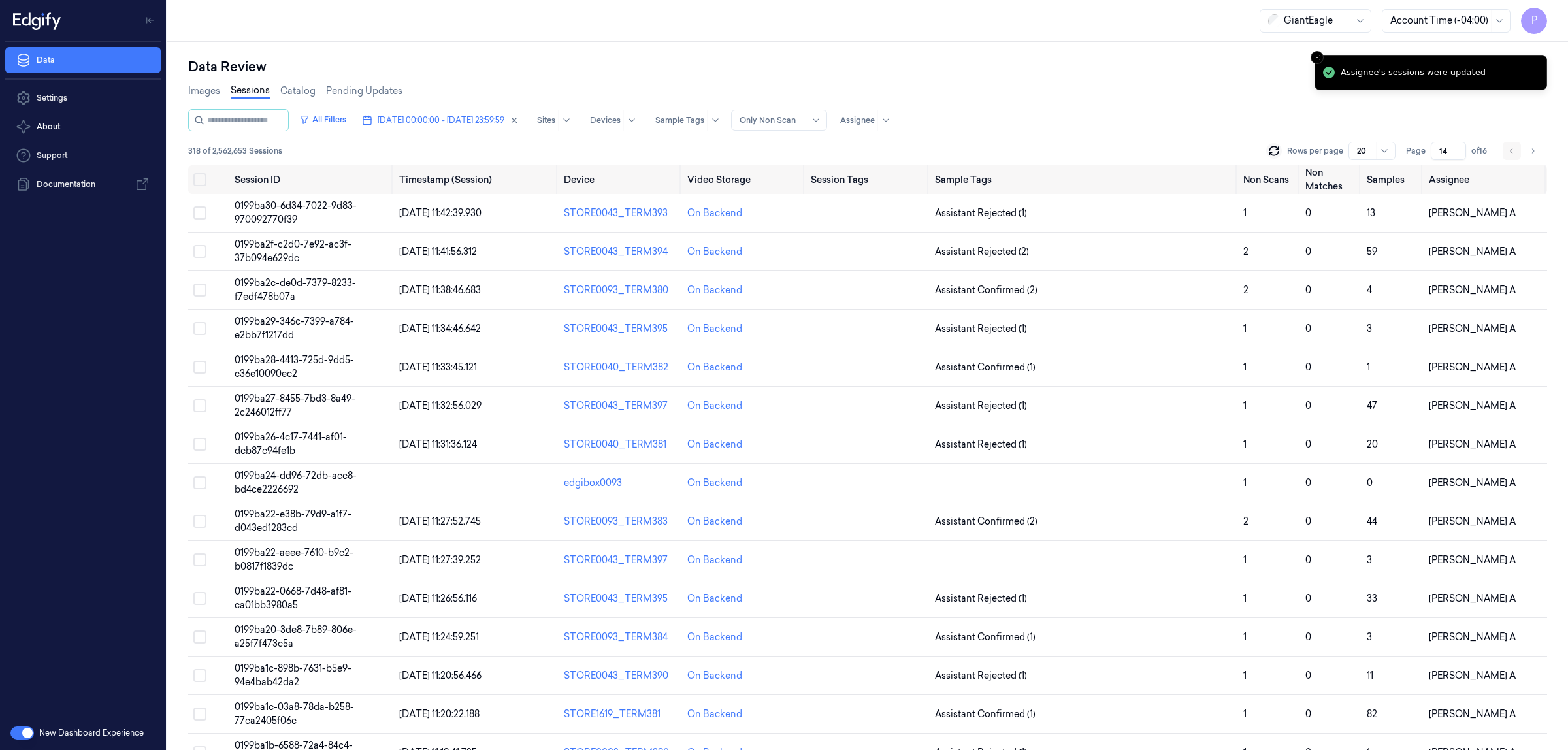
click at [1508, 150] on icon "Go to previous page" at bounding box center [1512, 151] width 7 height 10
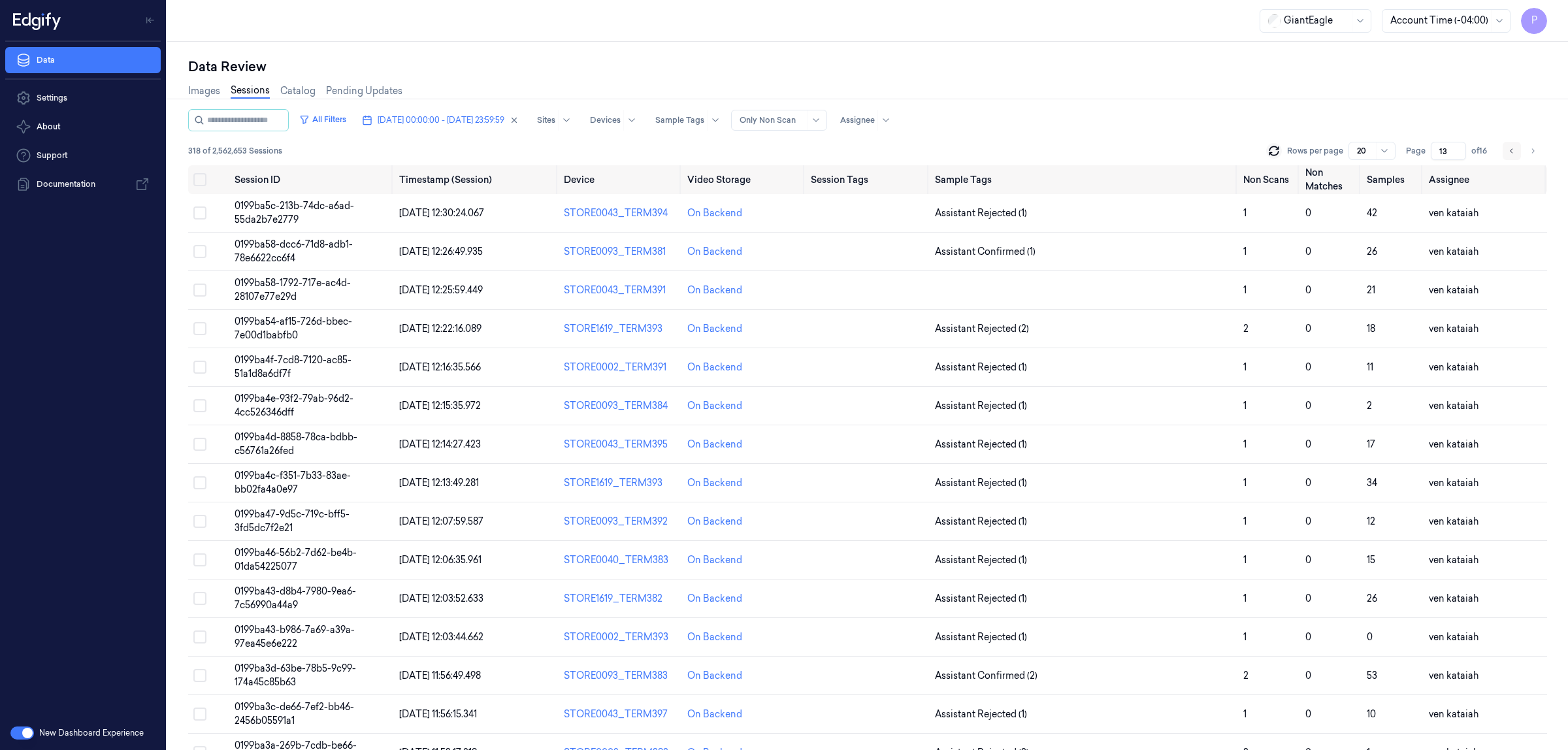
click at [1511, 150] on icon "Go to previous page" at bounding box center [1512, 151] width 7 height 10
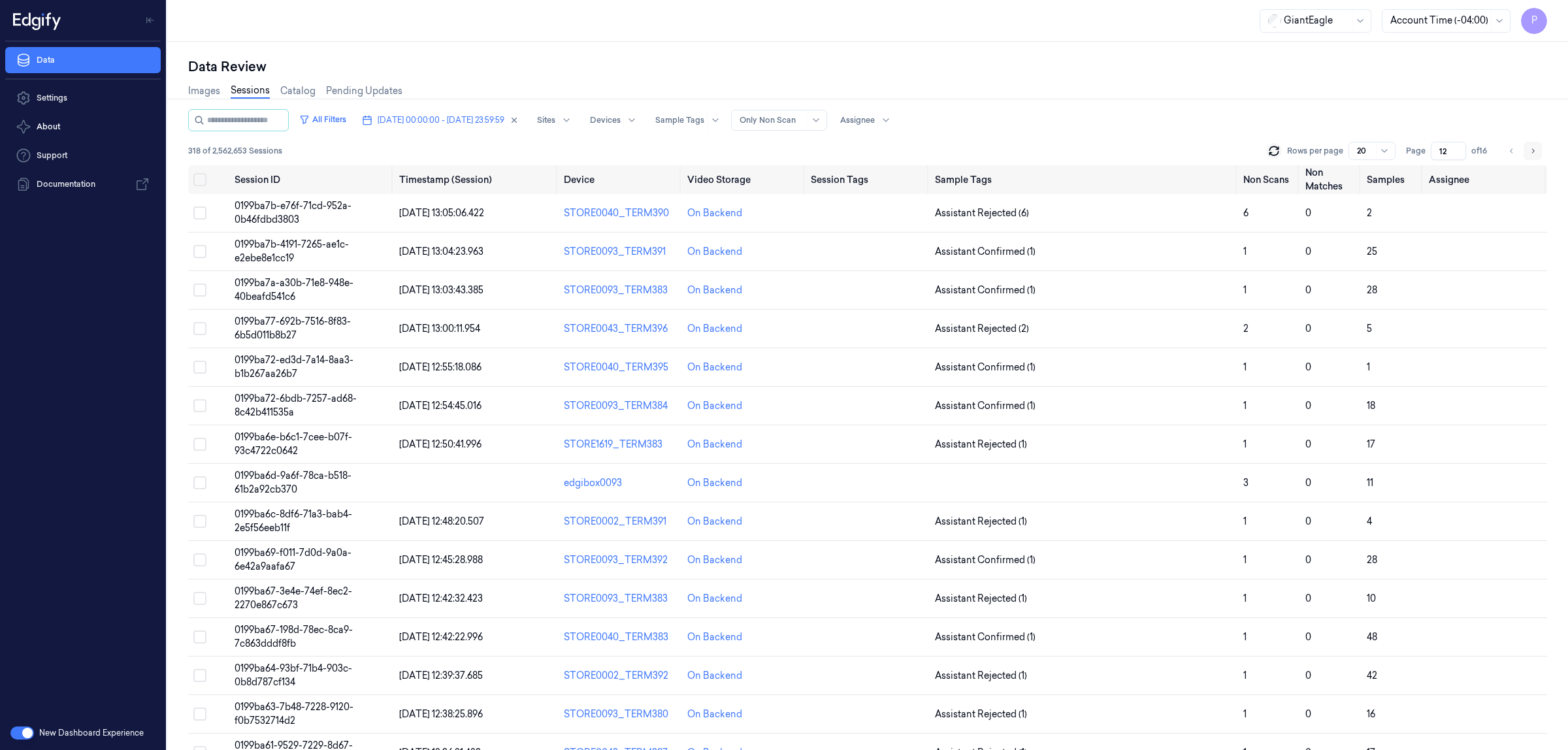
click at [1537, 150] on button "Go to next page" at bounding box center [1532, 151] width 18 height 18
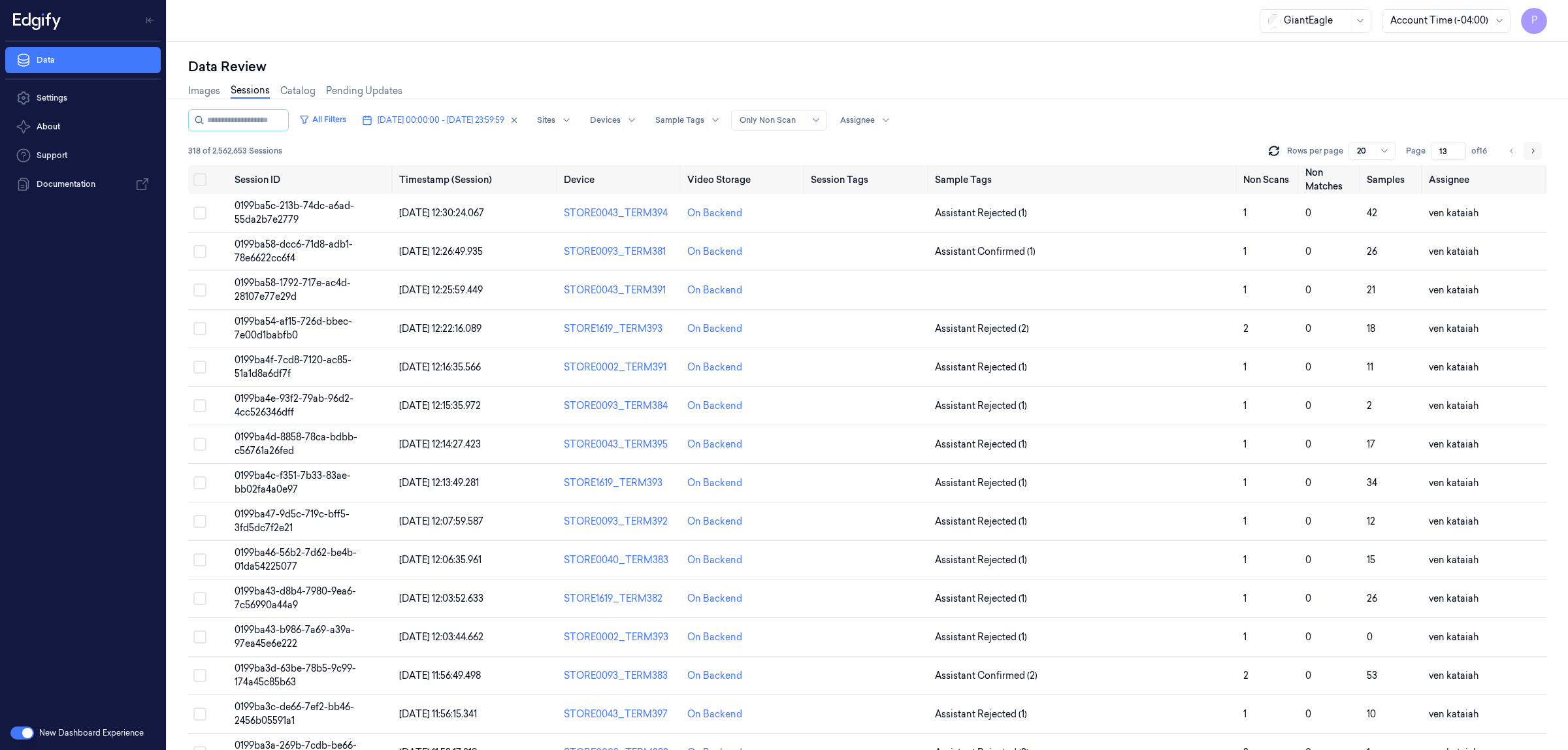
click at [1537, 150] on button "Go to next page" at bounding box center [1532, 151] width 18 height 18
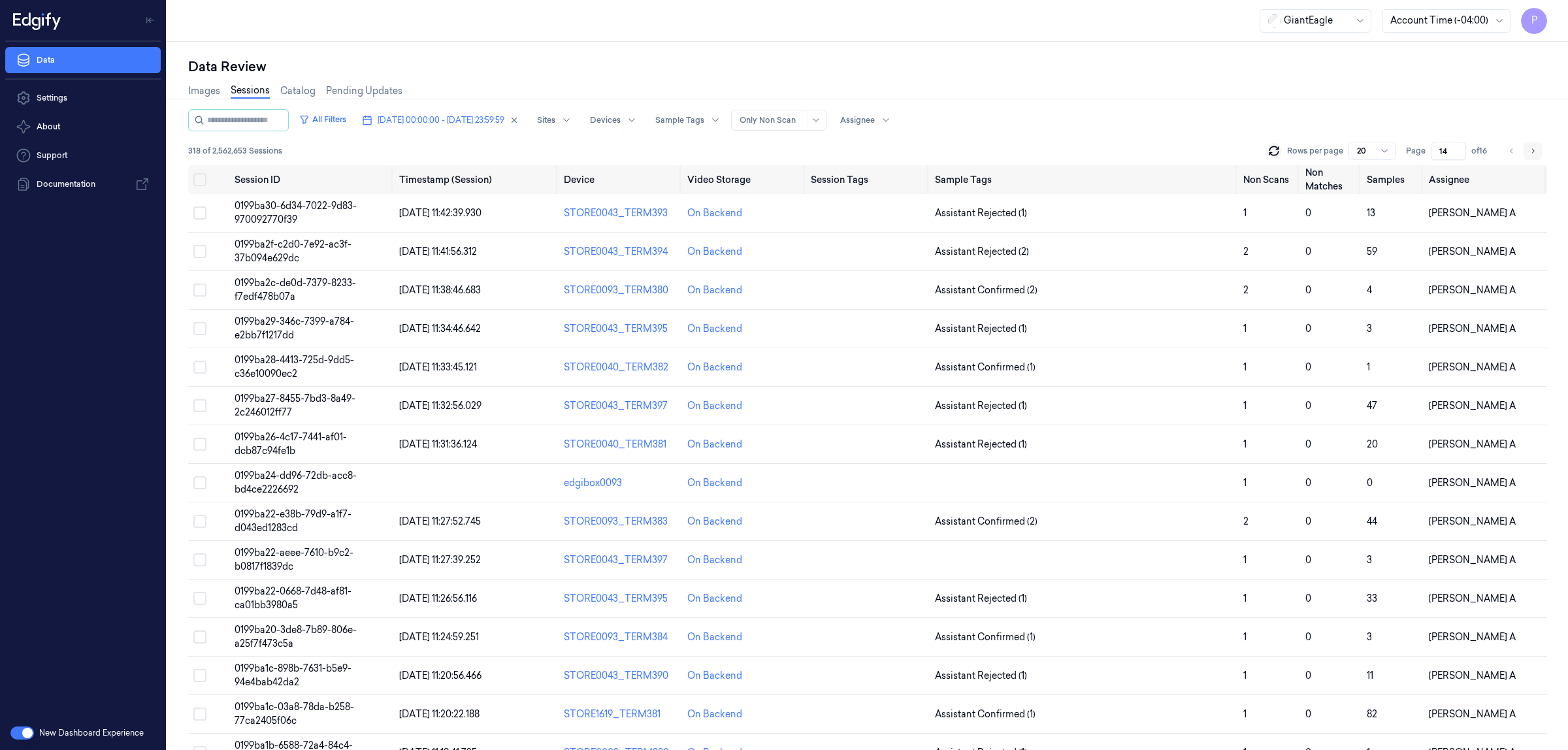
click at [1537, 150] on button "Go to next page" at bounding box center [1532, 151] width 18 height 18
click at [1511, 151] on icon "Go to previous page" at bounding box center [1512, 151] width 7 height 10
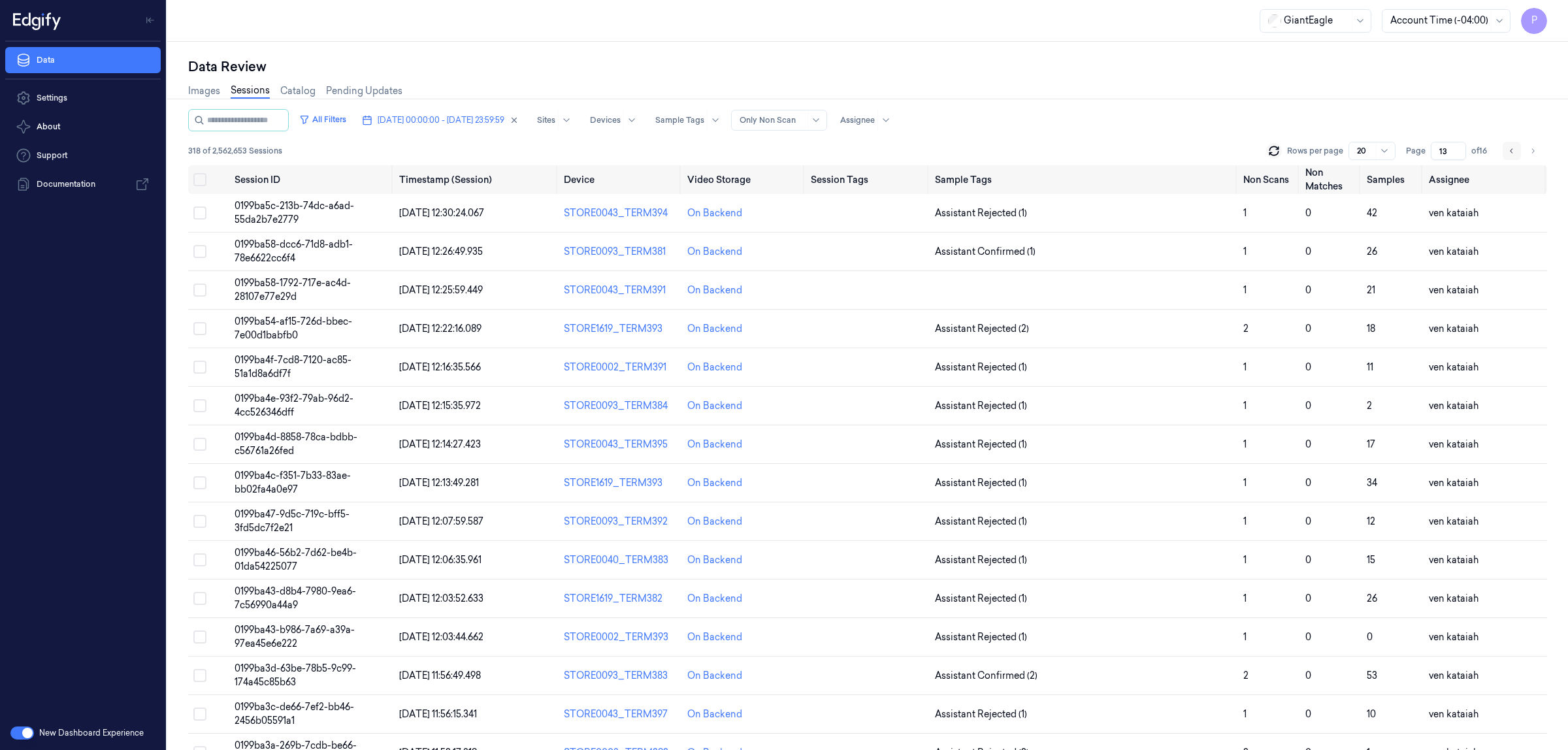
click at [1511, 151] on icon "Go to previous page" at bounding box center [1512, 151] width 7 height 10
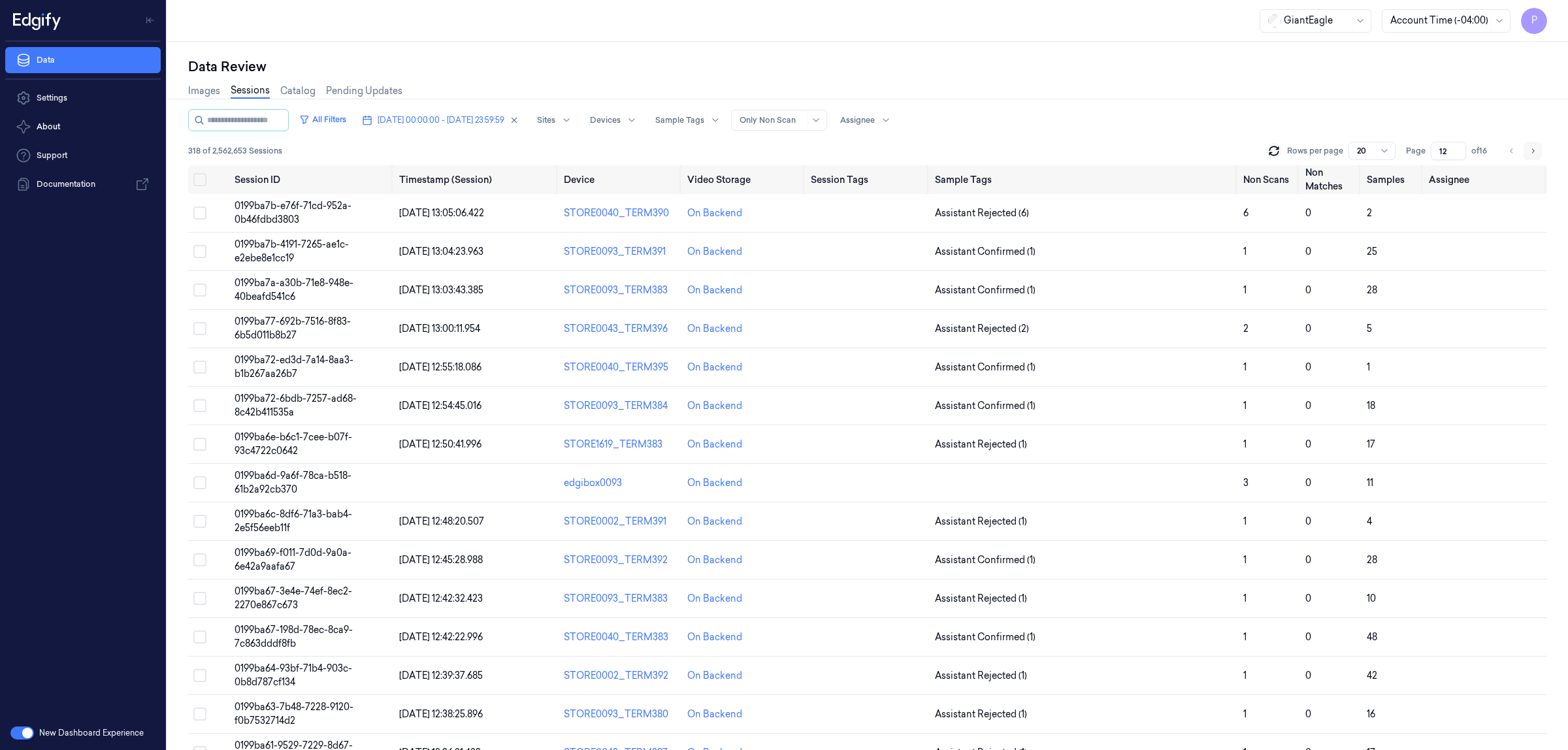
click at [1529, 149] on icon "Go to next page" at bounding box center [1532, 151] width 7 height 10
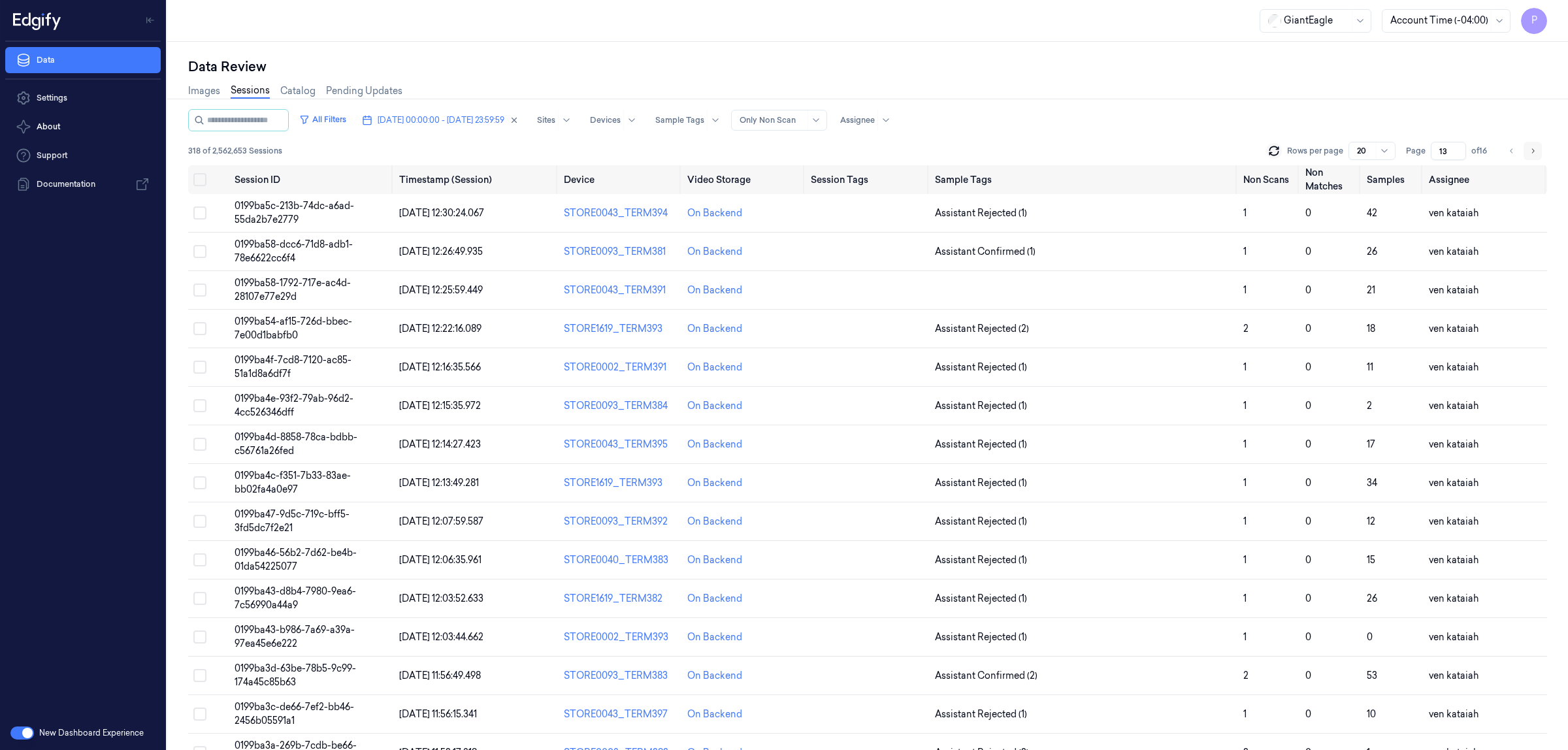
click at [1529, 149] on icon "Go to next page" at bounding box center [1532, 151] width 7 height 10
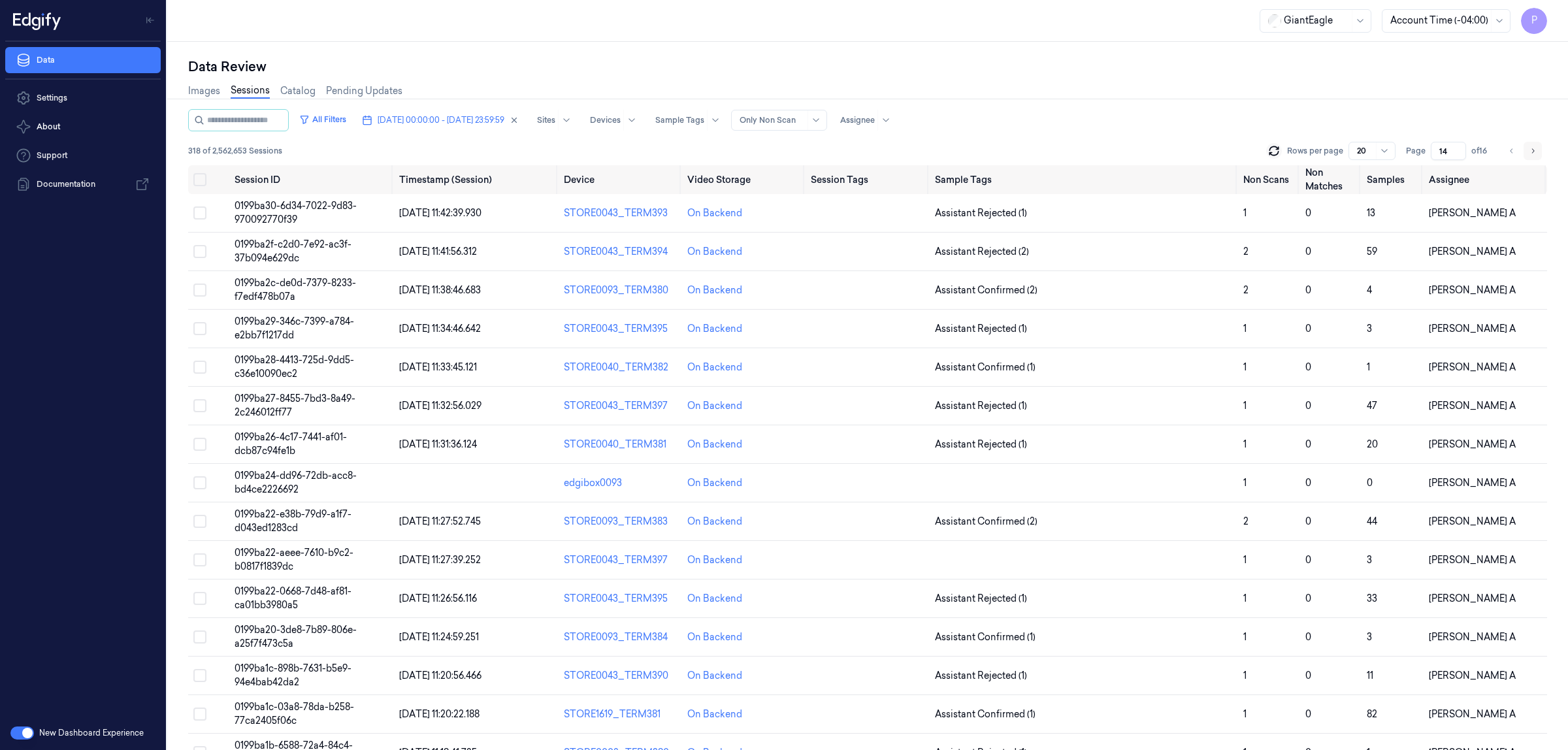
click at [1529, 149] on icon "Go to next page" at bounding box center [1532, 151] width 7 height 10
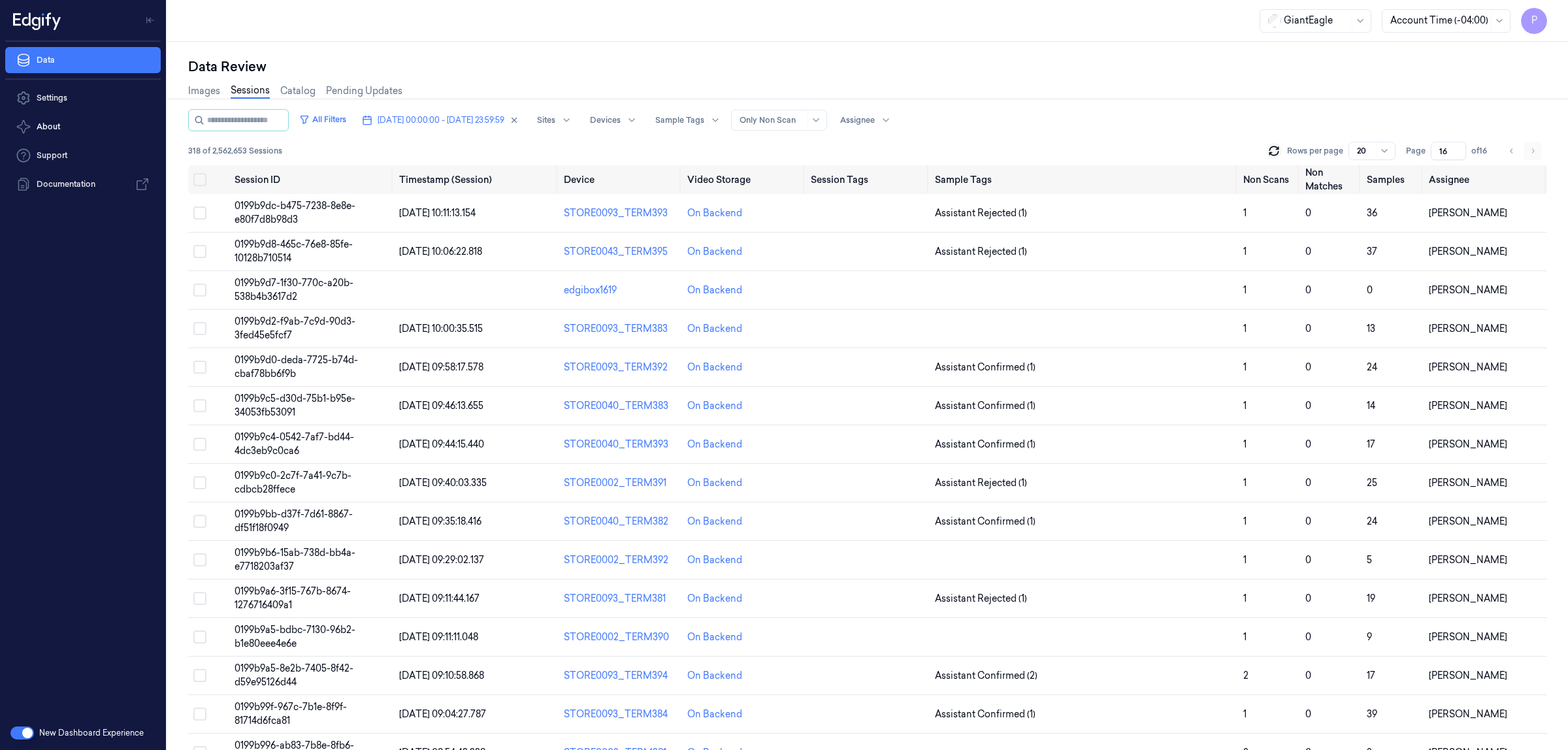
click at [1529, 149] on li "pagination" at bounding box center [1532, 151] width 18 height 18
click at [1509, 154] on icon "Go to previous page" at bounding box center [1512, 151] width 7 height 10
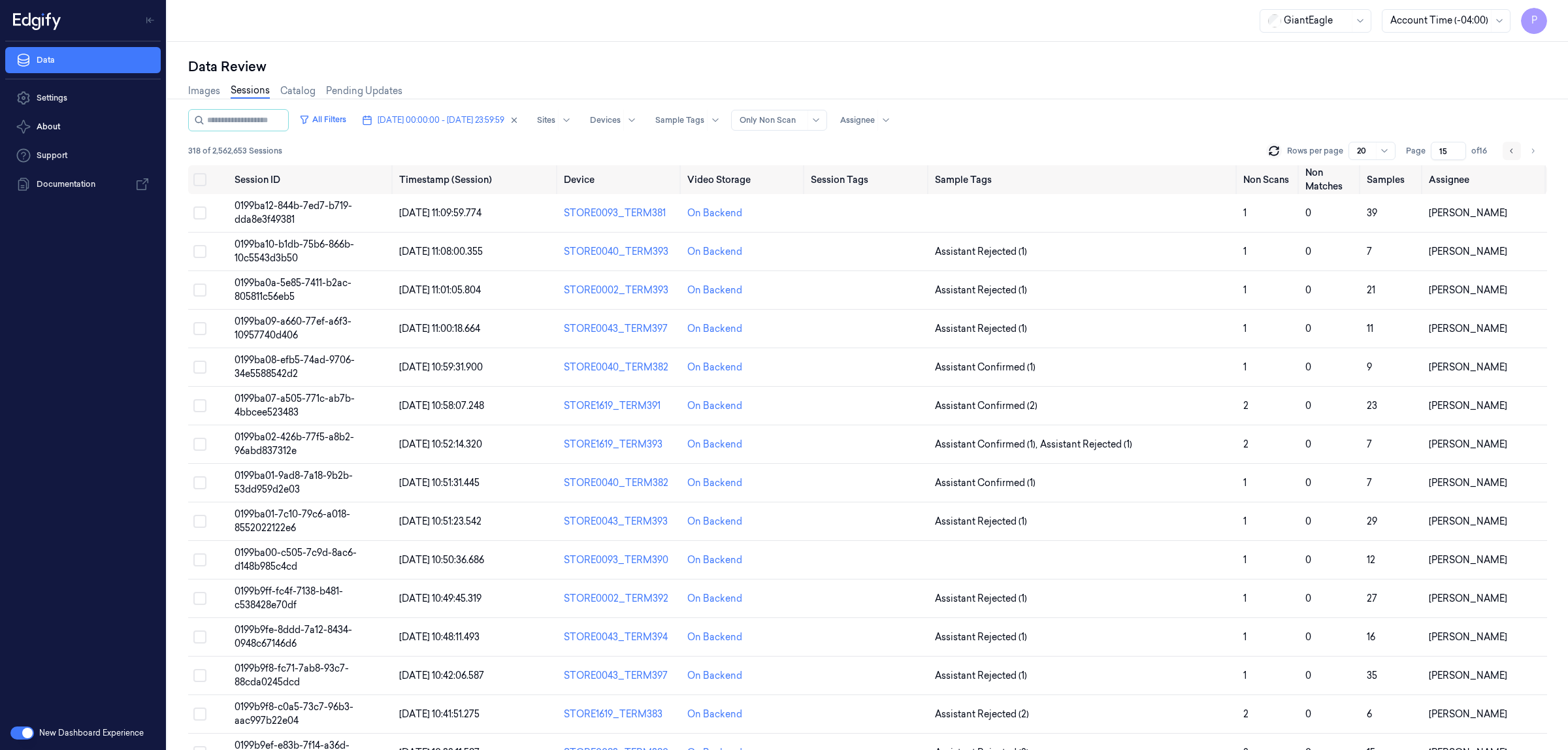
click at [1509, 154] on icon "Go to previous page" at bounding box center [1512, 151] width 7 height 10
type input "14"
click at [200, 180] on button "Select all" at bounding box center [200, 179] width 13 height 13
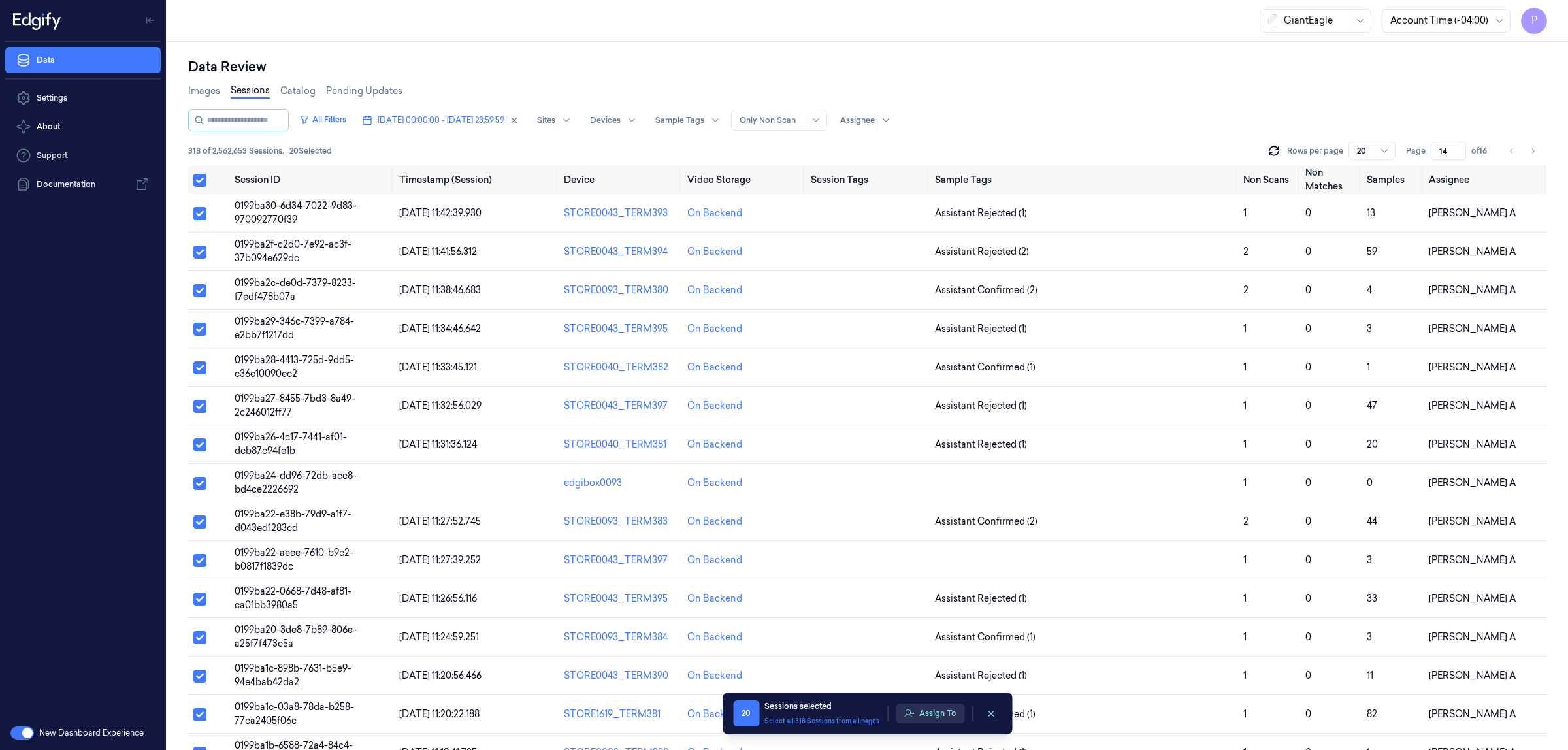
click at [932, 714] on button "Assign To" at bounding box center [930, 713] width 68 height 19
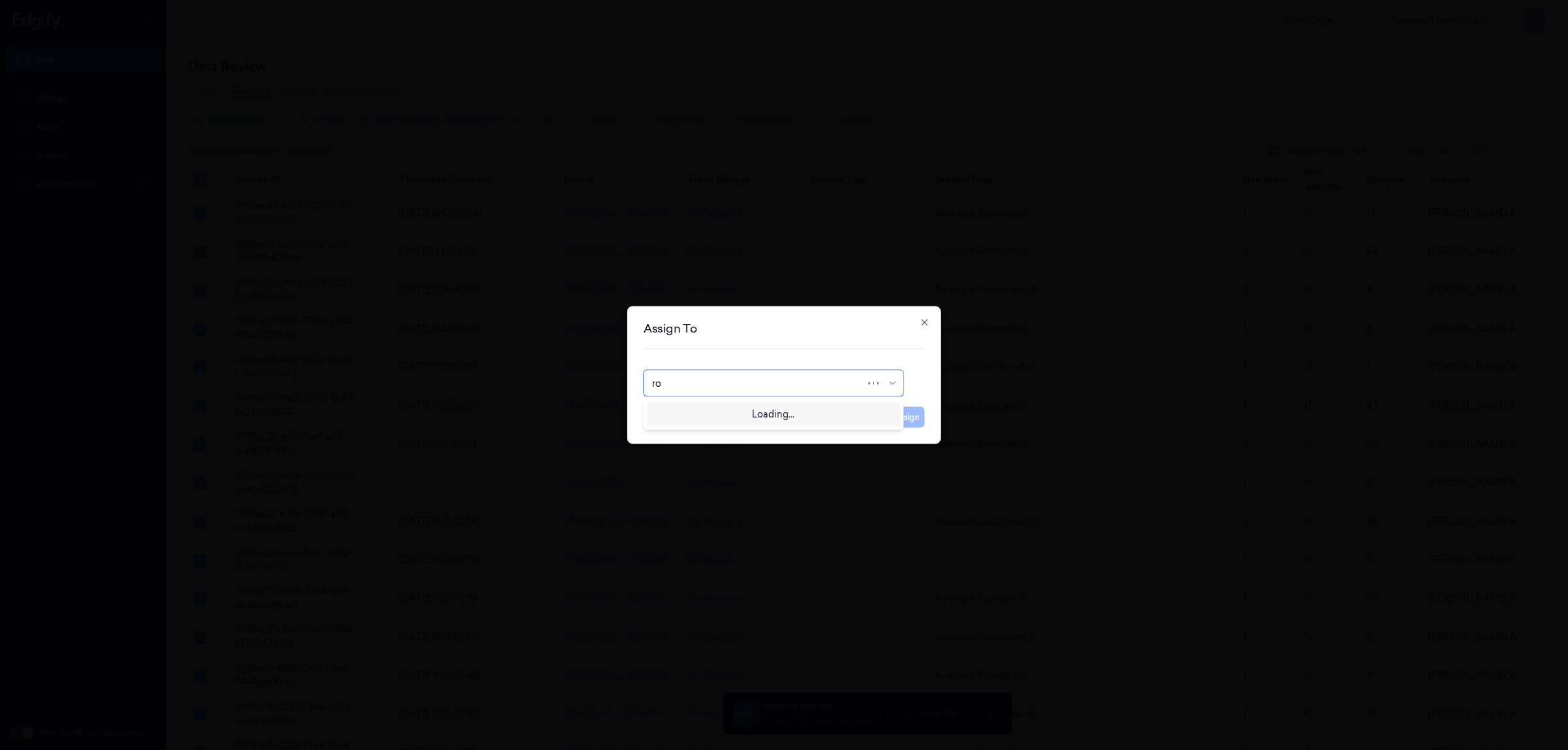
type input "roh"
click at [713, 413] on div "[PERSON_NAME]" at bounding box center [691, 412] width 79 height 14
click at [898, 416] on button "Assign" at bounding box center [906, 417] width 36 height 21
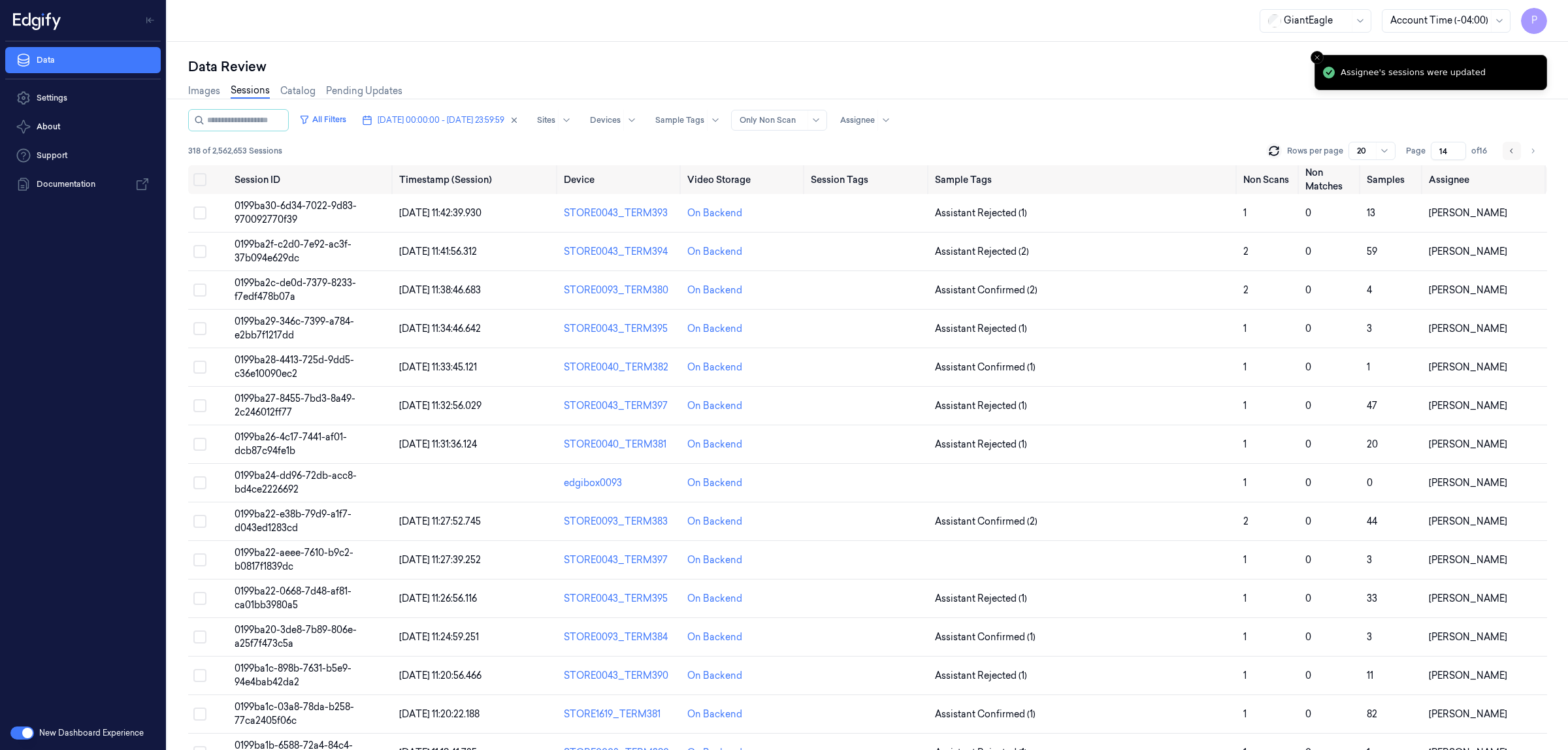
click at [1506, 151] on button "Go to previous page" at bounding box center [1512, 151] width 18 height 18
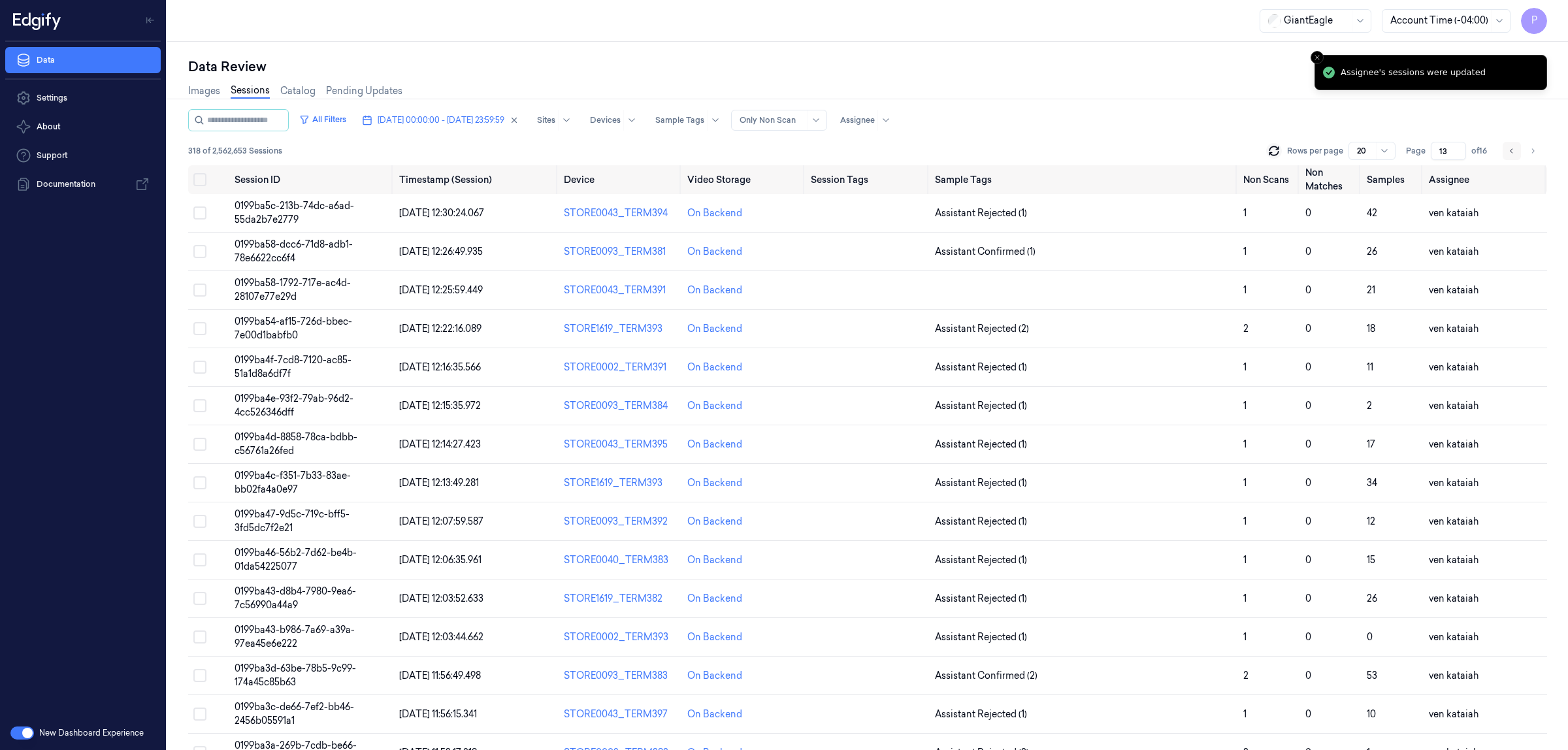
click at [1506, 151] on button "Go to previous page" at bounding box center [1512, 151] width 18 height 18
type input "12"
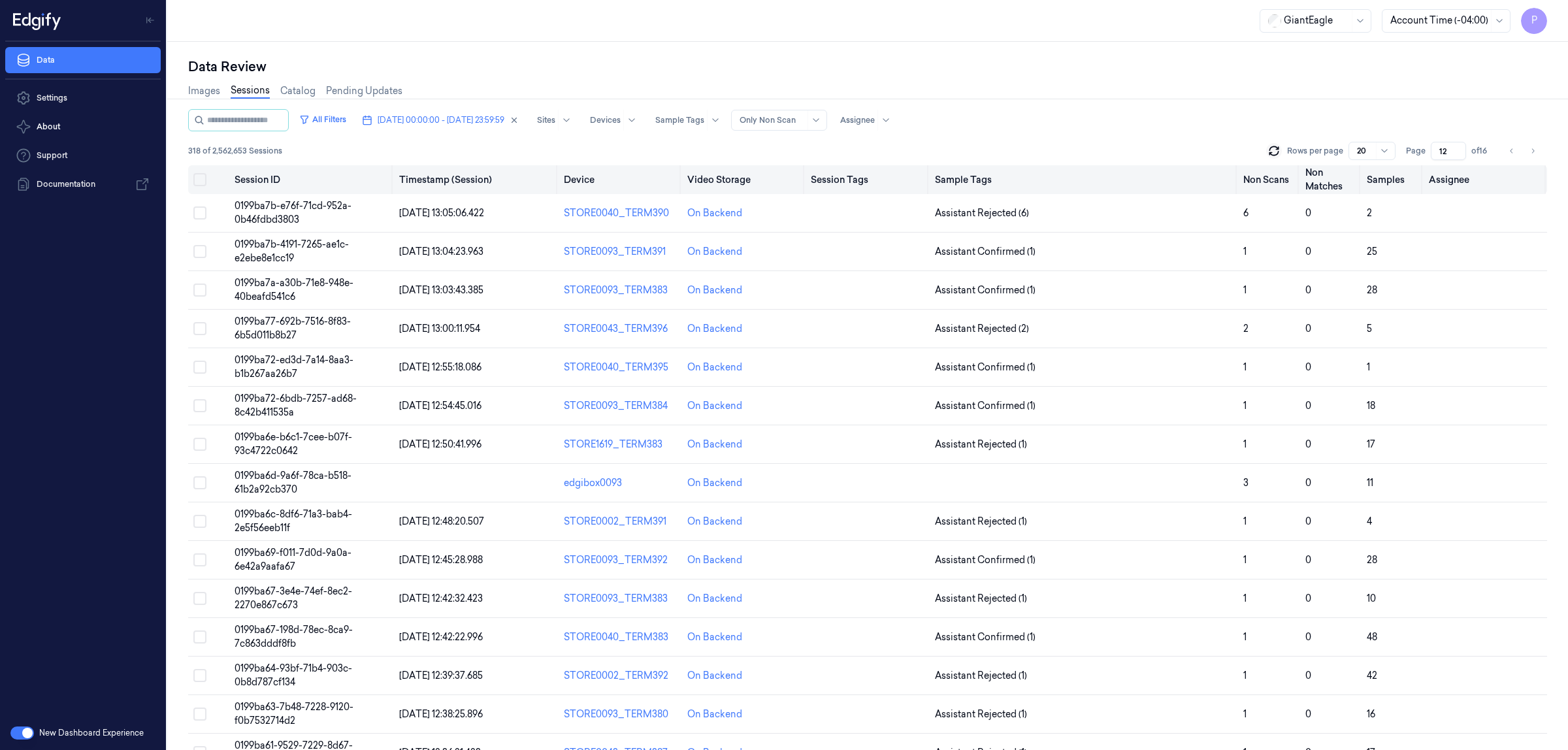
click at [193, 177] on button "Select all" at bounding box center [200, 179] width 13 height 13
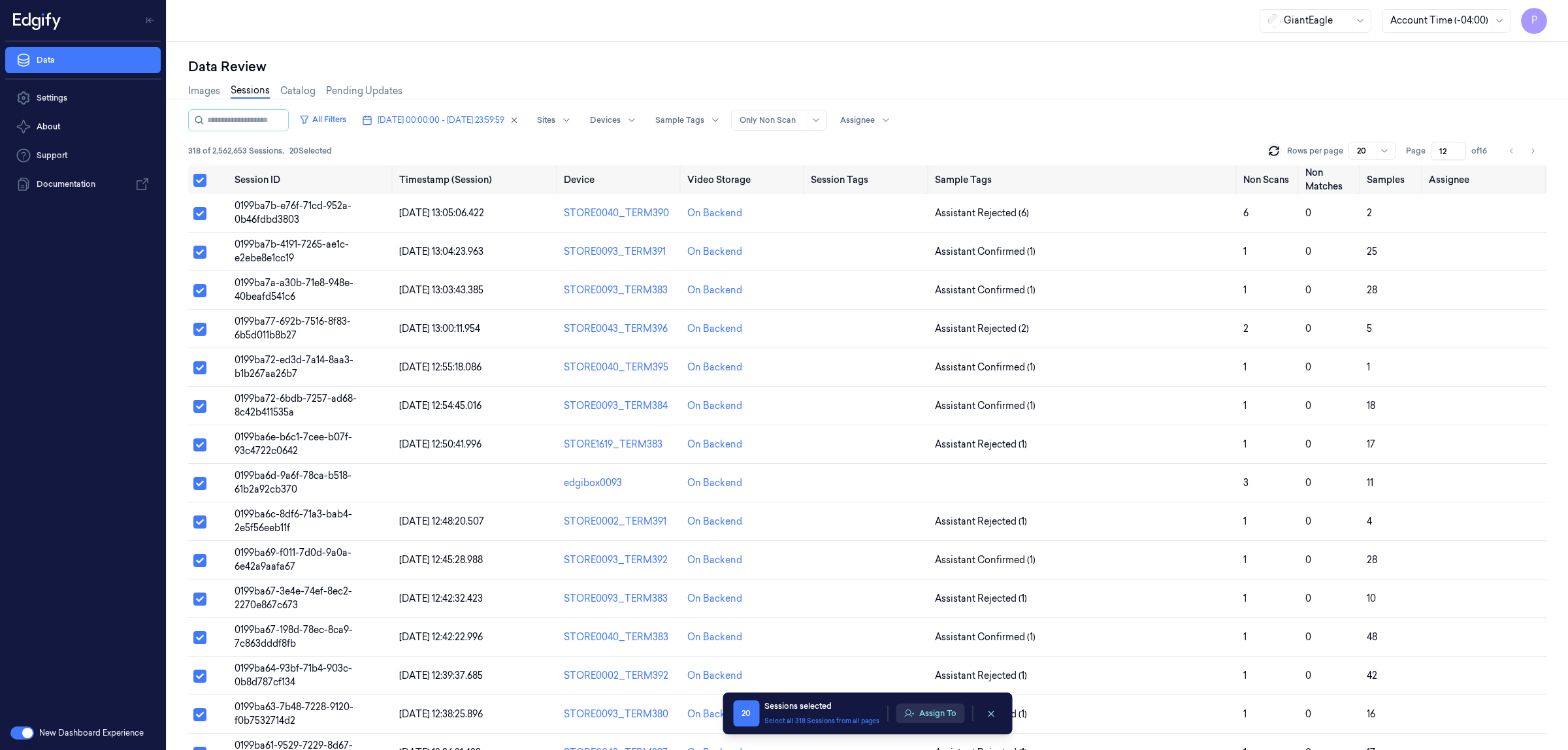
click at [915, 709] on button "Assign To" at bounding box center [930, 713] width 68 height 19
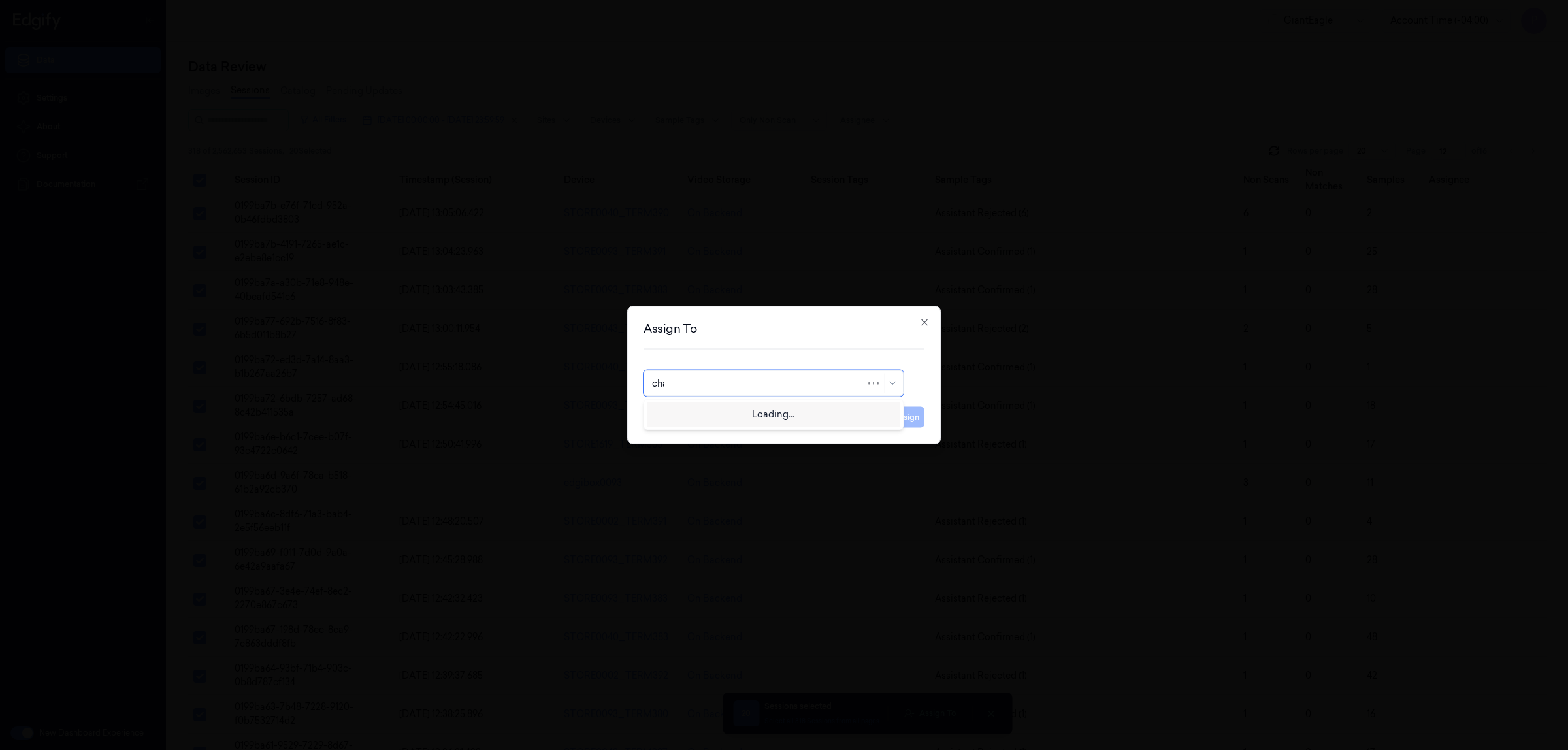
type input "chan"
click at [677, 415] on div "[PERSON_NAME] A" at bounding box center [695, 412] width 87 height 14
click at [892, 418] on button "Assign" at bounding box center [906, 417] width 36 height 21
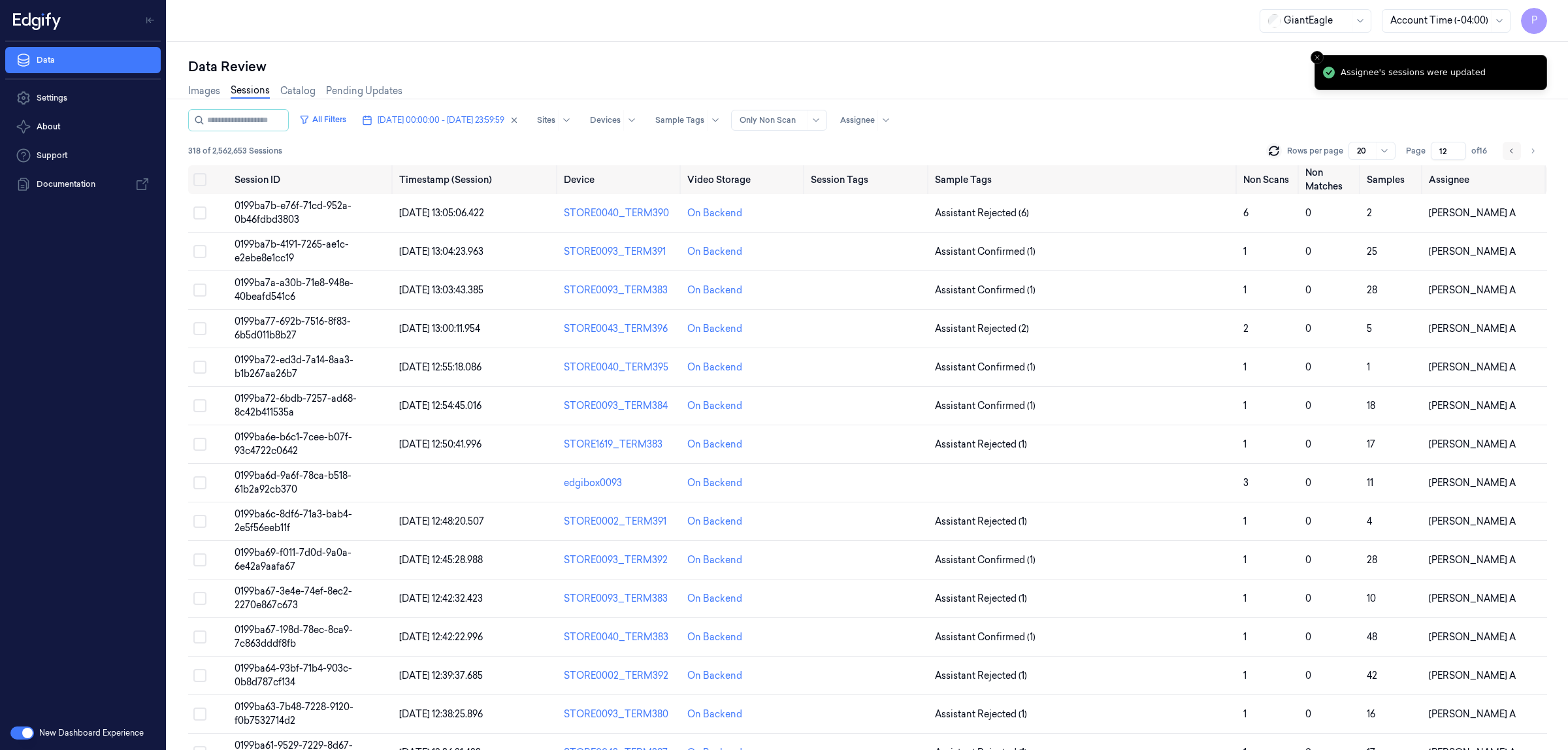
click at [1510, 152] on icon "Go to previous page" at bounding box center [1512, 151] width 7 height 10
type input "11"
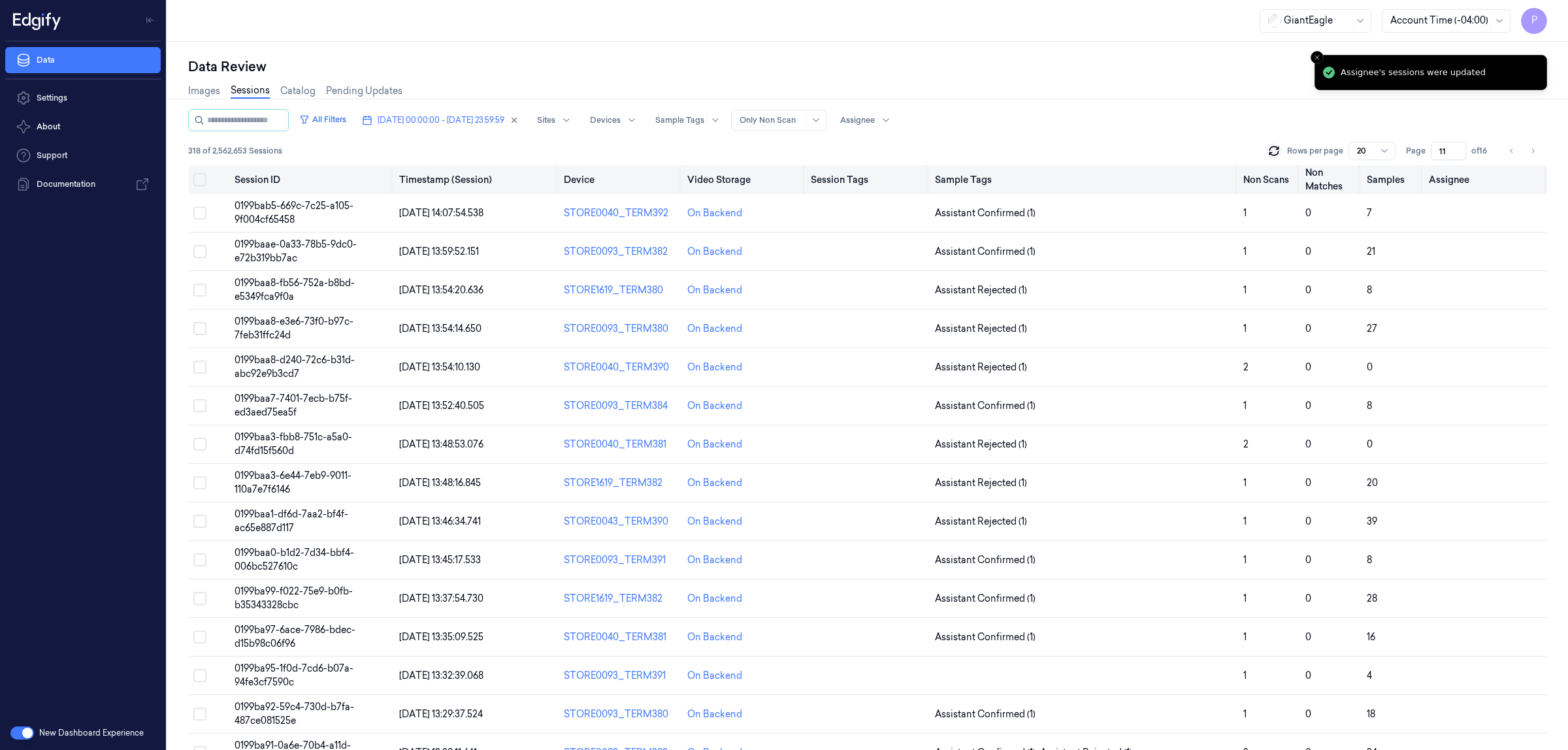
click at [197, 177] on button "Select all" at bounding box center [200, 179] width 13 height 13
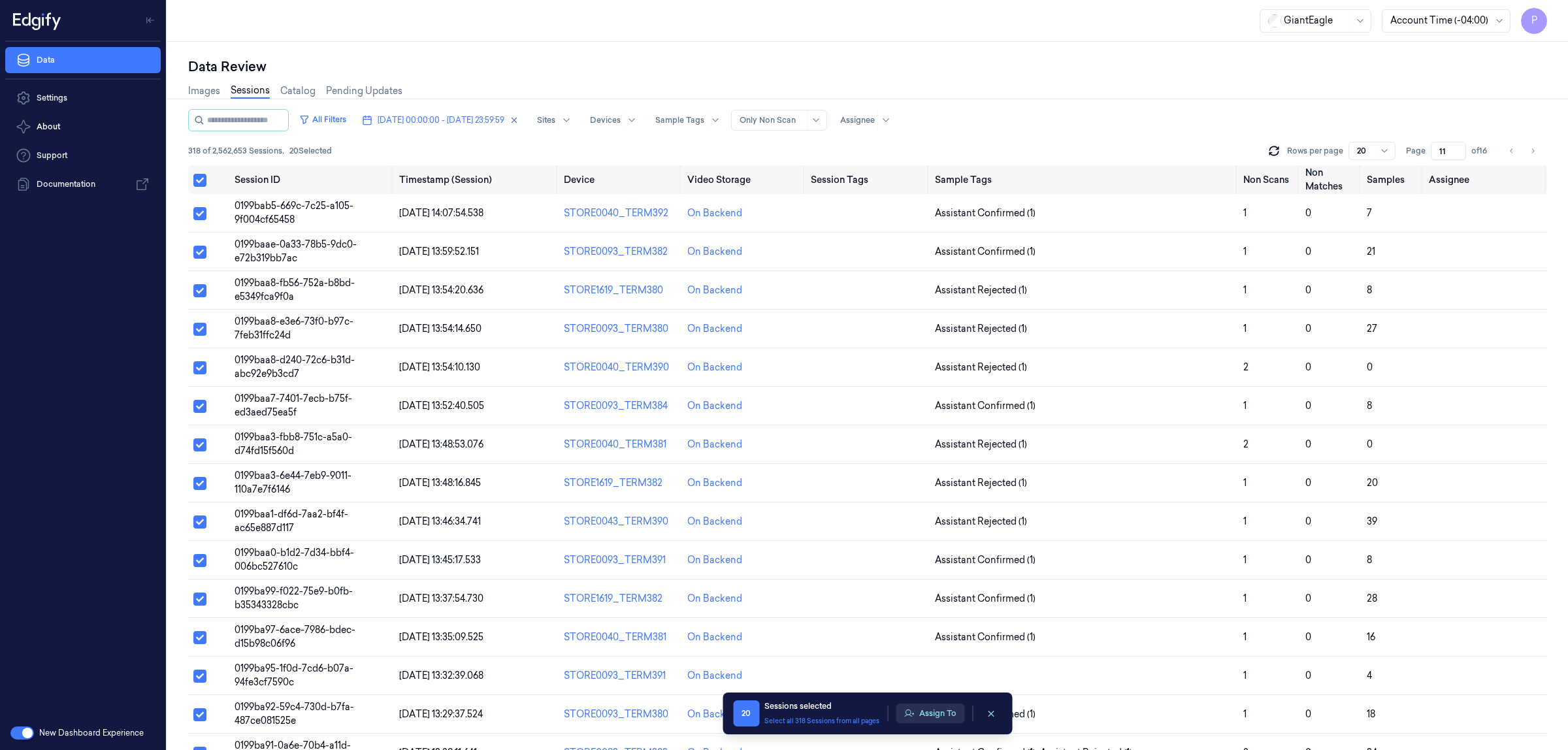
click at [918, 713] on button "Assign To" at bounding box center [930, 713] width 68 height 19
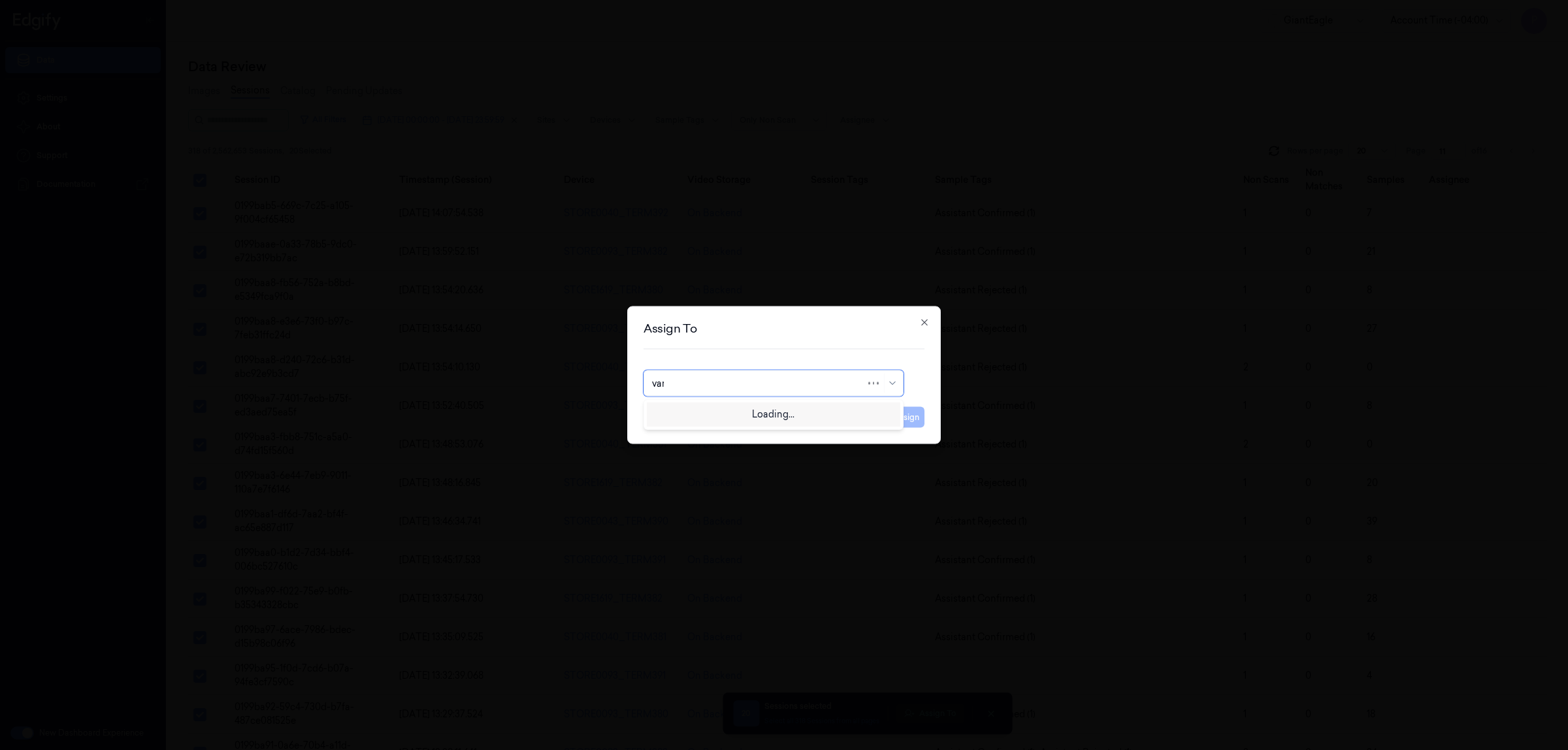
type input "vars"
click at [694, 416] on div "[PERSON_NAME]" at bounding box center [691, 412] width 79 height 14
click at [914, 415] on button "Assign" at bounding box center [906, 417] width 36 height 21
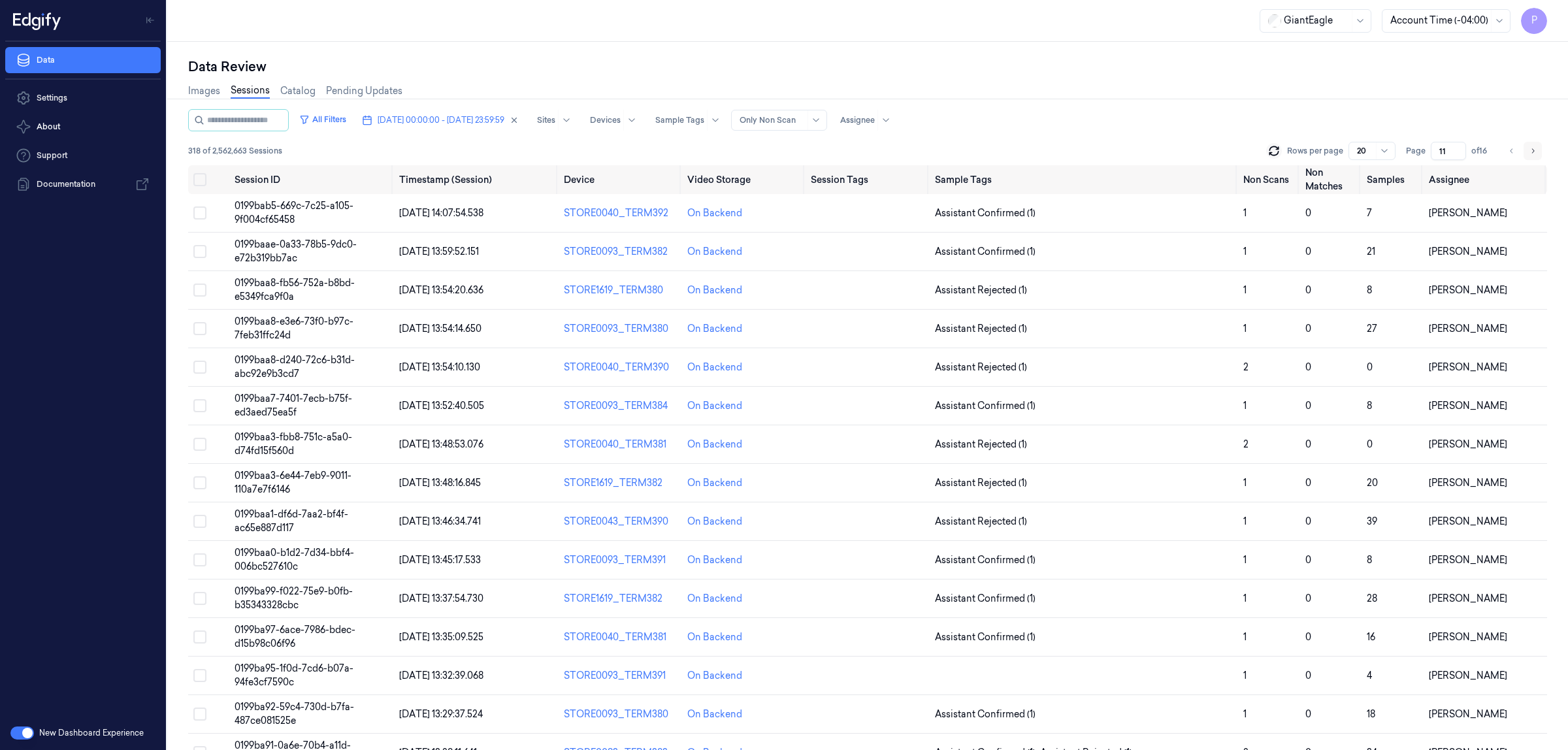
click at [1530, 150] on icon "Go to next page" at bounding box center [1532, 151] width 7 height 10
click at [1536, 152] on icon "Go to next page" at bounding box center [1532, 151] width 7 height 10
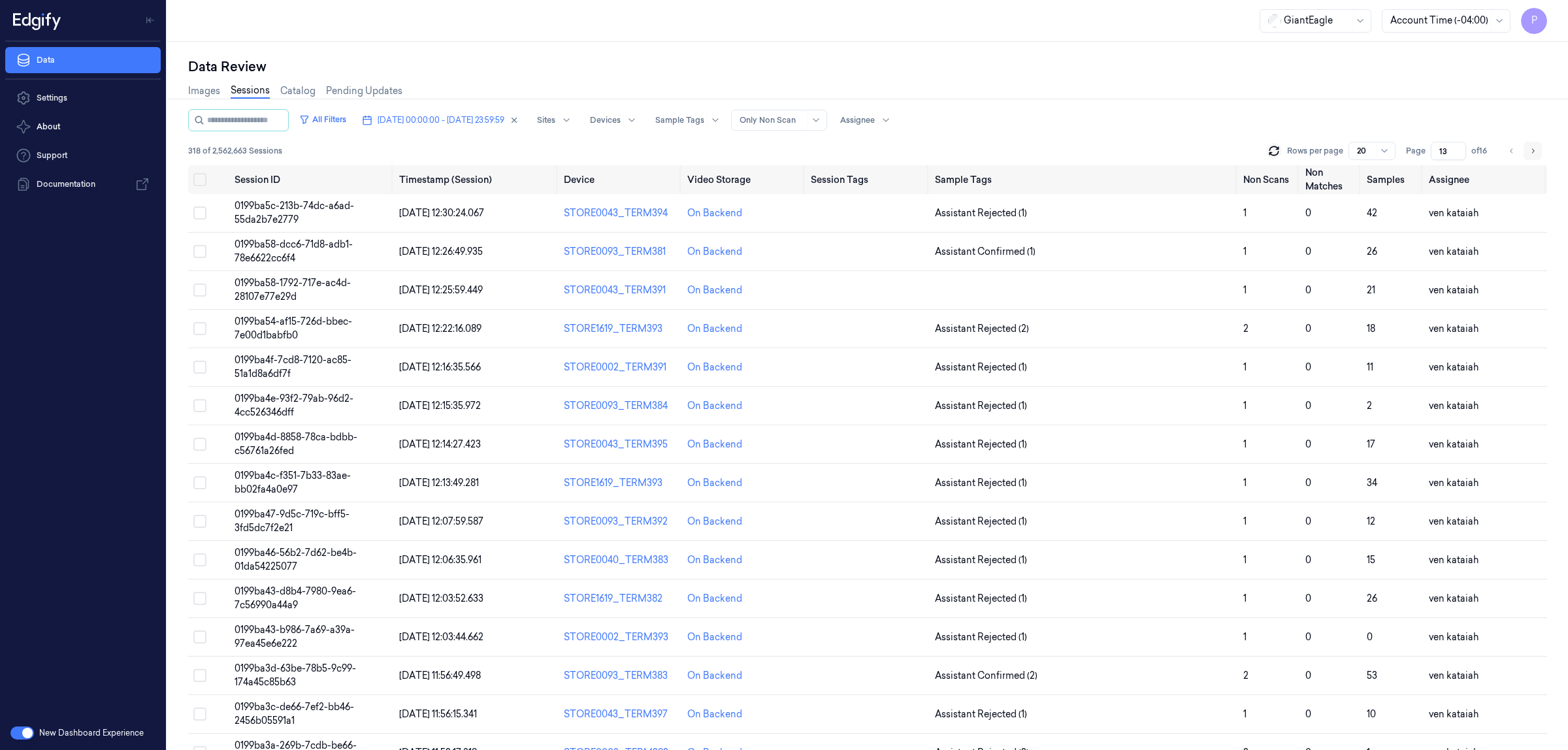
click at [1536, 152] on icon "Go to next page" at bounding box center [1532, 151] width 7 height 10
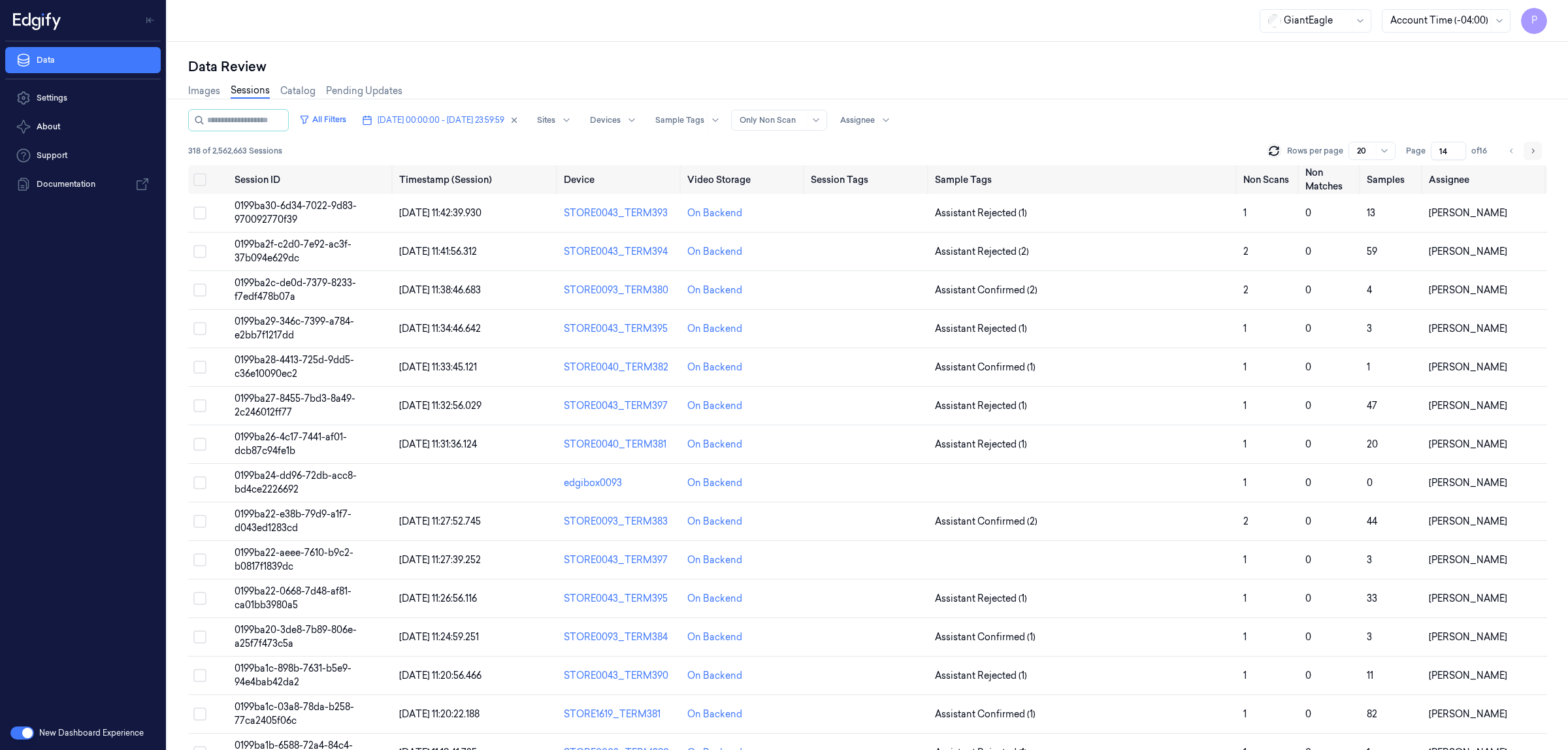
click at [1536, 152] on icon "Go to next page" at bounding box center [1532, 151] width 7 height 10
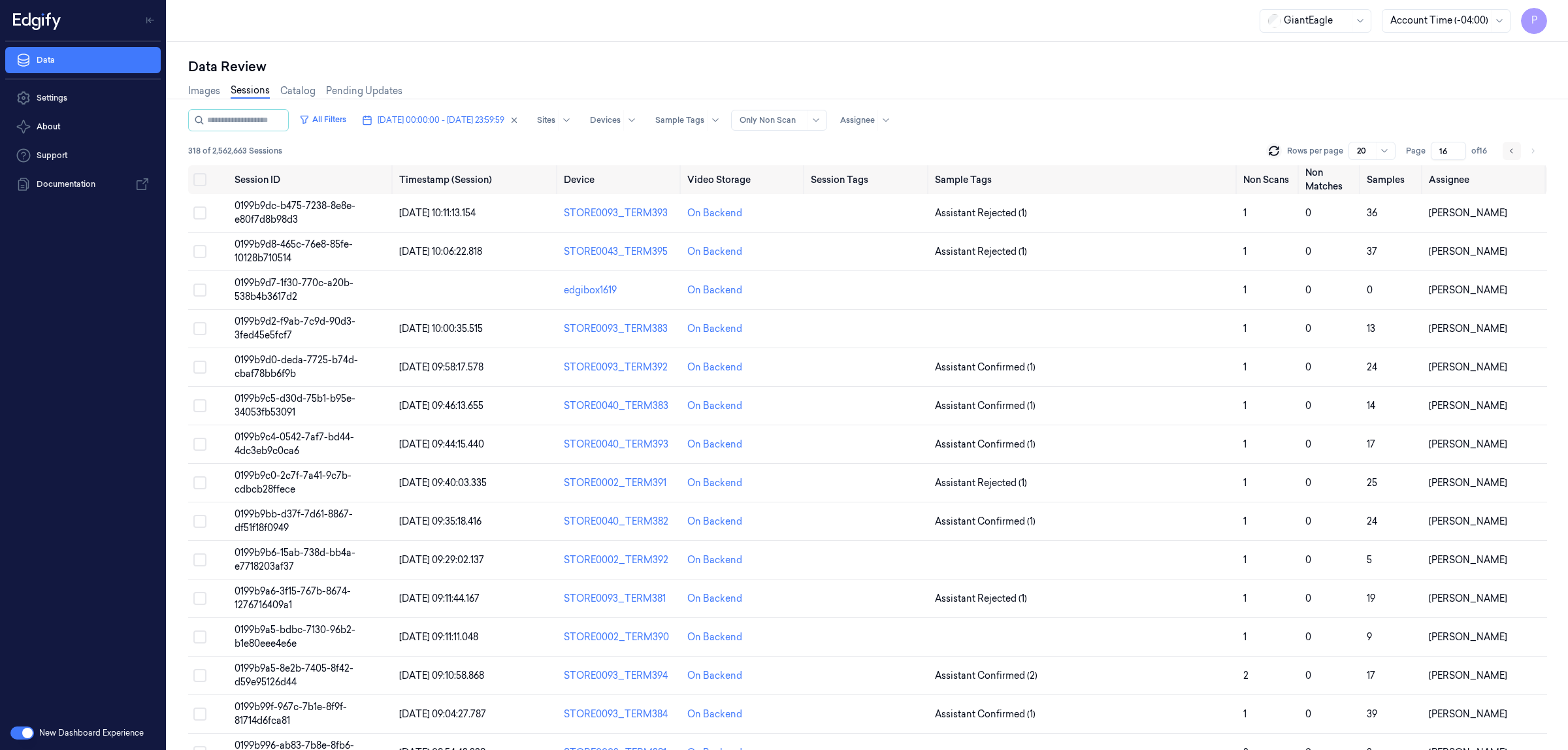
click at [1514, 149] on icon "Go to previous page" at bounding box center [1512, 151] width 7 height 10
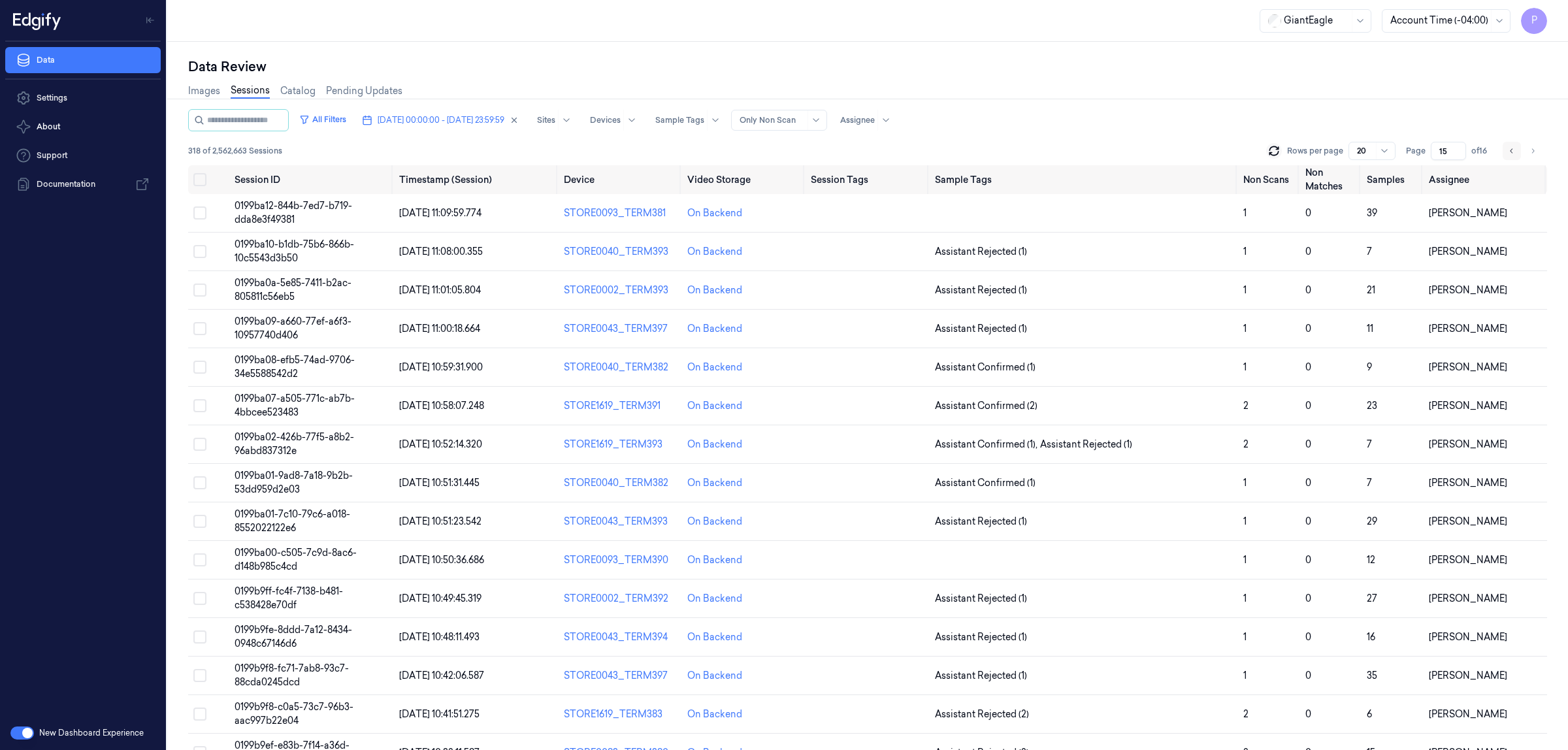
click at [1514, 149] on icon "Go to previous page" at bounding box center [1512, 151] width 7 height 10
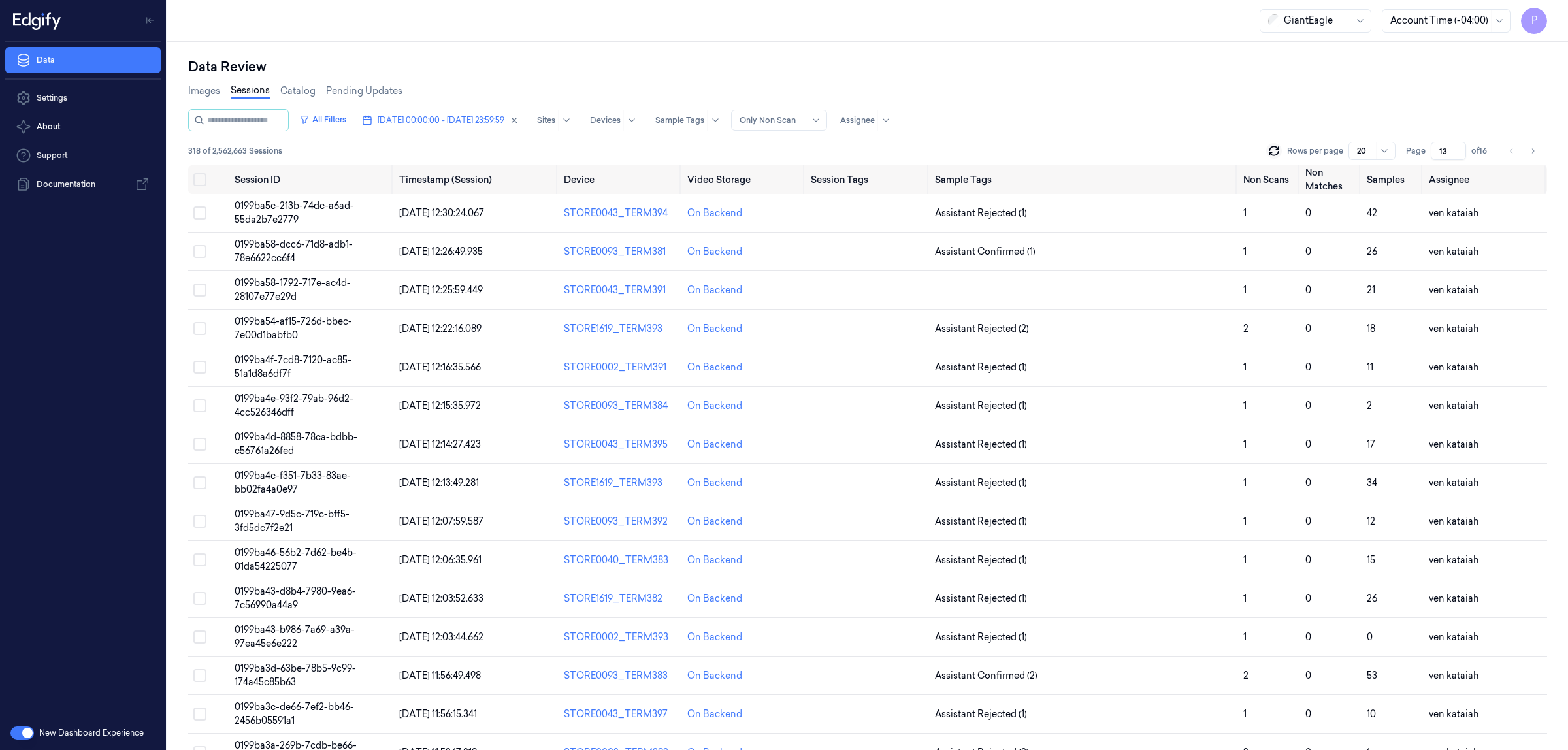
click at [1388, 105] on div "Images Sessions Catalog Pending Updates" at bounding box center [866, 92] width 1358 height 33
click at [1377, 102] on div "Images Sessions Catalog Pending Updates" at bounding box center [866, 92] width 1358 height 33
click at [1530, 150] on icon "Go to next page" at bounding box center [1532, 151] width 7 height 10
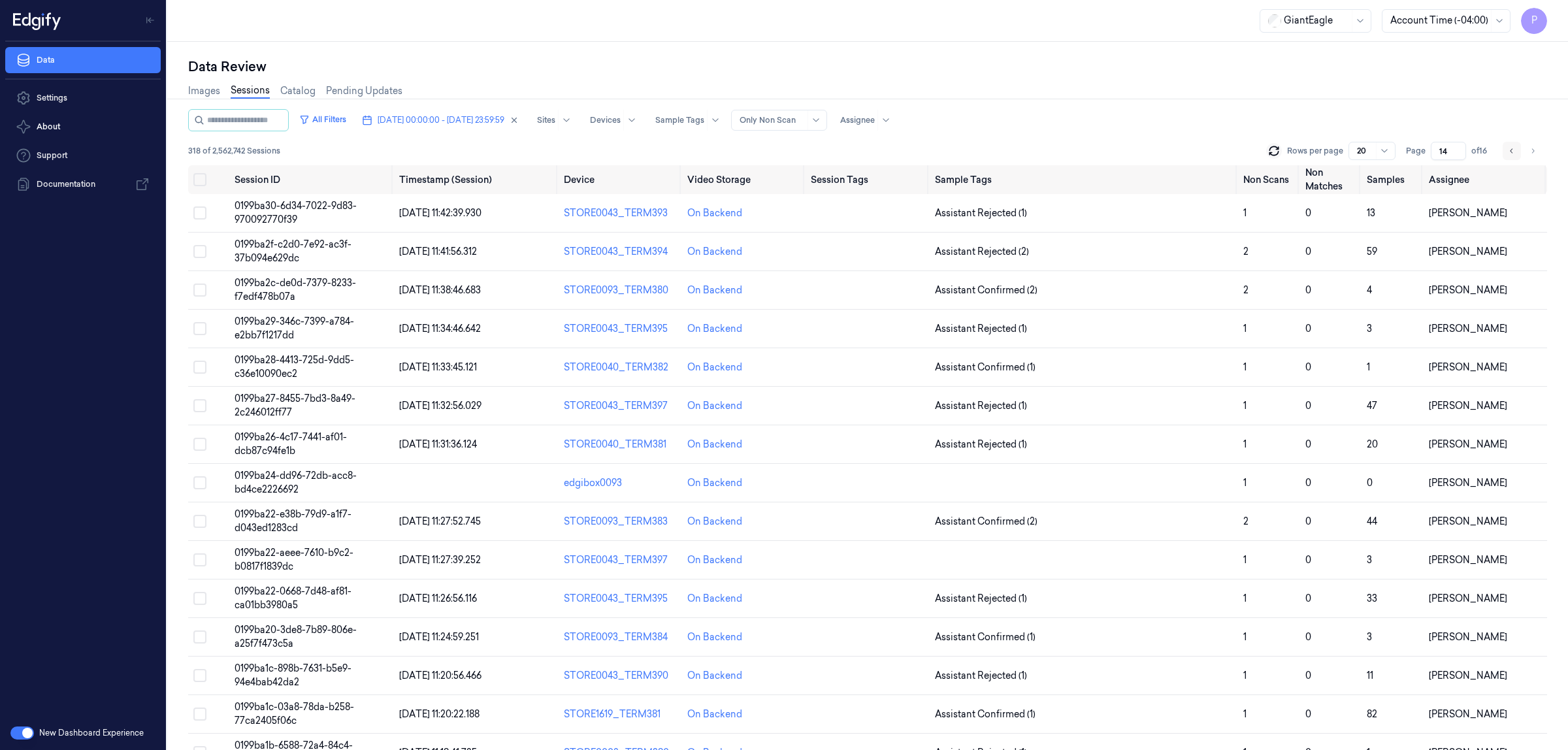
click at [1512, 152] on icon "Go to previous page" at bounding box center [1512, 151] width 7 height 10
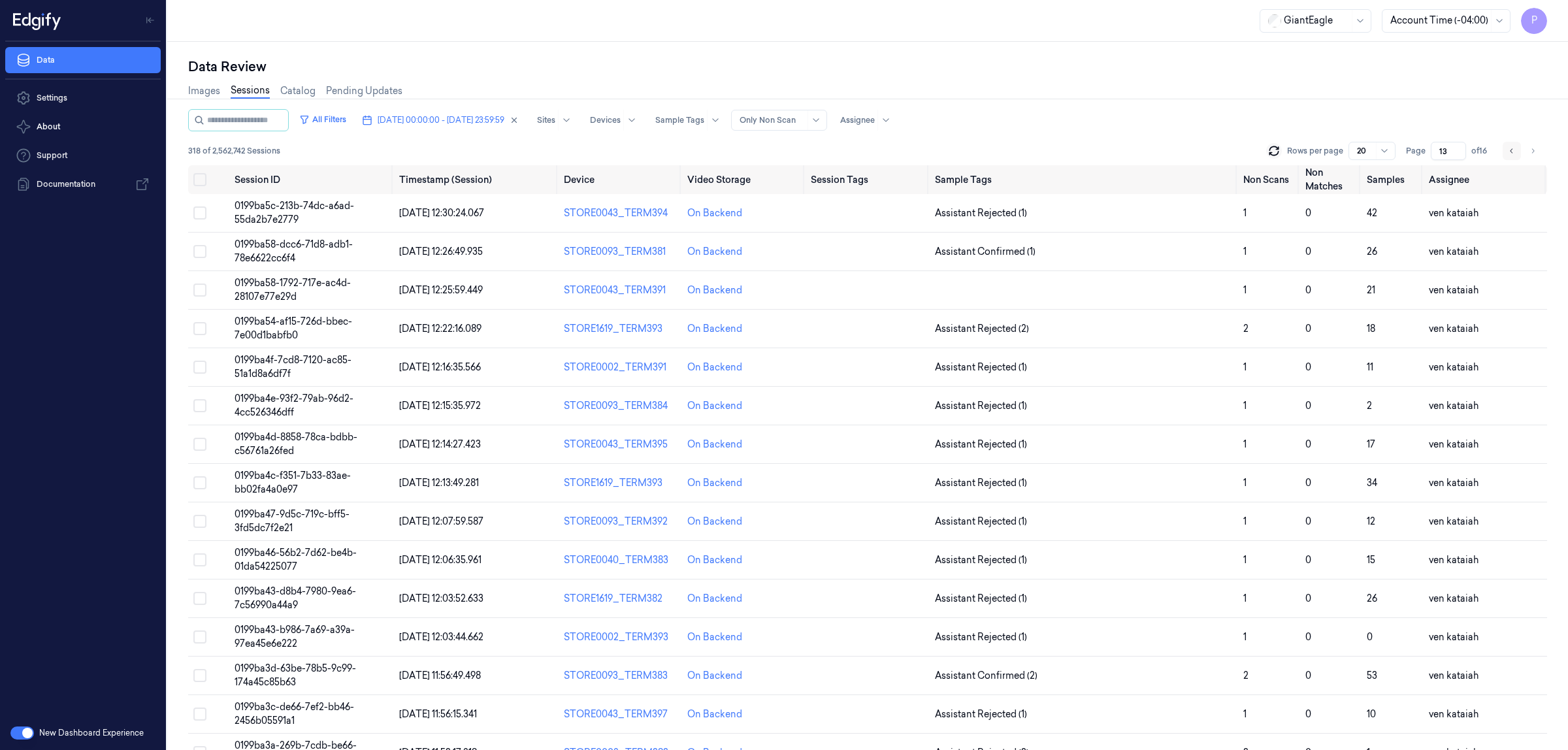
click at [1512, 152] on icon "Go to previous page" at bounding box center [1512, 151] width 7 height 10
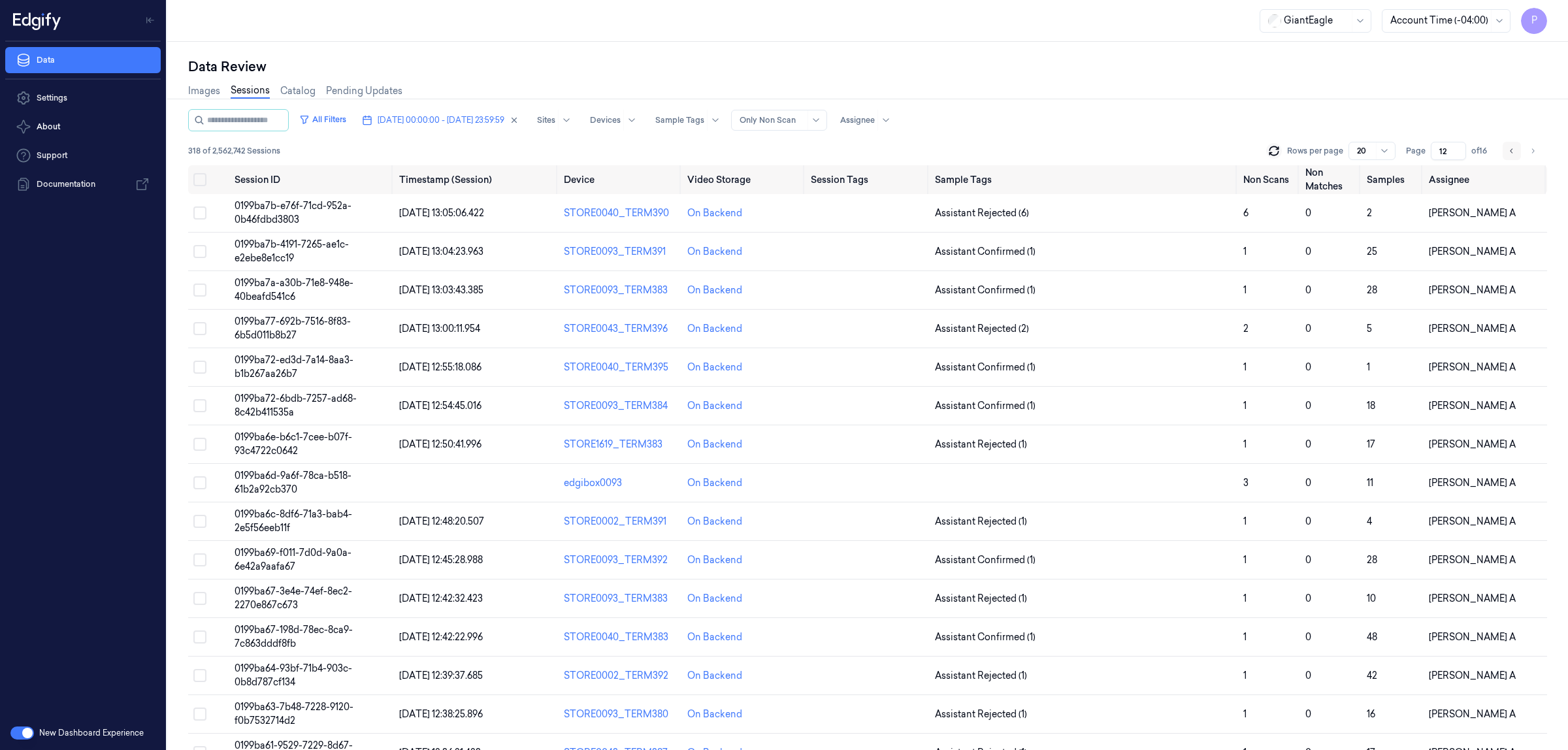
click at [1510, 154] on icon "Go to previous page" at bounding box center [1512, 151] width 7 height 10
click at [1533, 154] on icon "Go to next page" at bounding box center [1532, 151] width 7 height 10
click at [1510, 152] on icon "Go to previous page" at bounding box center [1512, 151] width 7 height 10
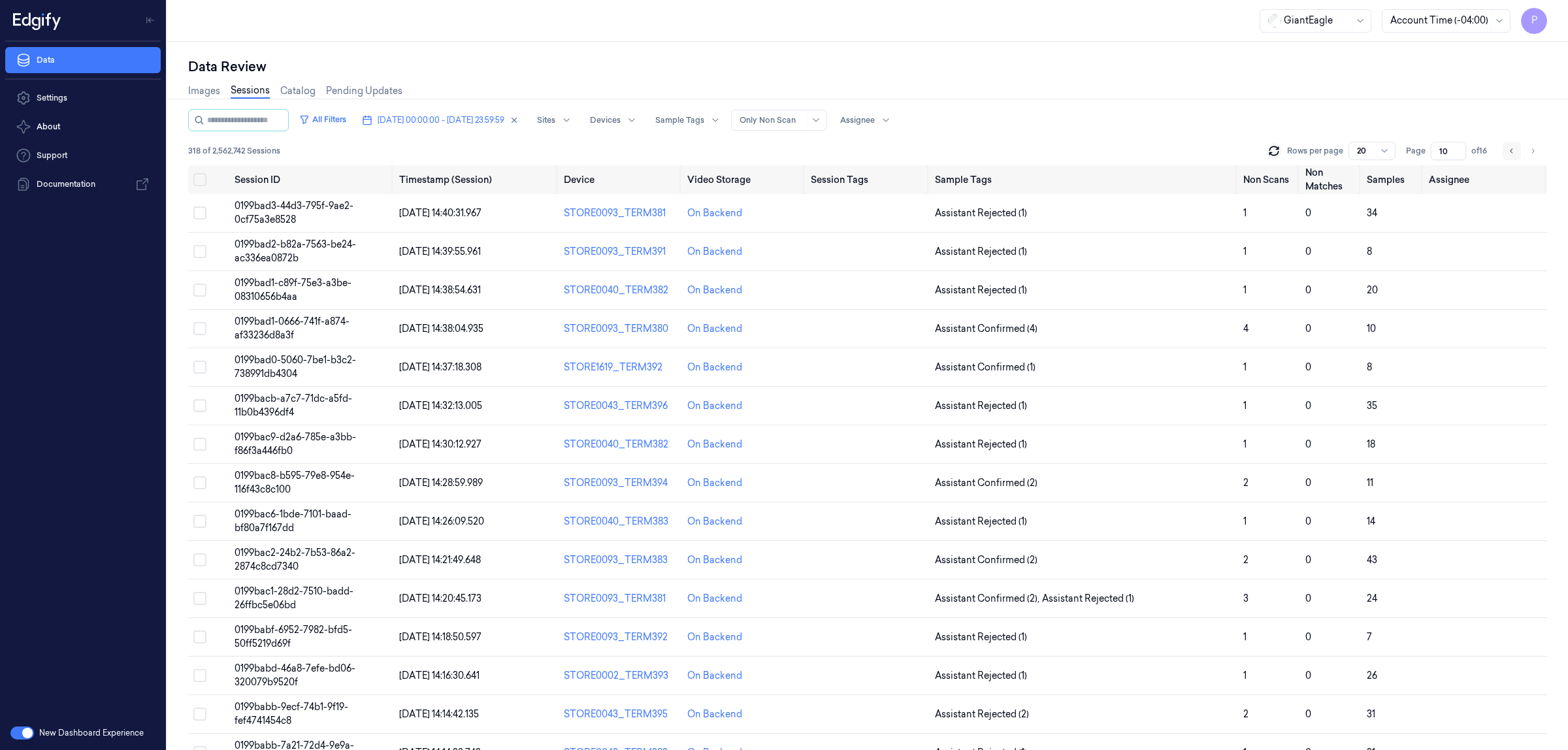
click at [1514, 149] on icon "Go to previous page" at bounding box center [1512, 151] width 7 height 10
click at [1508, 146] on icon "Go to previous page" at bounding box center [1512, 151] width 7 height 10
click at [1508, 152] on icon "Go to previous page" at bounding box center [1512, 151] width 7 height 10
click at [1530, 150] on icon "Go to next page" at bounding box center [1532, 151] width 7 height 10
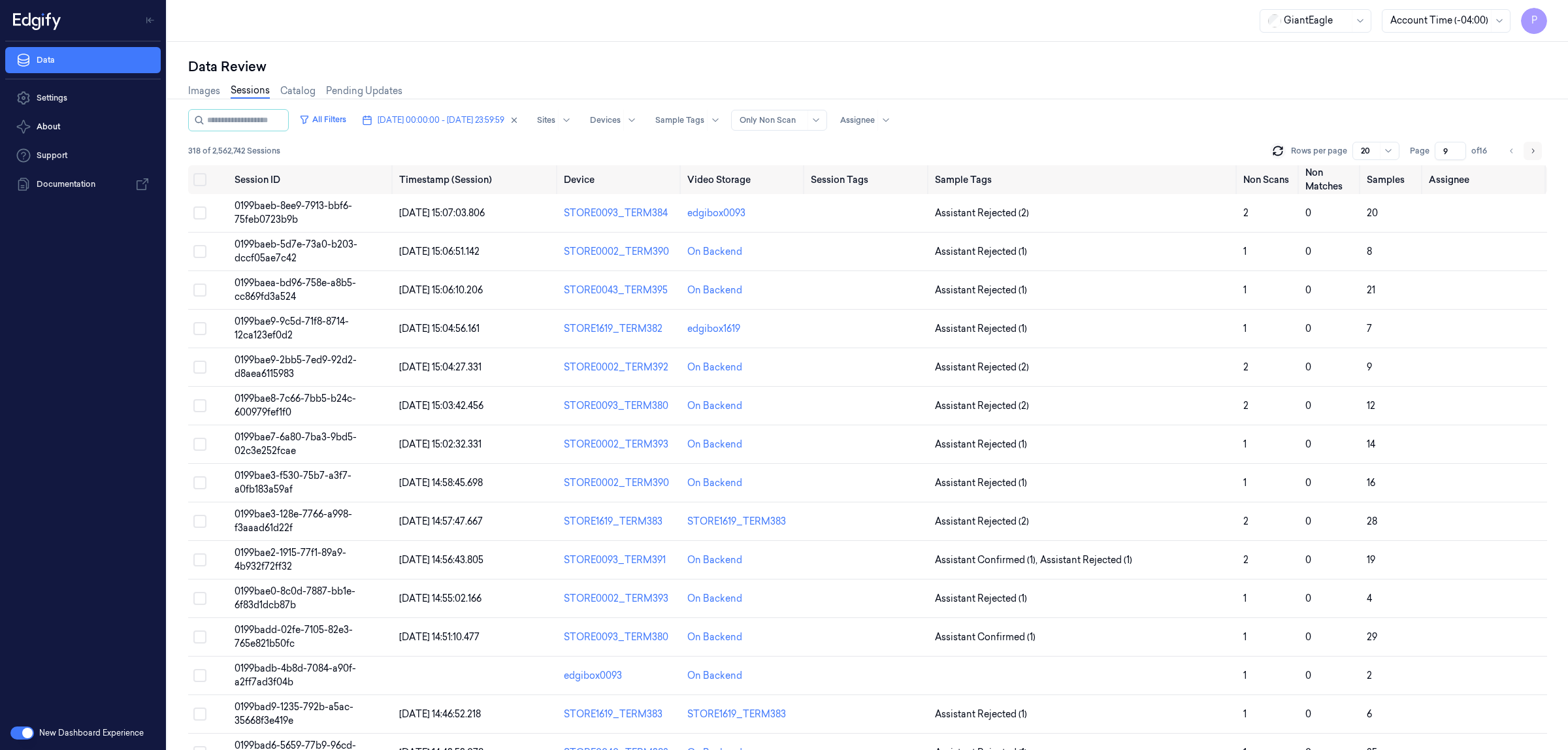
click at [1530, 150] on icon "Go to next page" at bounding box center [1532, 151] width 7 height 10
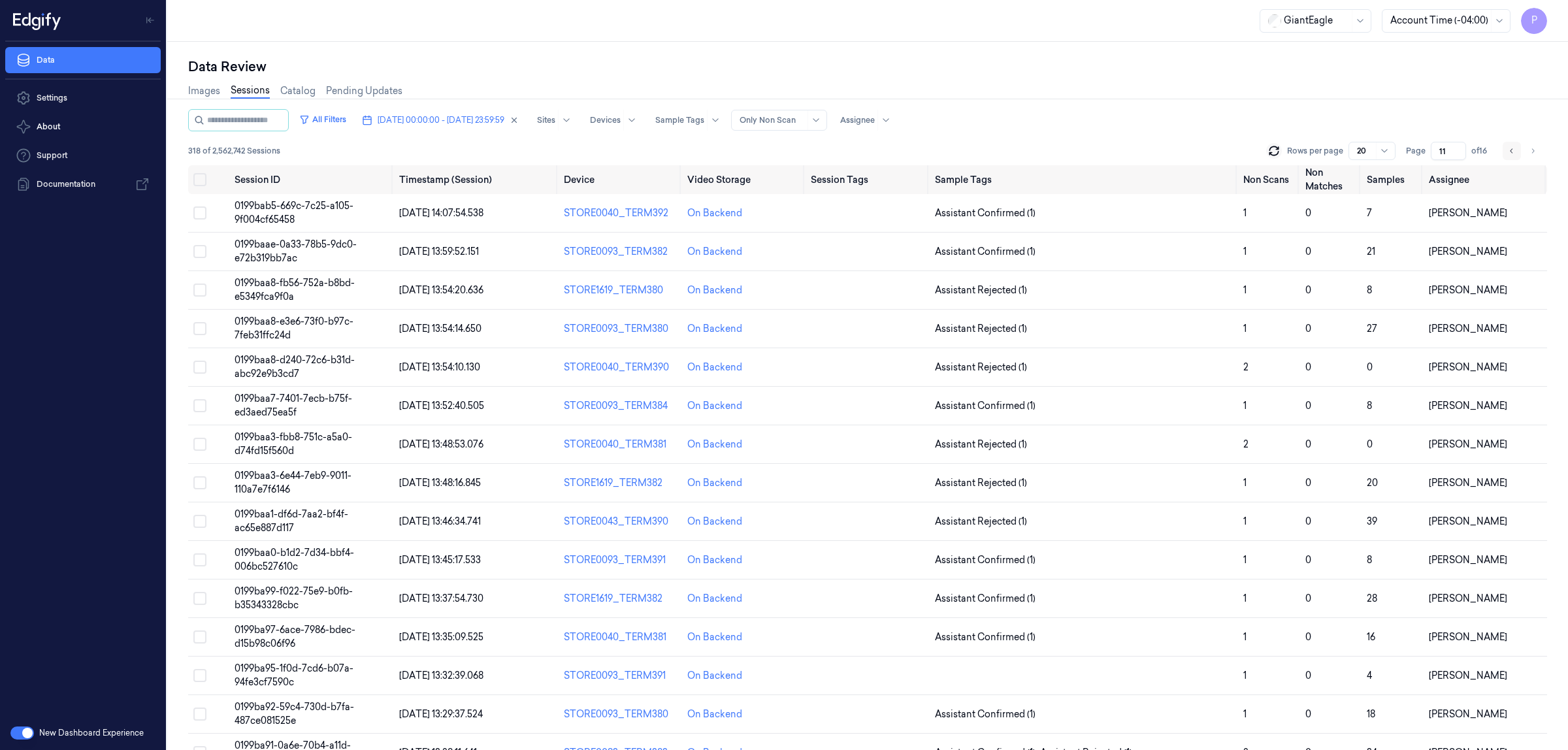
click at [1515, 151] on icon "Go to previous page" at bounding box center [1512, 151] width 7 height 10
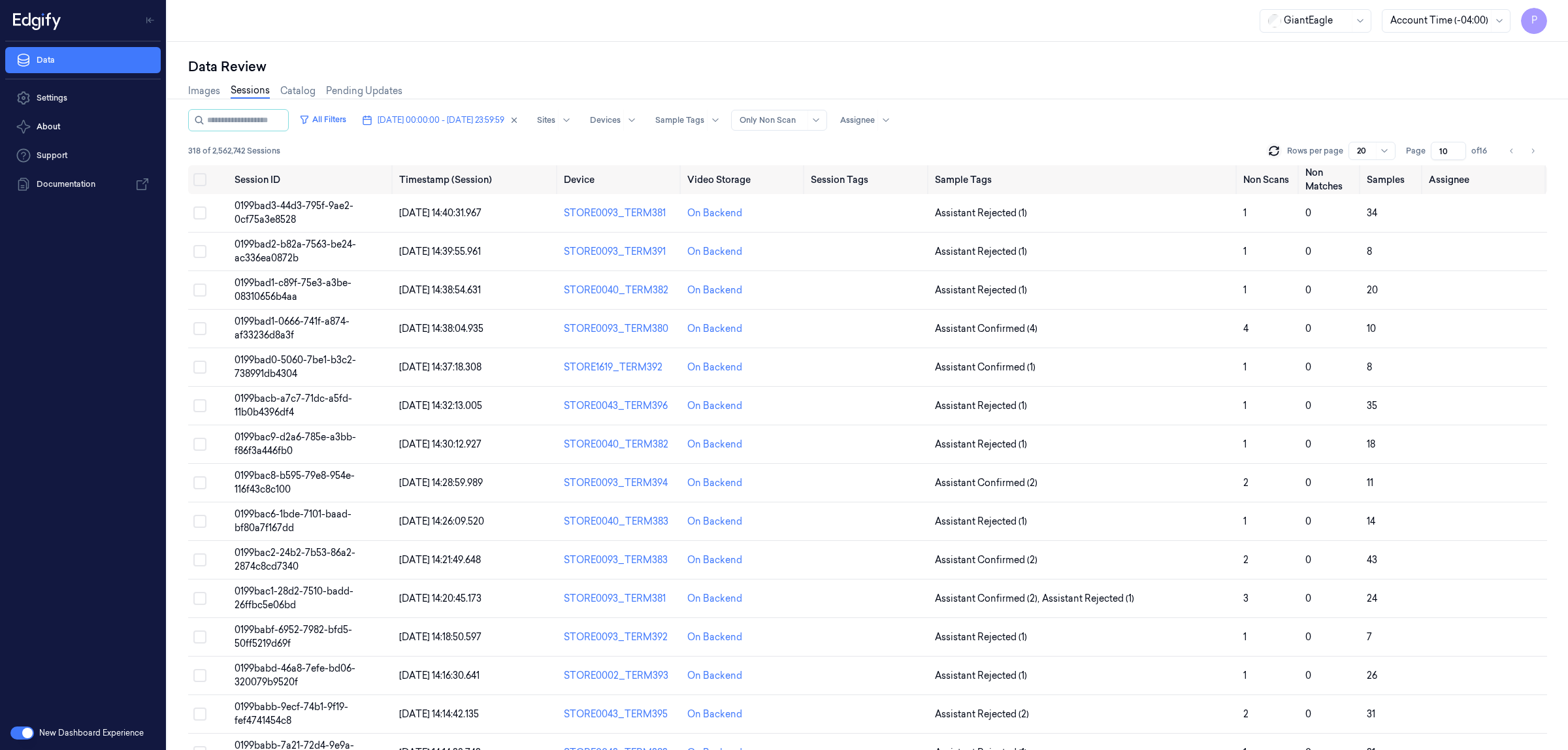
click at [1165, 102] on div "Images Sessions Catalog Pending Updates" at bounding box center [866, 92] width 1358 height 33
click at [1527, 153] on button "Go to next page" at bounding box center [1532, 151] width 18 height 18
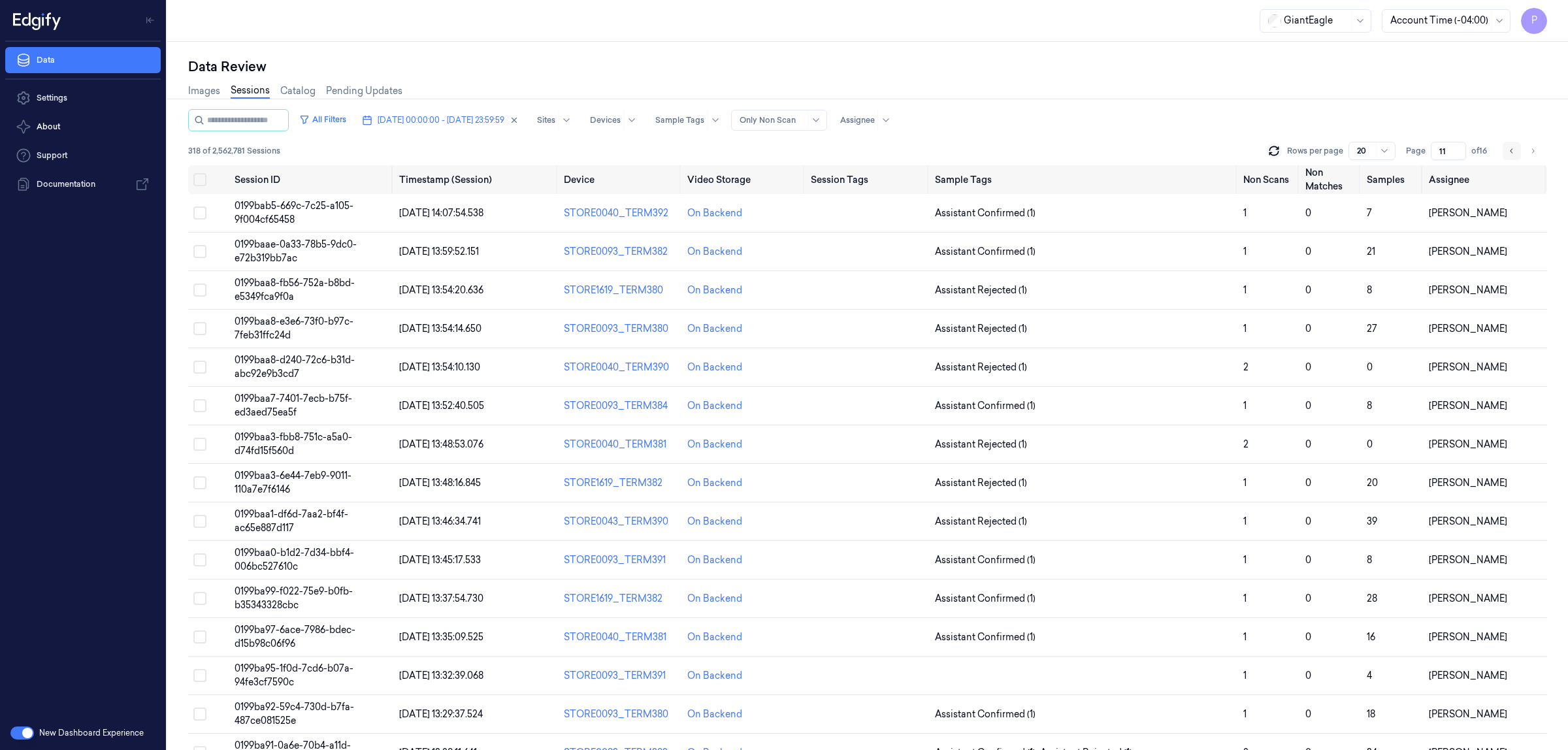
click at [1511, 151] on icon "Go to previous page" at bounding box center [1512, 151] width 7 height 10
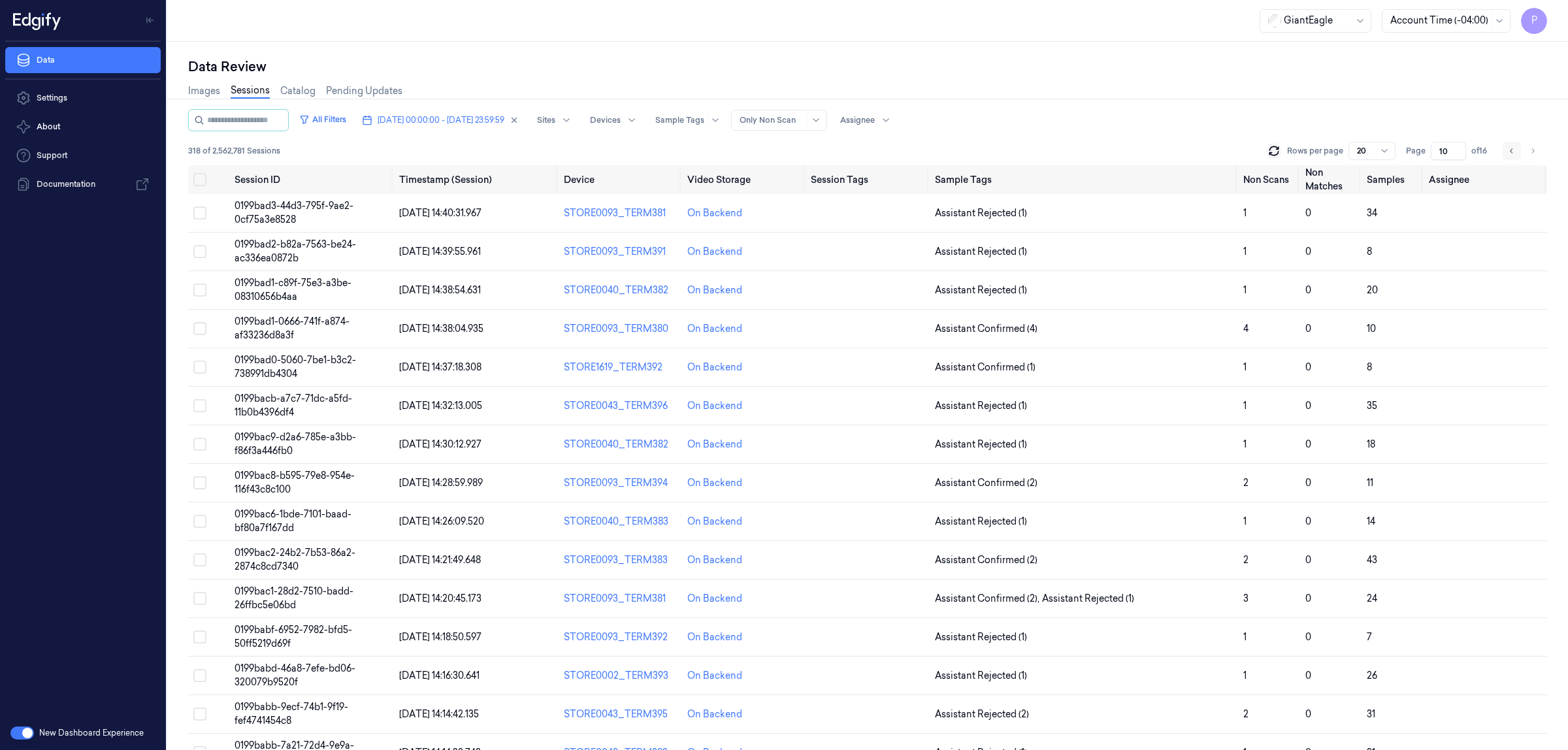
click at [1511, 151] on icon "Go to previous page" at bounding box center [1512, 151] width 7 height 10
click at [1513, 154] on icon "Go to previous page" at bounding box center [1512, 151] width 7 height 10
click at [1510, 154] on icon "Go to previous page" at bounding box center [1512, 151] width 7 height 10
click at [1525, 148] on button "Go to next page" at bounding box center [1532, 151] width 18 height 18
click at [1526, 148] on button "Go to next page" at bounding box center [1532, 151] width 18 height 18
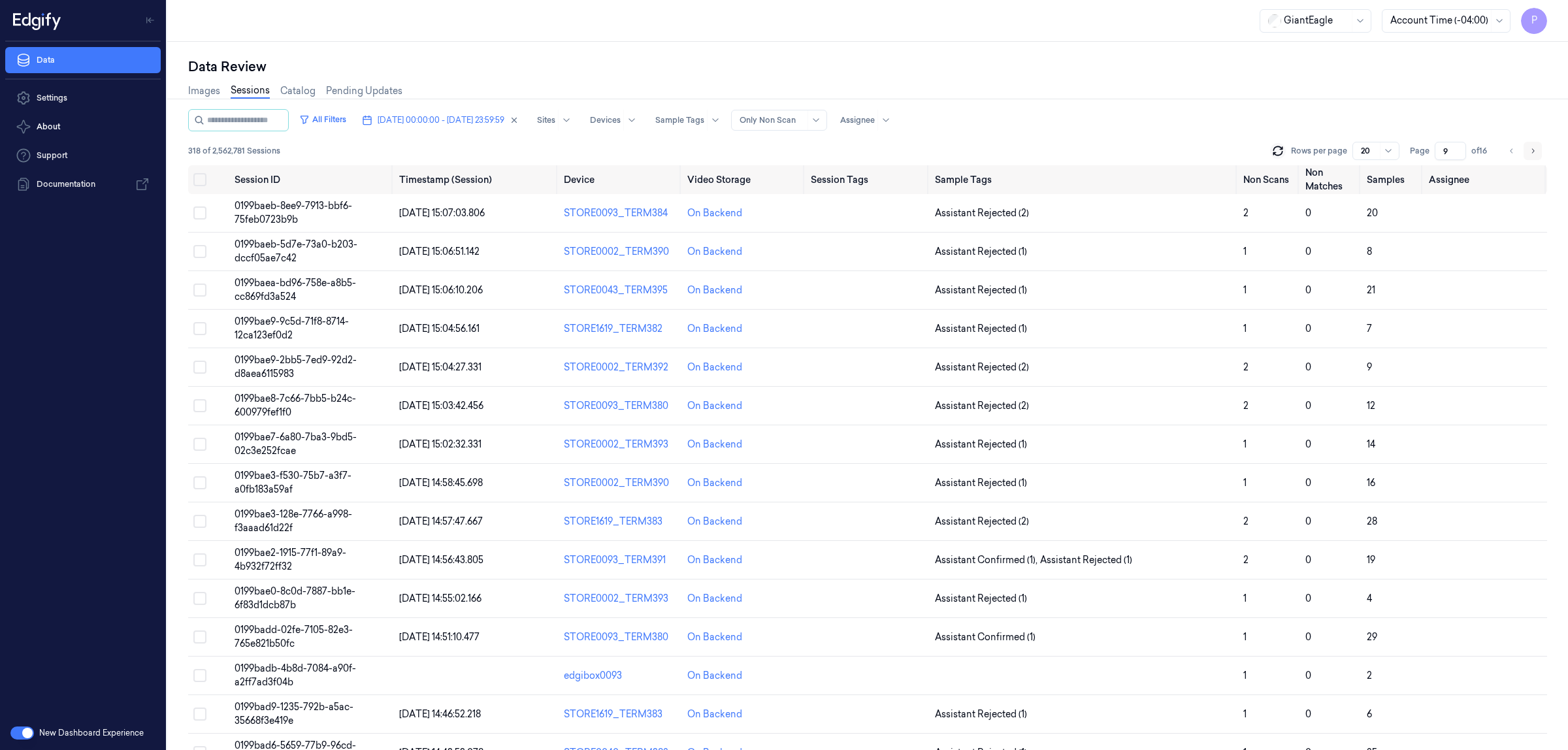
click at [1526, 148] on button "Go to next page" at bounding box center [1532, 151] width 18 height 18
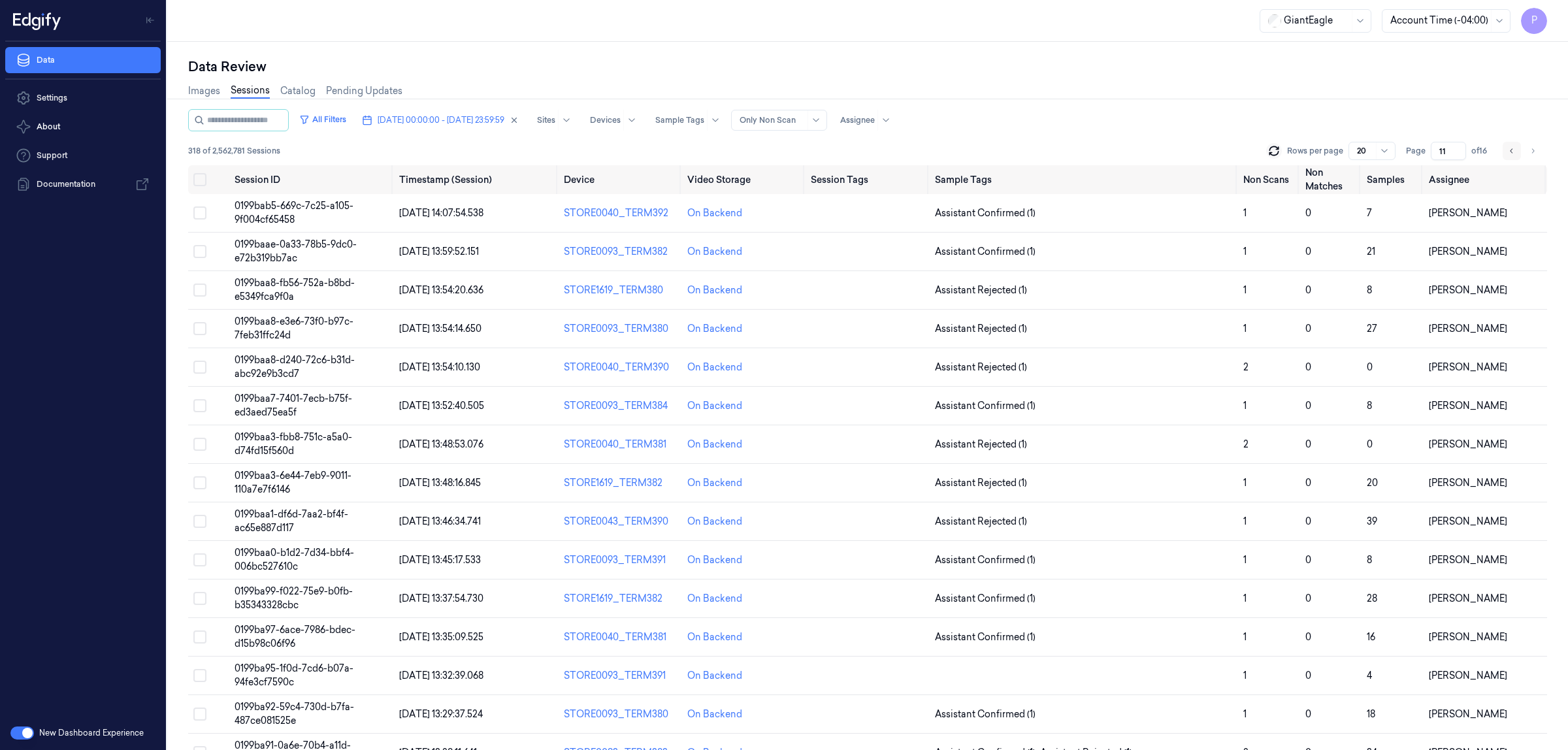
click at [1508, 148] on icon "Go to previous page" at bounding box center [1512, 151] width 7 height 10
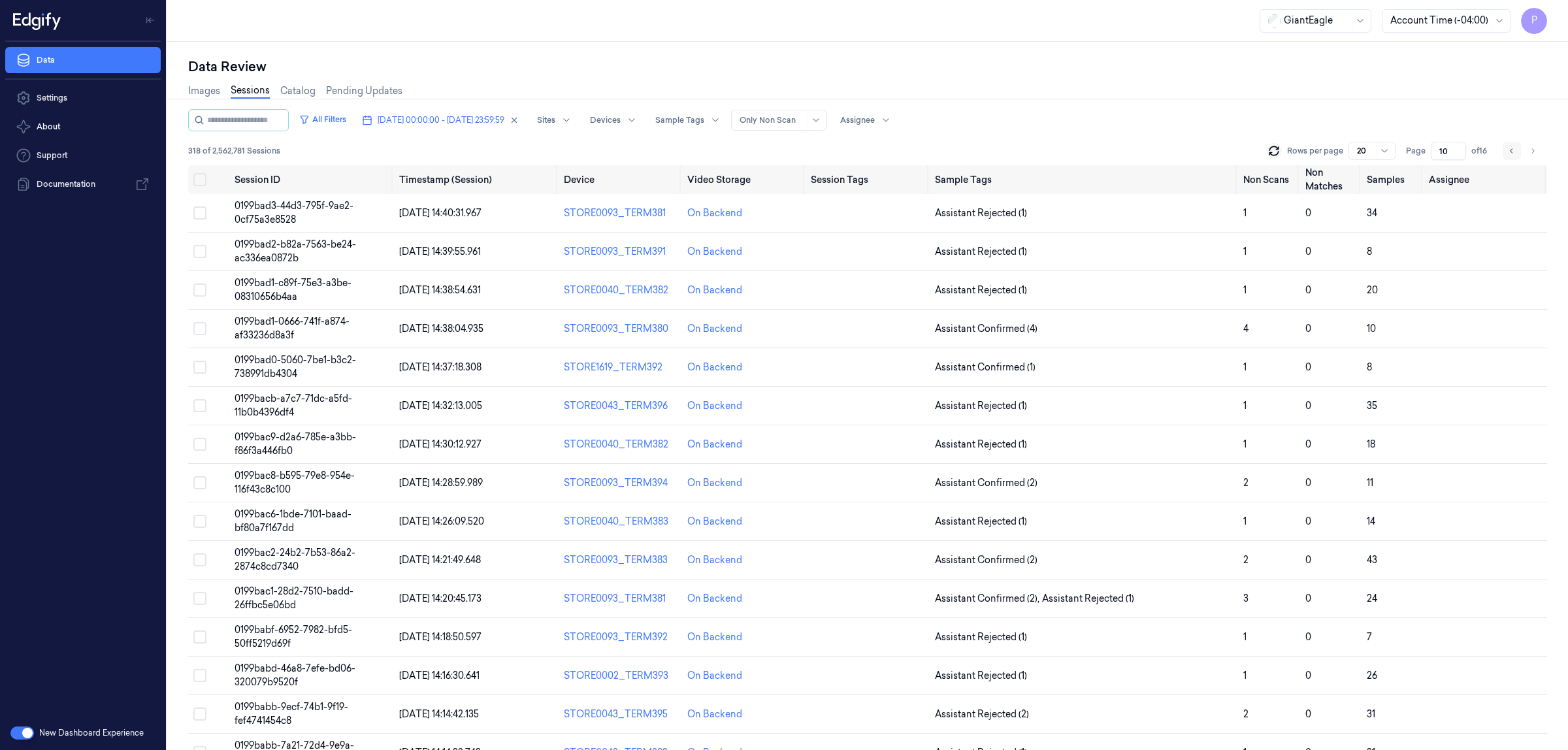
click at [1508, 148] on icon "Go to previous page" at bounding box center [1512, 151] width 7 height 10
click at [1508, 154] on icon "Go to previous page" at bounding box center [1512, 151] width 7 height 10
click at [1277, 157] on icon at bounding box center [1278, 151] width 13 height 13
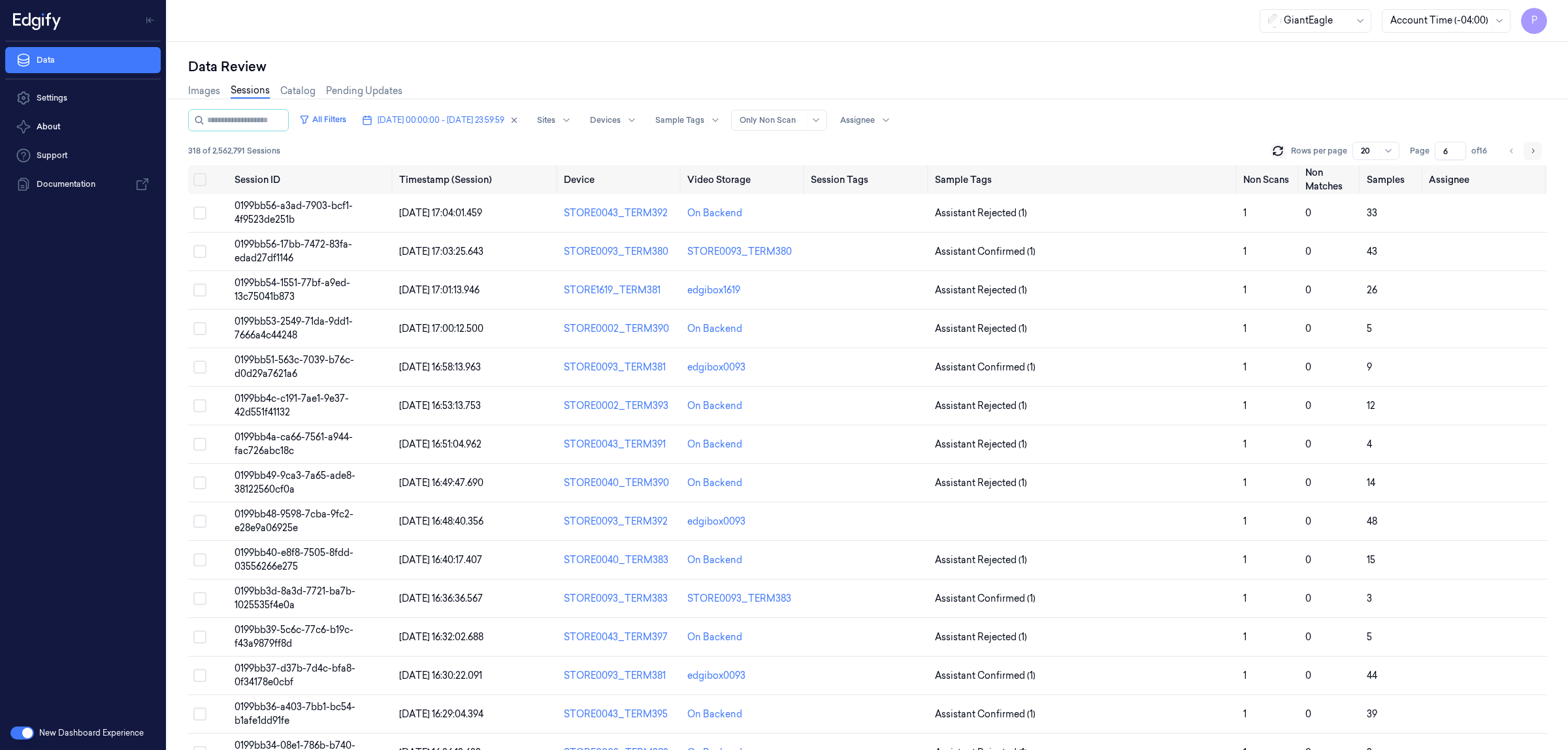
click at [1530, 146] on icon "Go to next page" at bounding box center [1532, 151] width 7 height 10
click at [1511, 150] on icon "Go to previous page" at bounding box center [1512, 151] width 7 height 10
click at [1530, 149] on icon "Go to next page" at bounding box center [1532, 151] width 7 height 10
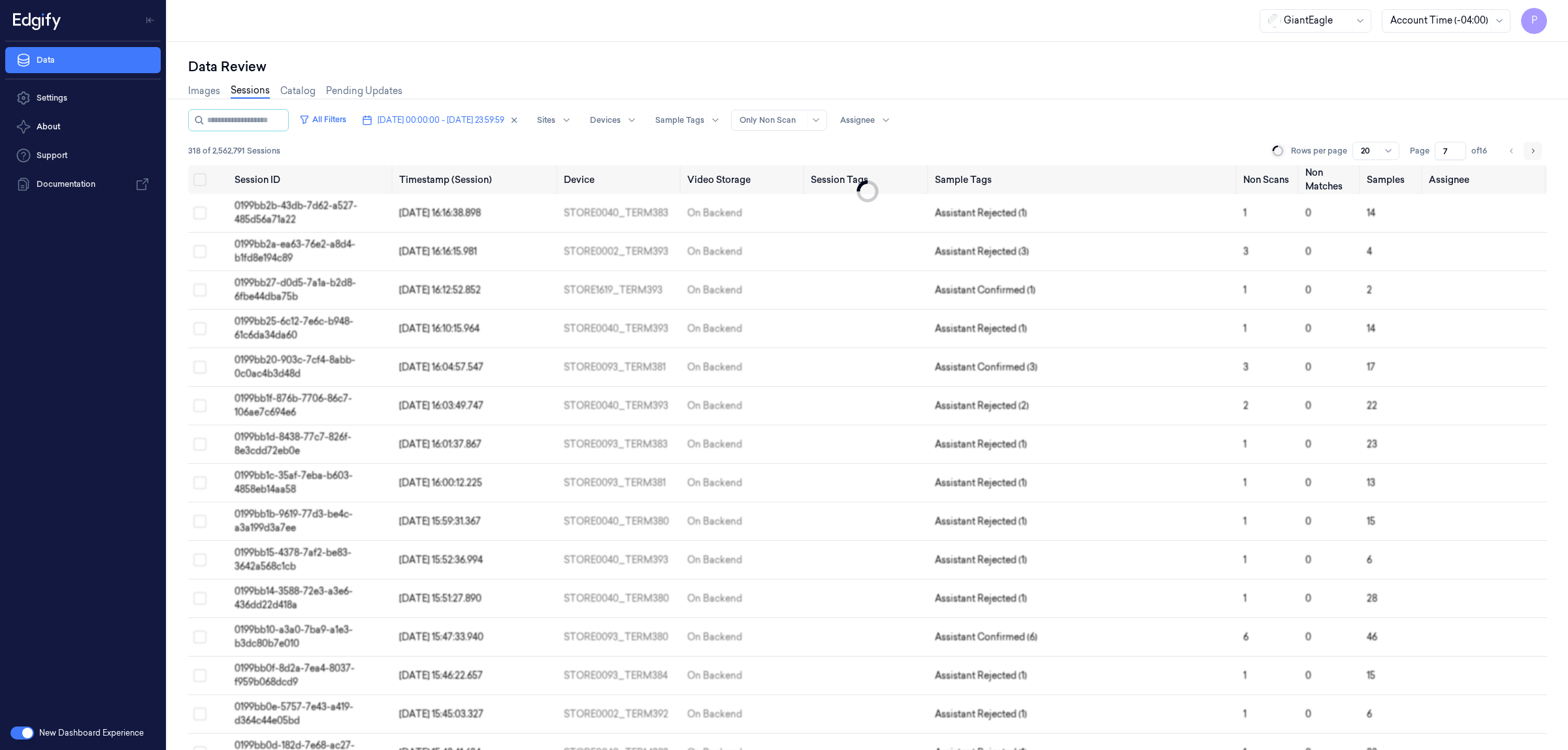
click at [1530, 149] on icon "Go to next page" at bounding box center [1532, 151] width 7 height 10
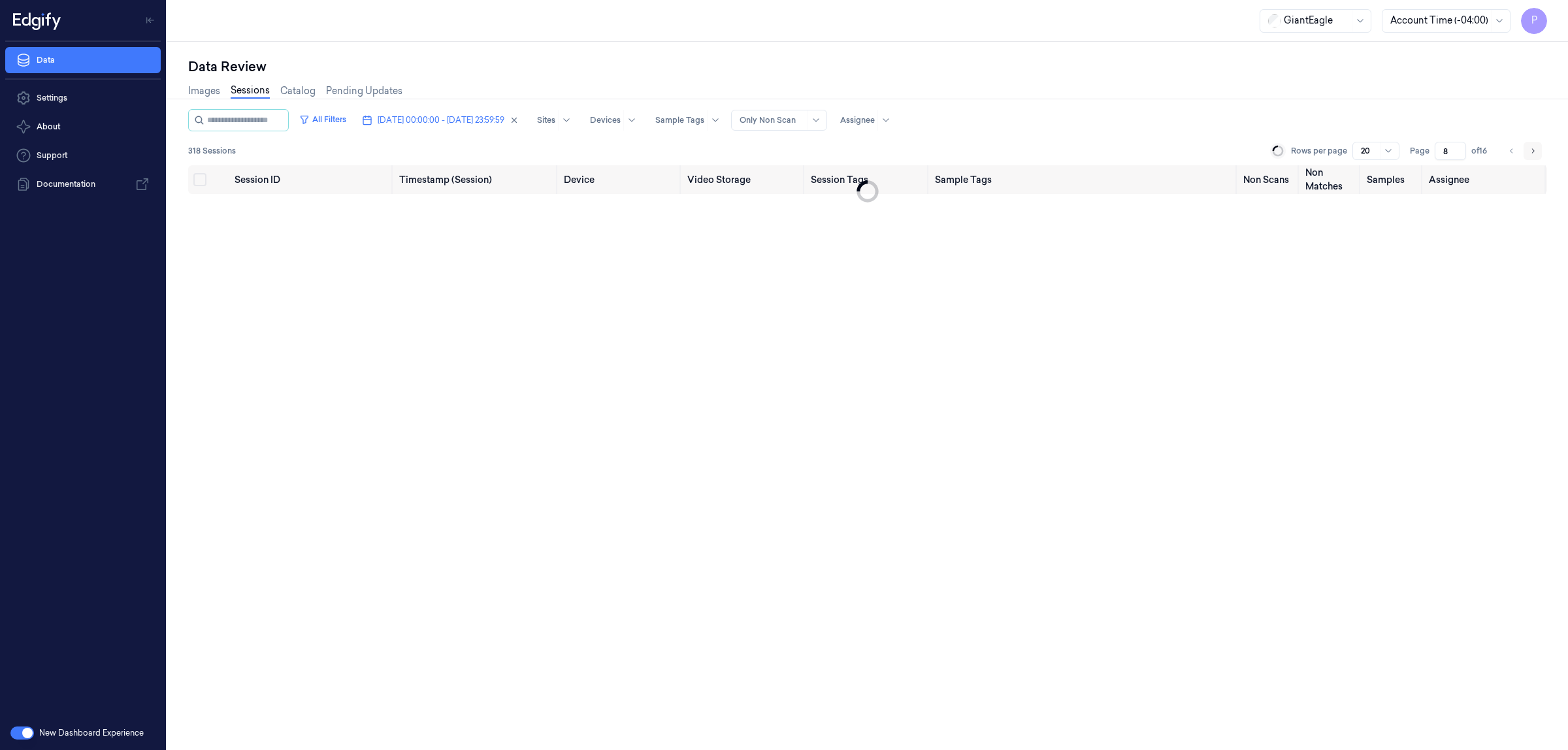
click at [1530, 149] on icon "Go to next page" at bounding box center [1532, 151] width 7 height 10
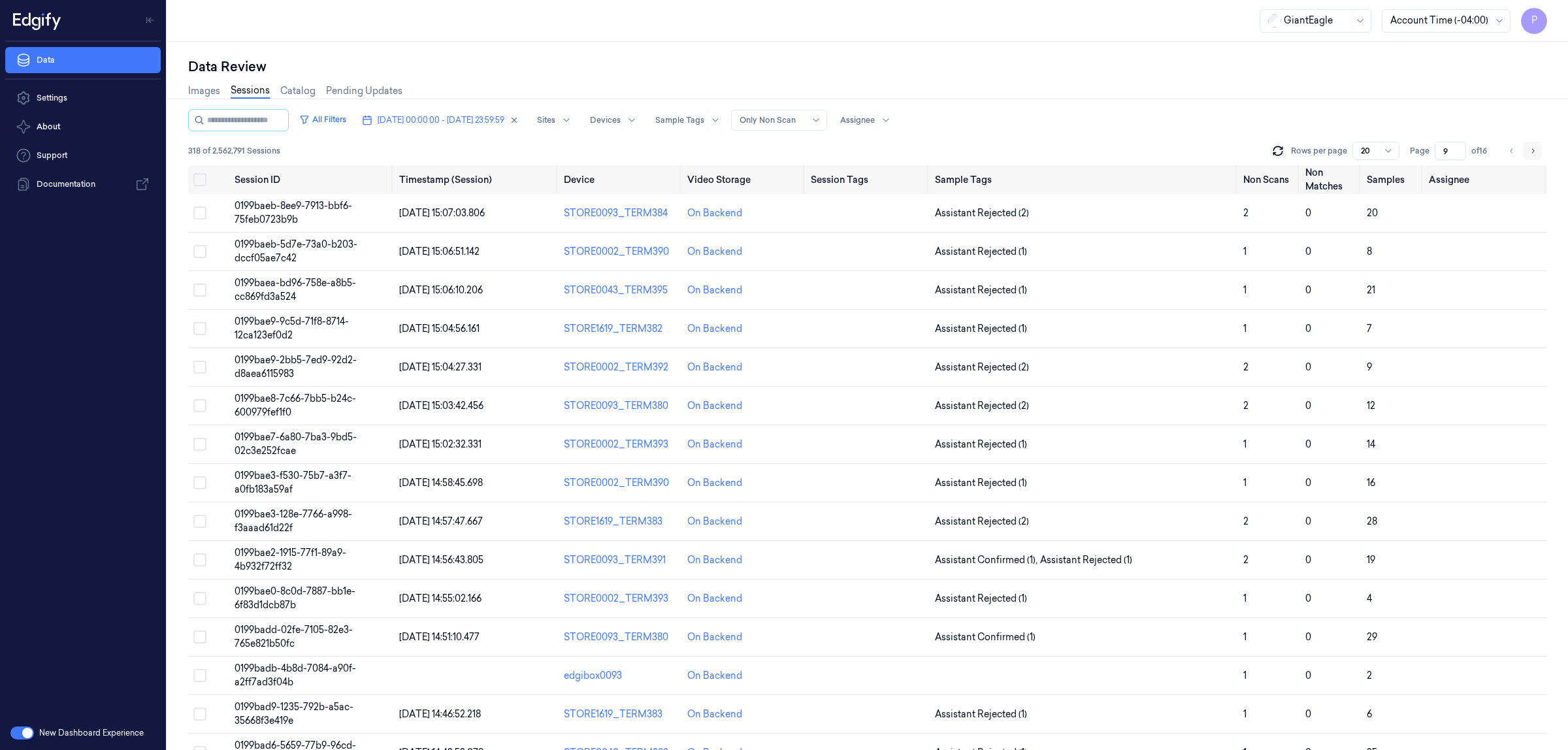
click at [1530, 149] on icon "Go to next page" at bounding box center [1532, 151] width 7 height 10
click at [1530, 151] on icon "Go to next page" at bounding box center [1532, 151] width 7 height 10
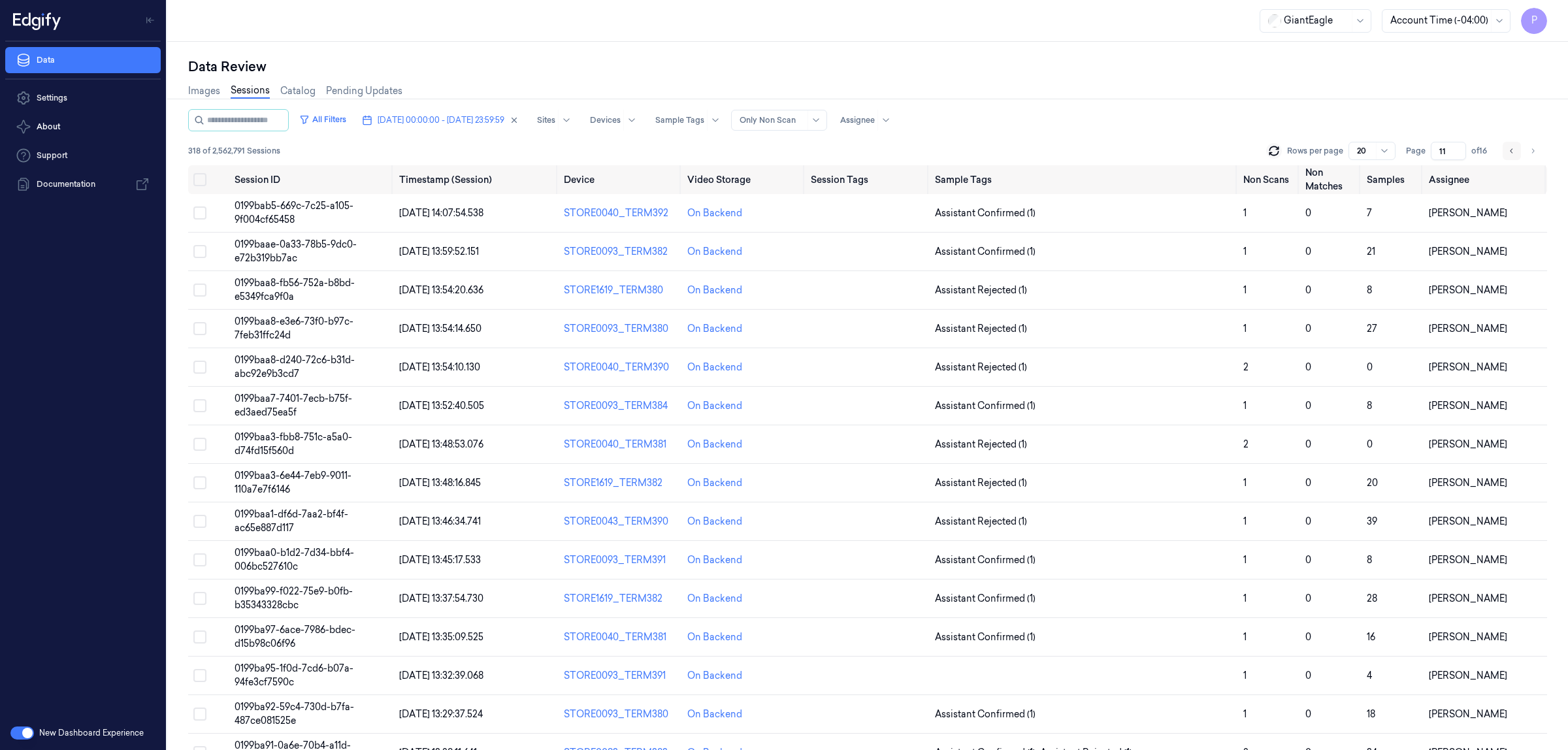
click at [1510, 150] on icon "Go to previous page" at bounding box center [1512, 151] width 7 height 10
type input "10"
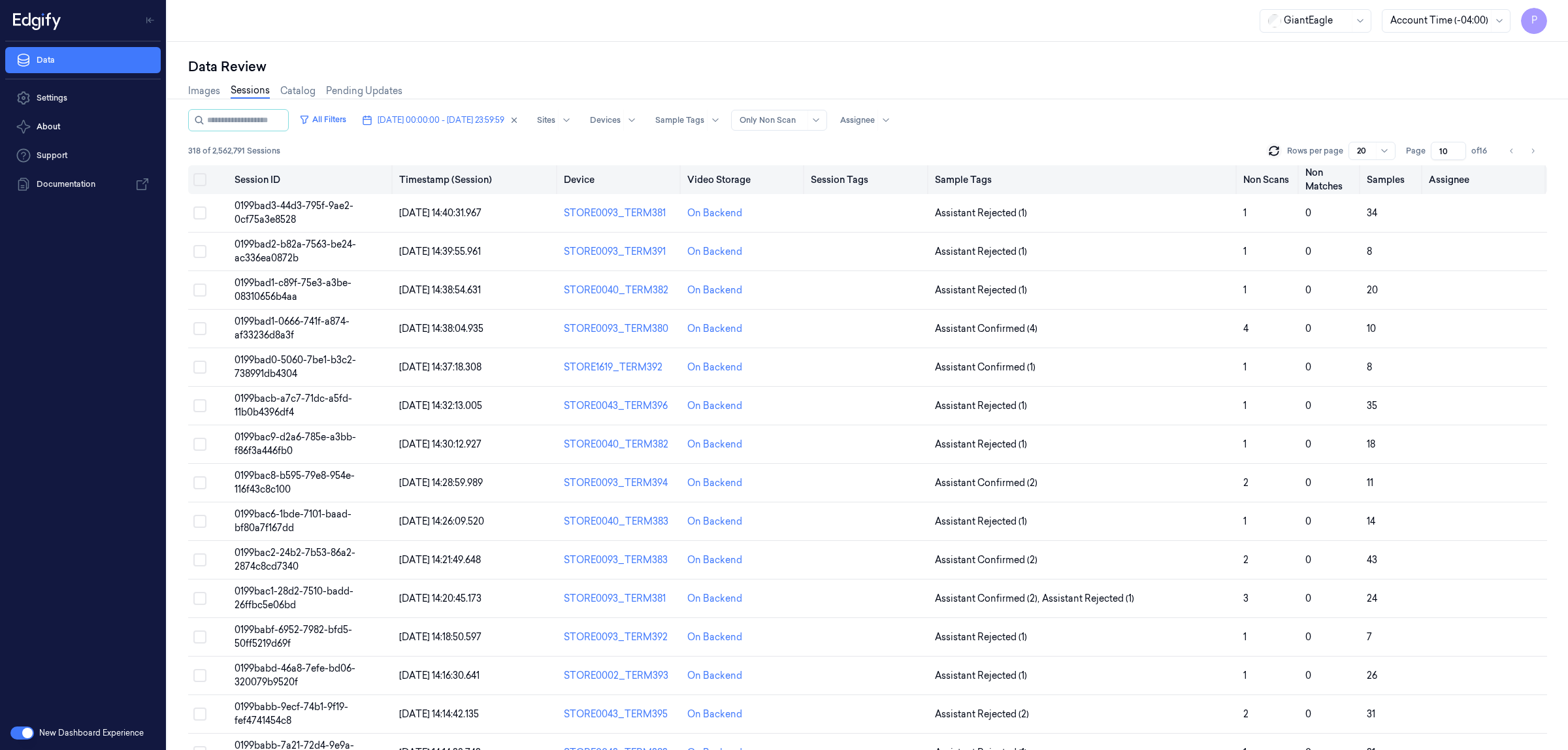
click at [204, 178] on button "Select all" at bounding box center [200, 179] width 13 height 13
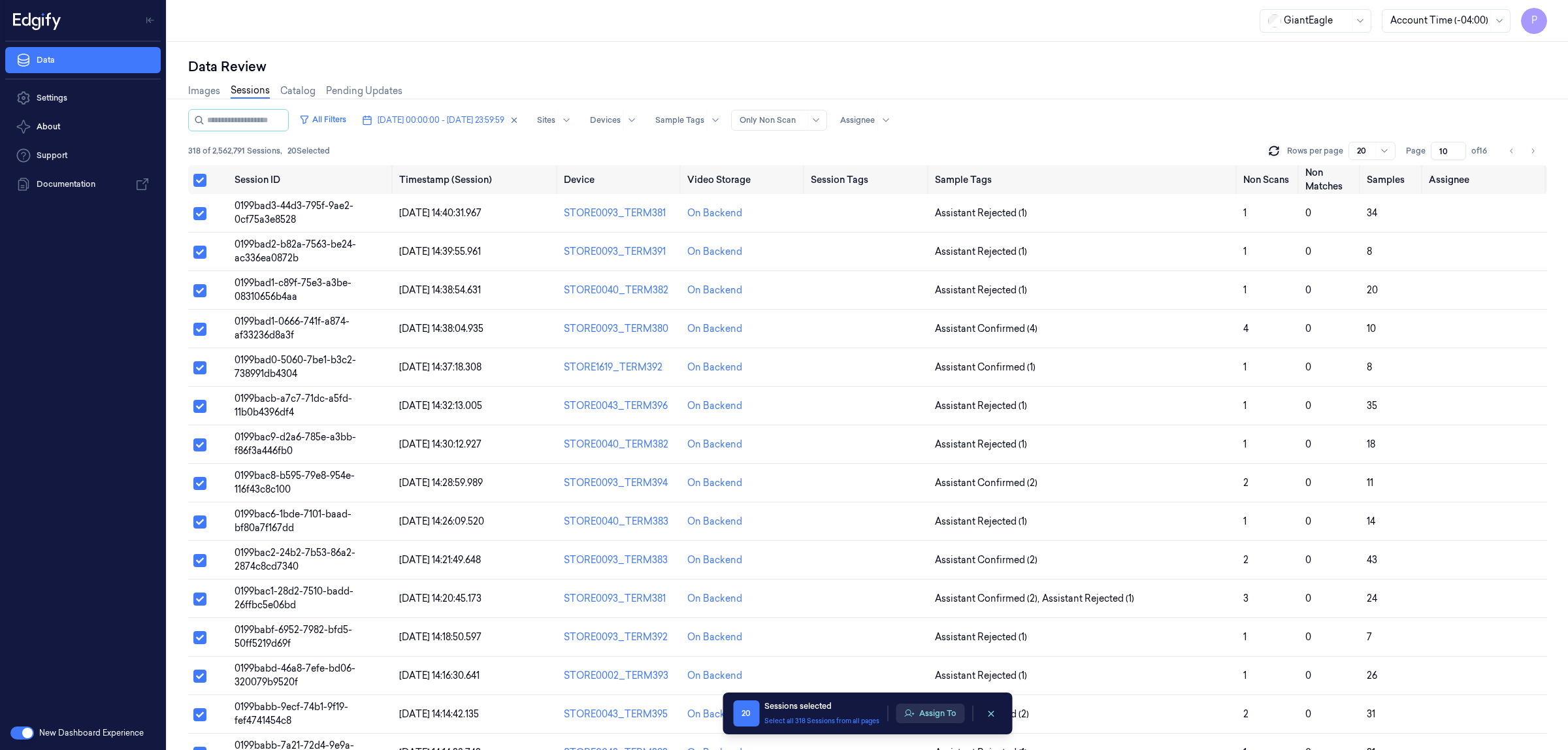
click at [937, 714] on button "Assign To" at bounding box center [930, 713] width 68 height 19
click at [922, 717] on button "Assign To" at bounding box center [930, 713] width 68 height 19
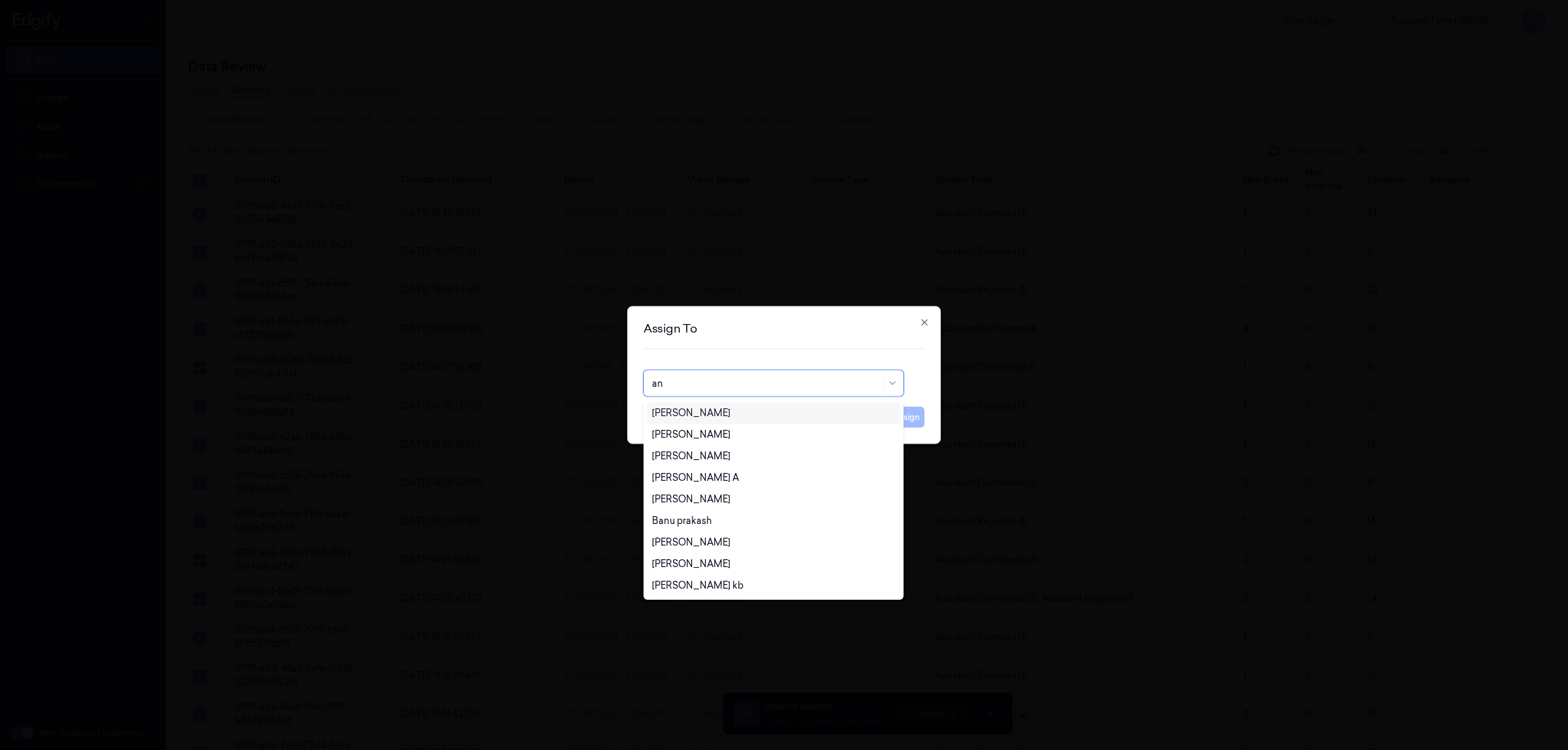
type input "ank"
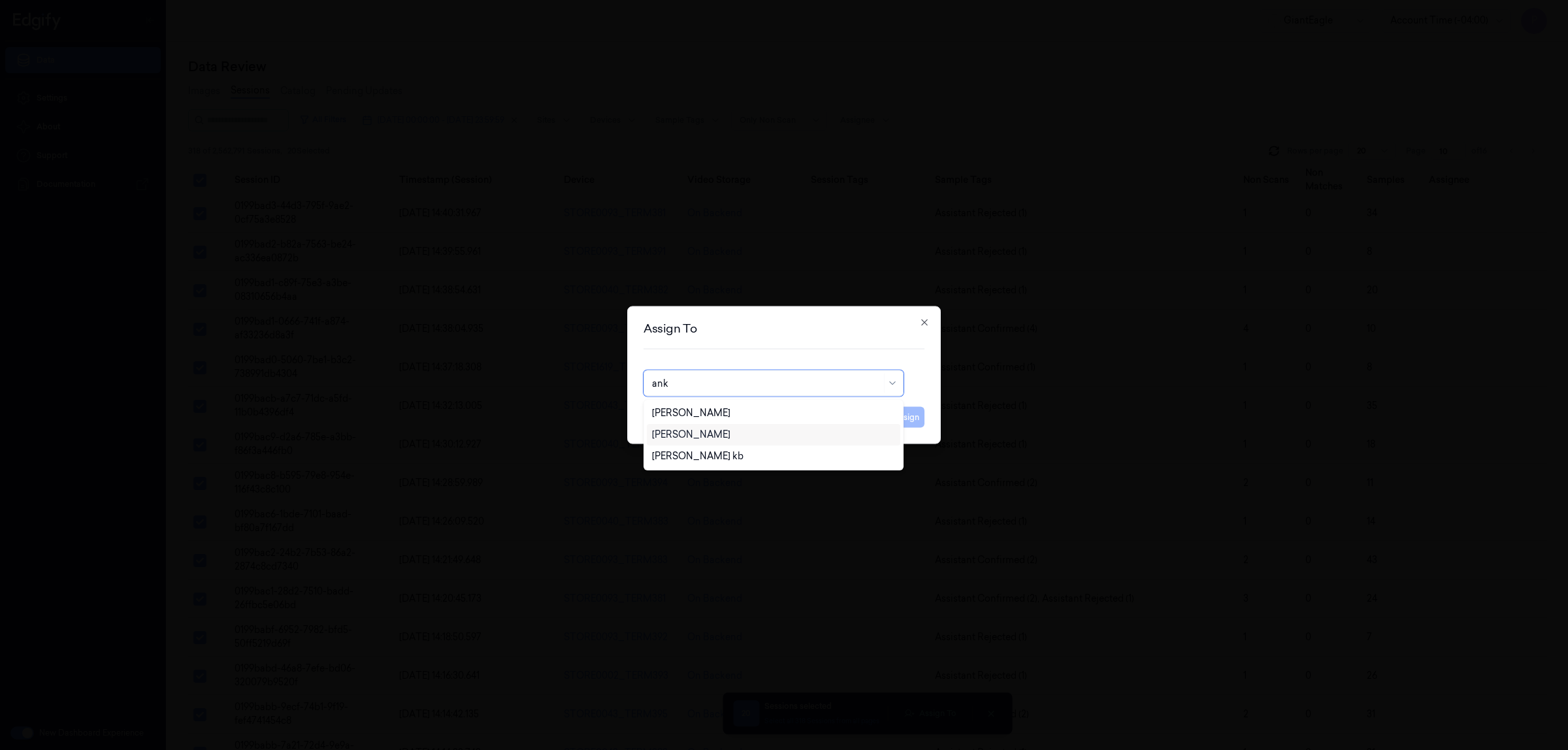
click at [704, 433] on div "[PERSON_NAME]" at bounding box center [691, 435] width 79 height 14
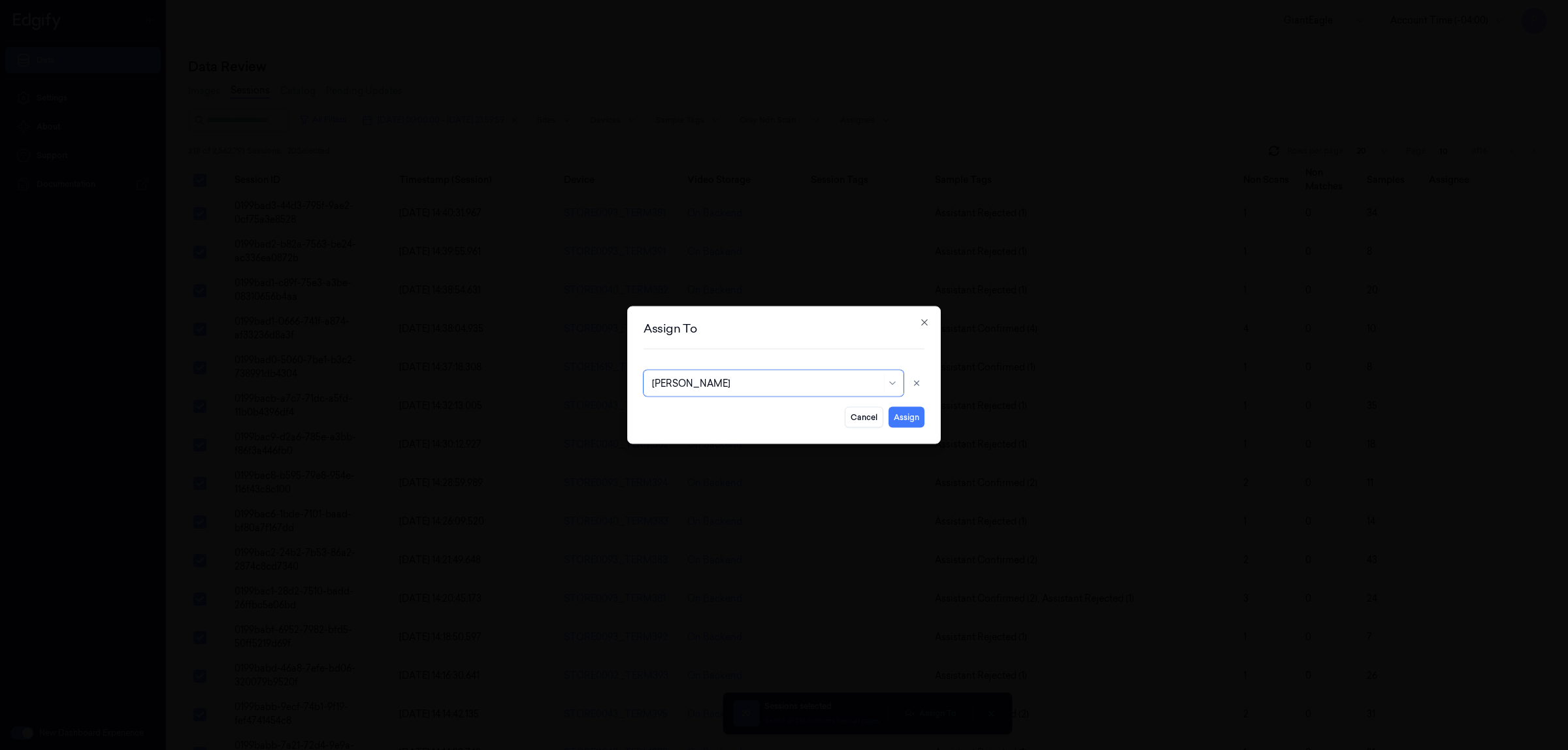
click at [898, 426] on button "Assign" at bounding box center [906, 417] width 36 height 21
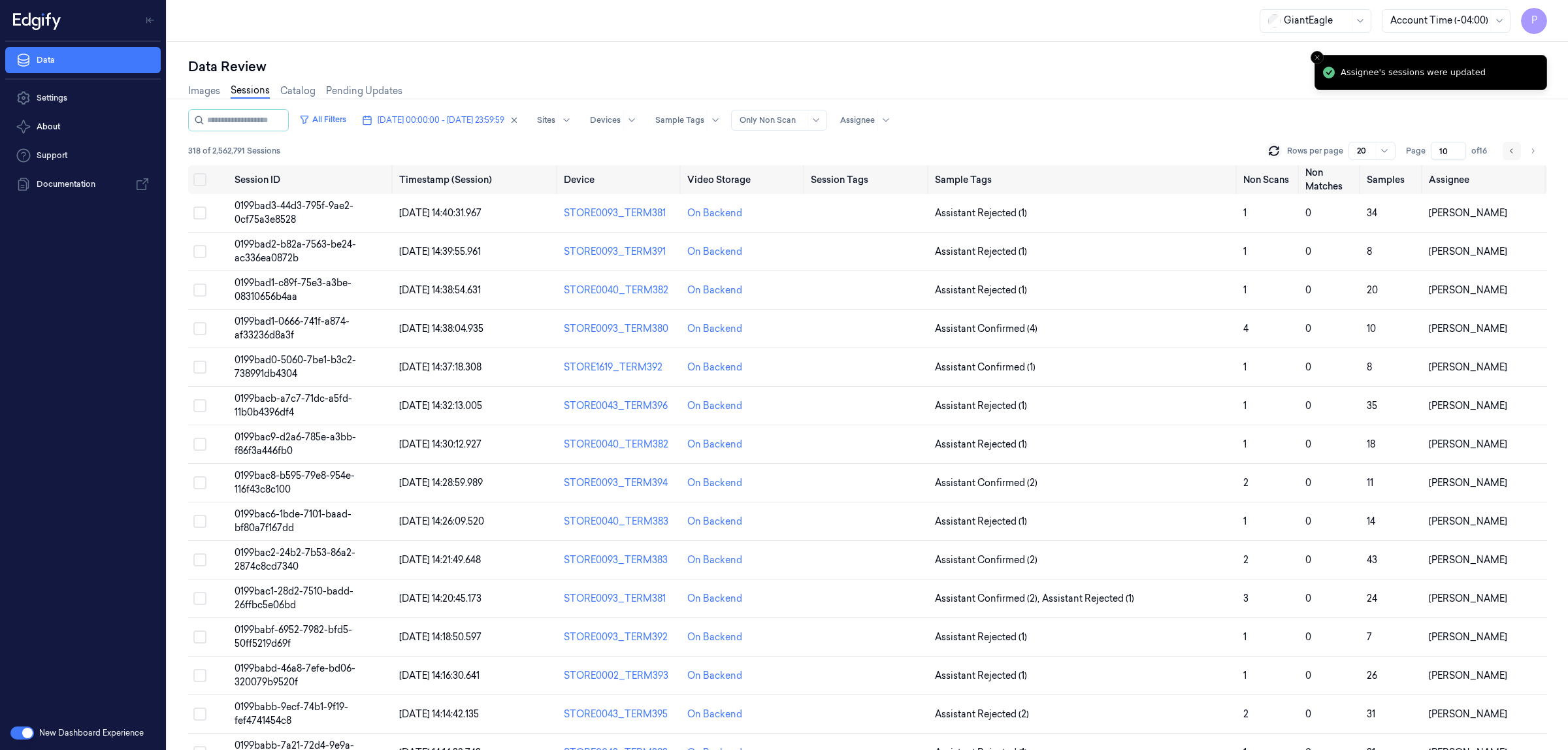
click at [1510, 151] on icon "Go to previous page" at bounding box center [1511, 150] width 3 height 5
type input "9"
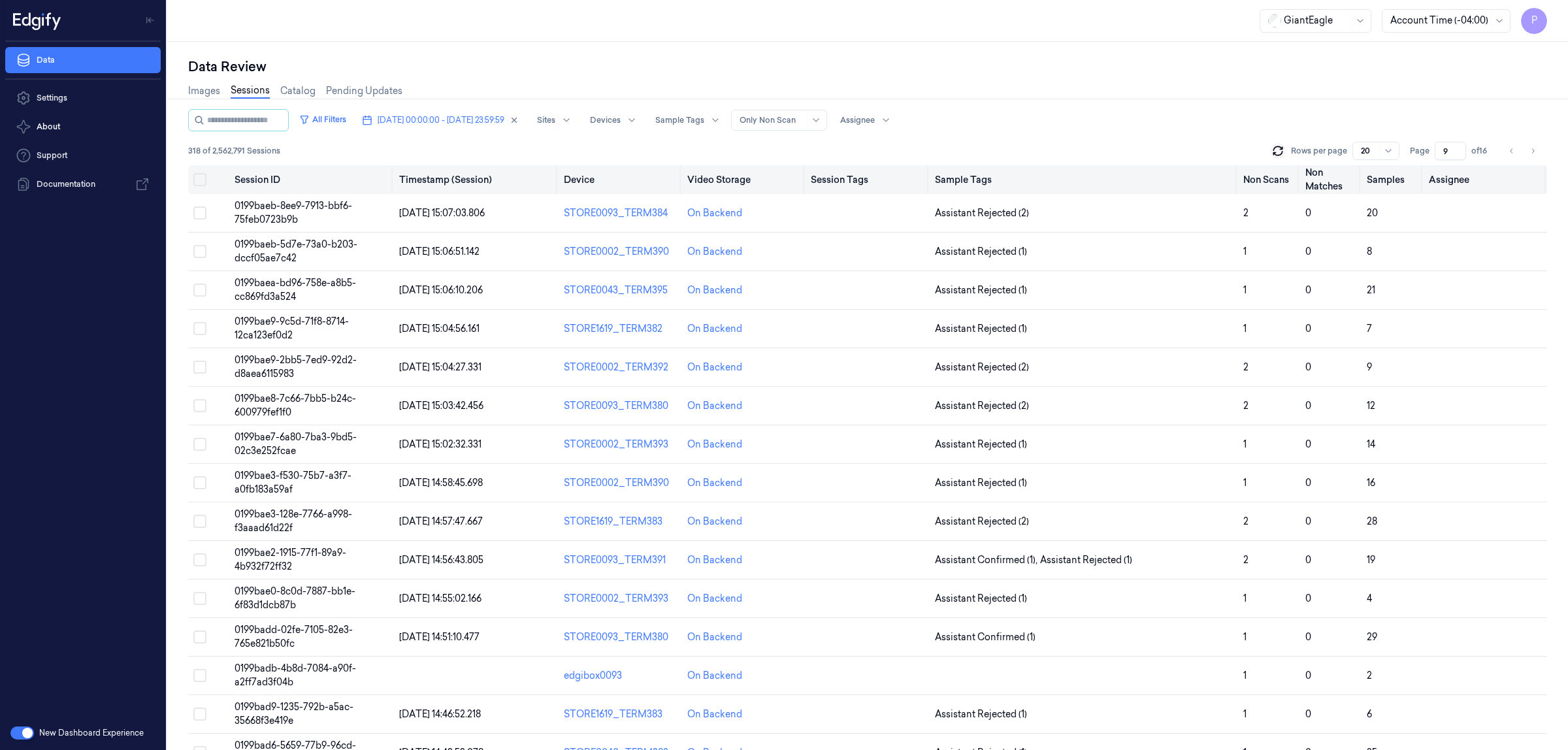
click at [195, 180] on button "Select all" at bounding box center [200, 179] width 13 height 13
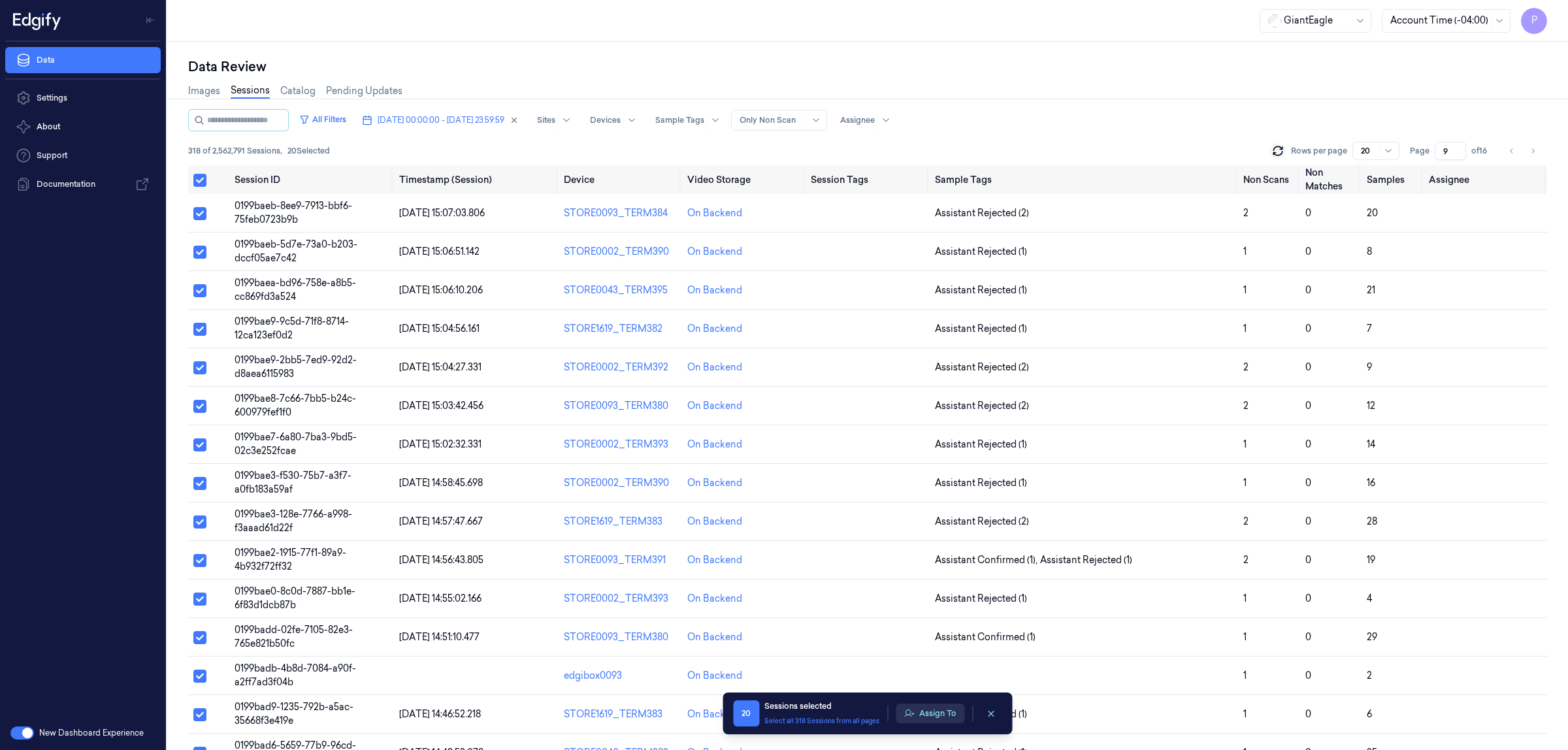
click at [934, 704] on button "Assign To" at bounding box center [930, 713] width 68 height 19
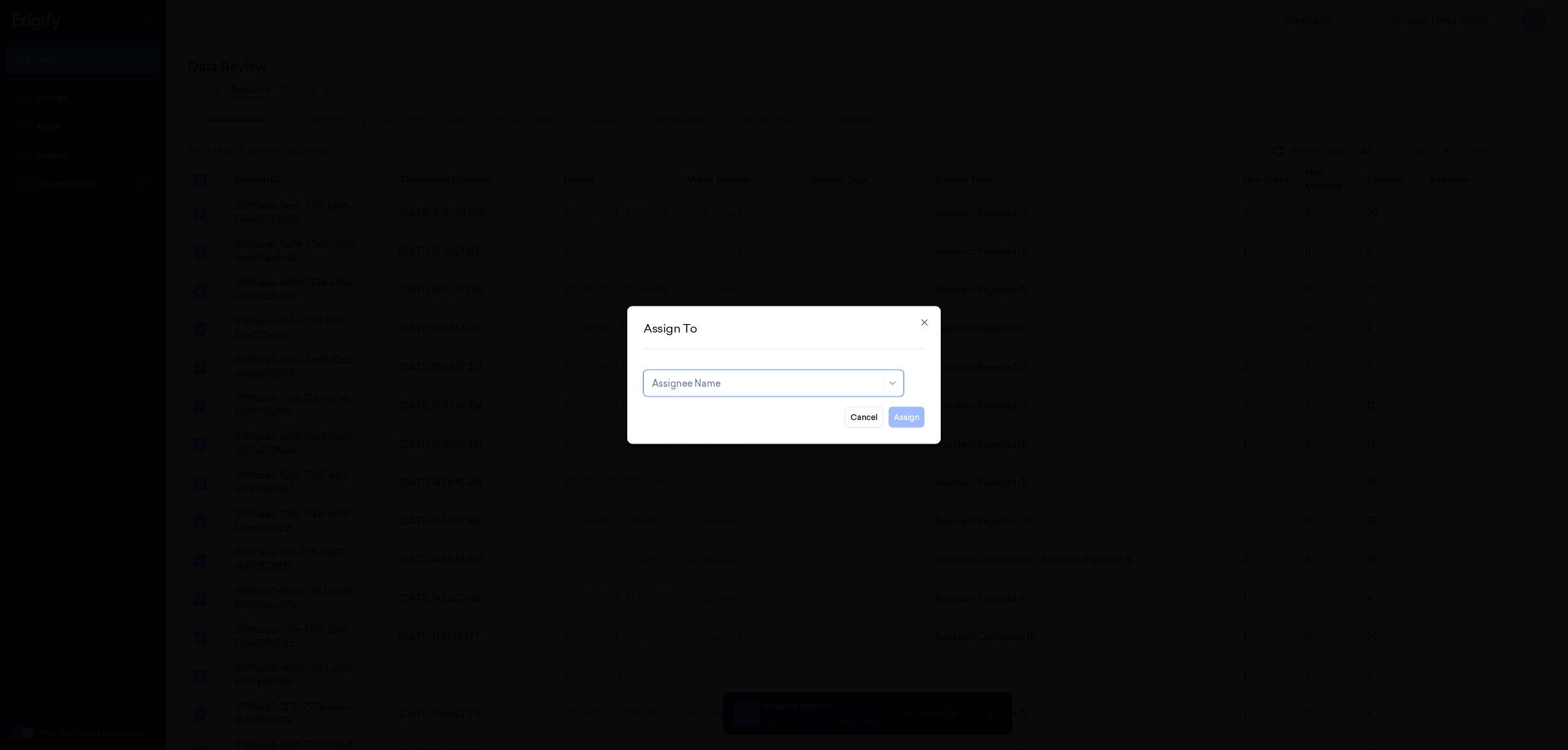
click at [716, 383] on div at bounding box center [766, 383] width 229 height 14
type input "ro"
click at [712, 412] on div "[PERSON_NAME]" at bounding box center [691, 412] width 79 height 14
click at [907, 415] on button "Assign" at bounding box center [906, 417] width 36 height 21
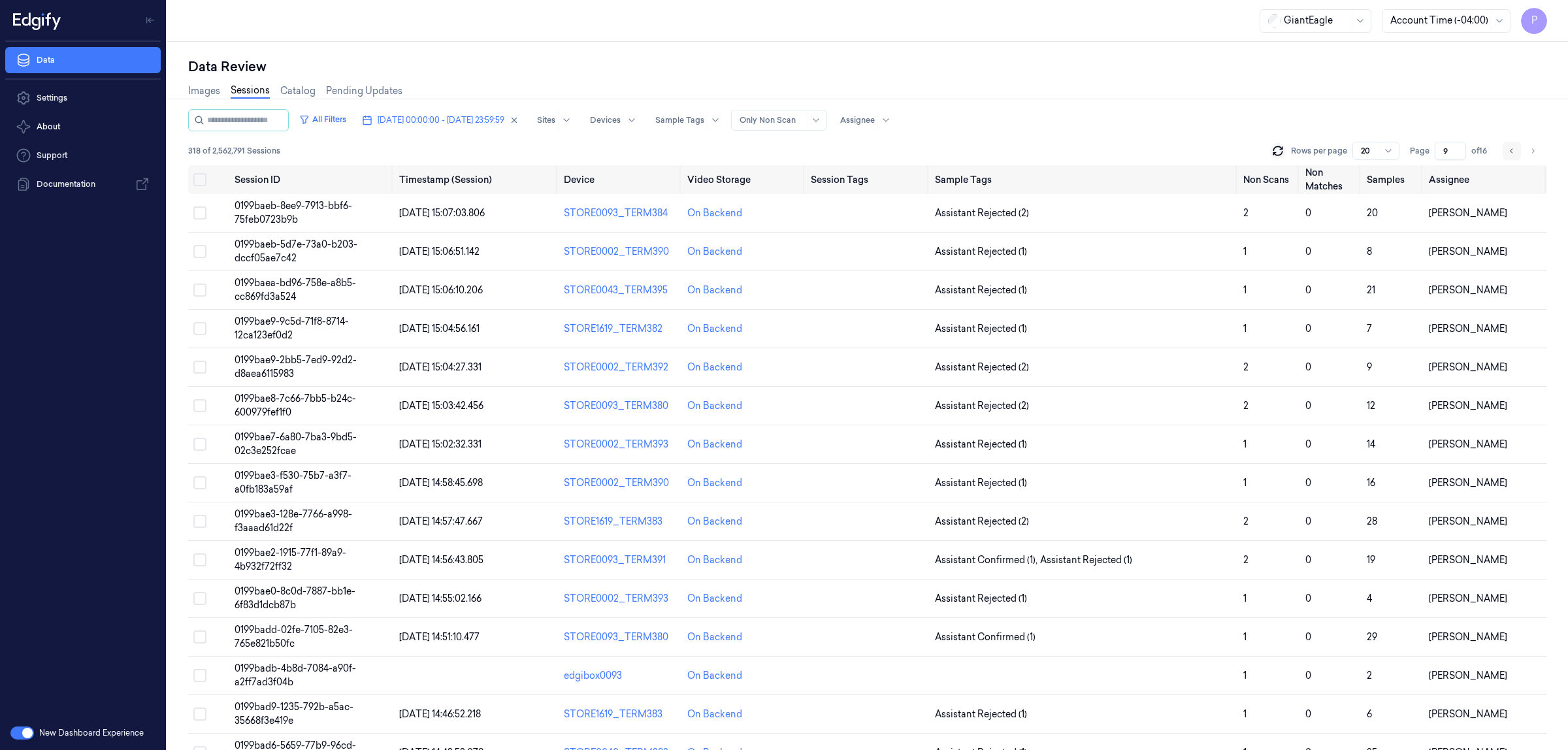
click at [1512, 154] on icon "Go to previous page" at bounding box center [1512, 151] width 7 height 10
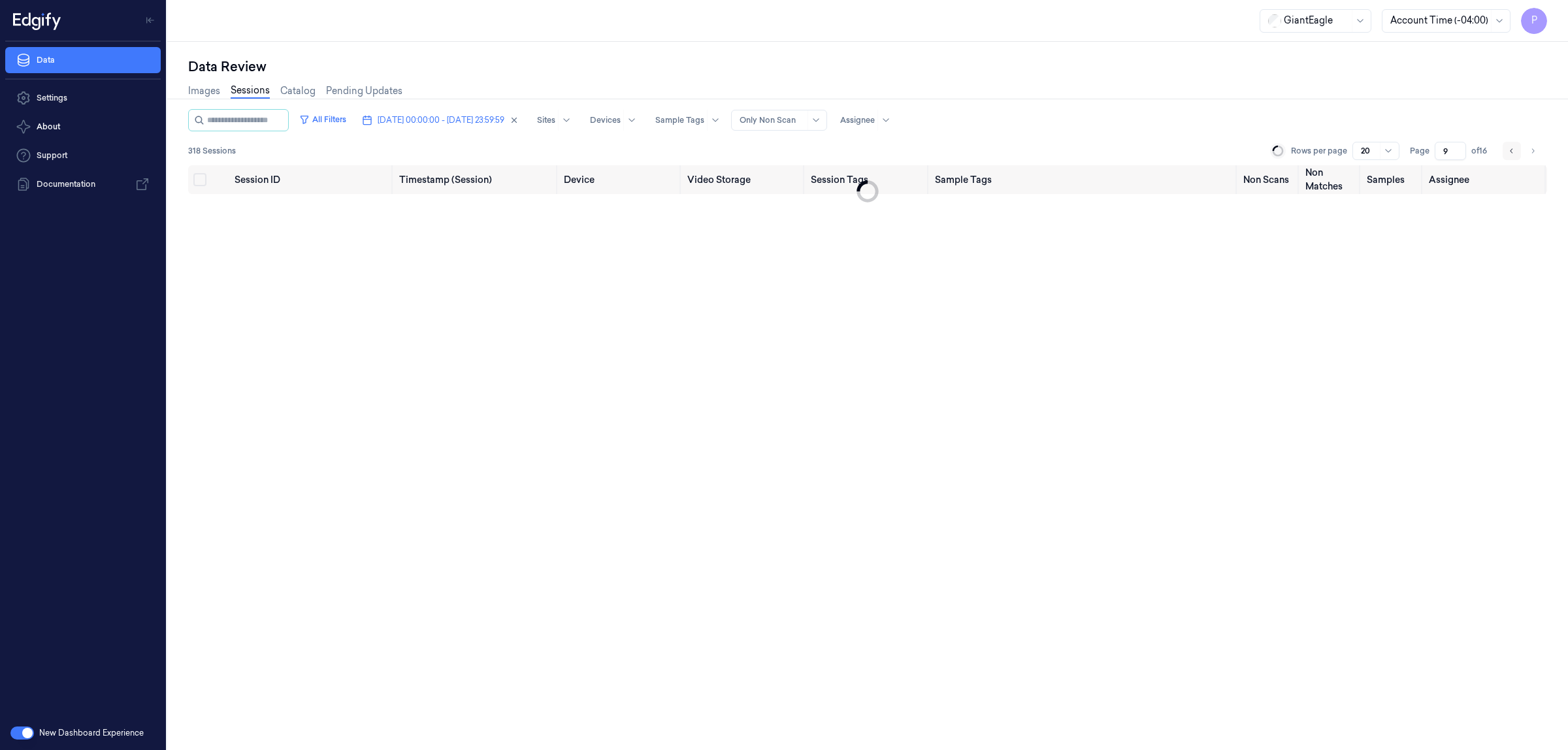
type input "8"
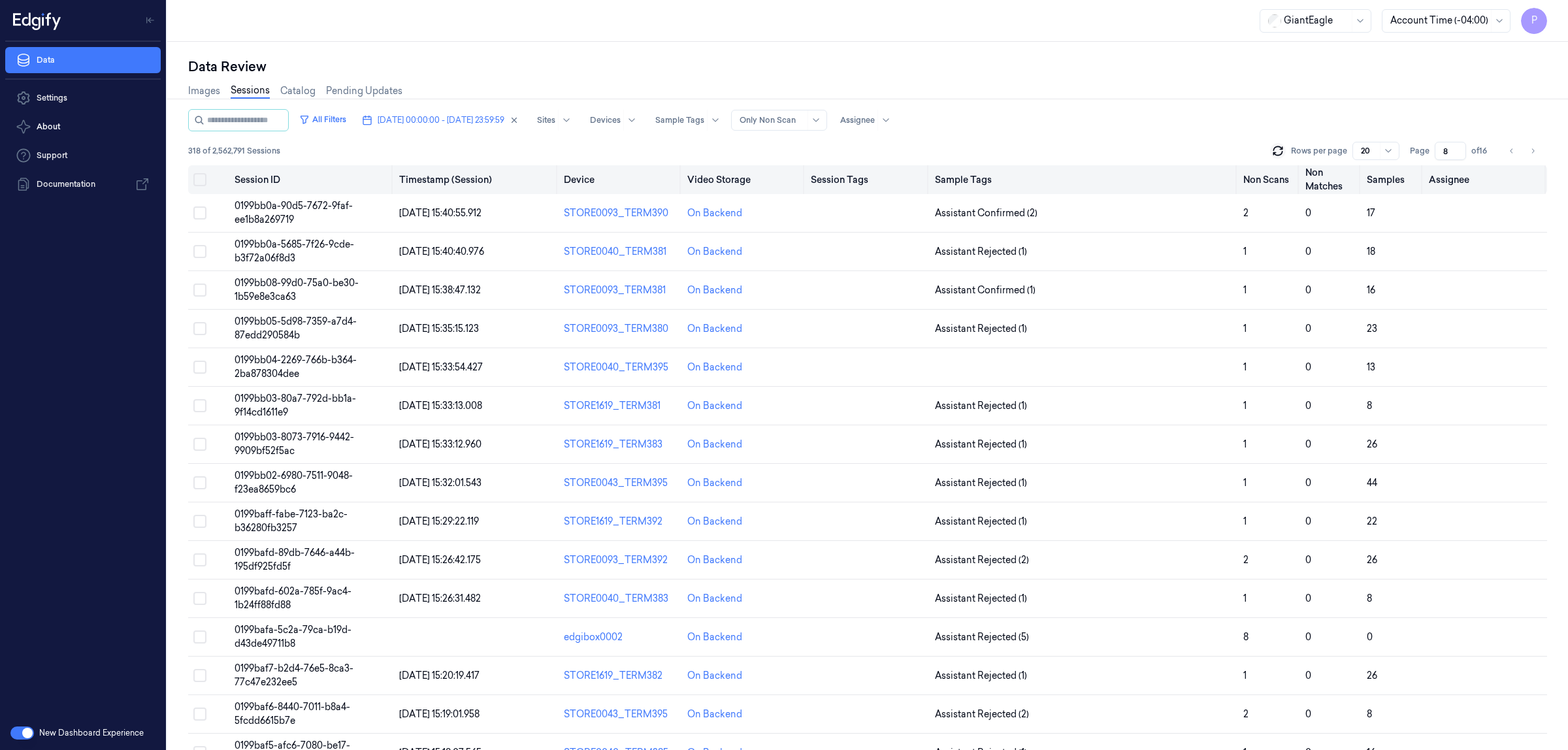
click at [199, 180] on button "Select all" at bounding box center [200, 179] width 13 height 13
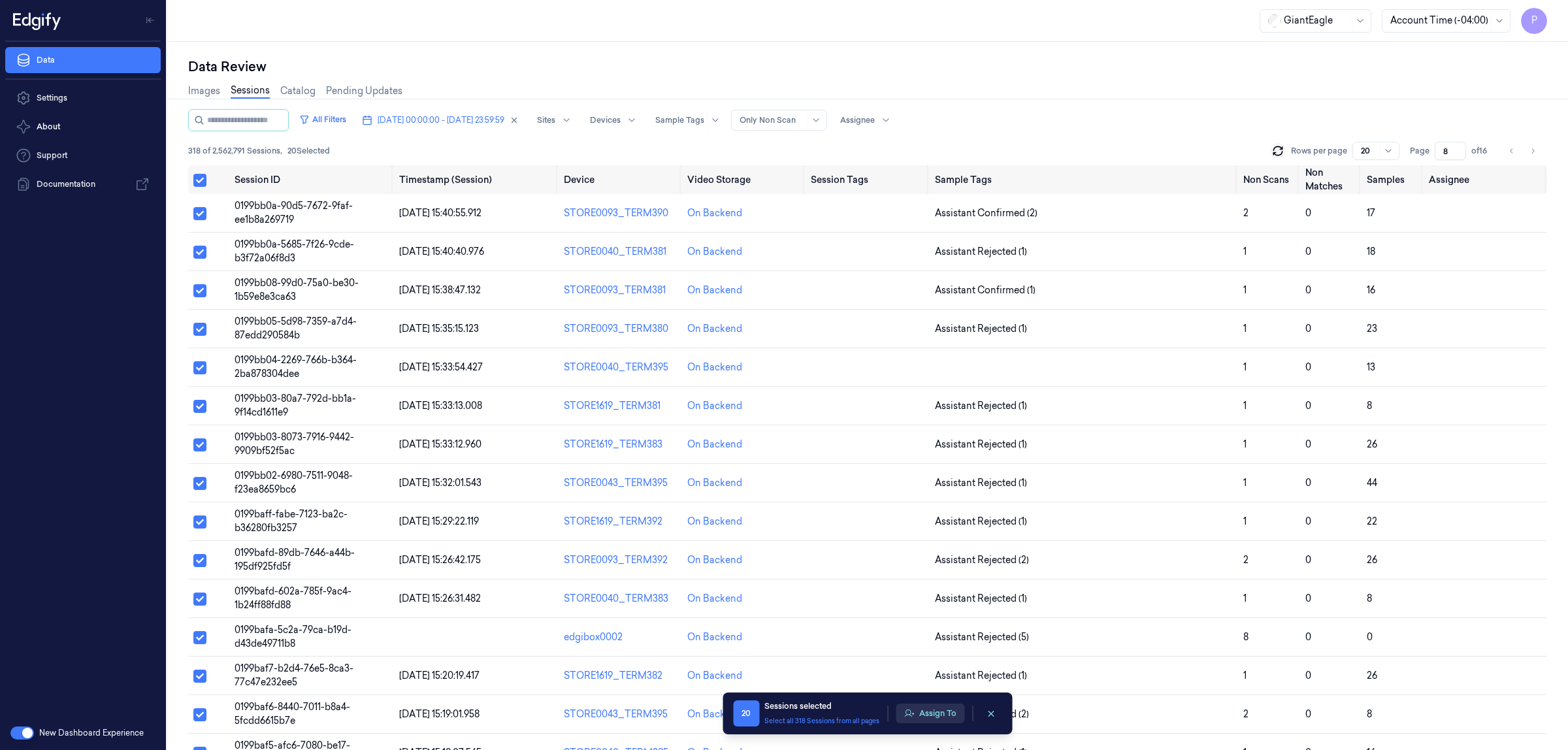
click at [936, 716] on button "Assign To" at bounding box center [930, 713] width 68 height 19
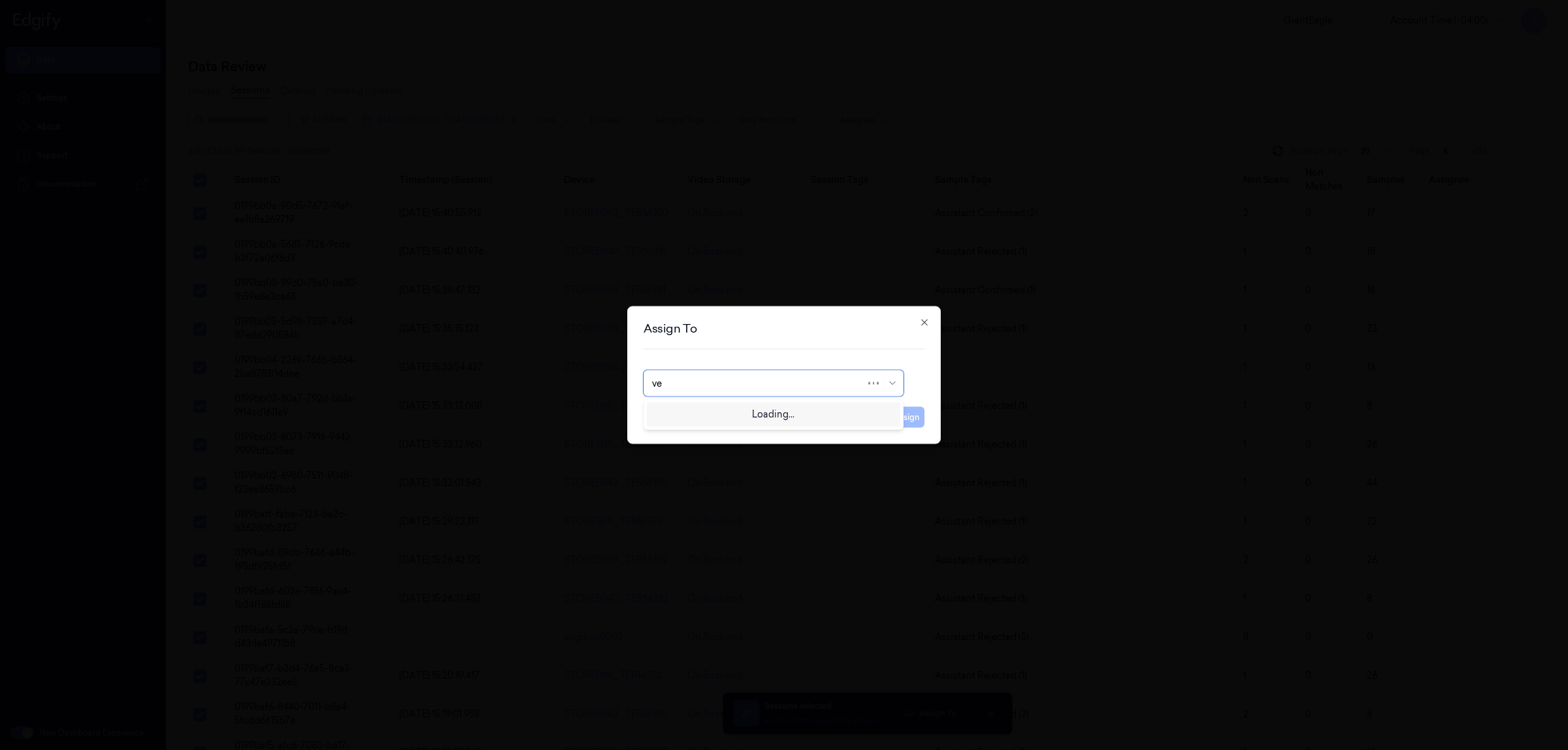
type input "ven"
click at [756, 415] on div "ven kataiah" at bounding box center [773, 412] width 243 height 14
click at [898, 419] on button "Assign" at bounding box center [906, 417] width 36 height 21
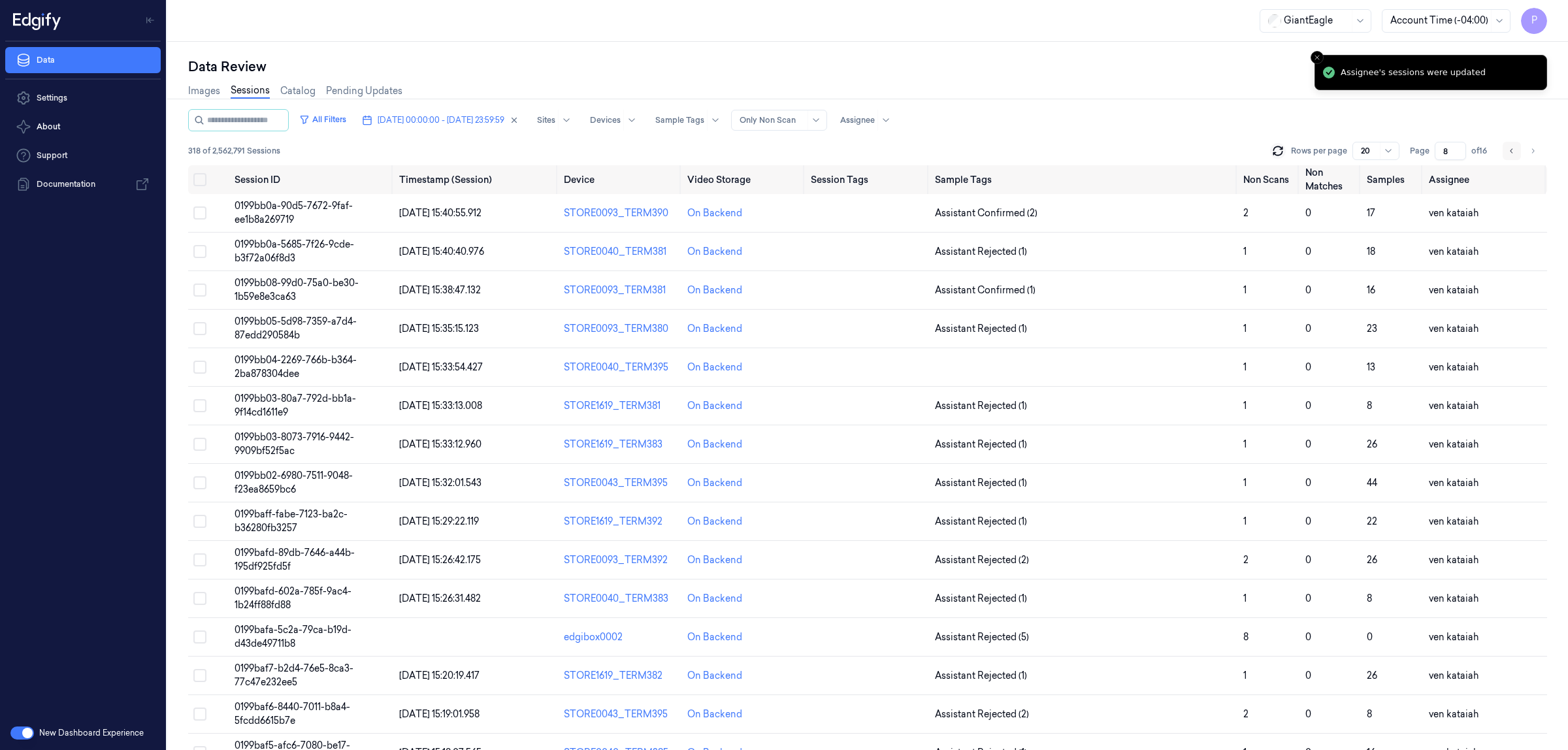
click at [1514, 144] on button "Go to previous page" at bounding box center [1512, 151] width 18 height 18
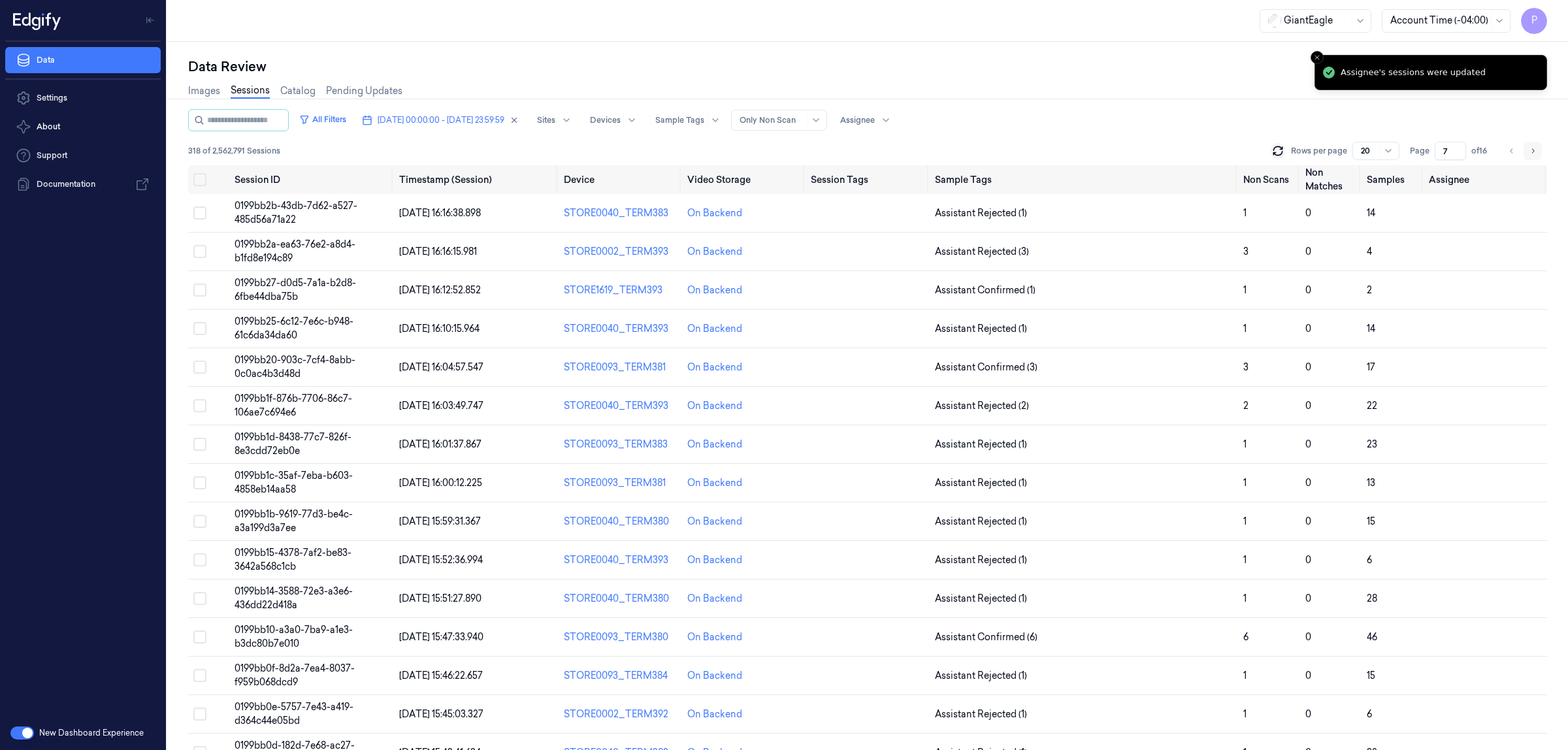
click at [1528, 147] on icon "Go to next page" at bounding box center [1532, 151] width 7 height 10
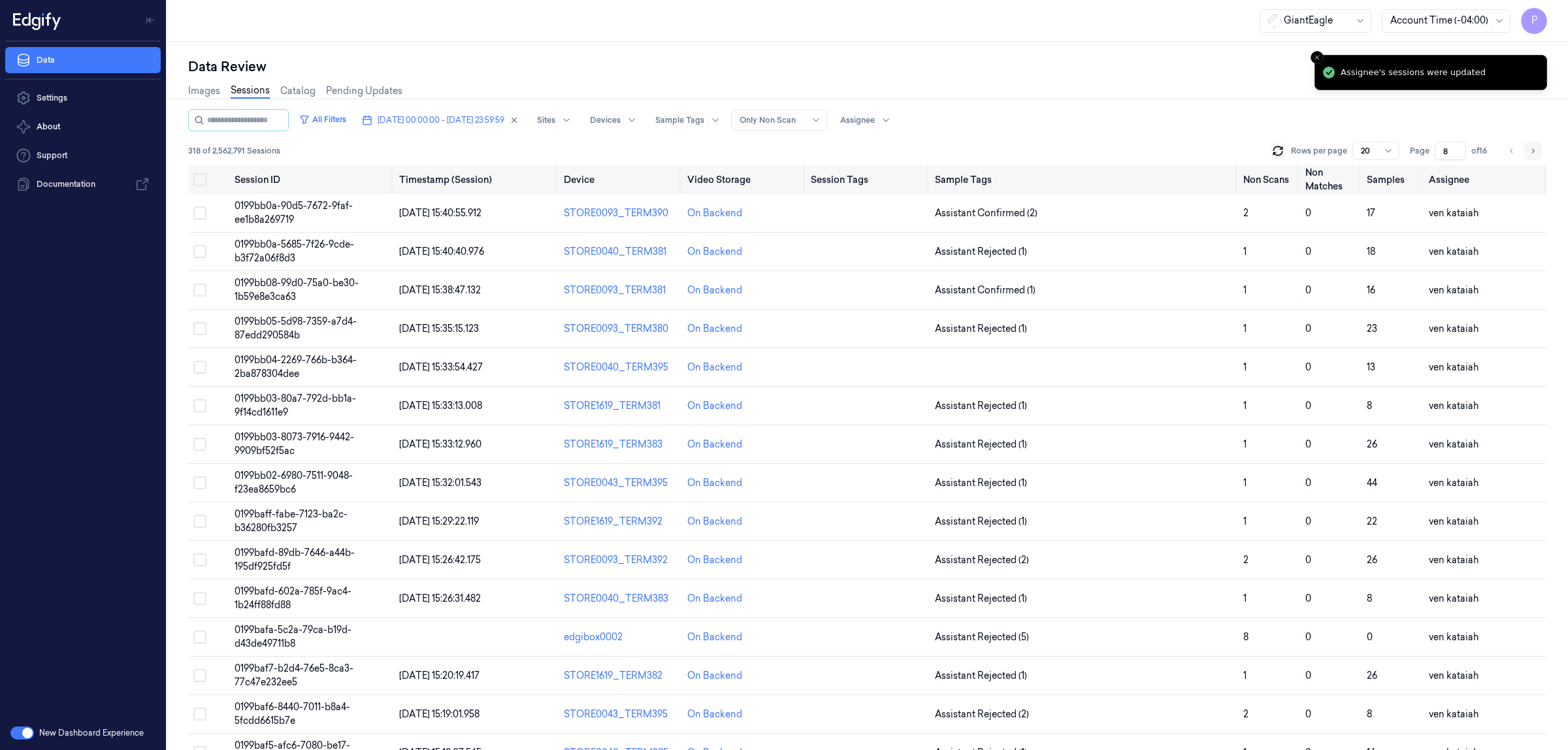
click at [1528, 147] on icon "Go to next page" at bounding box center [1532, 151] width 7 height 10
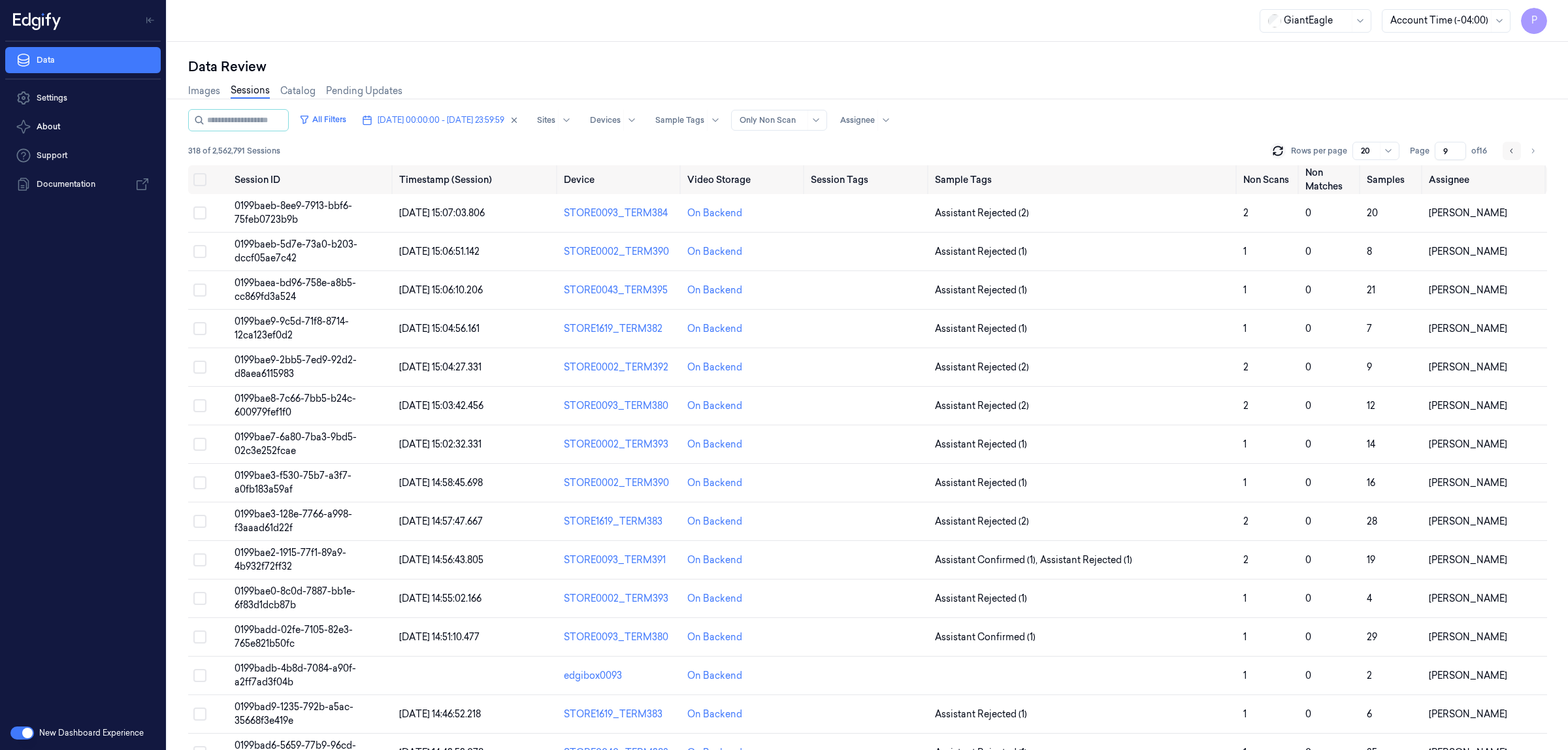
click at [1511, 153] on icon "Go to previous page" at bounding box center [1512, 151] width 7 height 10
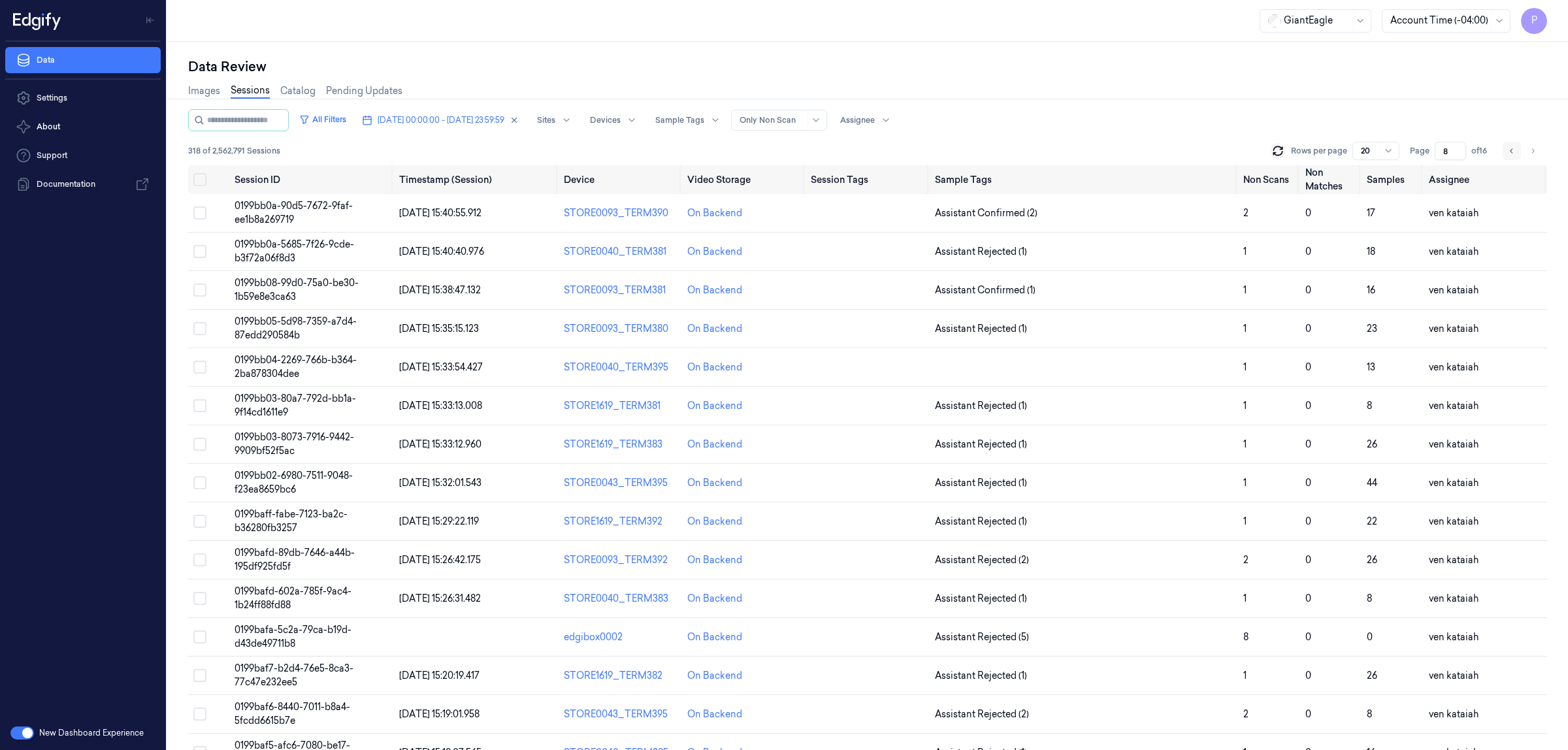
click at [1511, 153] on icon "Go to previous page" at bounding box center [1512, 151] width 7 height 10
type input "7"
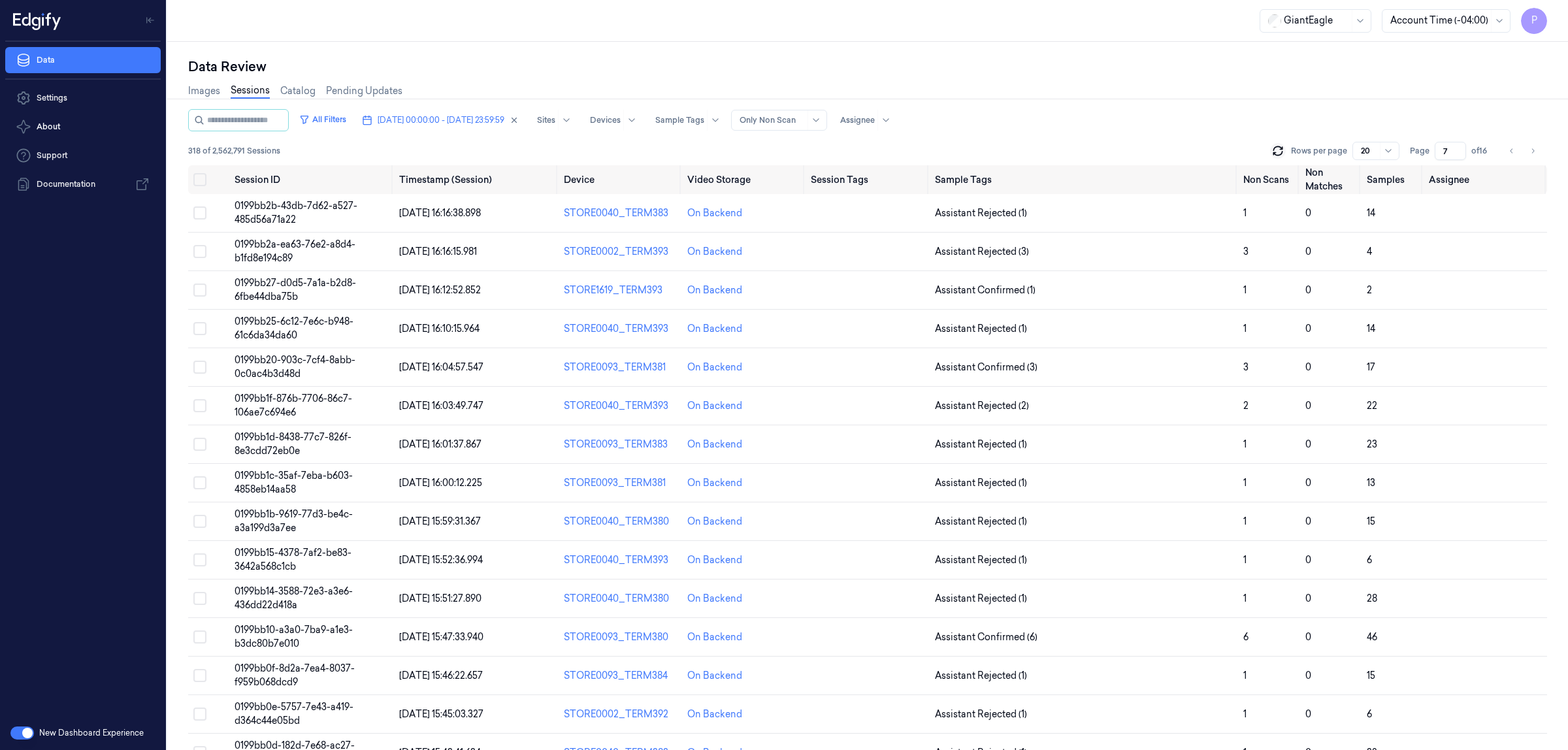
click at [1190, 110] on div "All Filters [DATE] 00:00:00 - [DATE] 23:59:59 Sites Devices Sample Tags Alert T…" at bounding box center [866, 120] width 1358 height 22
click at [196, 178] on button "Select all" at bounding box center [200, 179] width 13 height 13
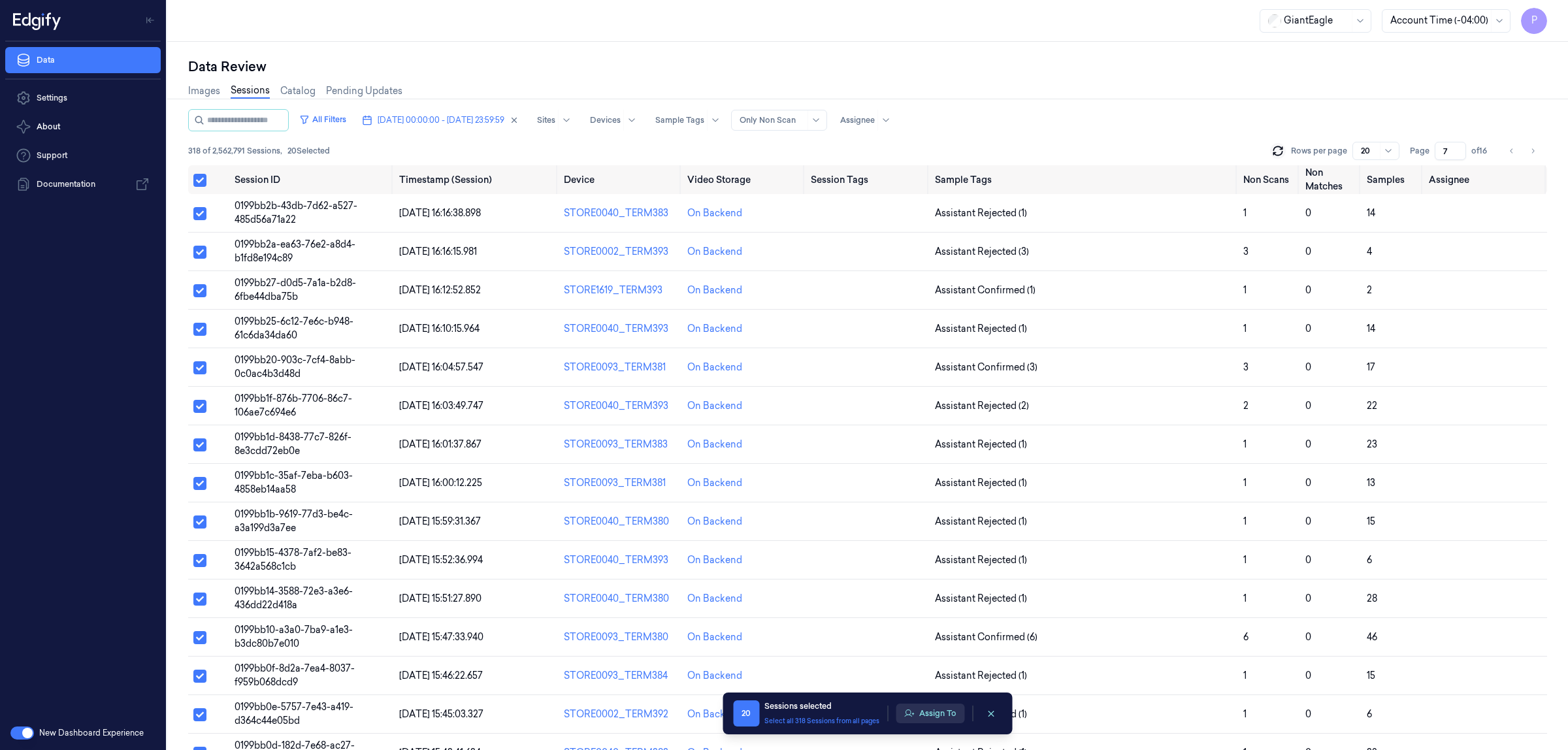
click at [937, 716] on button "Assign To" at bounding box center [930, 713] width 68 height 19
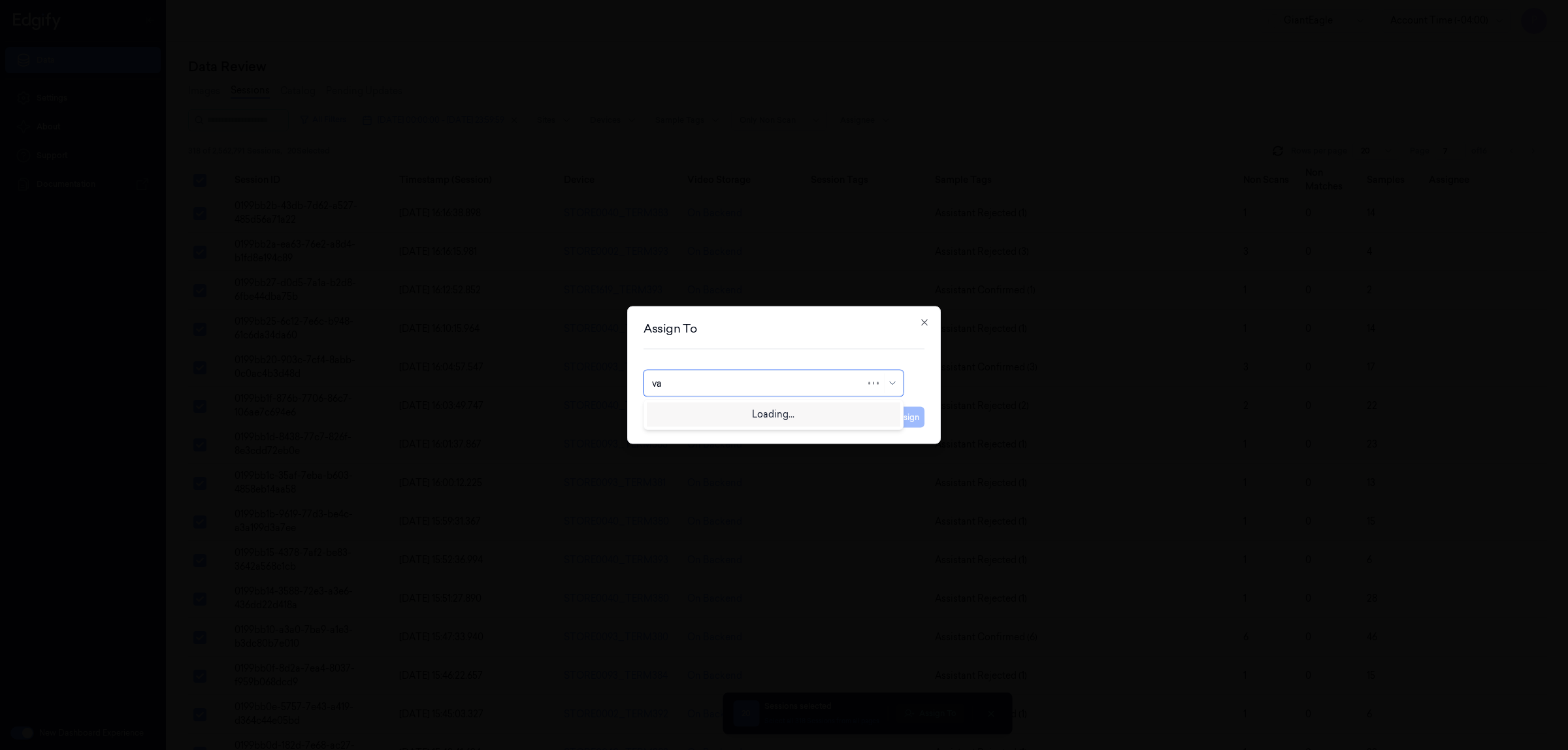
type input "var"
click at [686, 416] on div "[PERSON_NAME]" at bounding box center [691, 412] width 79 height 14
click at [901, 424] on button "Assign" at bounding box center [906, 417] width 36 height 21
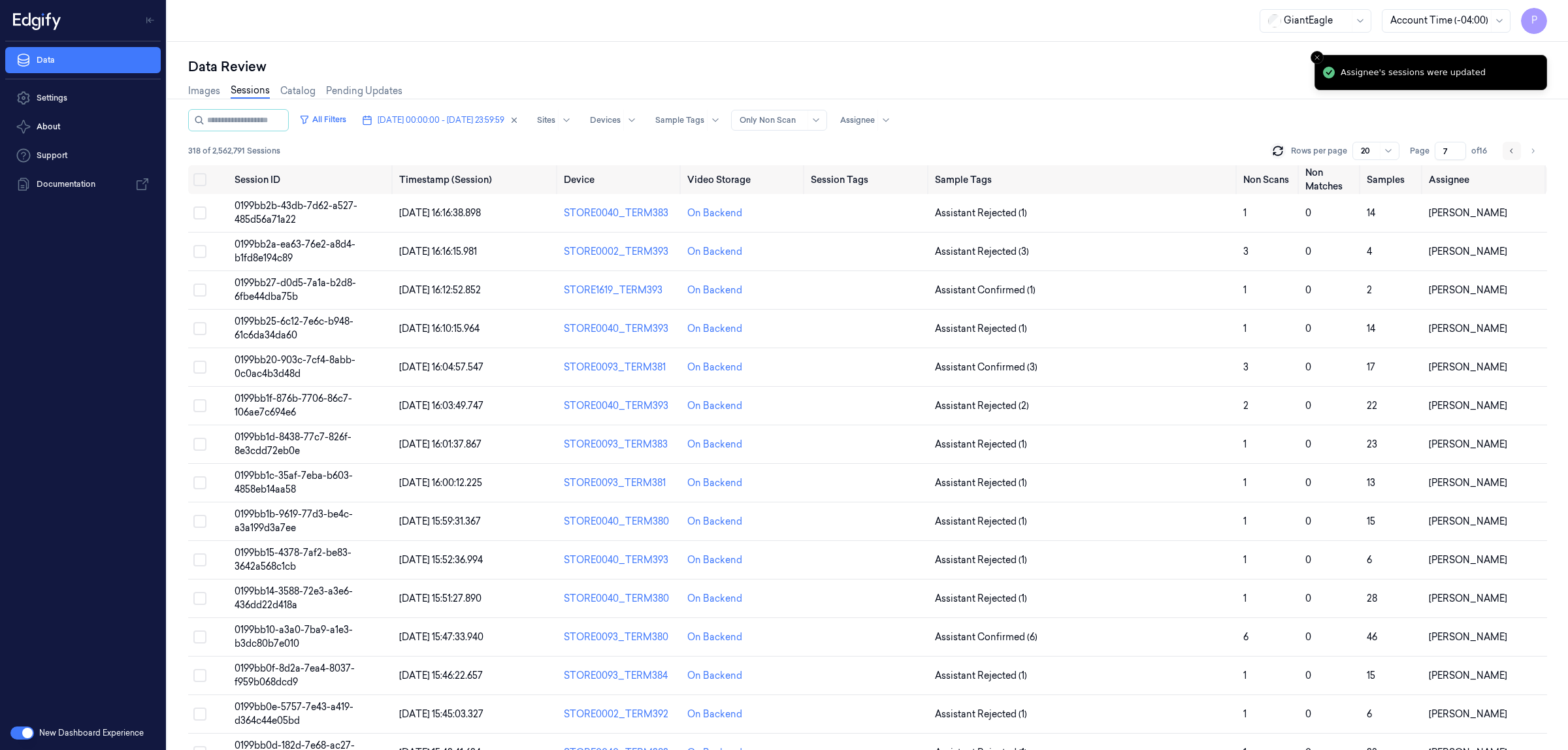
click at [1511, 154] on icon "Go to previous page" at bounding box center [1512, 151] width 7 height 10
type input "6"
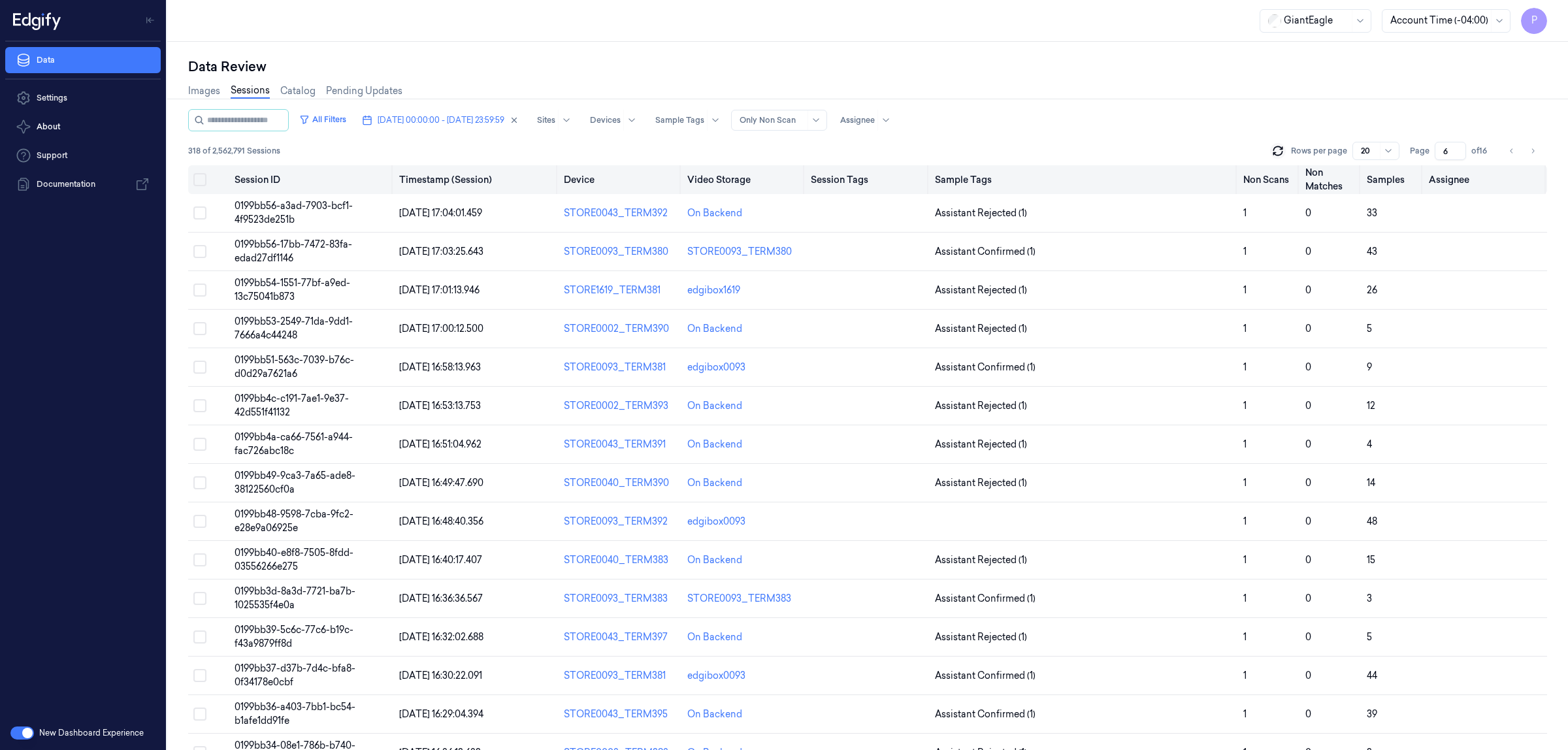
click at [201, 180] on button "Select all" at bounding box center [200, 179] width 13 height 13
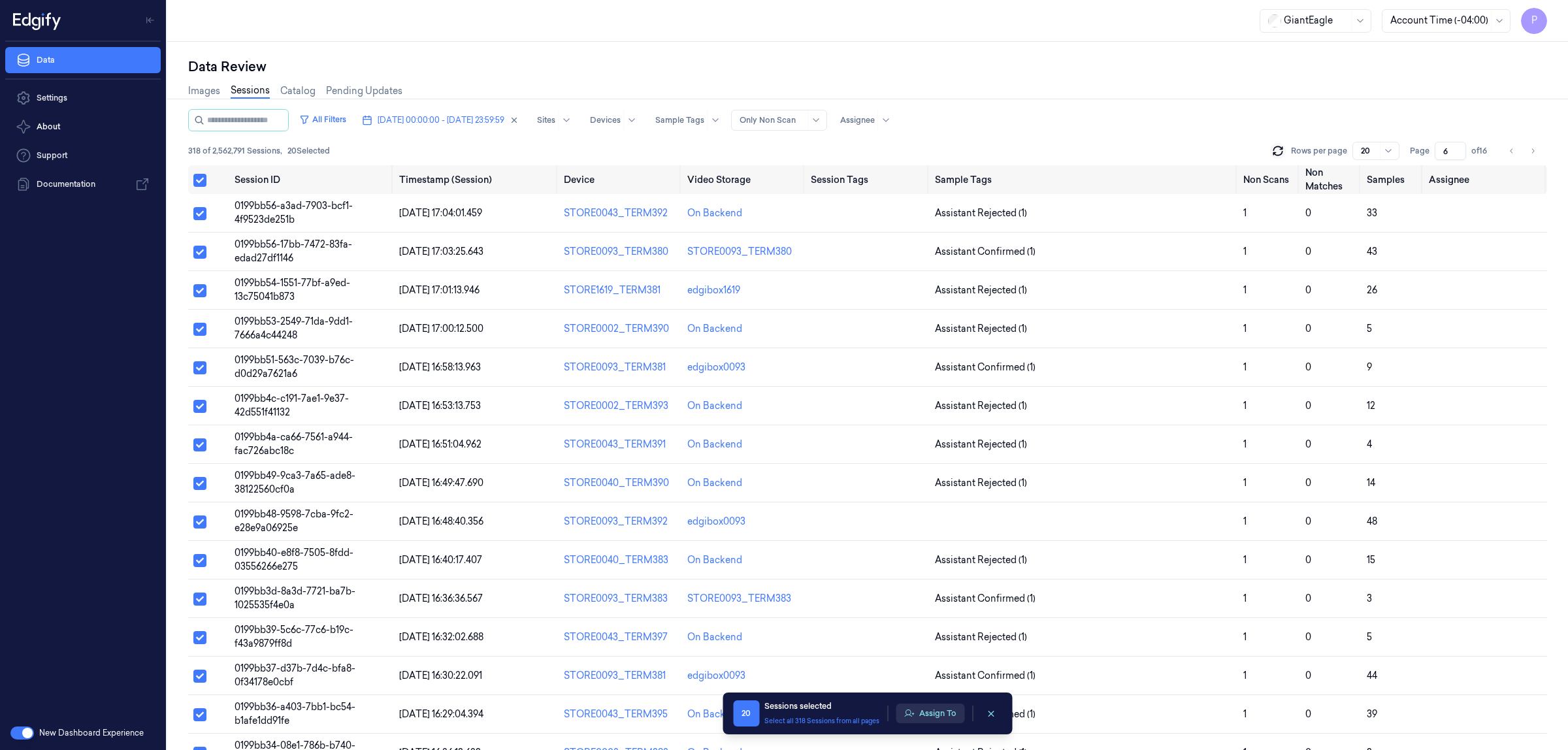
click at [937, 714] on button "Assign To" at bounding box center [930, 713] width 68 height 19
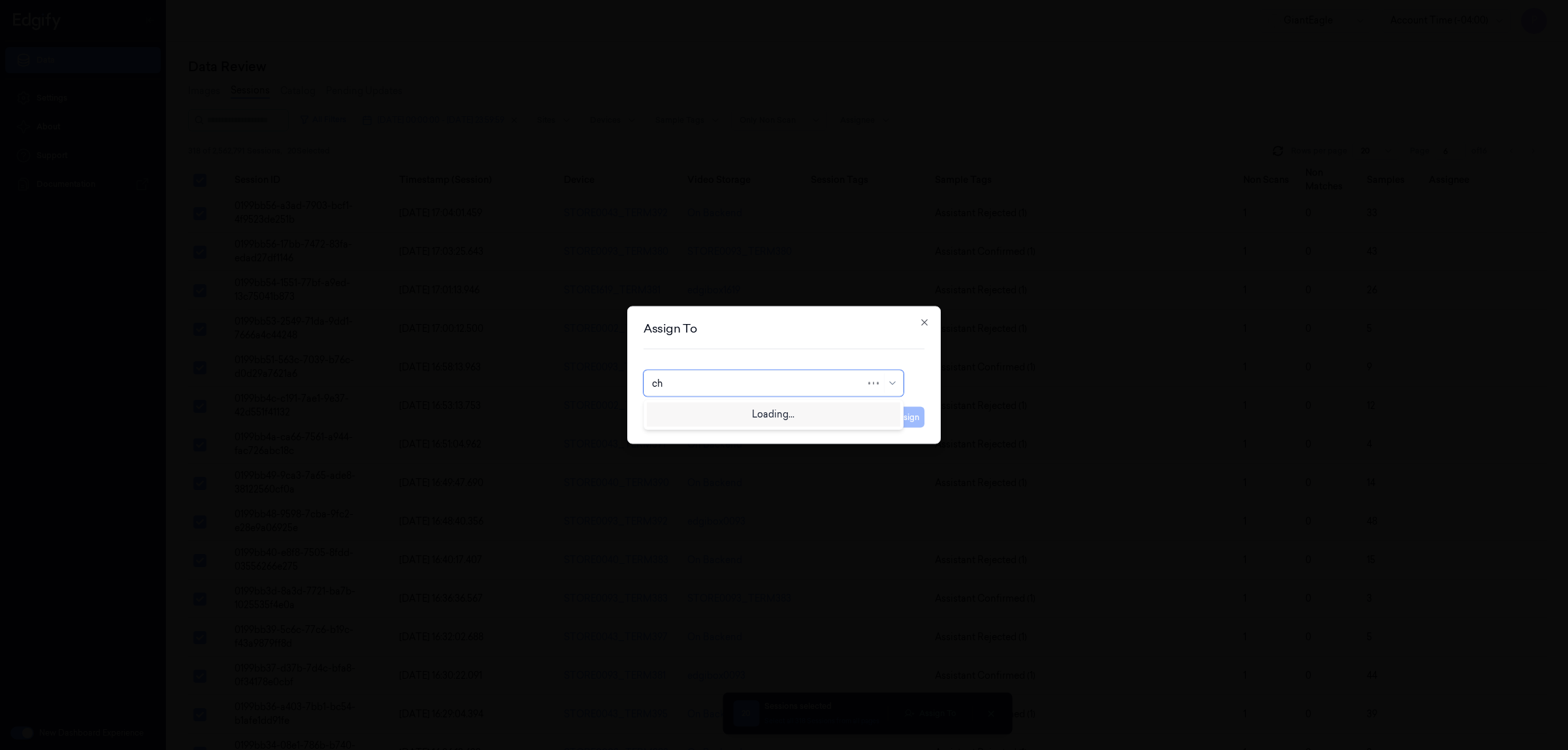
type input "cha"
click at [693, 430] on div "[PERSON_NAME] A" at bounding box center [695, 435] width 87 height 14
click at [918, 416] on button "Assign" at bounding box center [906, 417] width 36 height 21
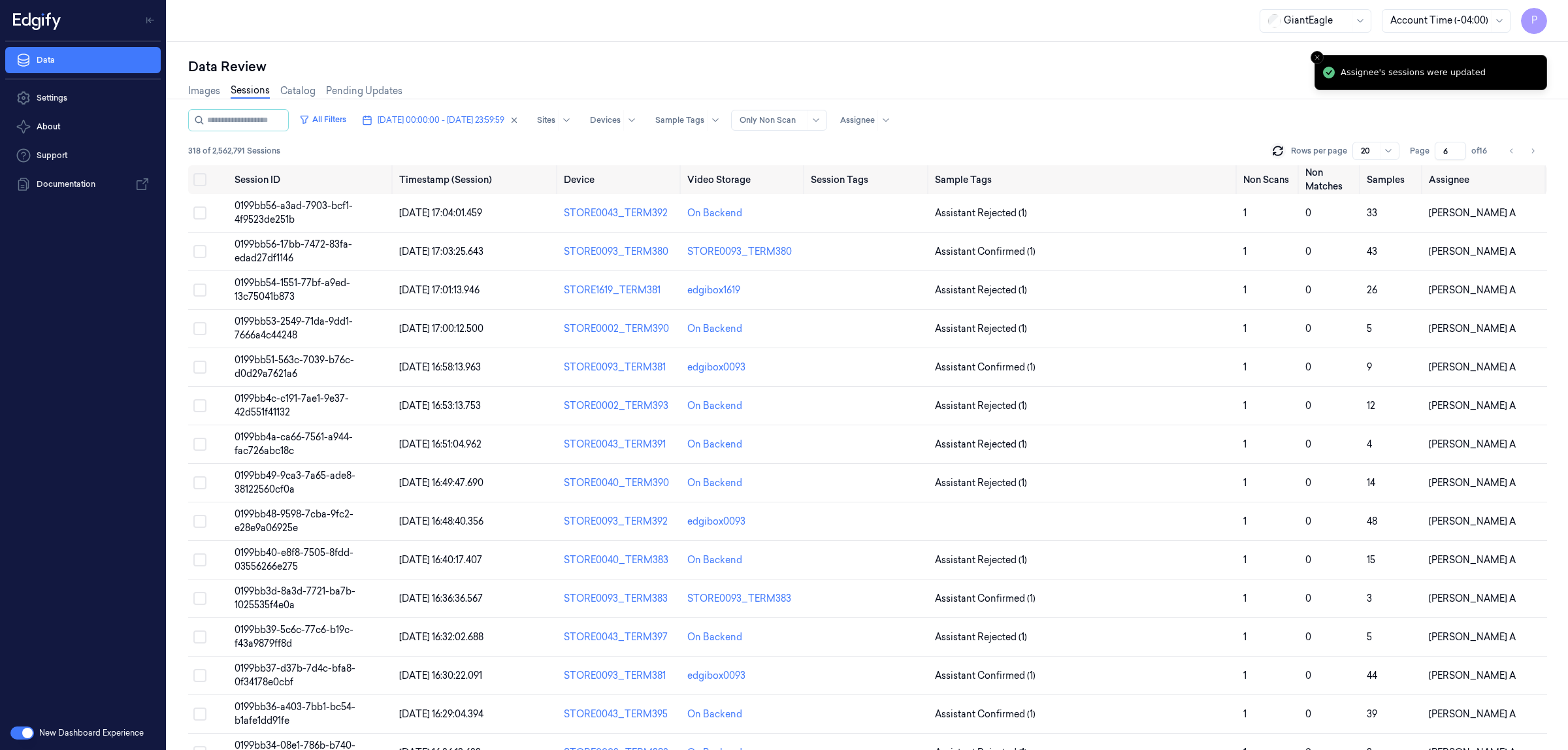
click at [1257, 112] on div "All Filters [DATE] 00:00:00 - [DATE] 23:59:59 Sites Devices Sample Tags Alert T…" at bounding box center [866, 120] width 1358 height 22
click at [1533, 150] on icon "Go to next page" at bounding box center [1533, 150] width 3 height 5
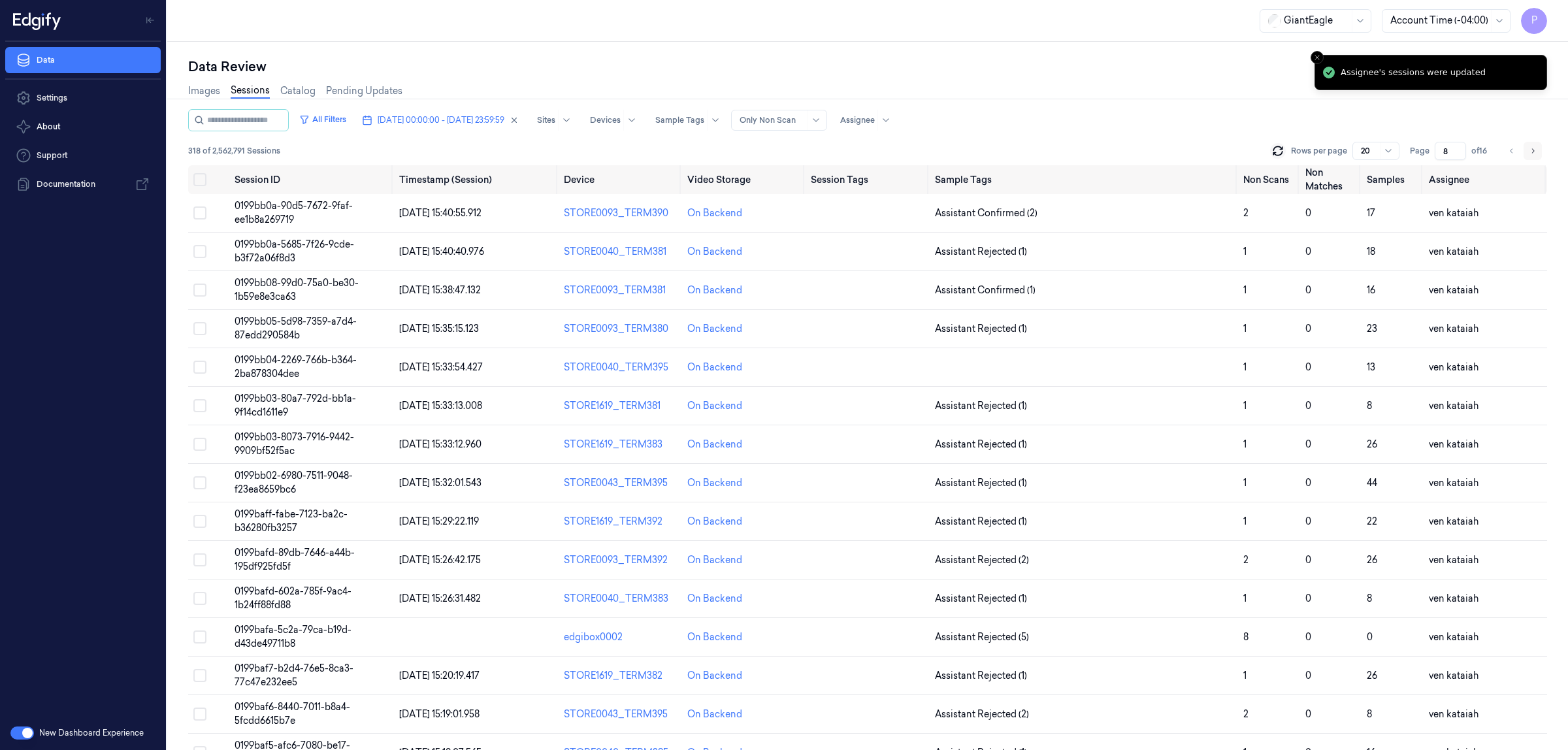
click at [1533, 150] on icon "Go to next page" at bounding box center [1533, 150] width 3 height 5
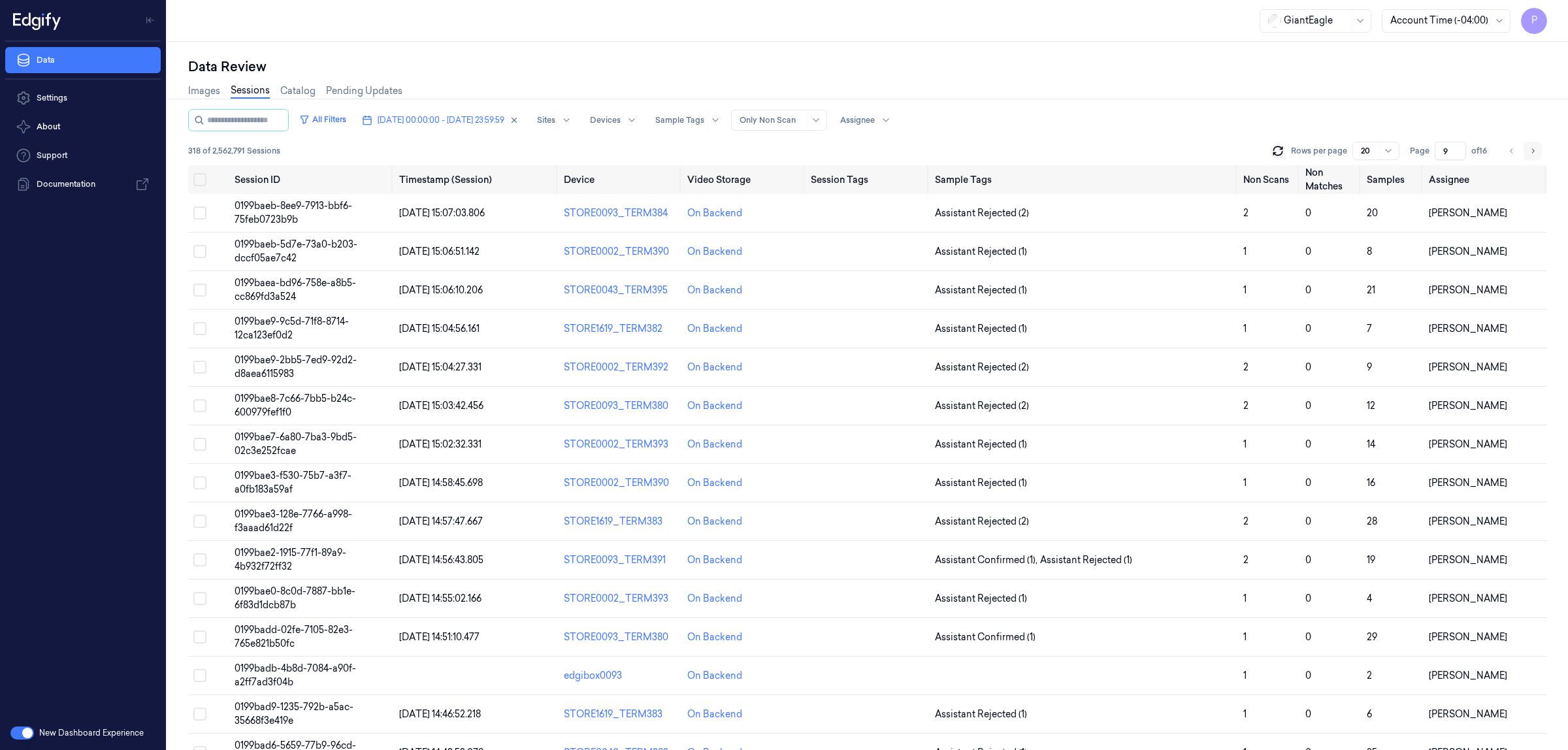
click at [1533, 150] on icon "Go to next page" at bounding box center [1533, 150] width 3 height 5
click at [1317, 105] on div "Images Sessions Catalog Pending Updates" at bounding box center [866, 92] width 1358 height 33
click at [1508, 152] on icon "Go to previous page" at bounding box center [1512, 151] width 7 height 10
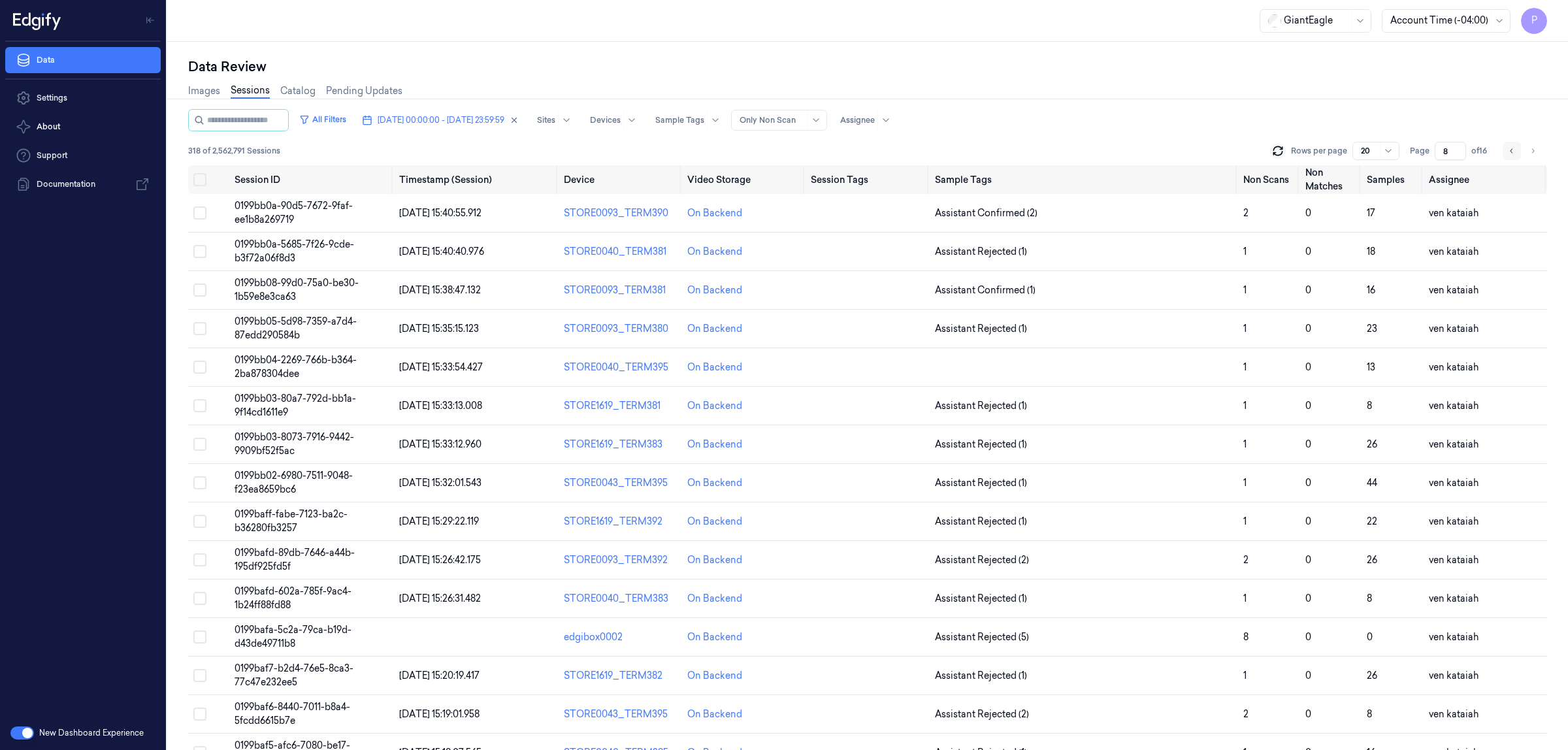
click at [1508, 152] on icon "Go to previous page" at bounding box center [1512, 151] width 7 height 10
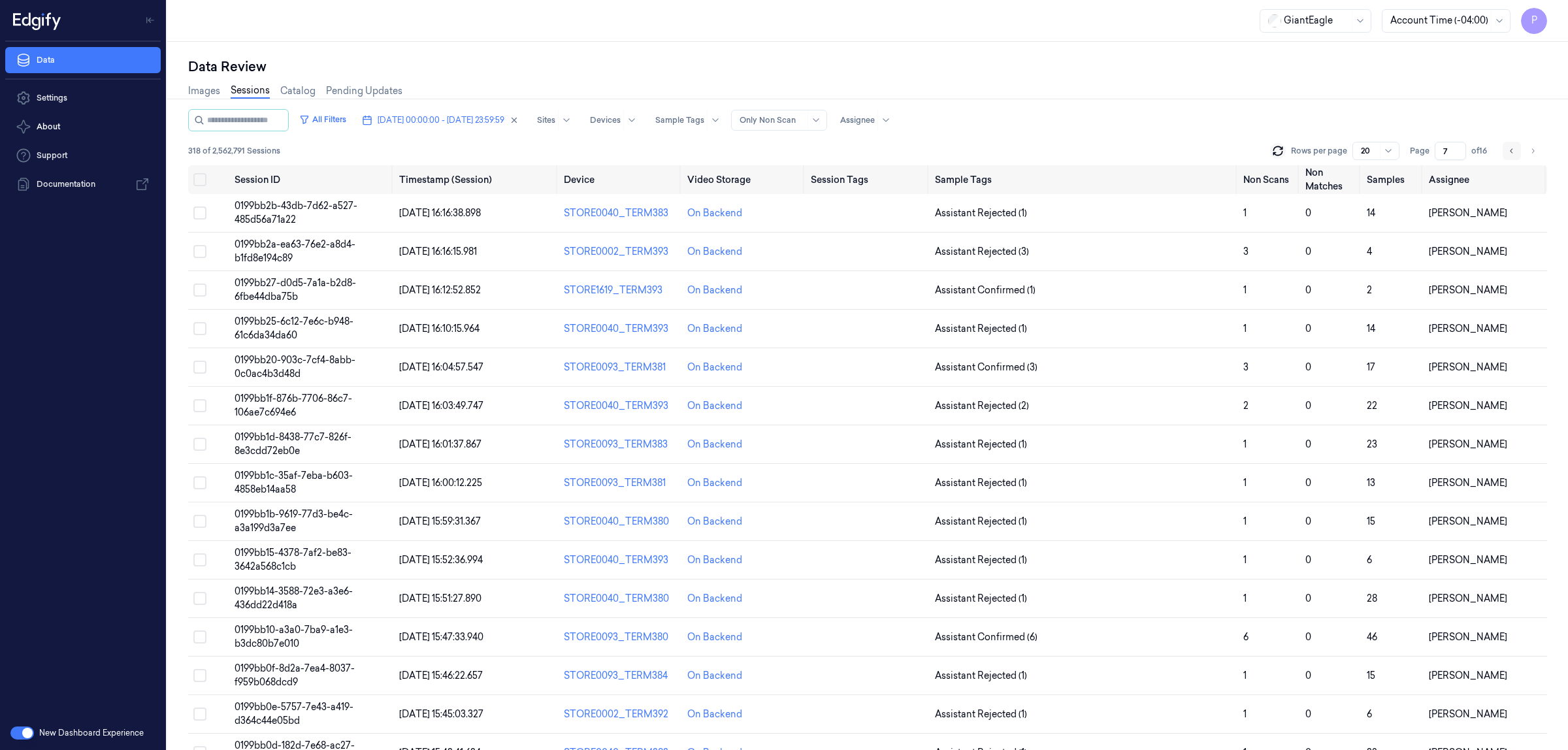
click at [1508, 152] on icon "Go to previous page" at bounding box center [1512, 151] width 7 height 10
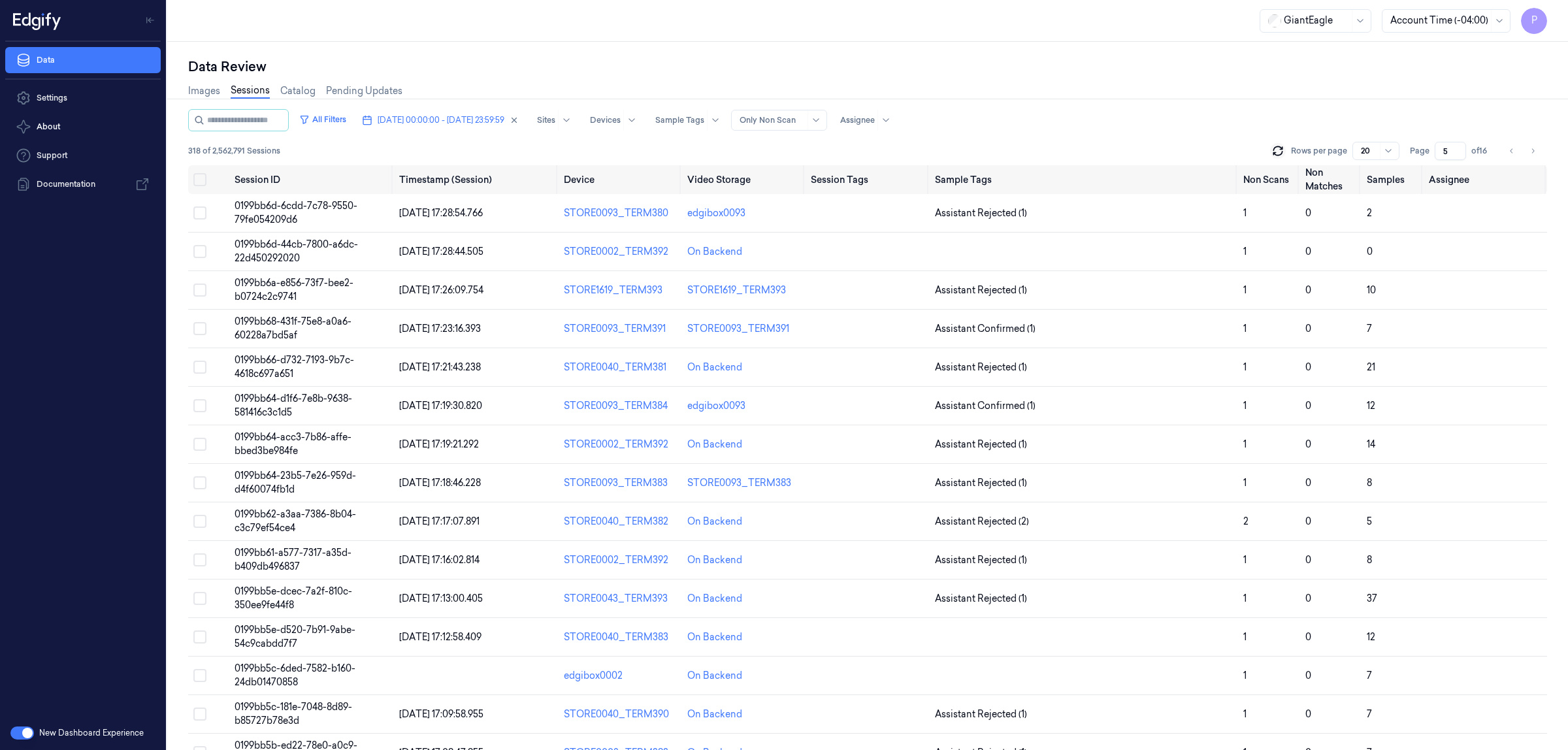
click at [1402, 105] on div "Images Sessions Catalog Pending Updates" at bounding box center [866, 92] width 1358 height 33
click at [1528, 149] on button "Go to next page" at bounding box center [1532, 151] width 18 height 18
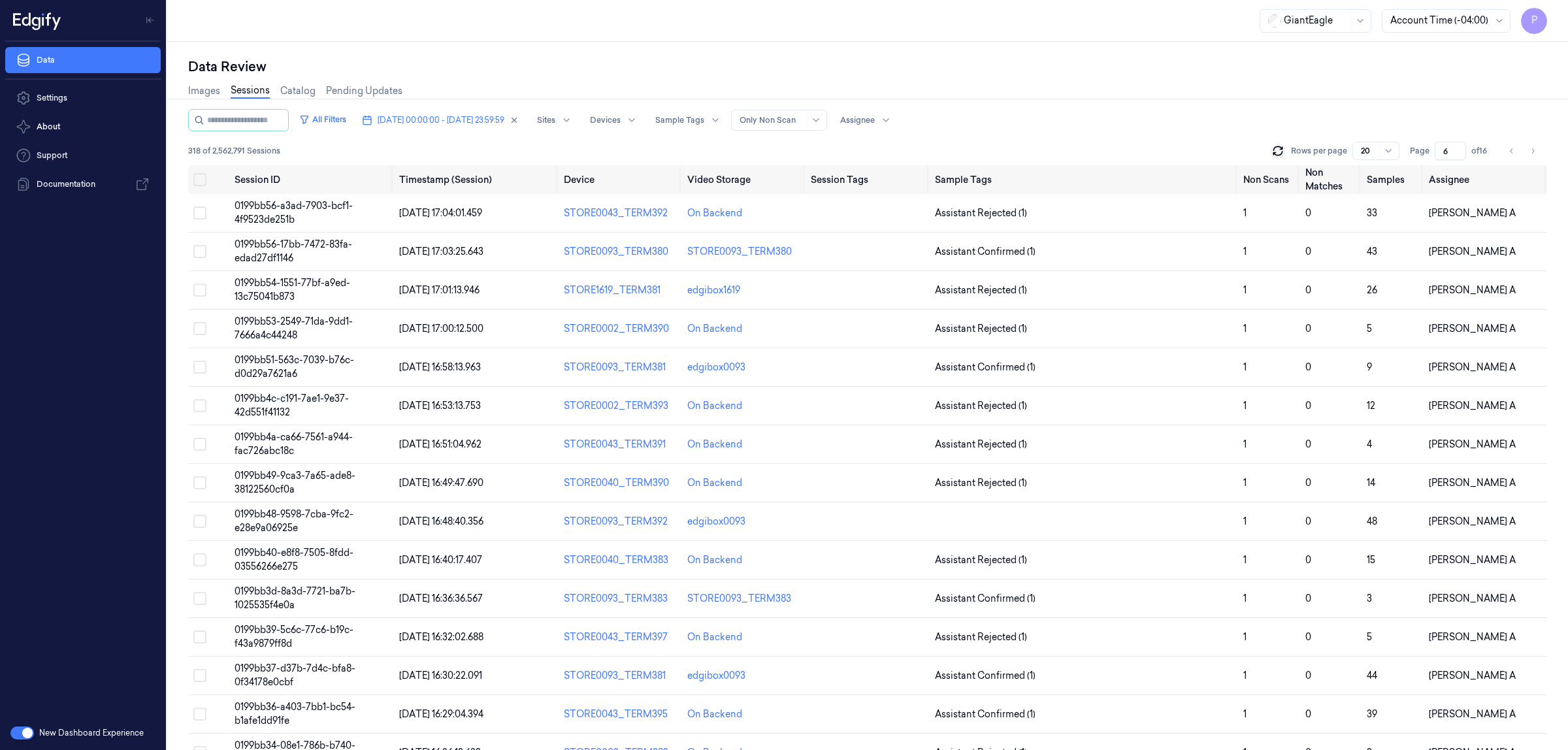
click at [1128, 76] on div "Images Sessions Catalog Pending Updates" at bounding box center [866, 92] width 1358 height 33
click at [1535, 150] on icon "Go to next page" at bounding box center [1532, 151] width 7 height 10
click at [1509, 153] on icon "Go to previous page" at bounding box center [1512, 151] width 7 height 10
type input "6"
click at [1278, 77] on div "Images Sessions Catalog Pending Updates" at bounding box center [866, 92] width 1358 height 33
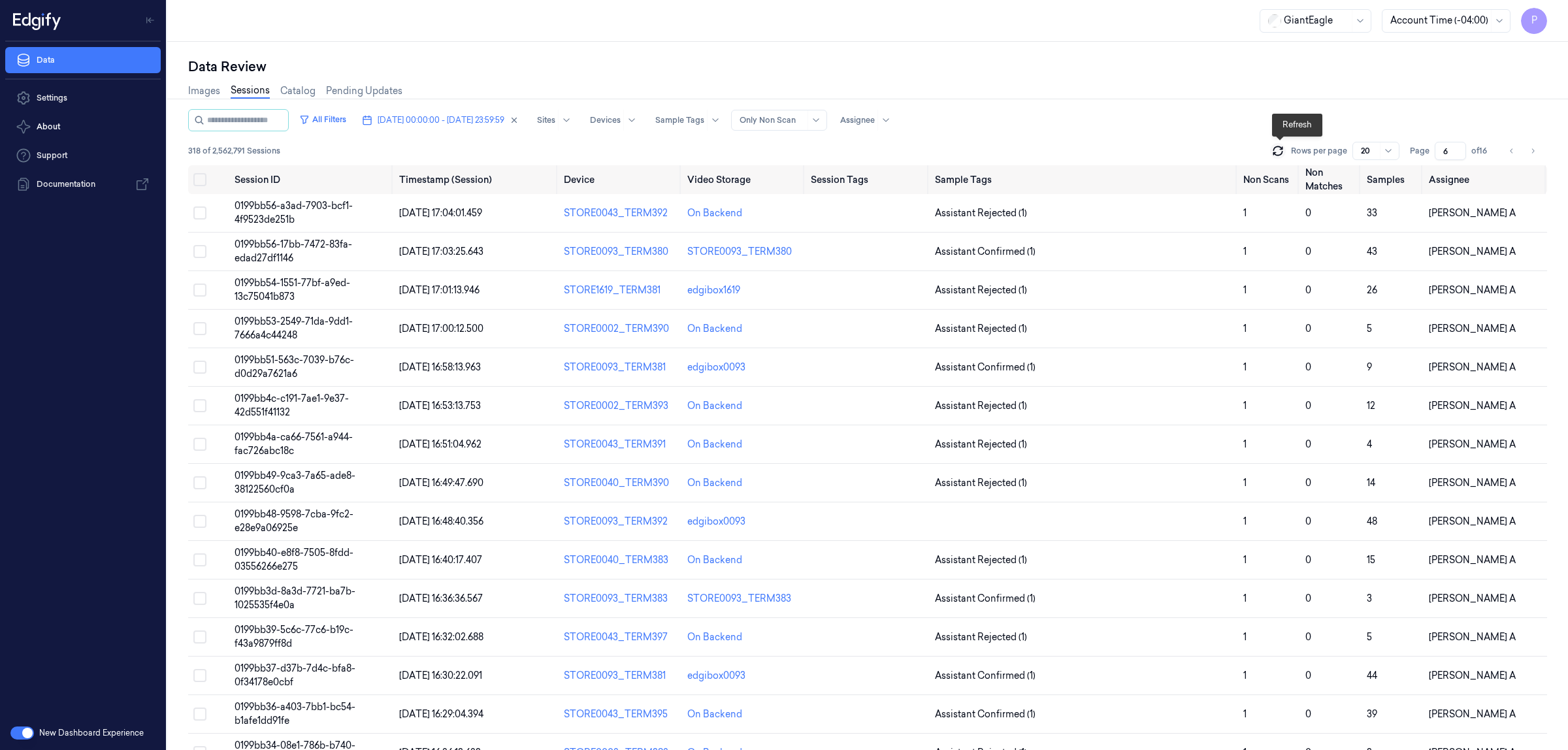
click at [1278, 150] on icon at bounding box center [1278, 151] width 13 height 13
click at [1183, 118] on div "All Filters [DATE] 00:00:00 - [DATE] 23:59:59 Sites Devices Sample Tags Alert T…" at bounding box center [866, 120] width 1358 height 22
